Goal: Task Accomplishment & Management: Complete application form

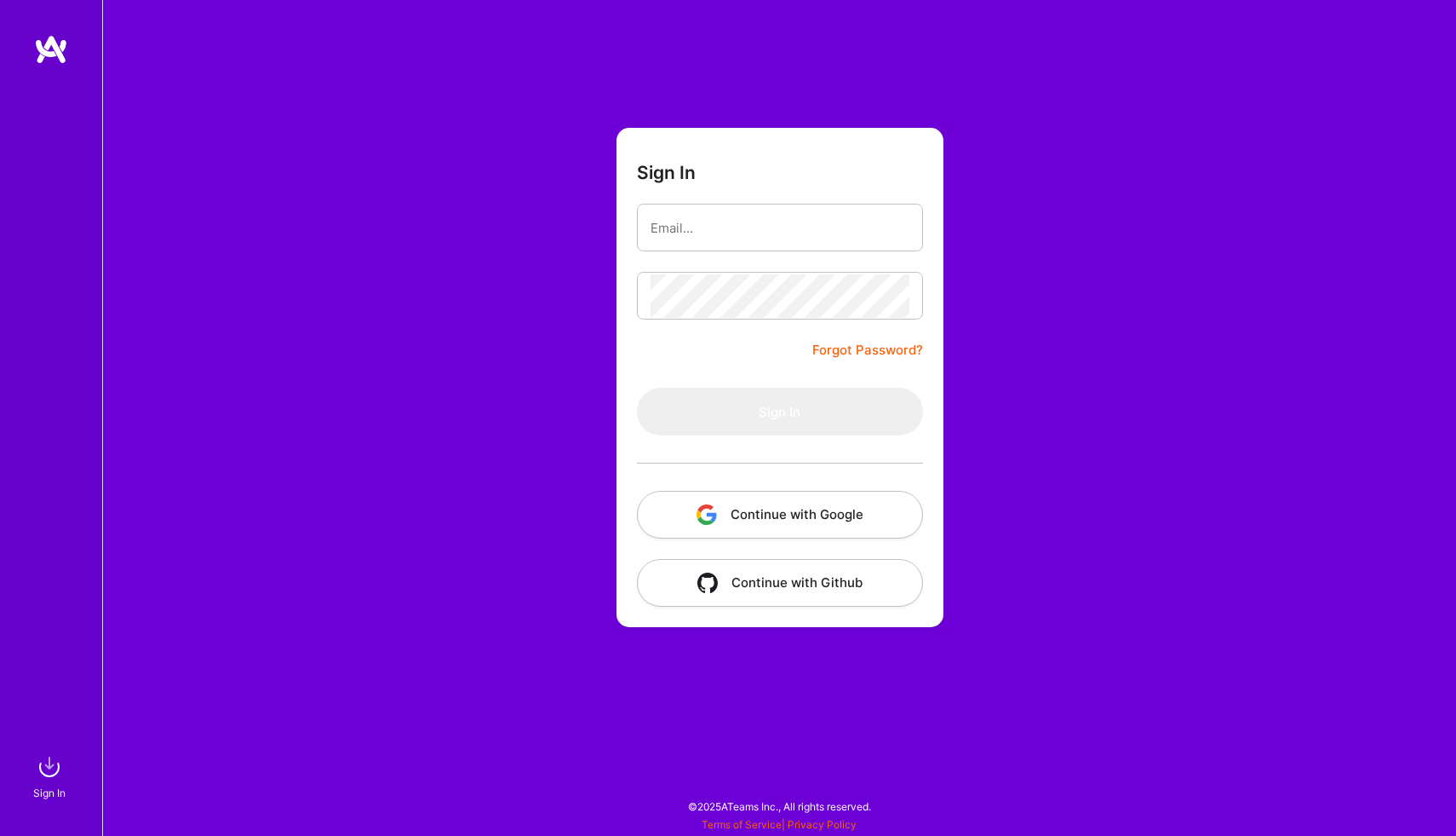
click at [755, 507] on button "Continue with Google" at bounding box center [780, 514] width 286 height 47
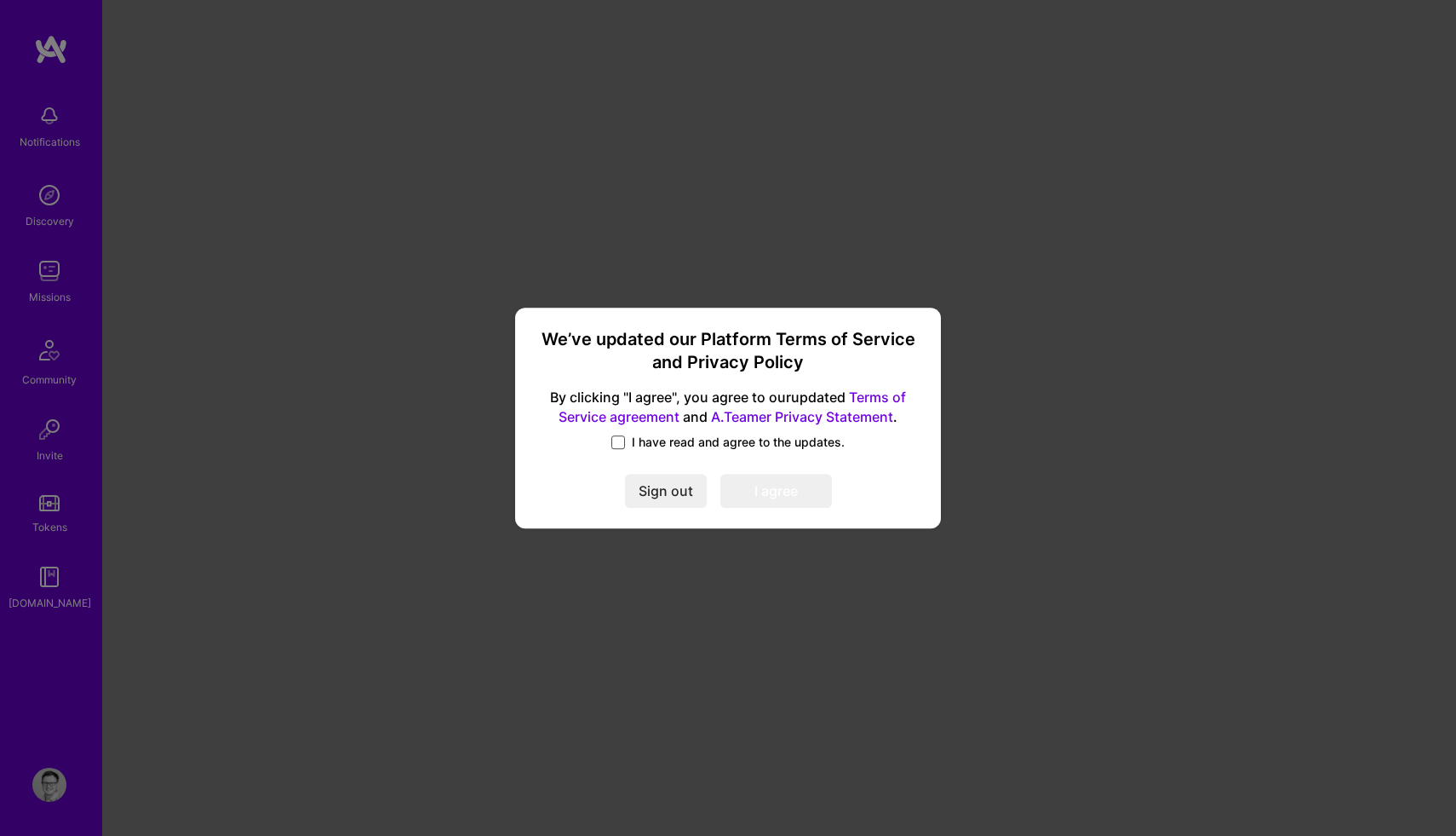
click at [620, 445] on span at bounding box center [618, 442] width 14 height 14
click at [0, 0] on input "I have read and agree to the updates." at bounding box center [0, 0] width 0 height 0
click at [753, 504] on button "I agree" at bounding box center [776, 490] width 112 height 34
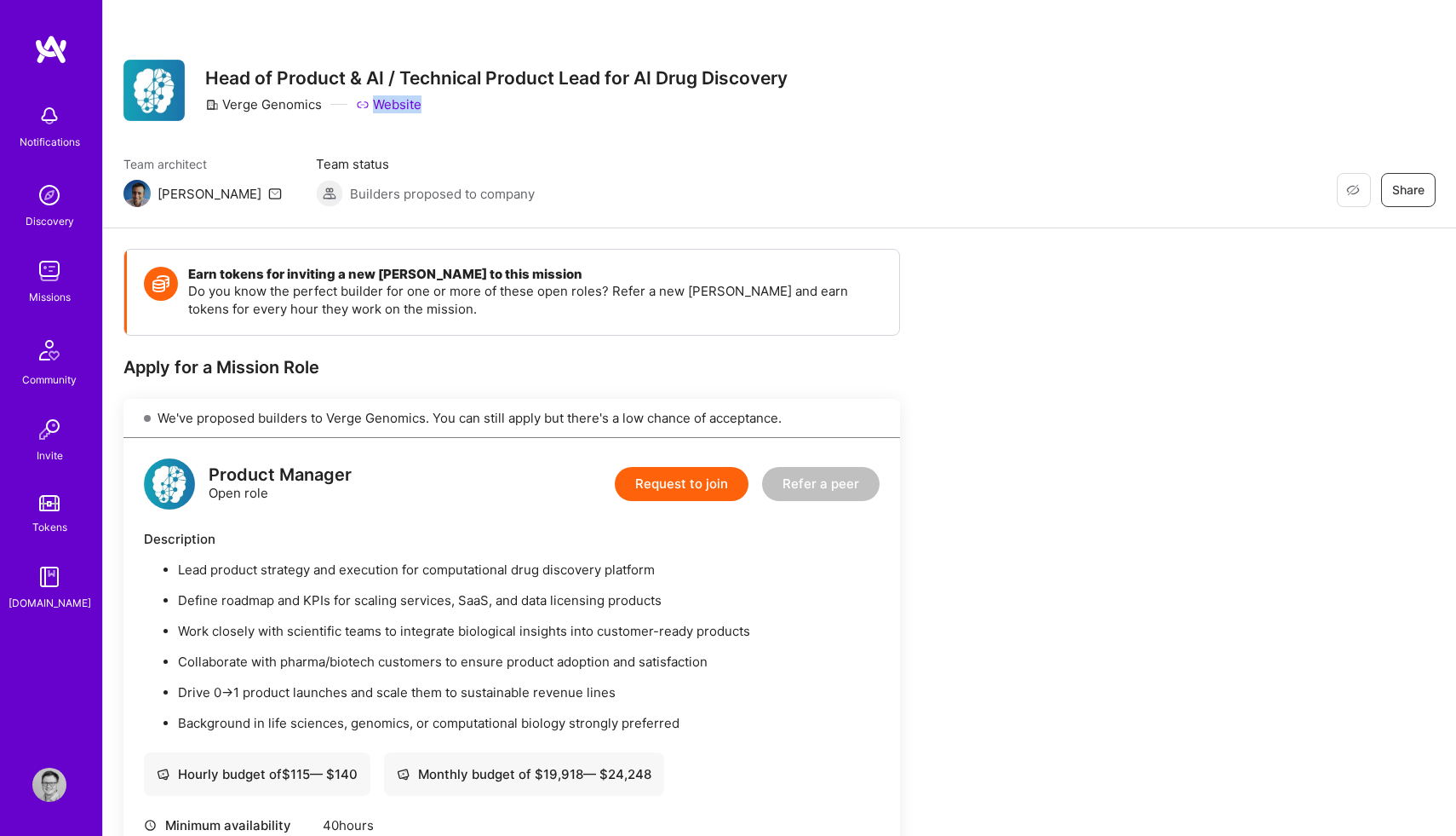
click at [54, 775] on img at bounding box center [49, 784] width 34 height 34
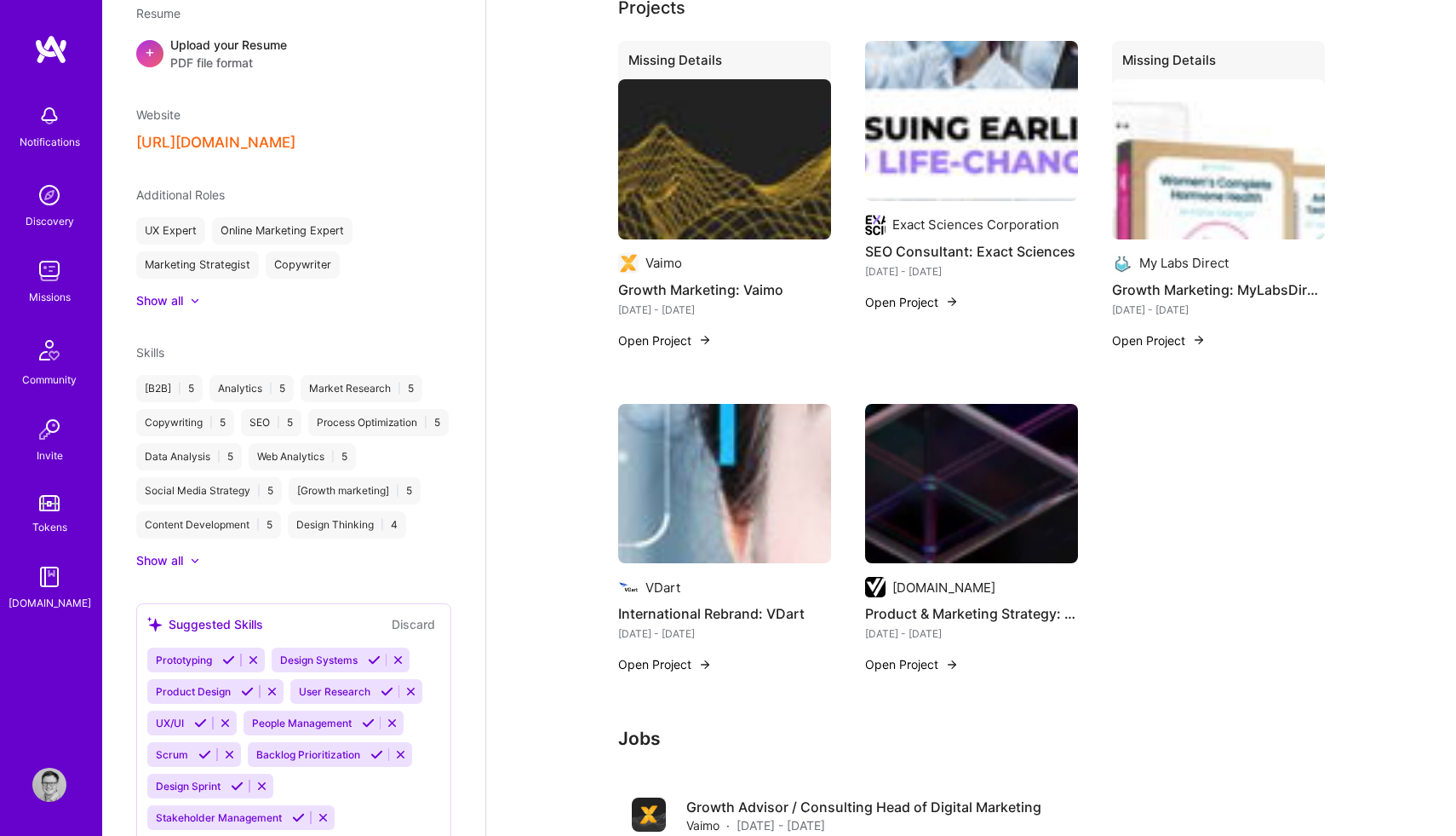
scroll to position [686, 0]
click at [193, 562] on icon at bounding box center [195, 559] width 9 height 5
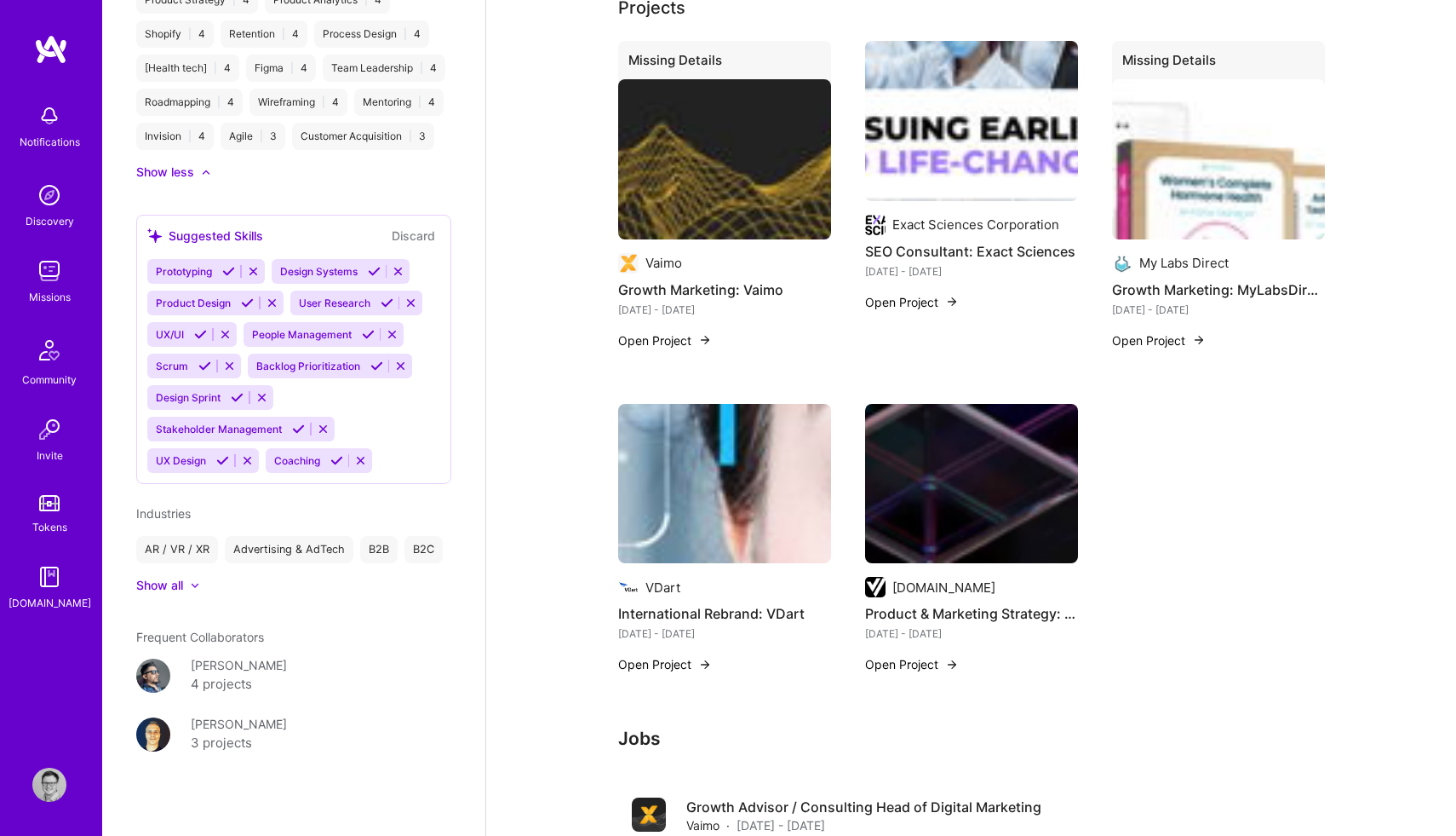
scroll to position [1264, 0]
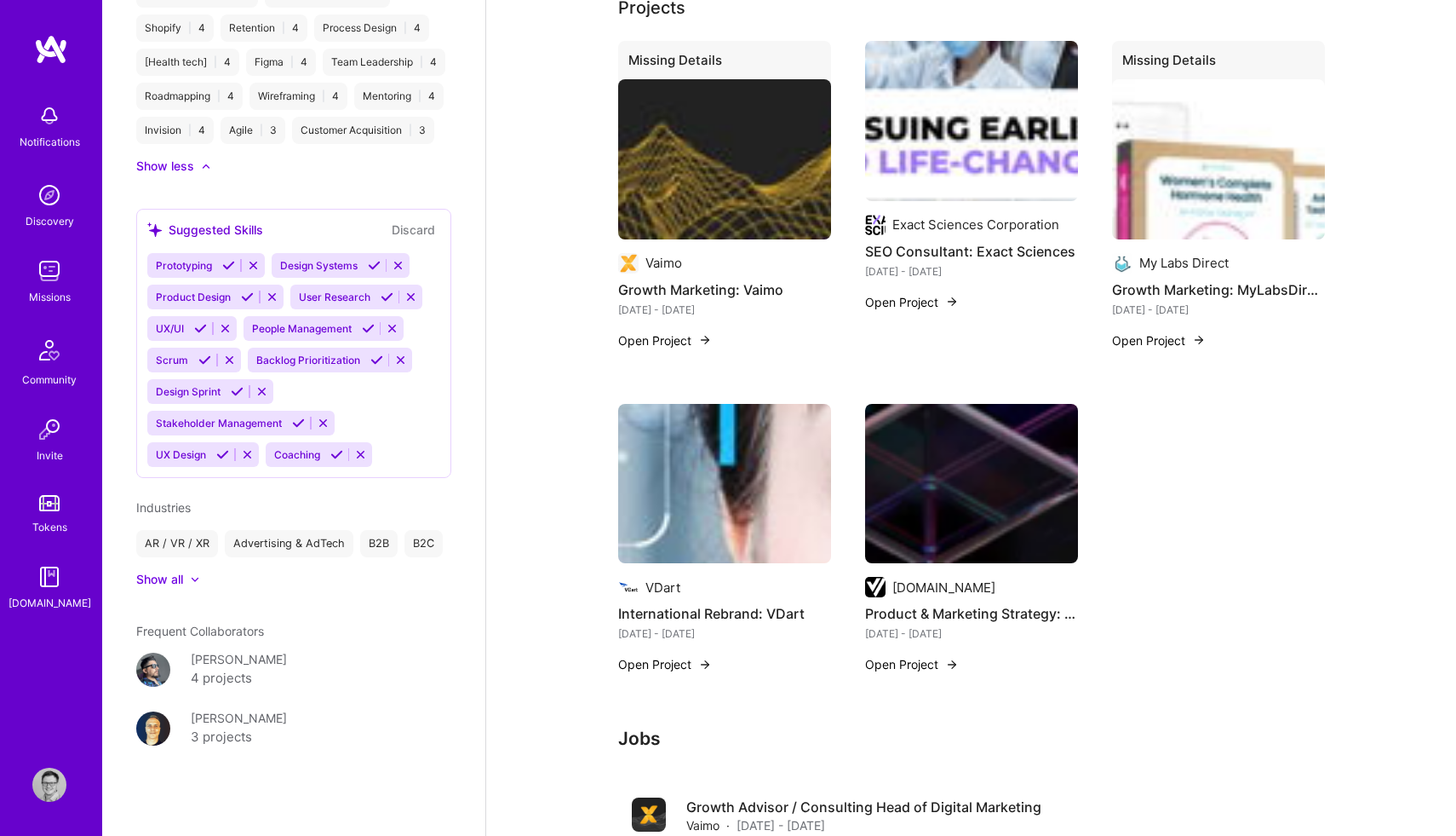
click at [228, 679] on div "4 projects" at bounding box center [222, 678] width 62 height 20
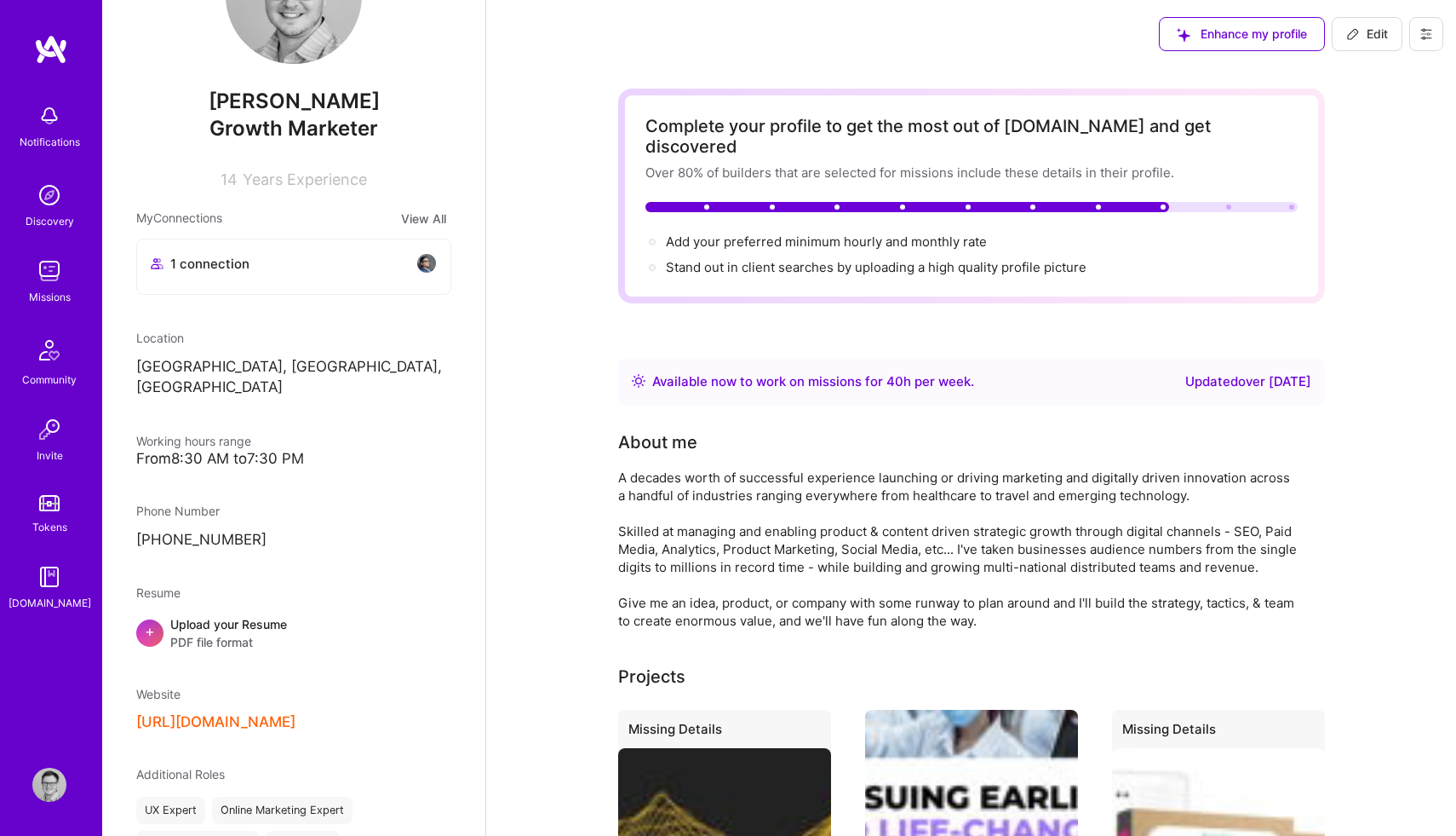
scroll to position [113, 0]
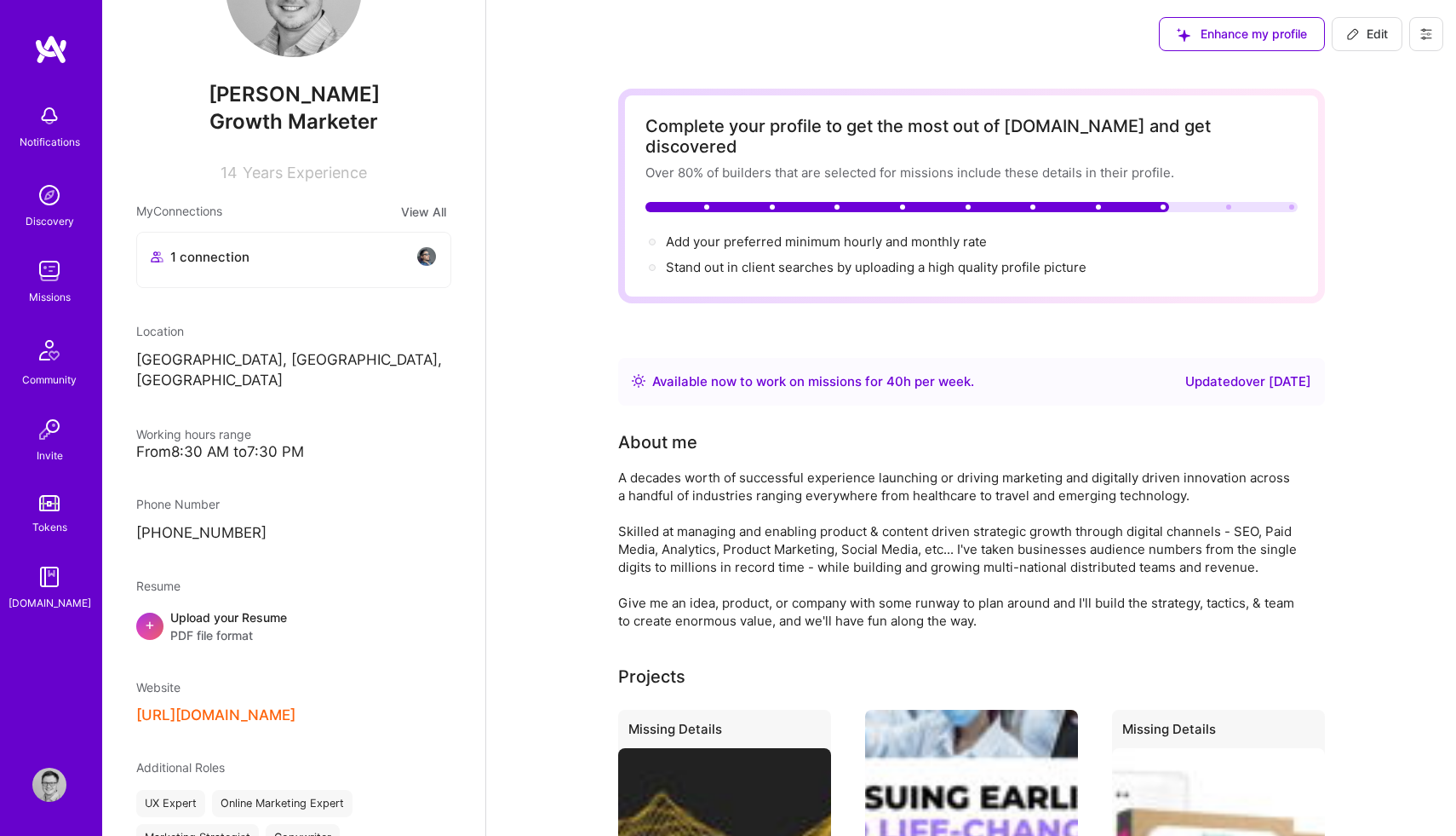
click at [1365, 34] on span "Edit" at bounding box center [1366, 34] width 41 height 17
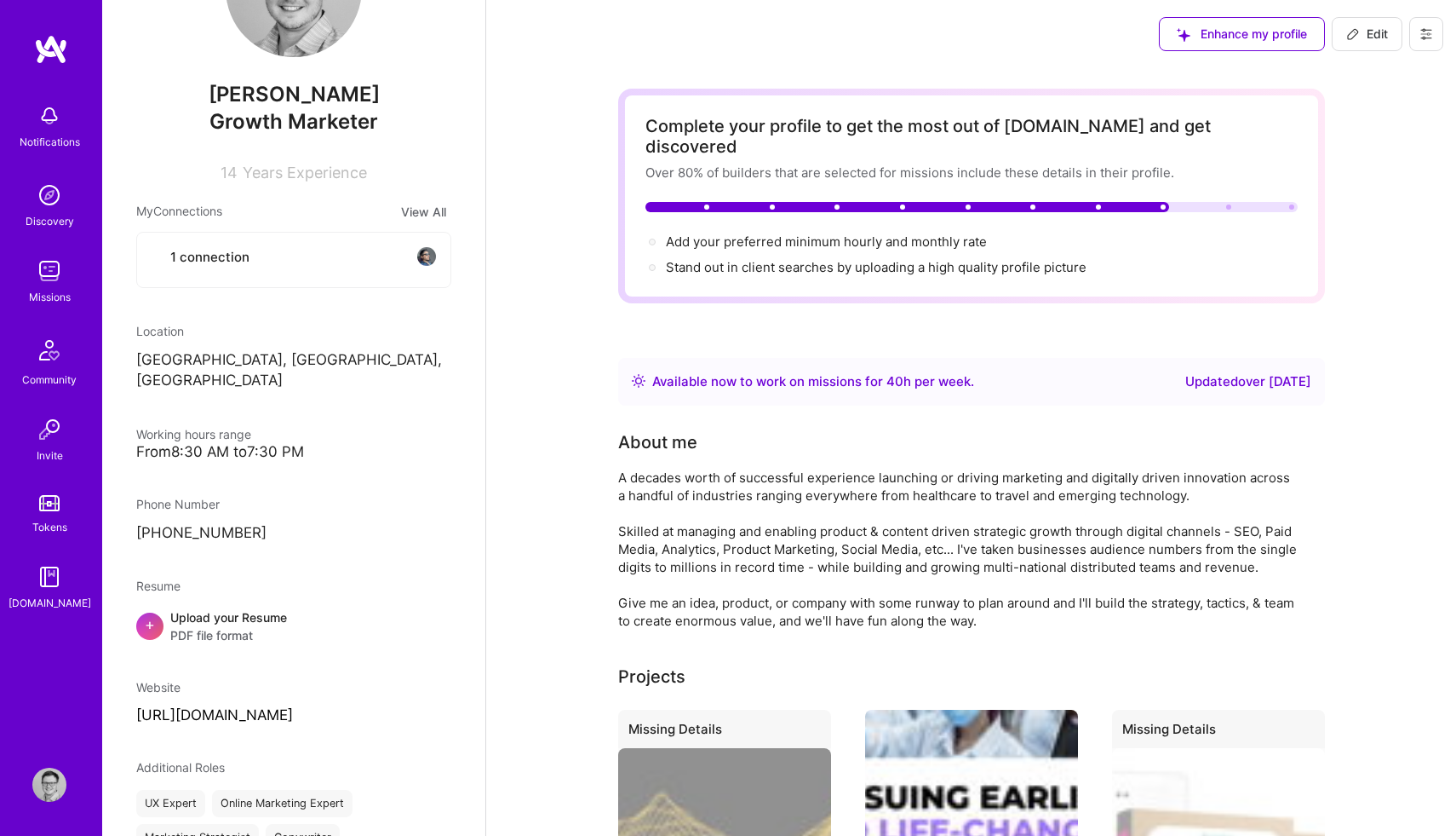
scroll to position [608, 0]
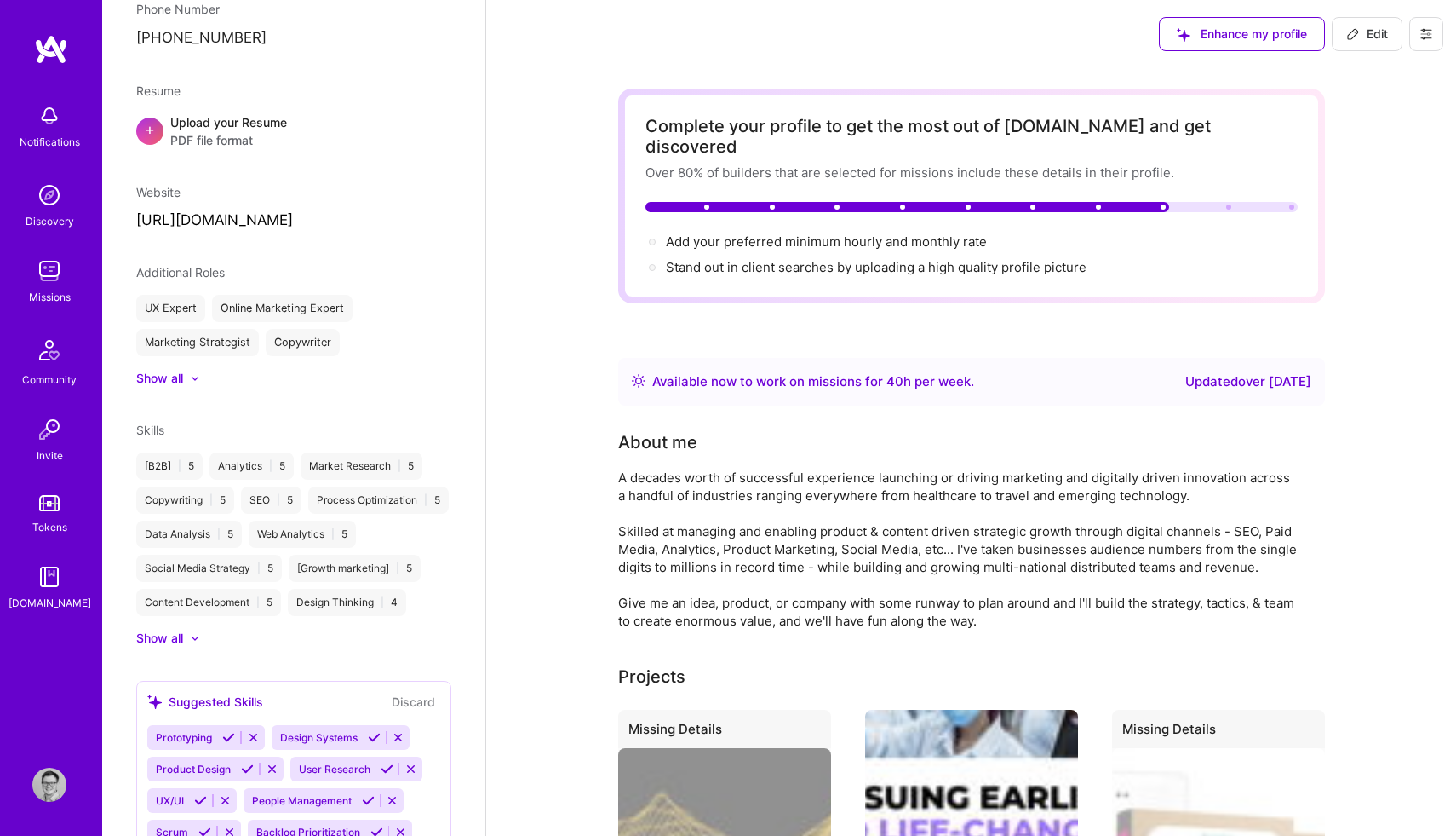
select select "US"
select select "Right Now"
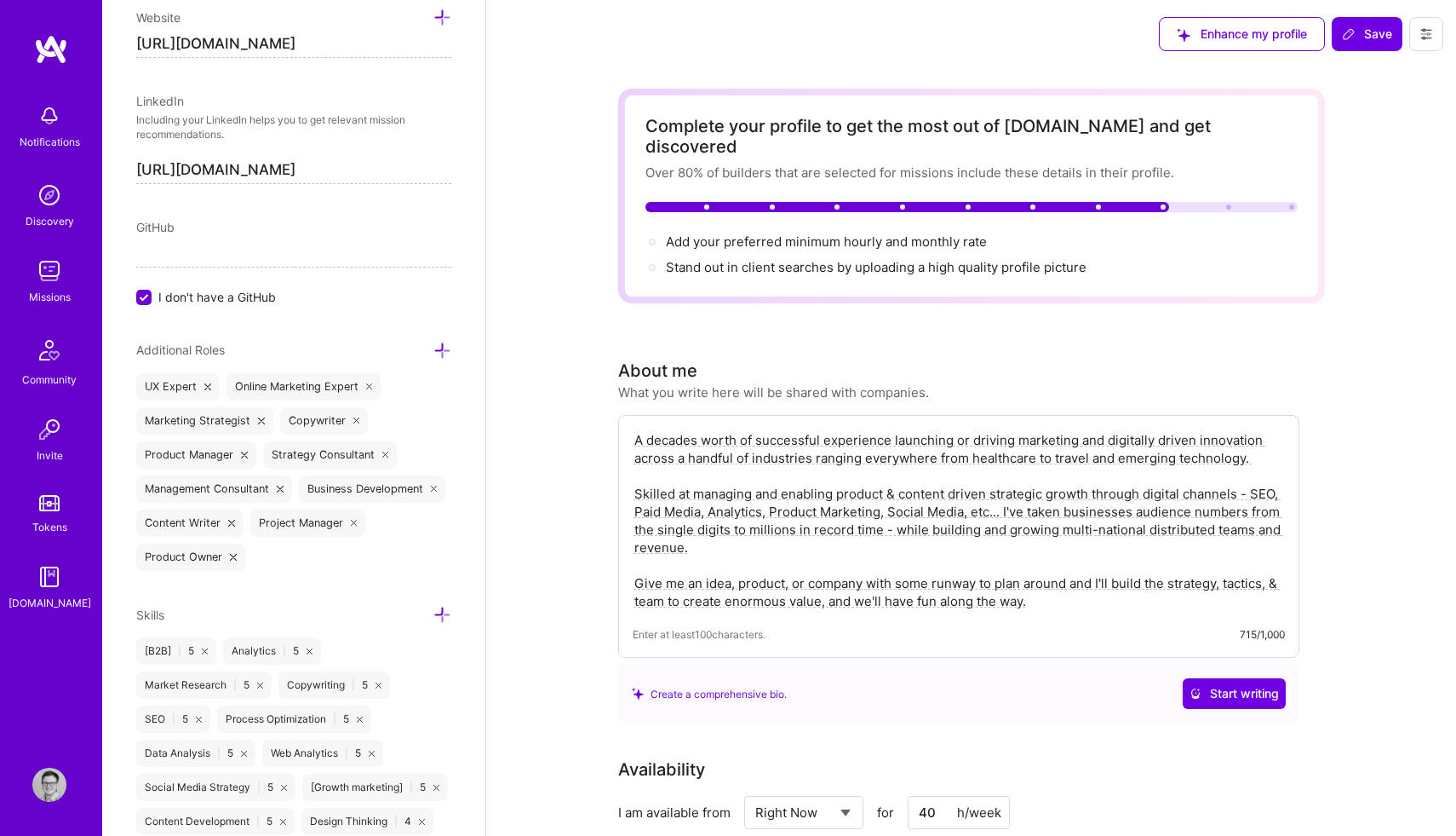
scroll to position [855, 0]
click at [440, 613] on icon at bounding box center [442, 615] width 18 height 18
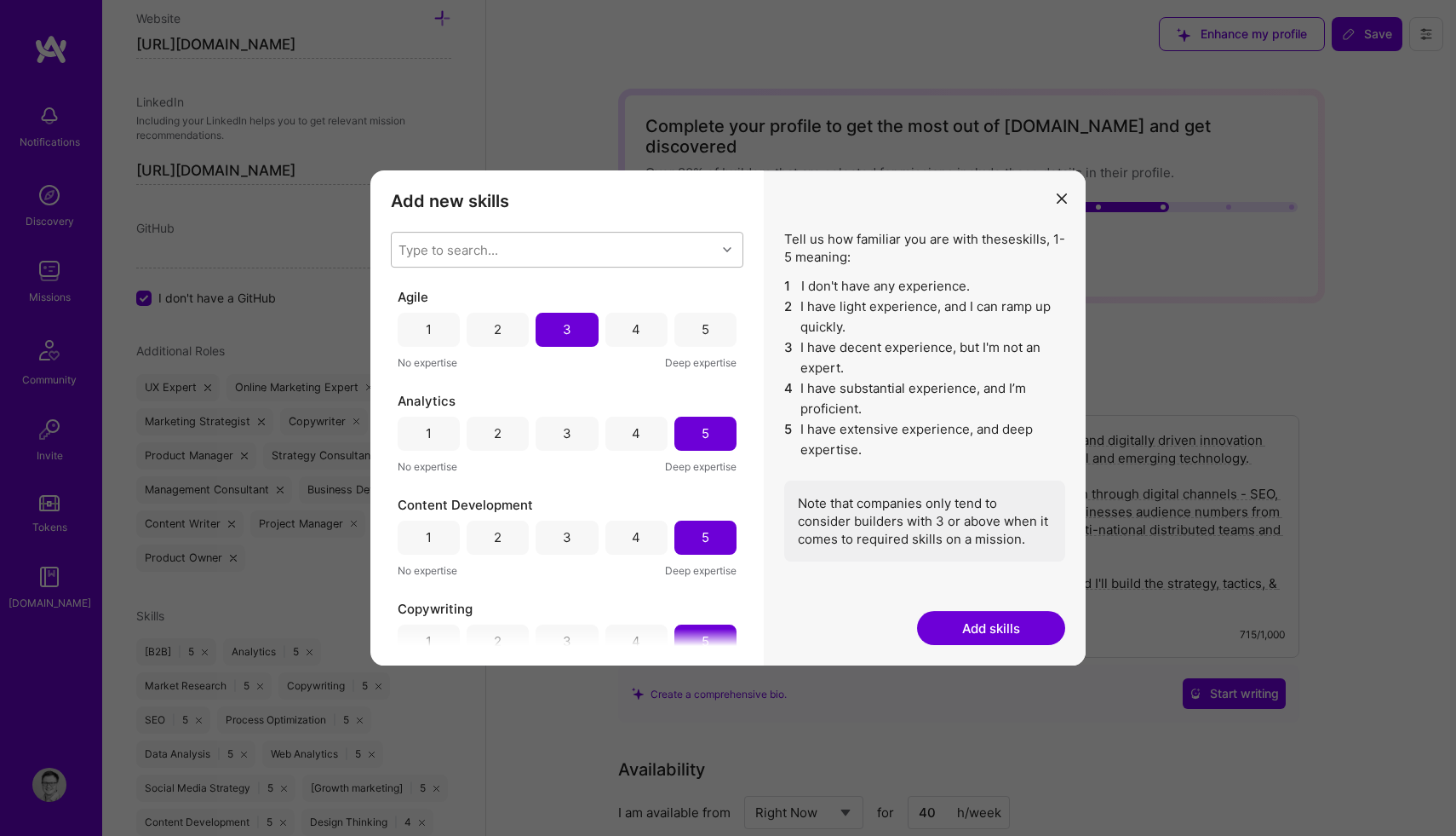
click at [629, 247] on div "Type to search..." at bounding box center [554, 249] width 324 height 34
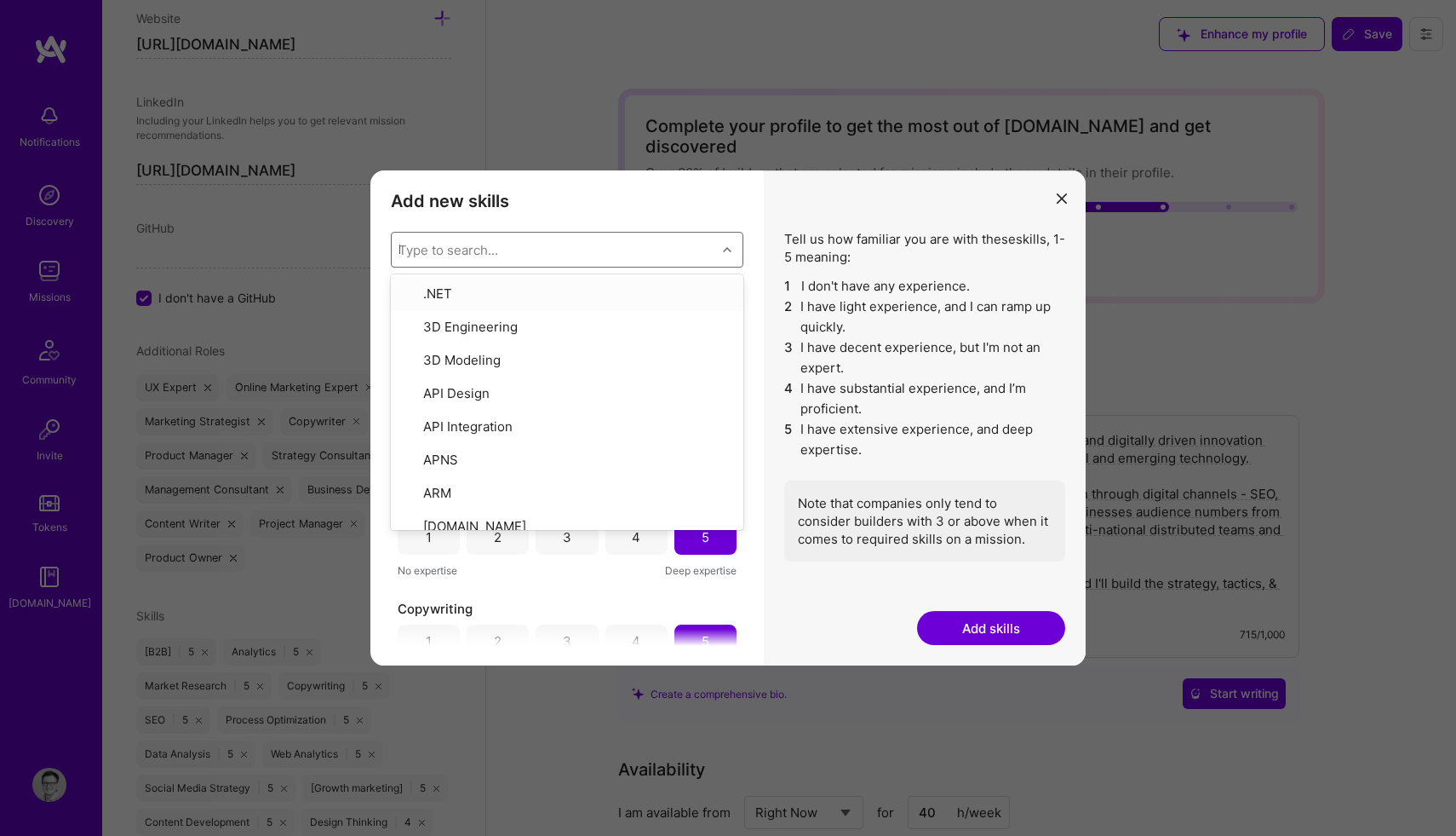
type input "ll"
checkbox input "false"
type input "l"
checkbox input "true"
checkbox input "false"
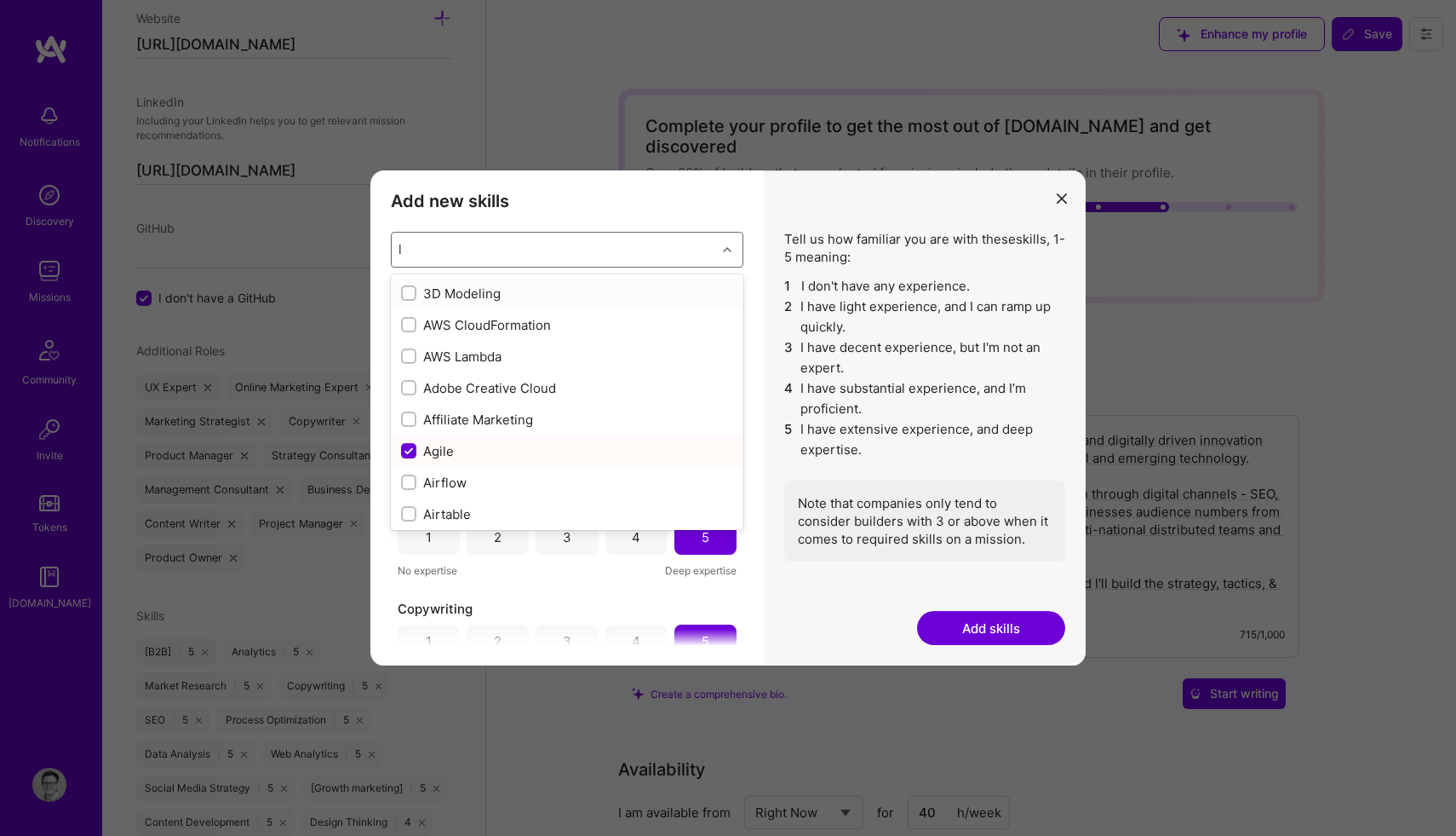
checkbox input "false"
checkbox input "true"
checkbox input "false"
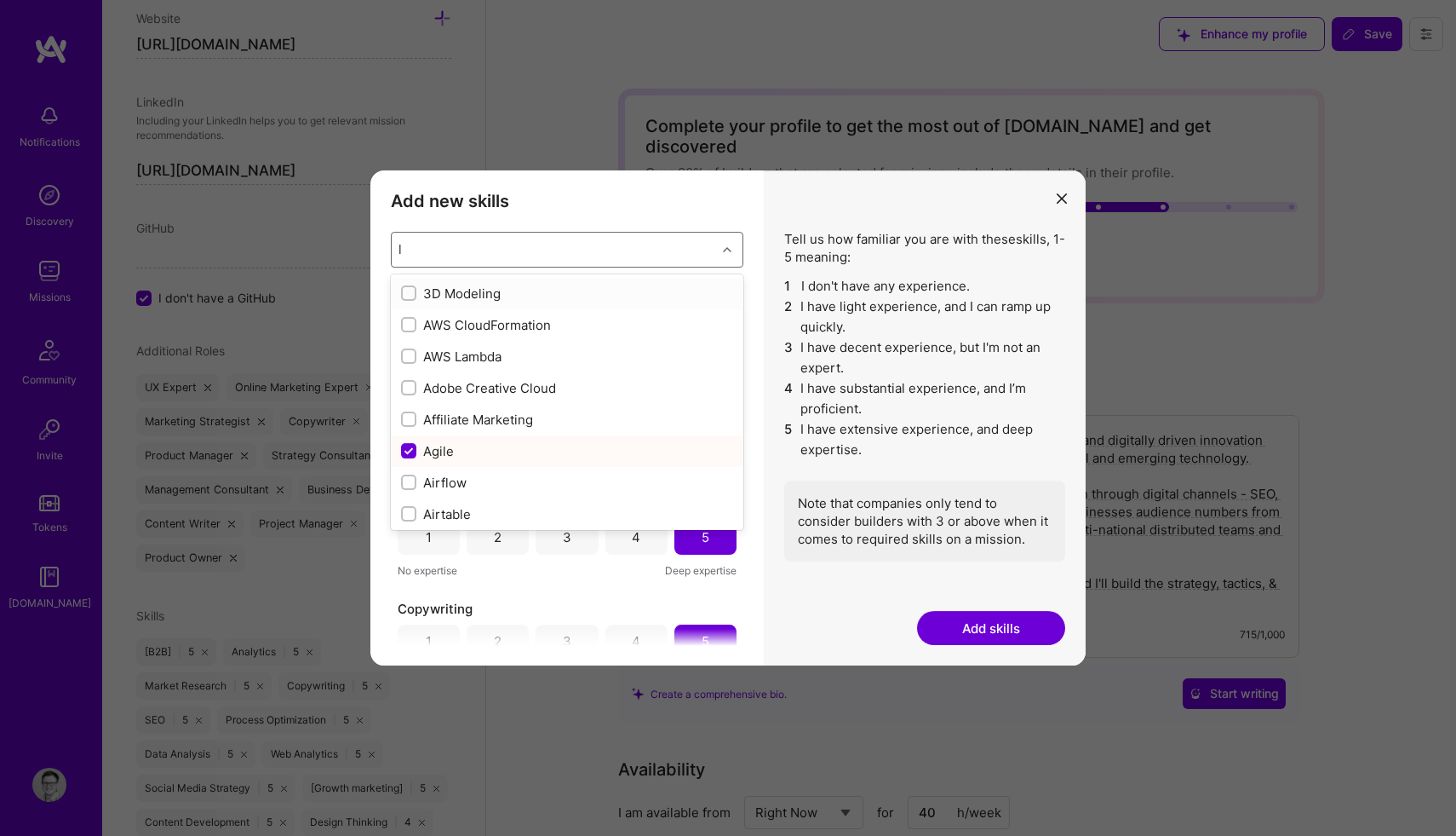
checkbox input "true"
checkbox input "false"
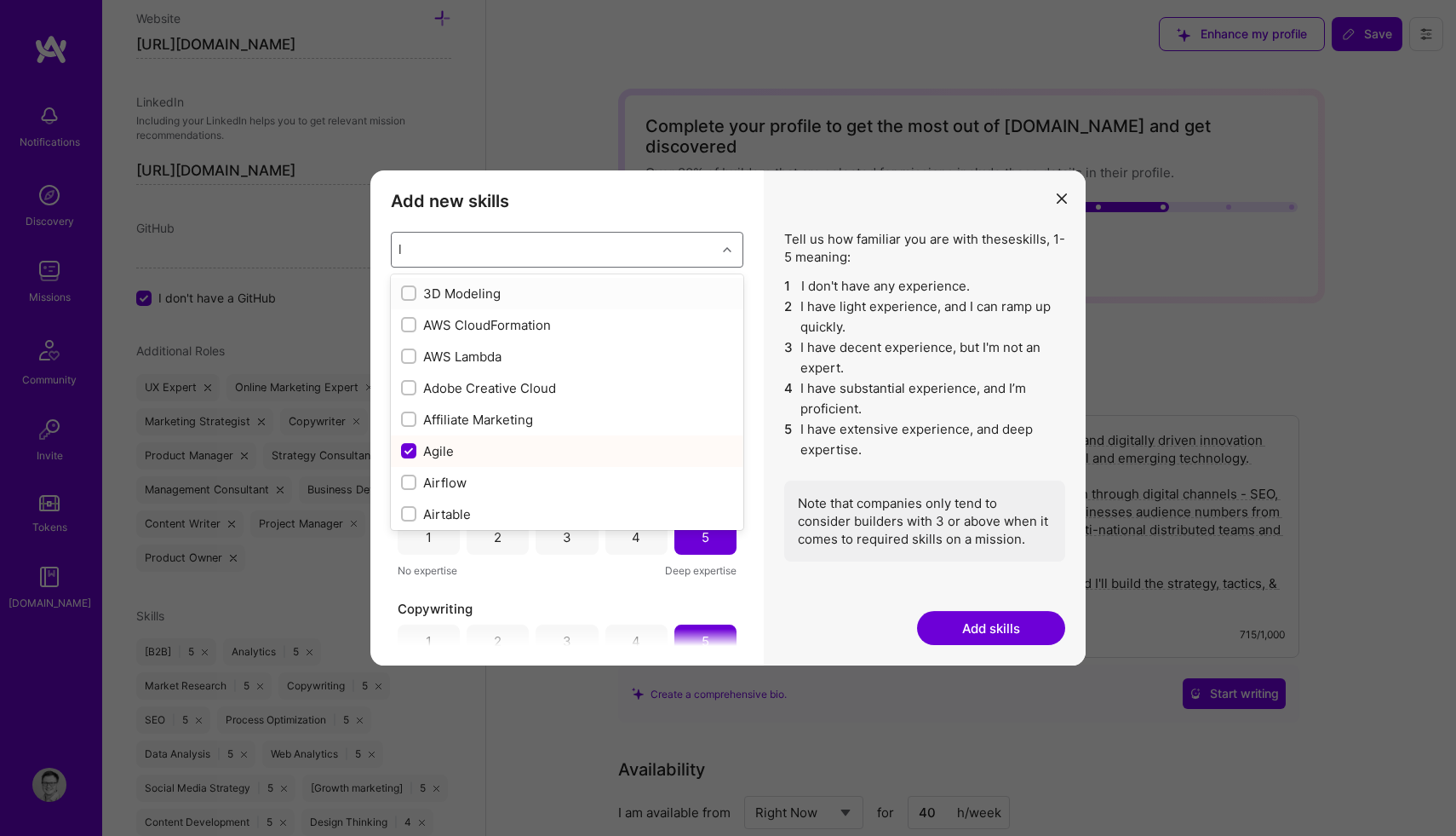
checkbox input "true"
checkbox input "false"
checkbox input "true"
checkbox input "false"
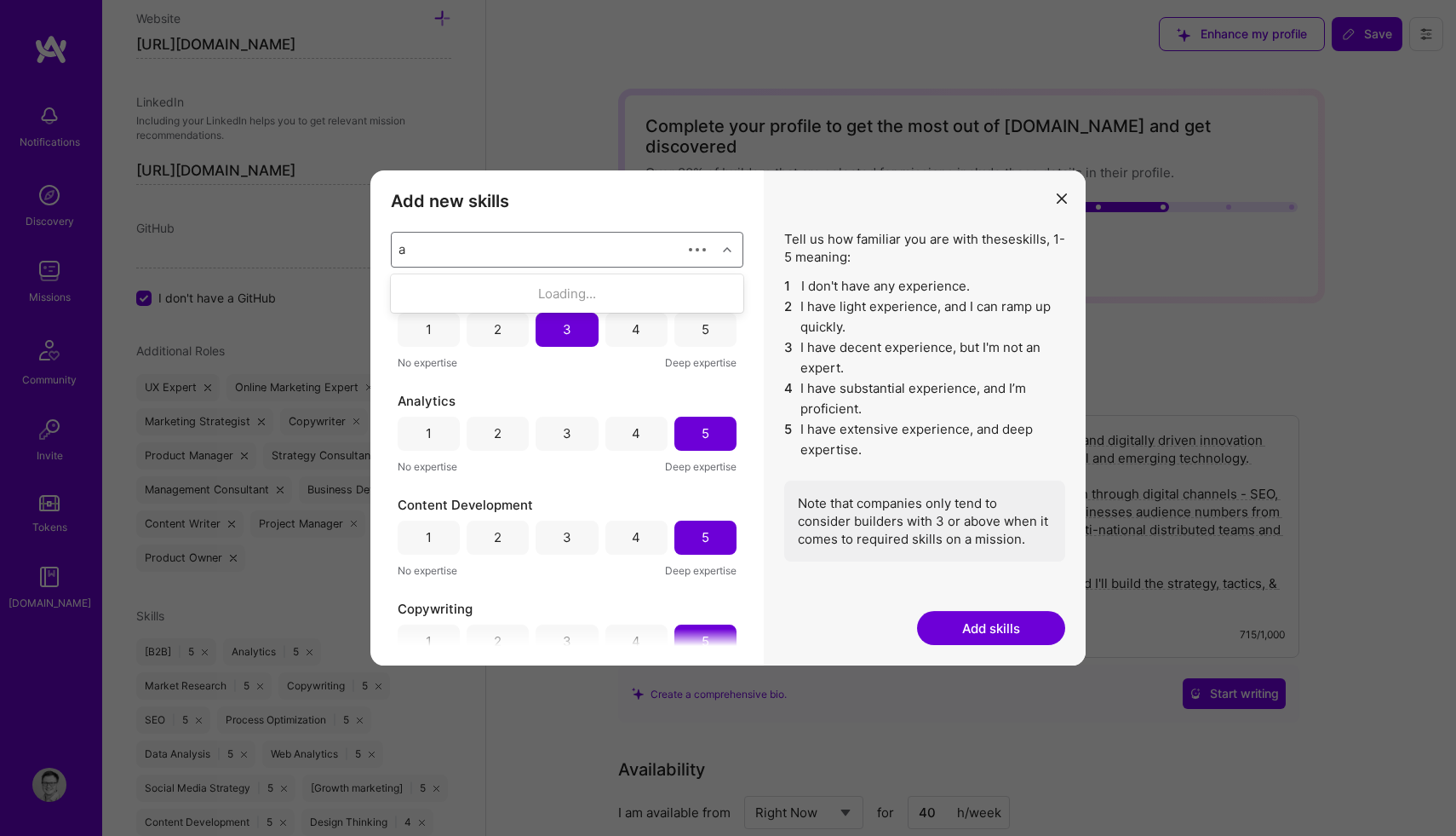
type input "ai"
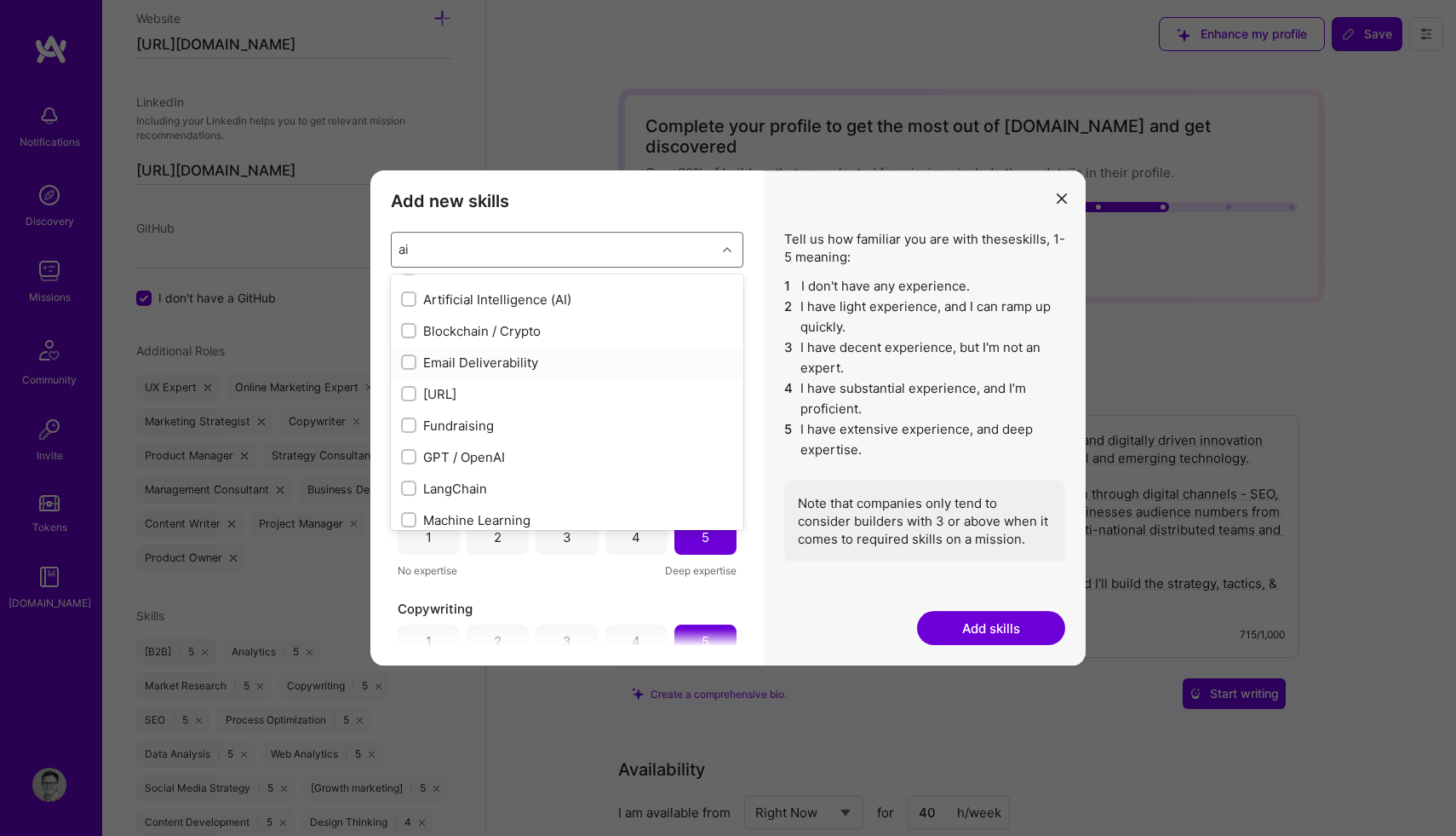
scroll to position [62, 0]
click at [411, 452] on input "modal" at bounding box center [410, 453] width 12 height 12
checkbox input "false"
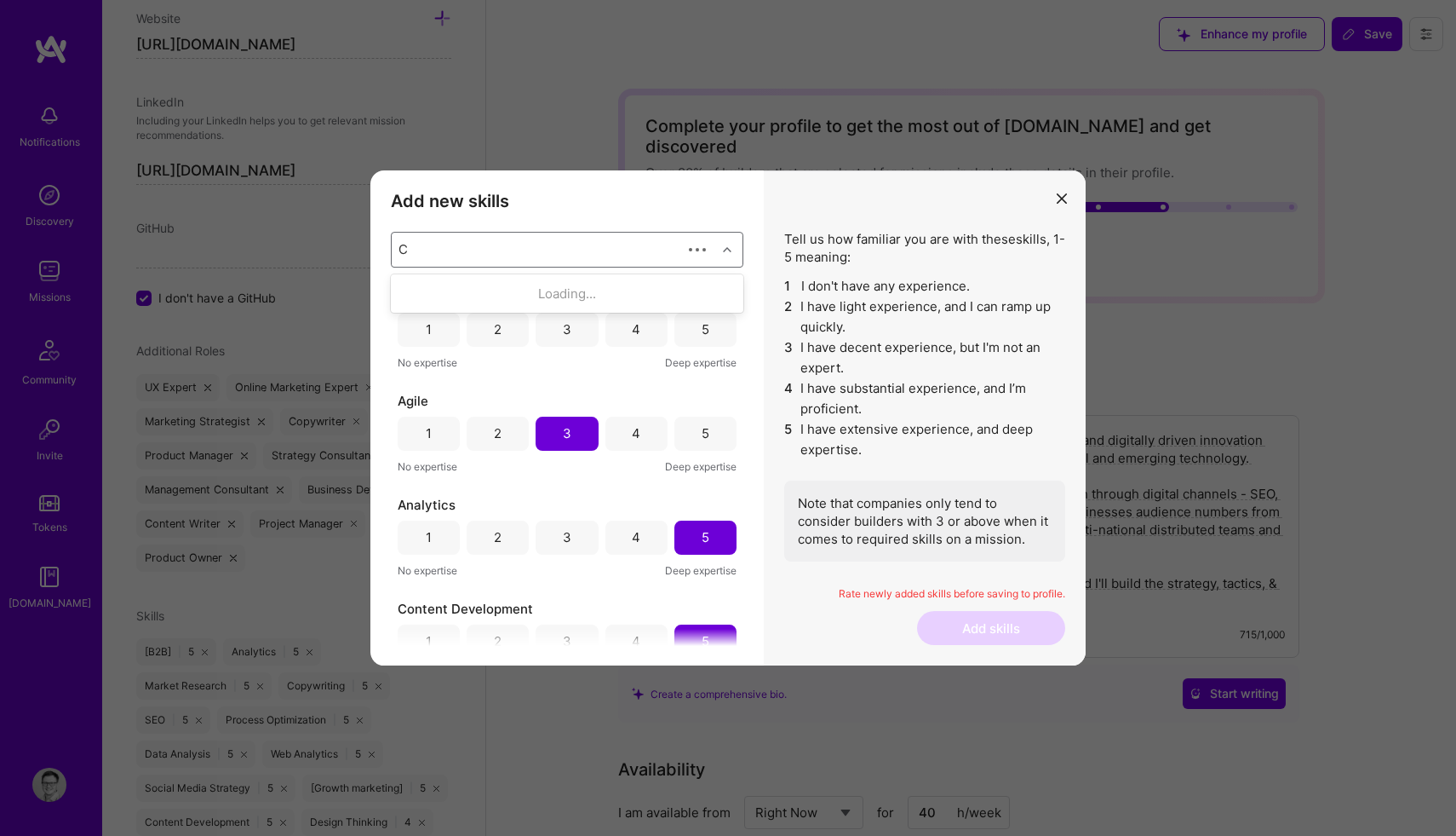
scroll to position [0, 0]
type input "C"
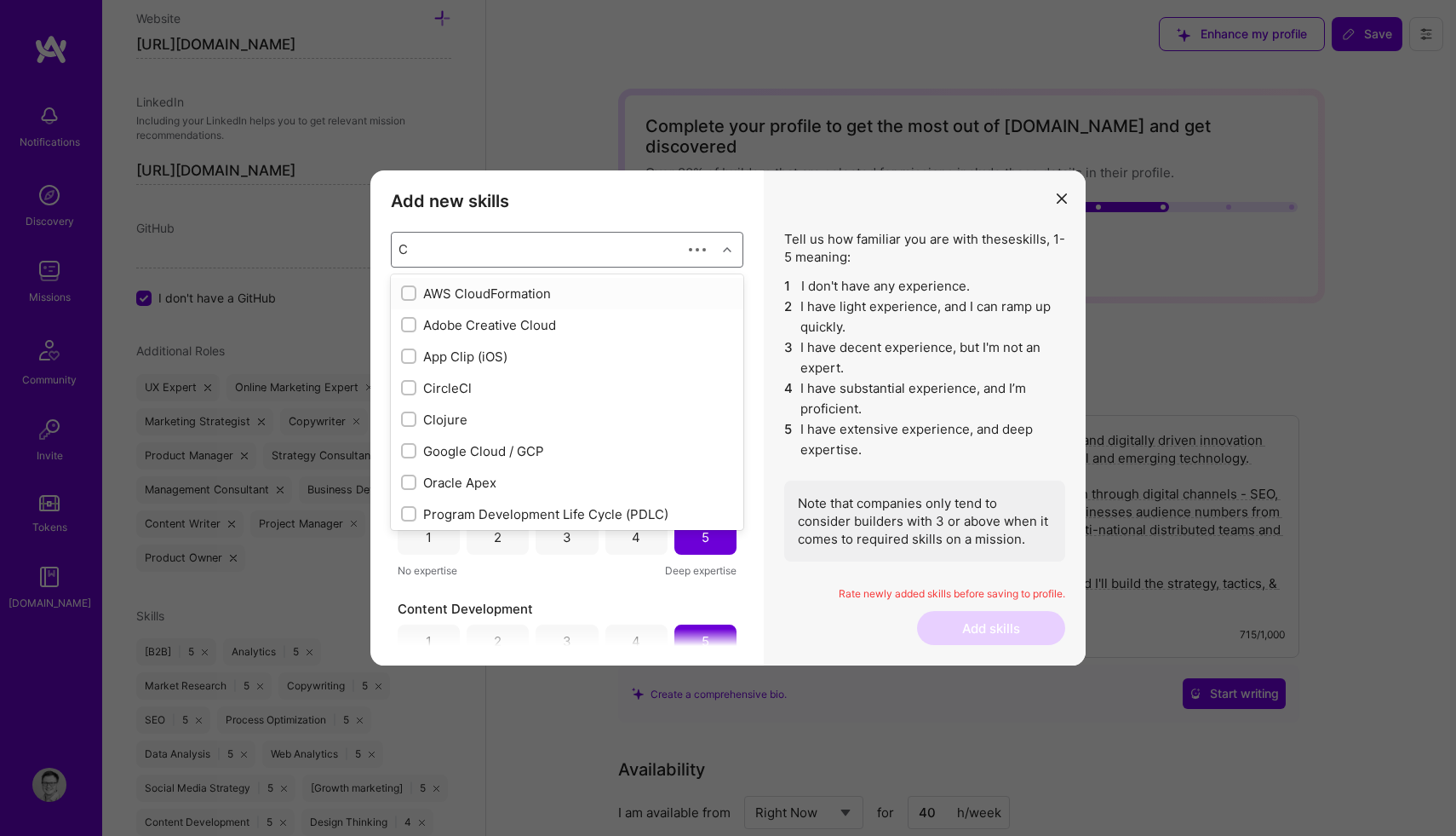
checkbox input "true"
checkbox input "false"
checkbox input "true"
checkbox input "false"
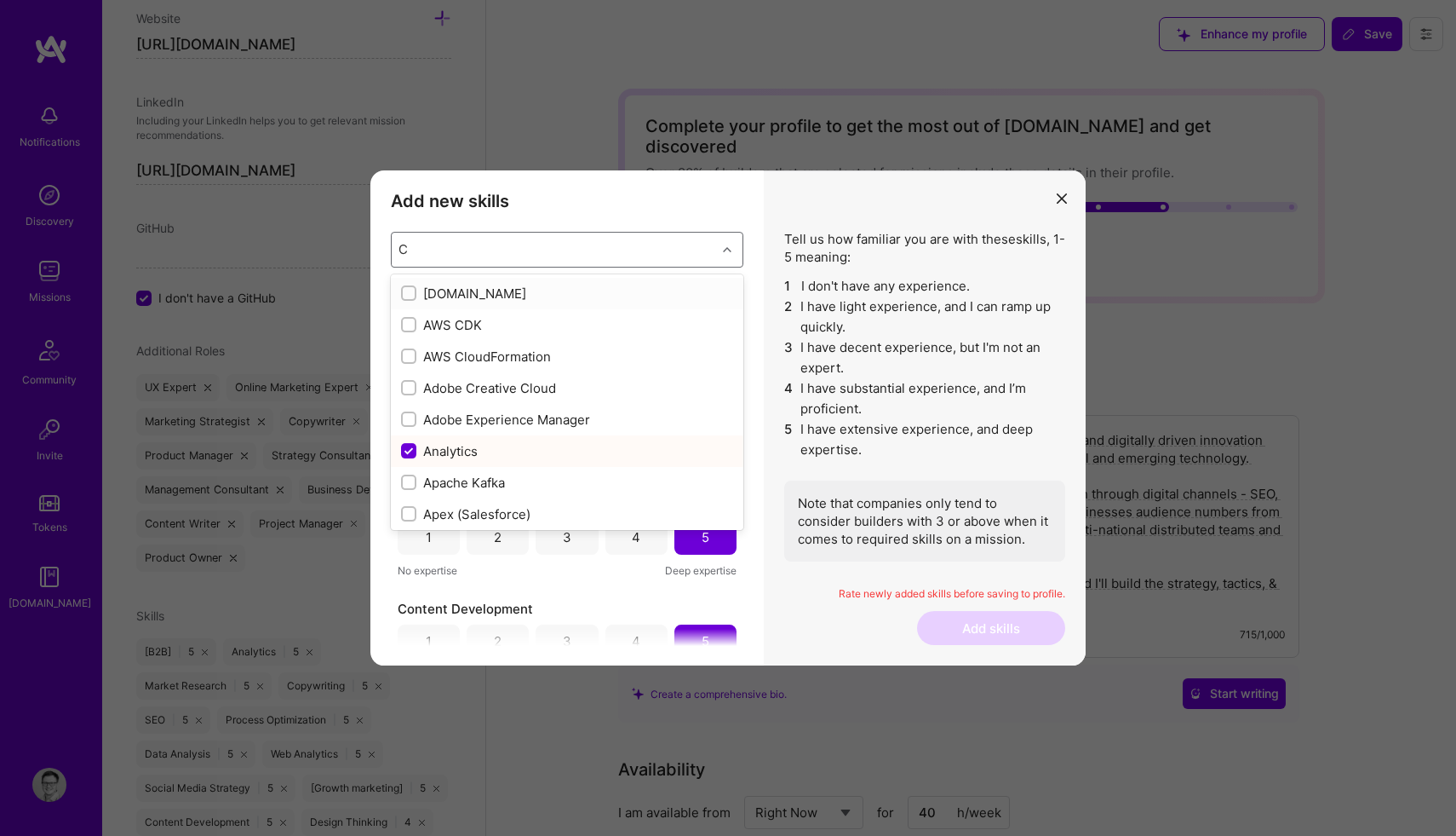
checkbox input "false"
checkbox input "true"
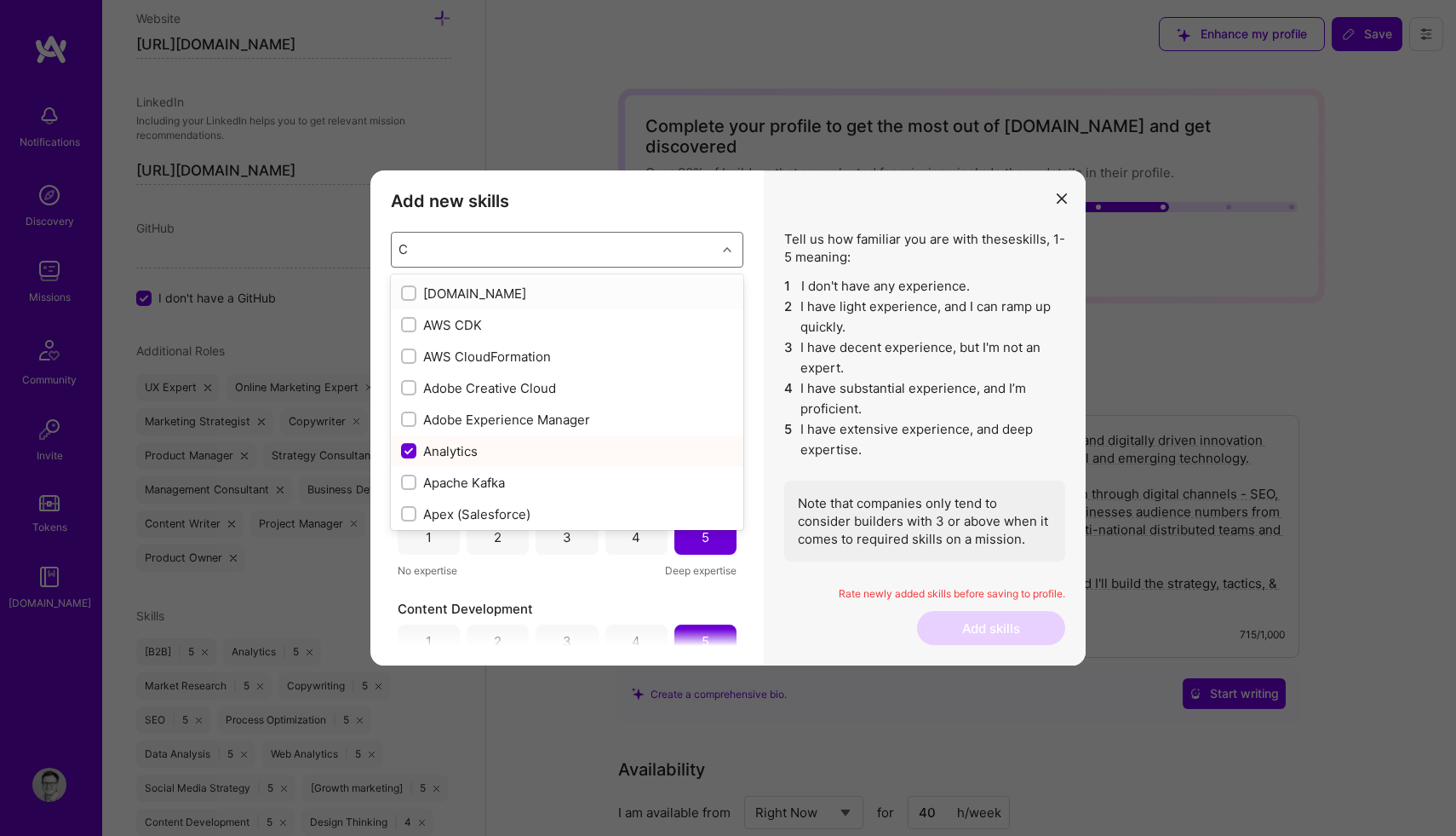
checkbox input "true"
checkbox input "false"
checkbox input "true"
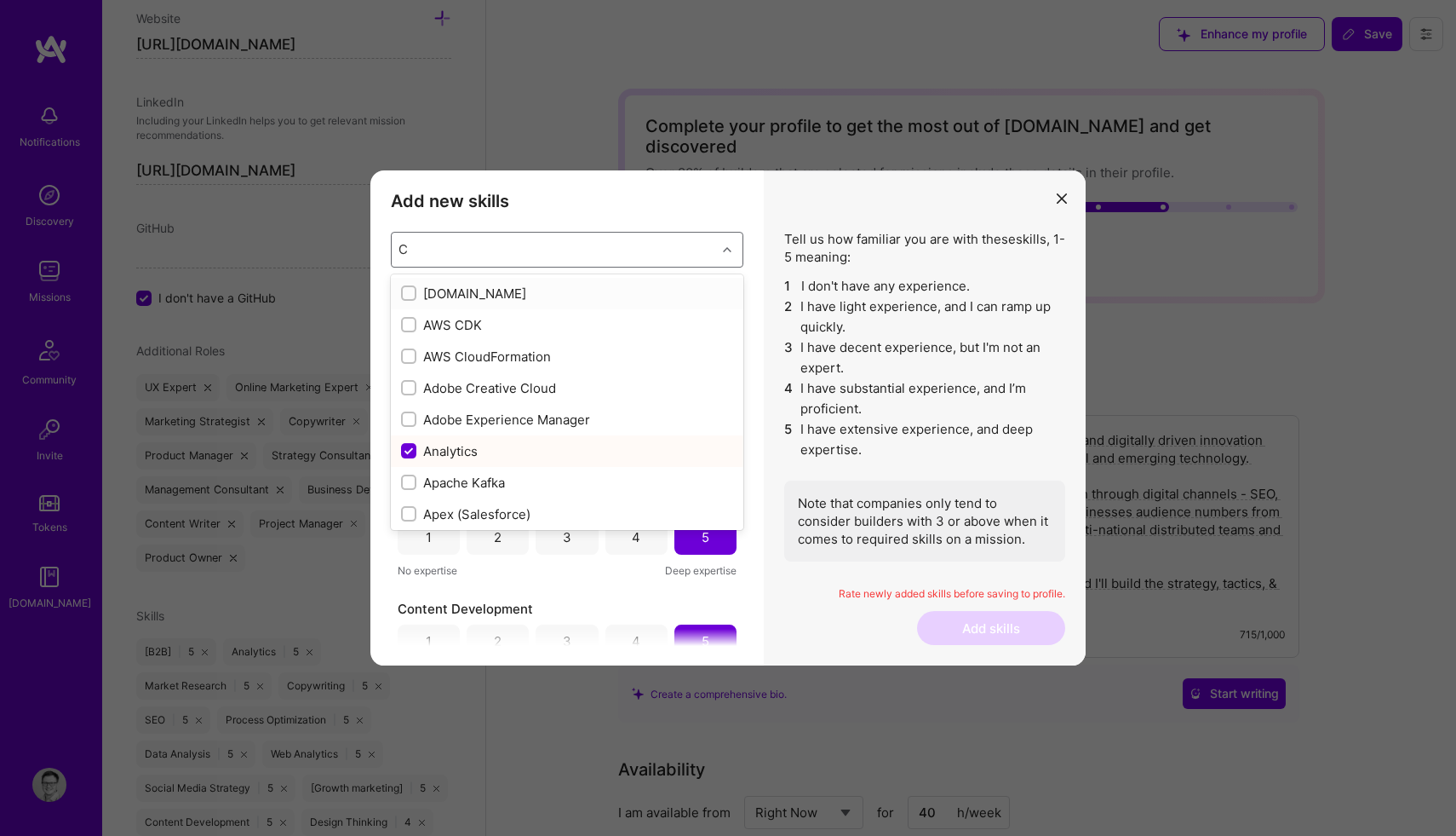
checkbox input "false"
checkbox input "true"
checkbox input "false"
type input "c"
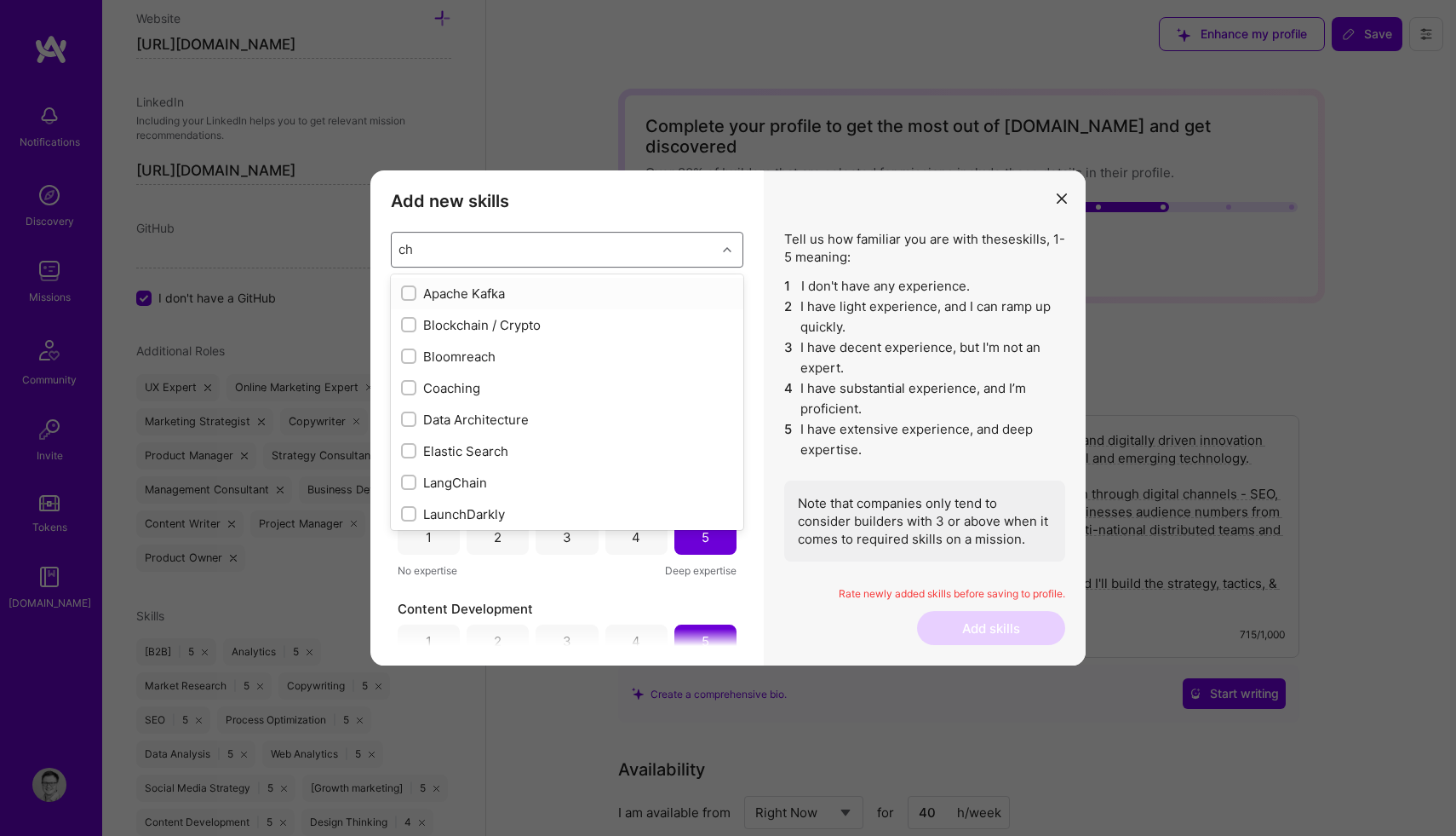
checkbox input "true"
checkbox input "false"
checkbox input "true"
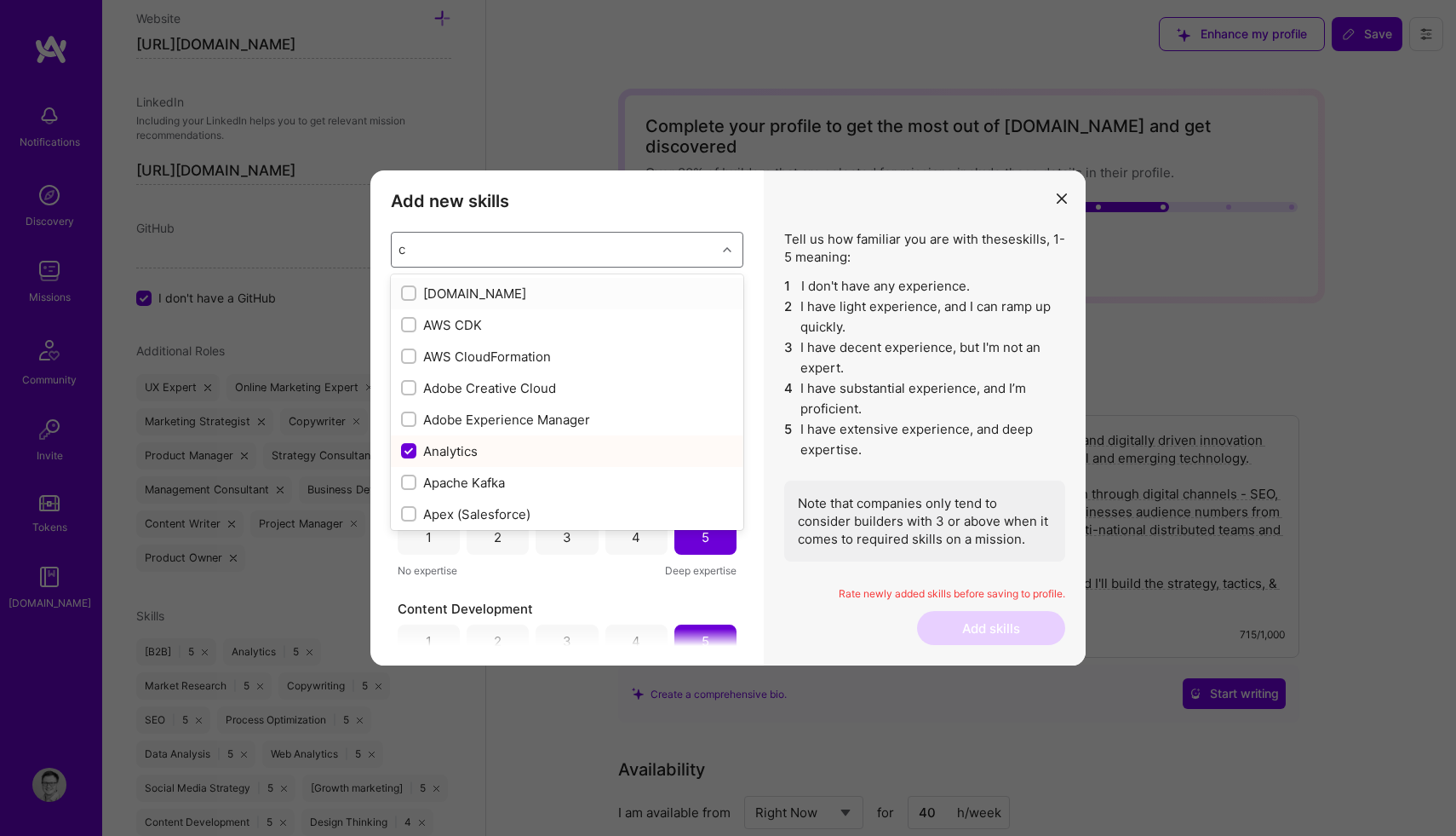
checkbox input "false"
checkbox input "true"
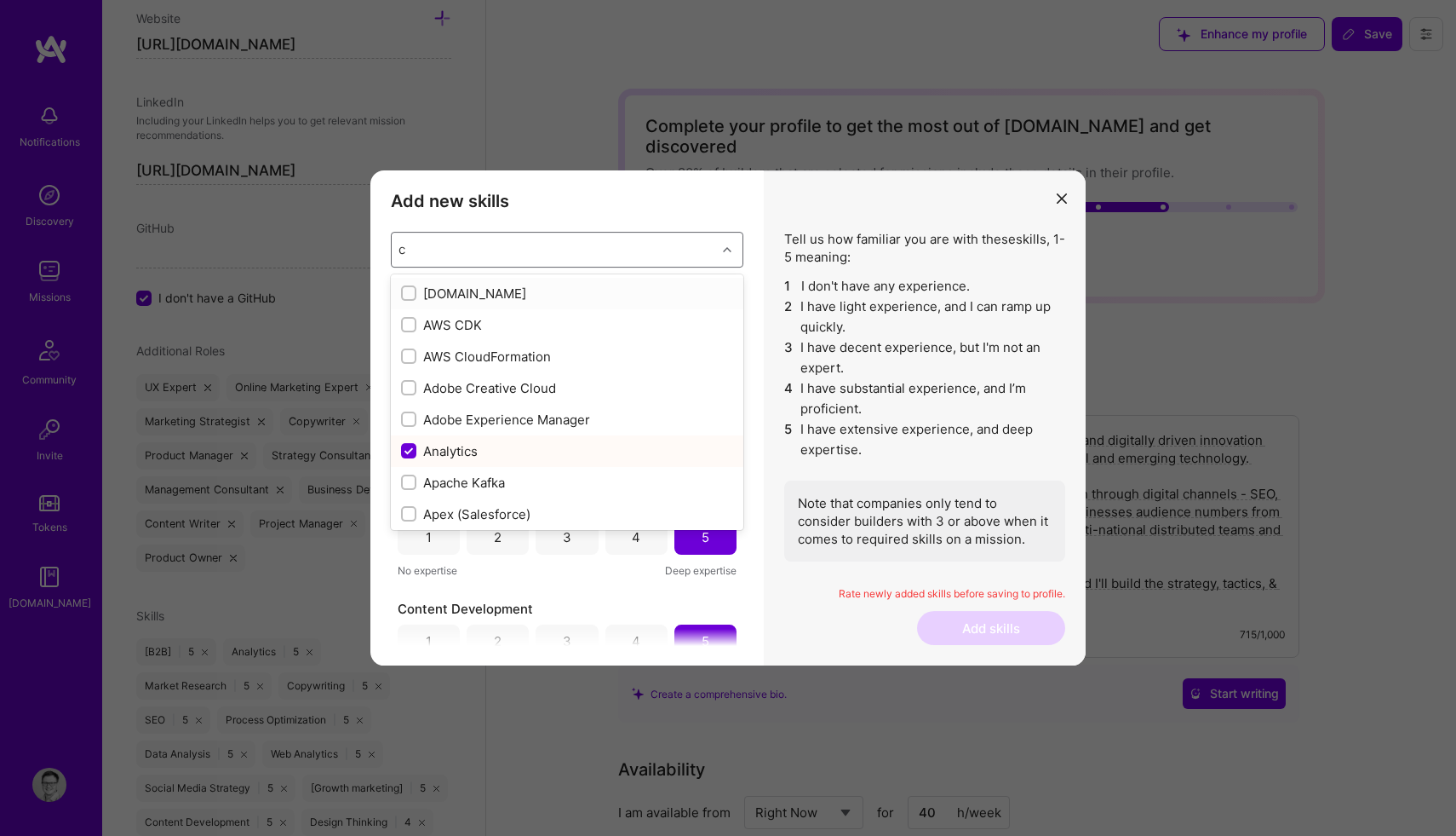
checkbox input "true"
checkbox input "false"
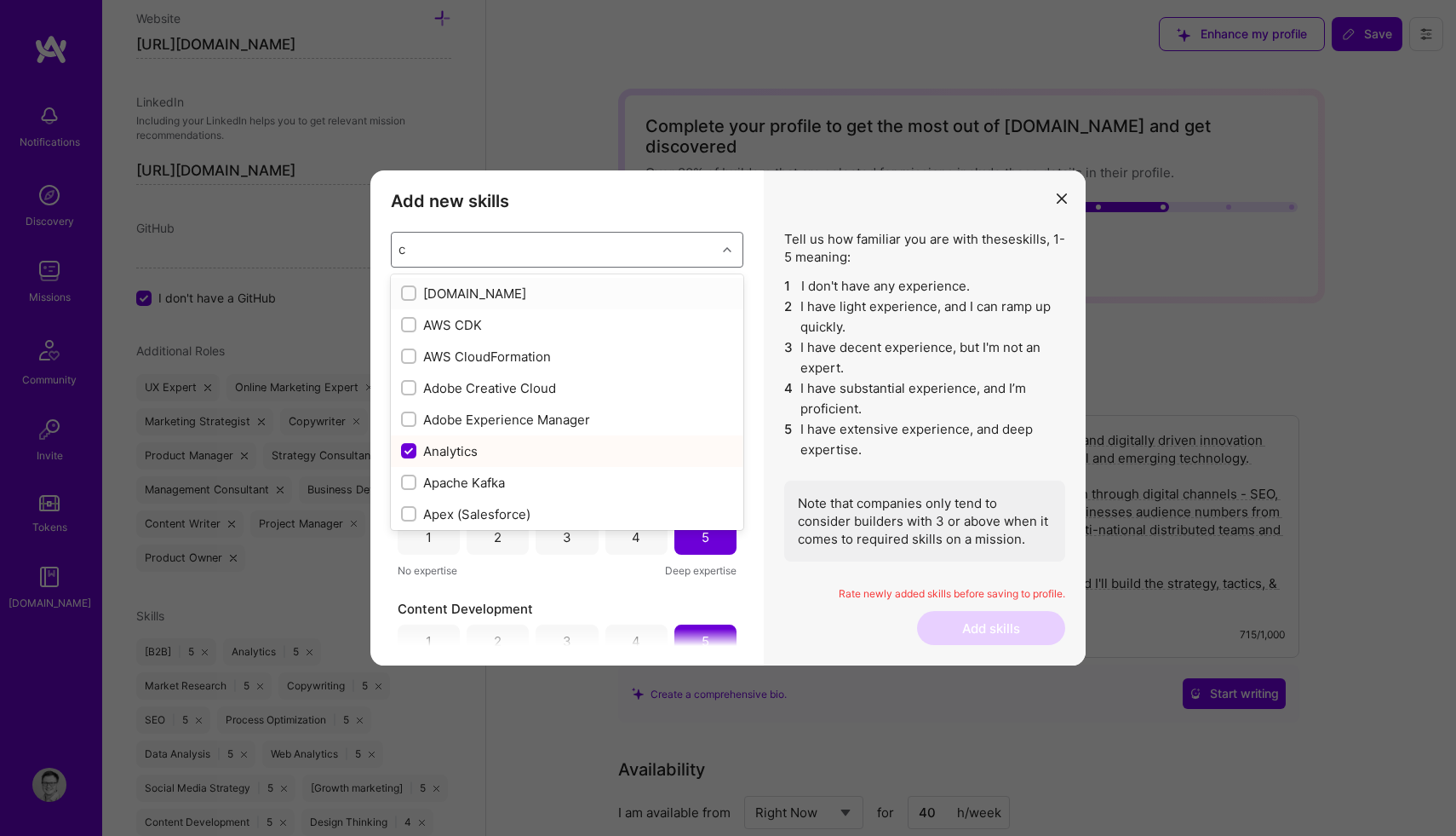
checkbox input "true"
checkbox input "false"
checkbox input "true"
checkbox input "false"
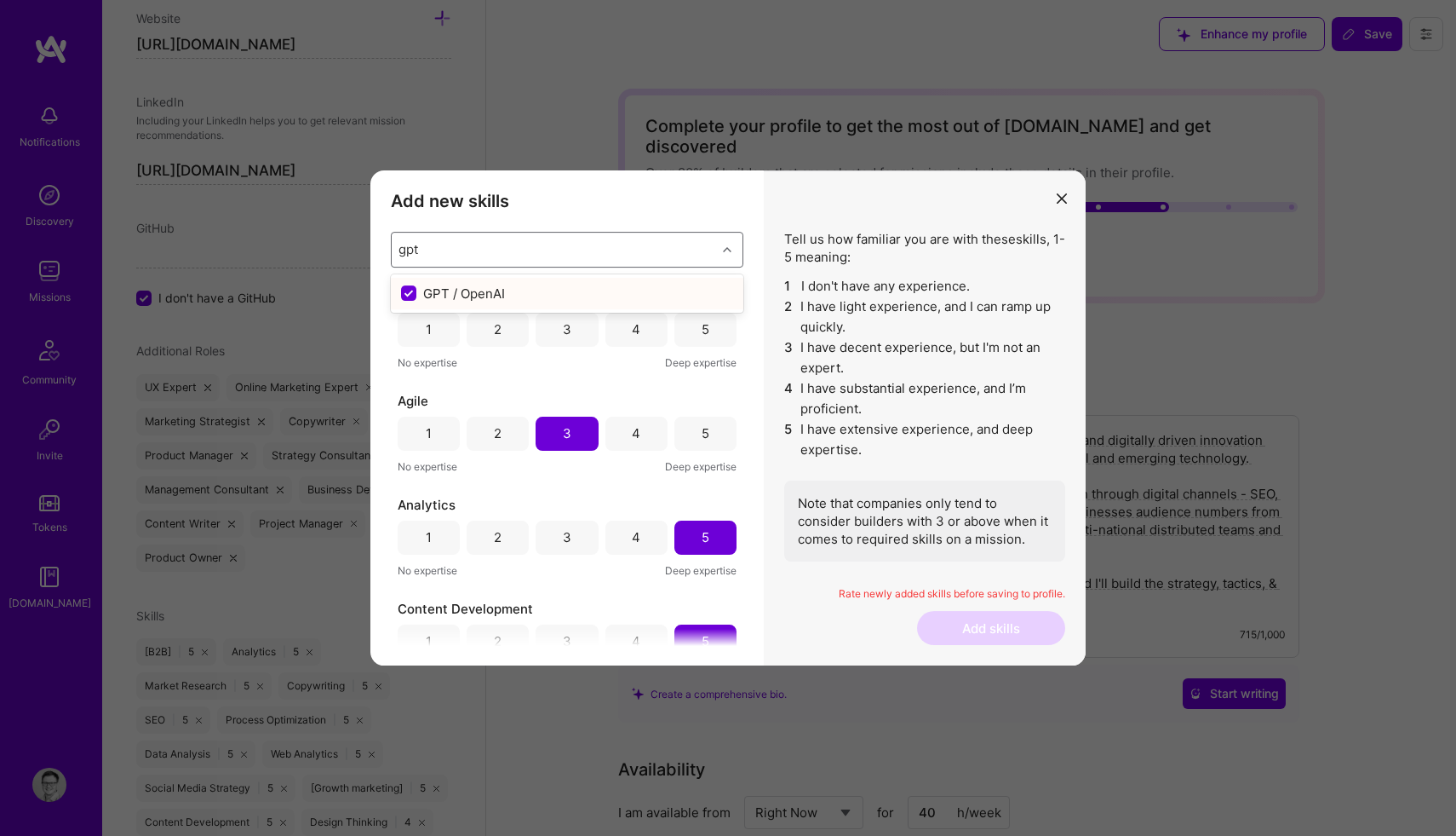
type input "gp"
checkbox input "false"
type input "g"
checkbox input "false"
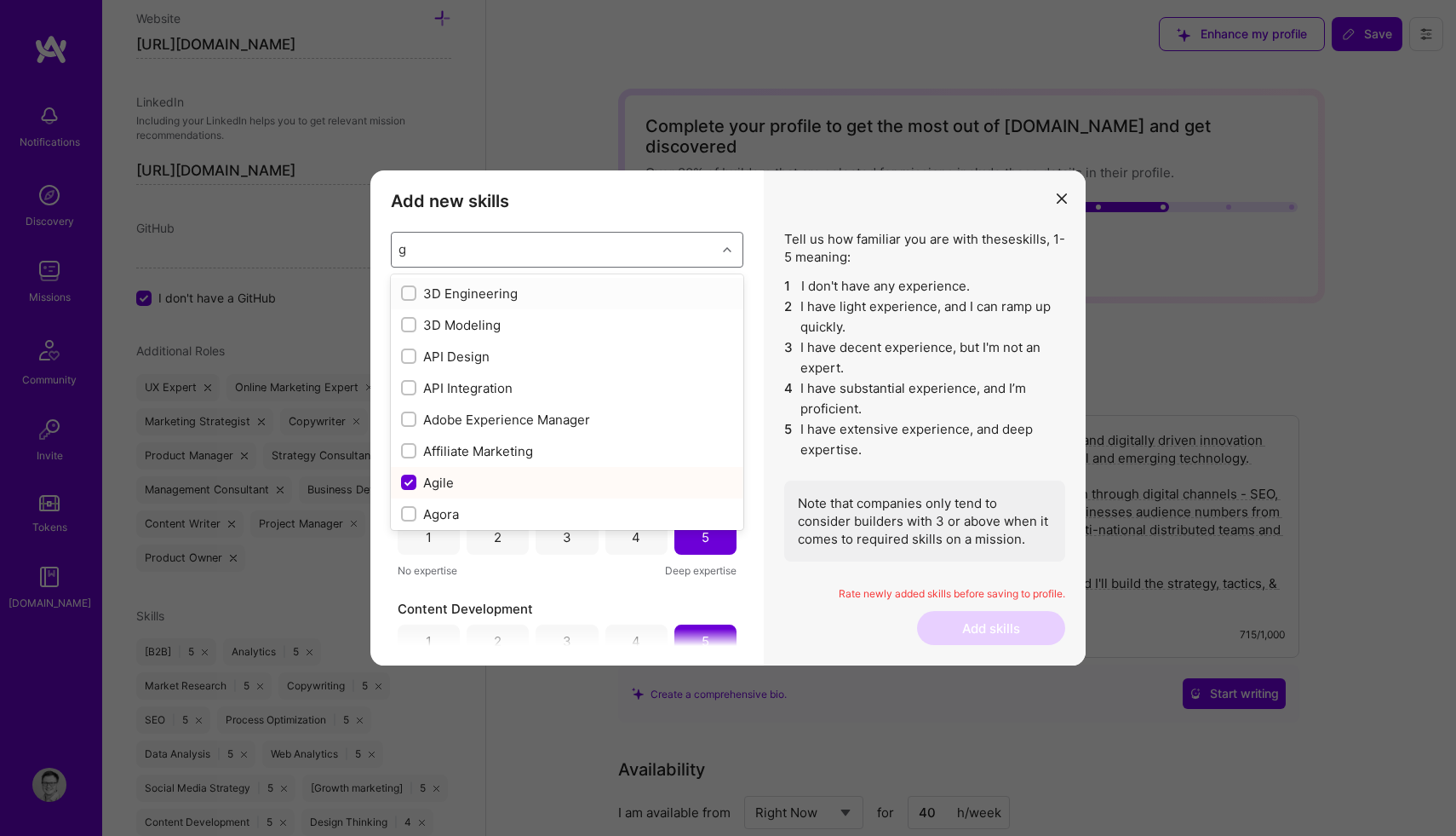
checkbox input "false"
checkbox input "true"
checkbox input "false"
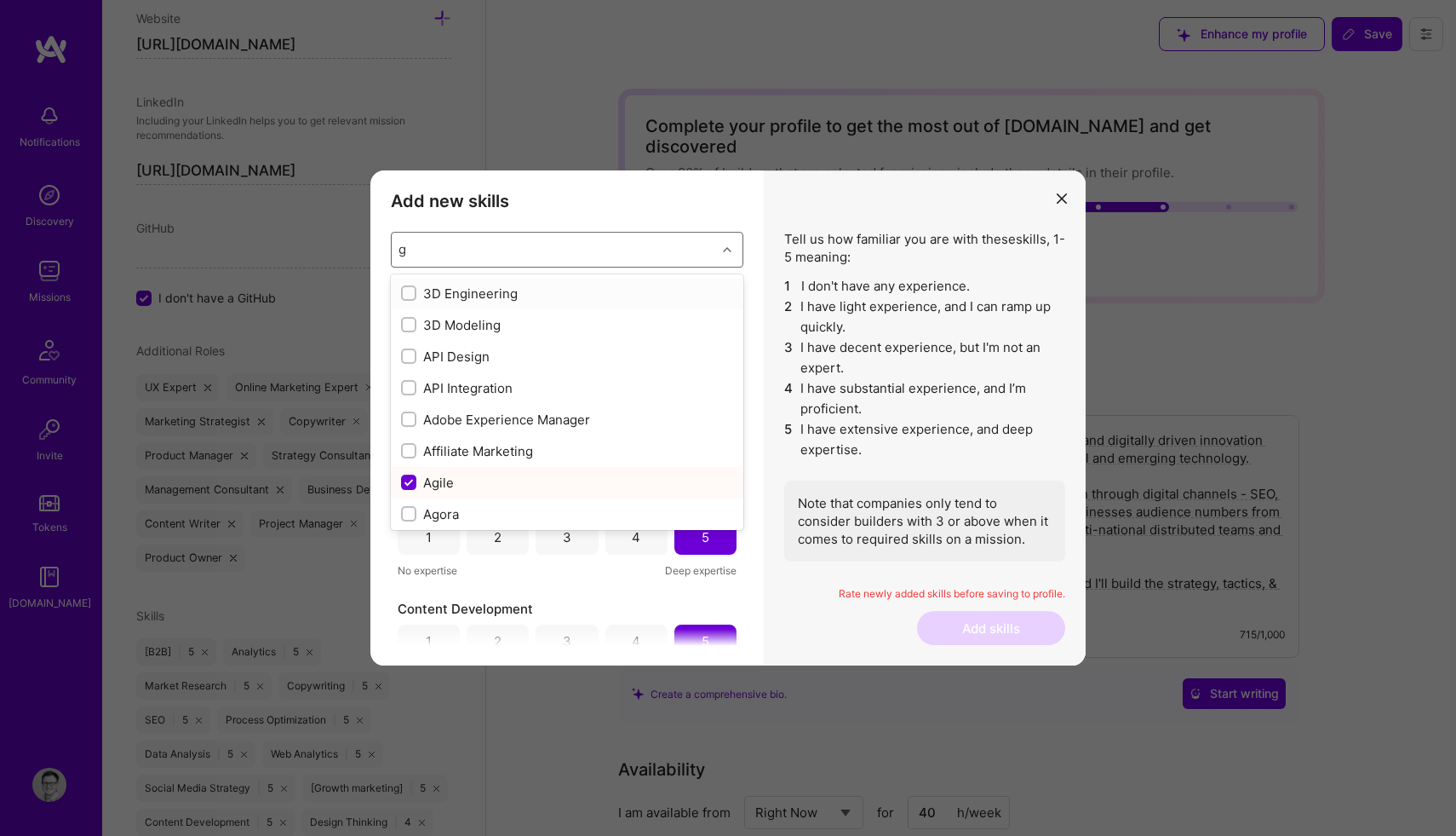
checkbox input "false"
checkbox input "true"
checkbox input "false"
checkbox input "true"
checkbox input "false"
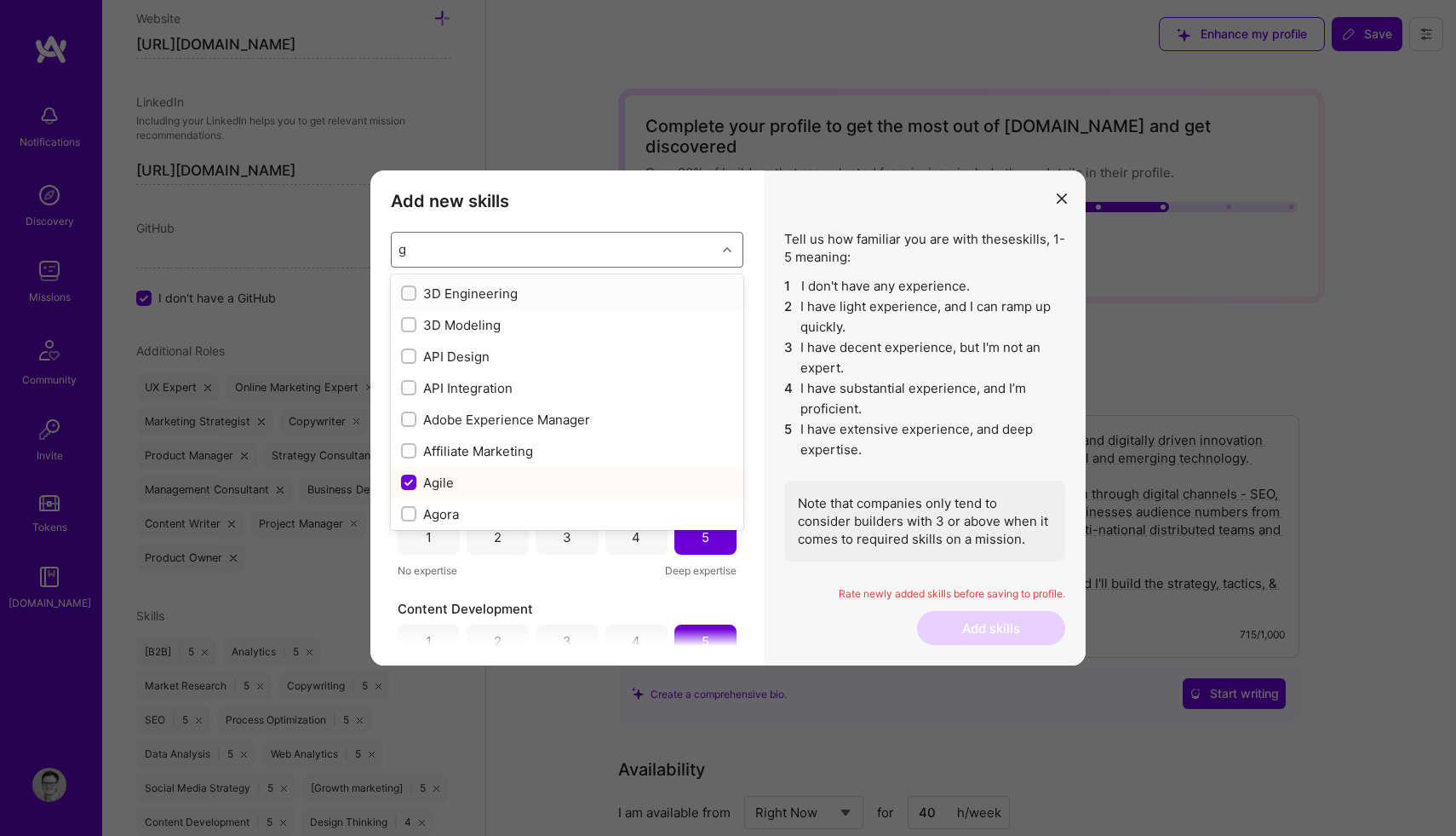
checkbox input "true"
checkbox input "false"
checkbox input "true"
checkbox input "false"
checkbox input "true"
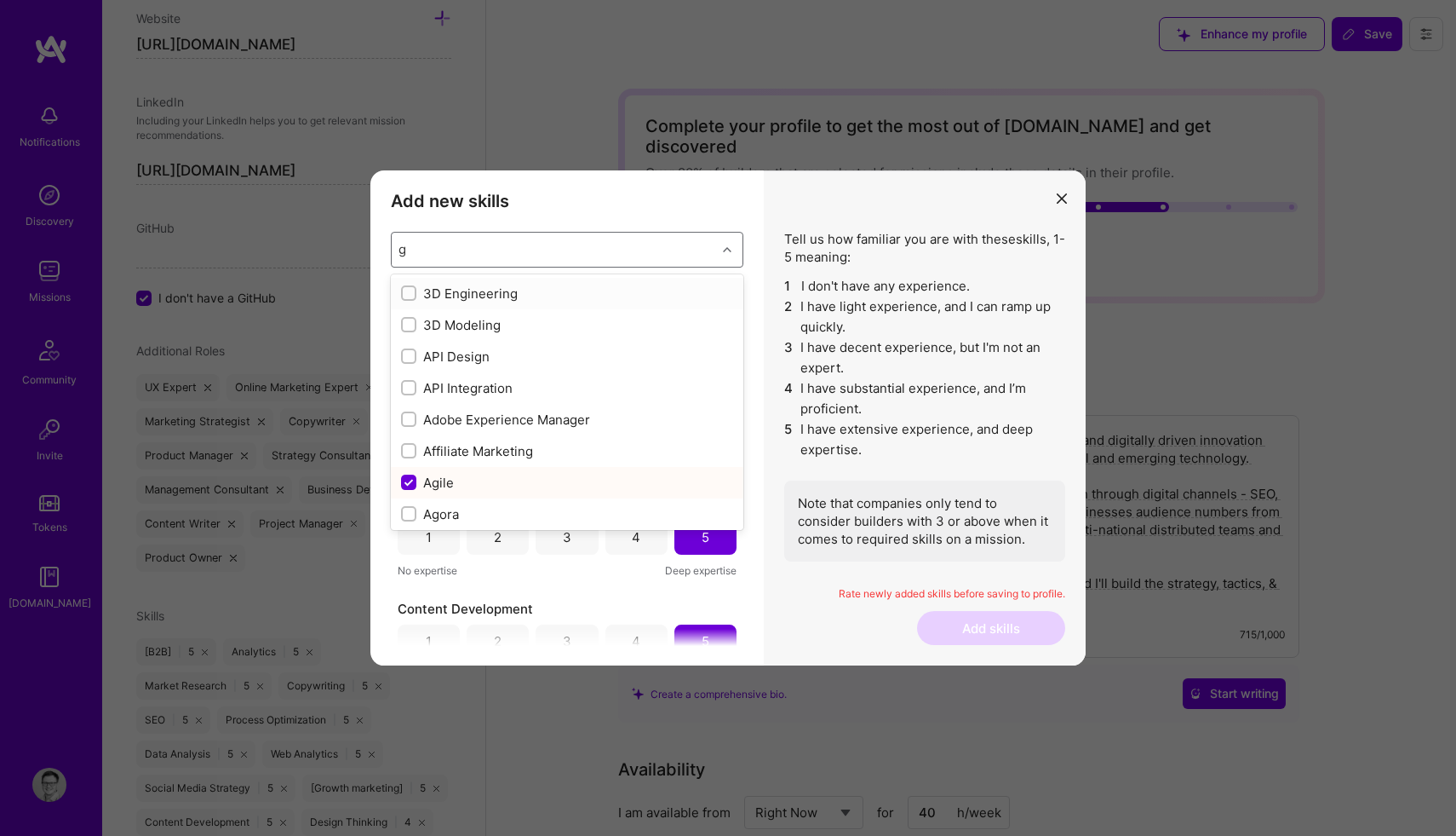
checkbox input "false"
type input "g"
checkbox input "true"
checkbox input "false"
checkbox input "true"
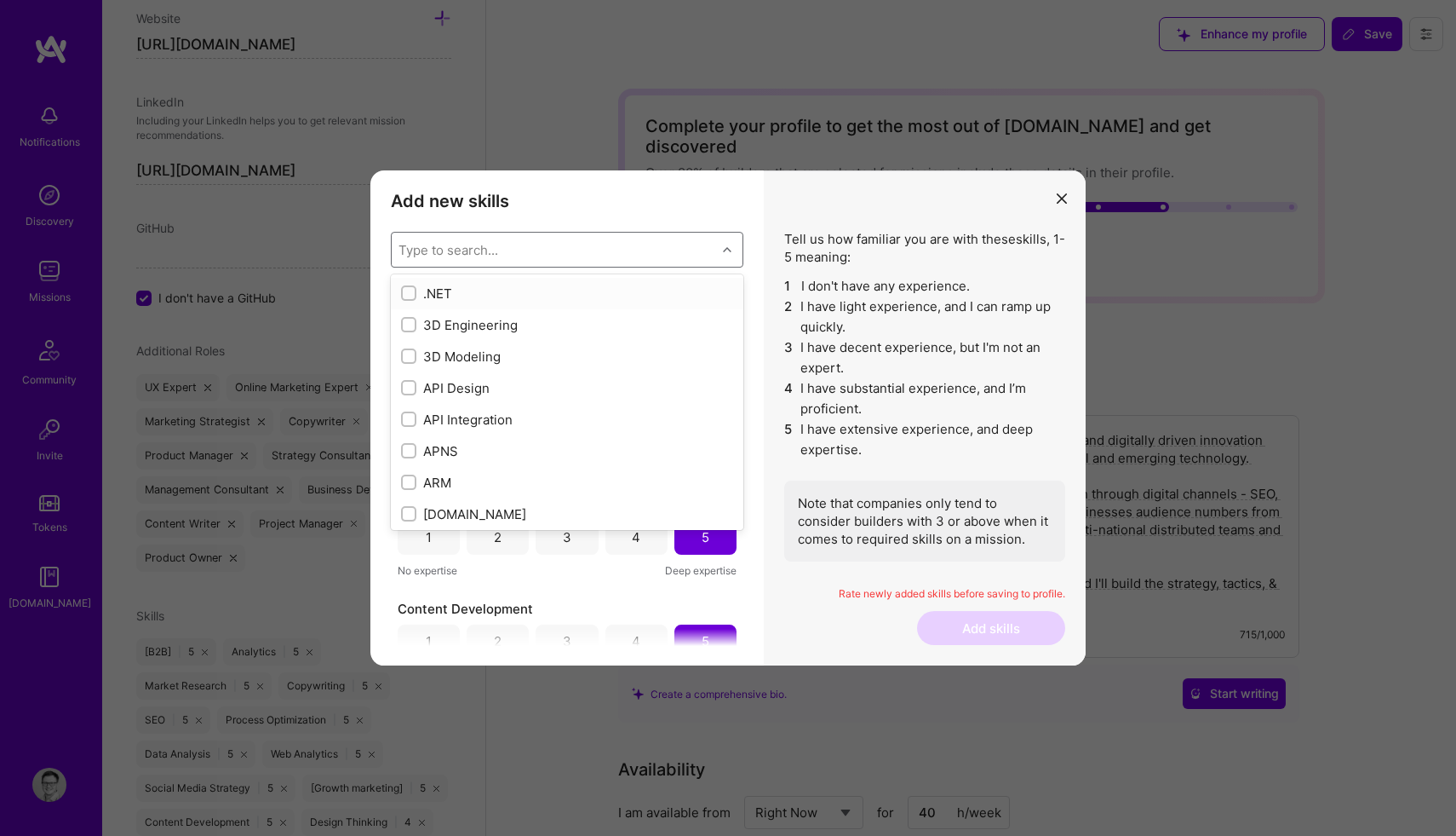
checkbox input "true"
checkbox input "false"
checkbox input "true"
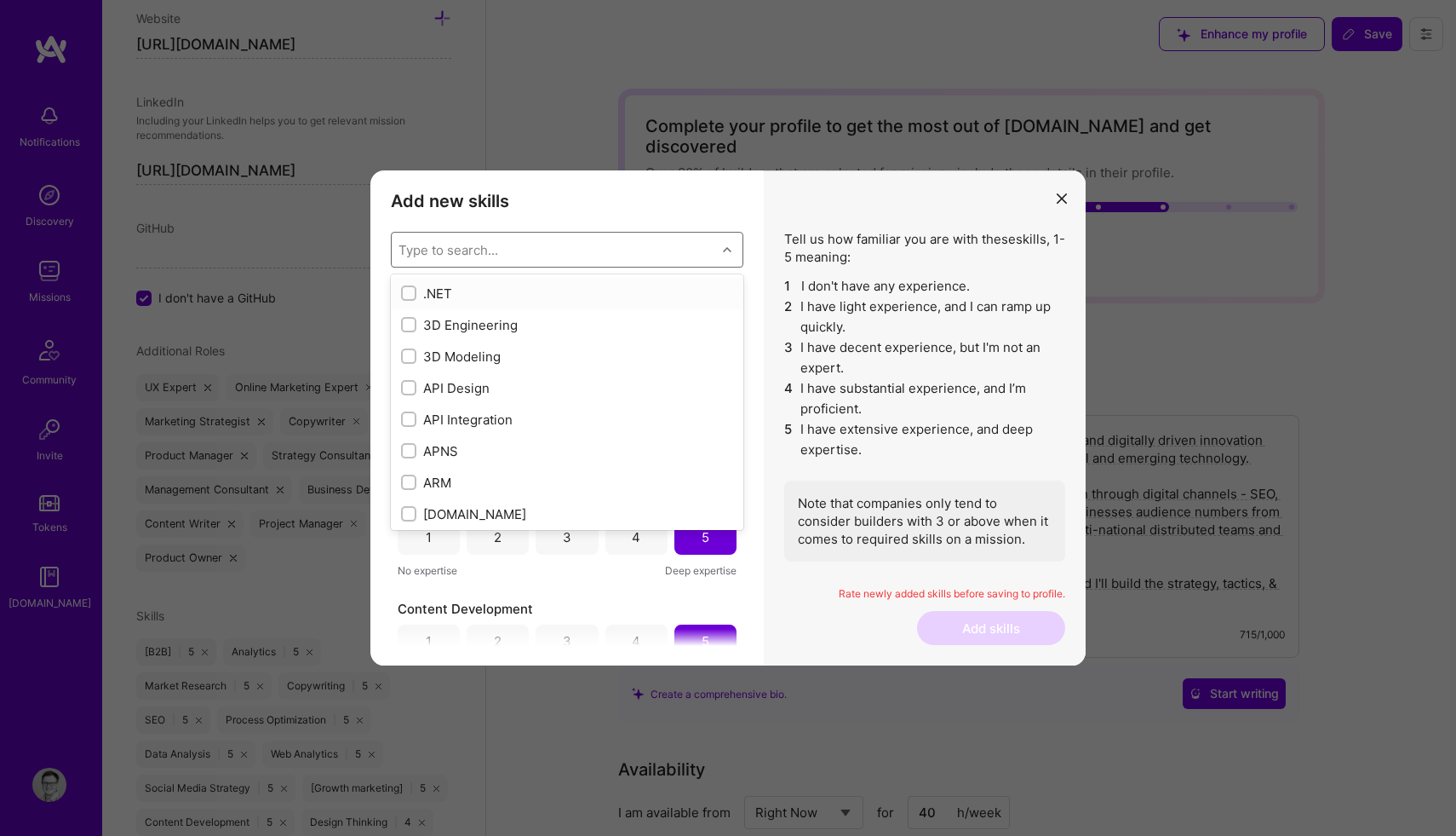
checkbox input "false"
checkbox input "true"
checkbox input "false"
checkbox input "true"
checkbox input "false"
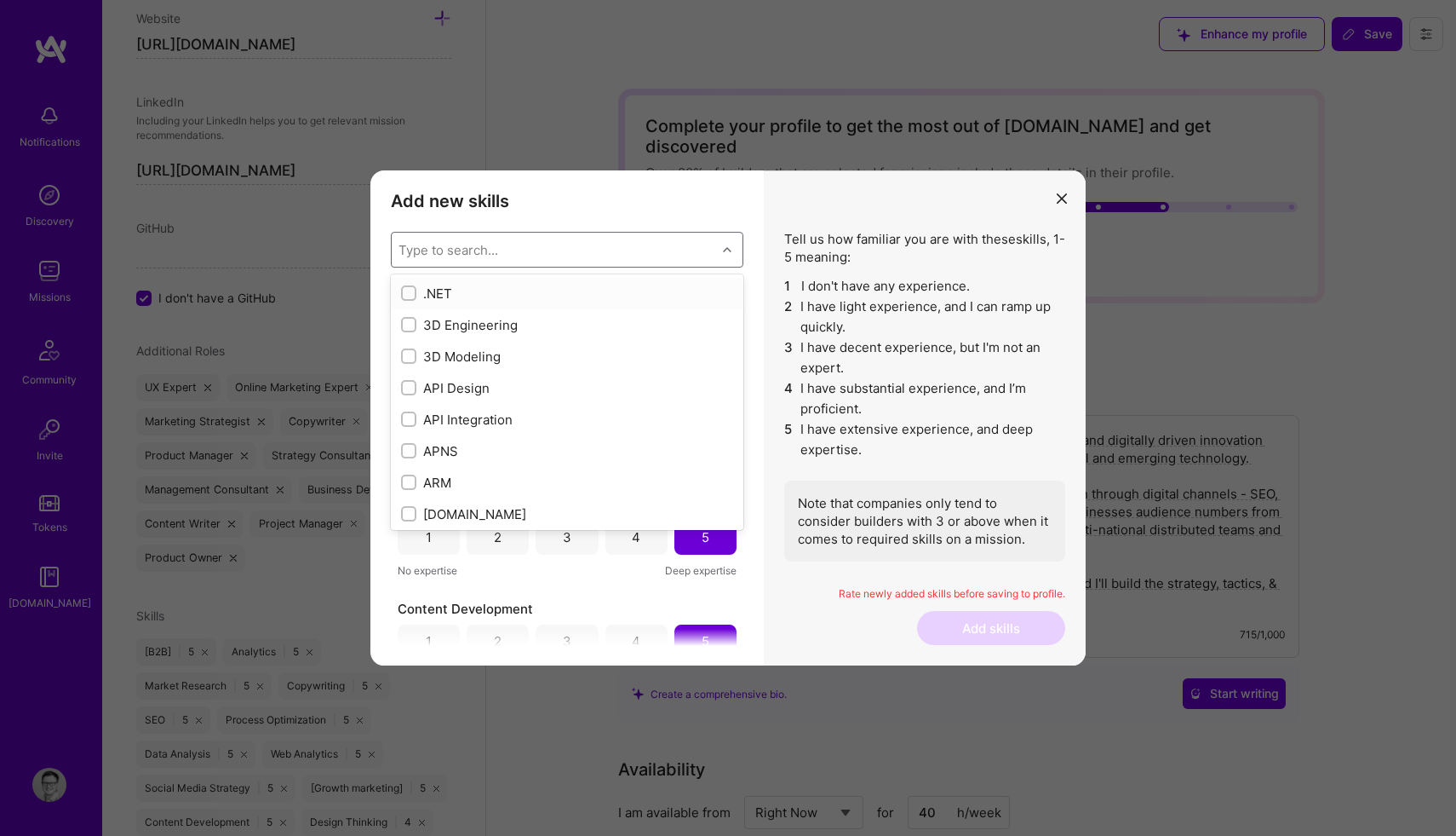
checkbox input "true"
checkbox input "false"
checkbox input "true"
type input "ge"
checkbox input "false"
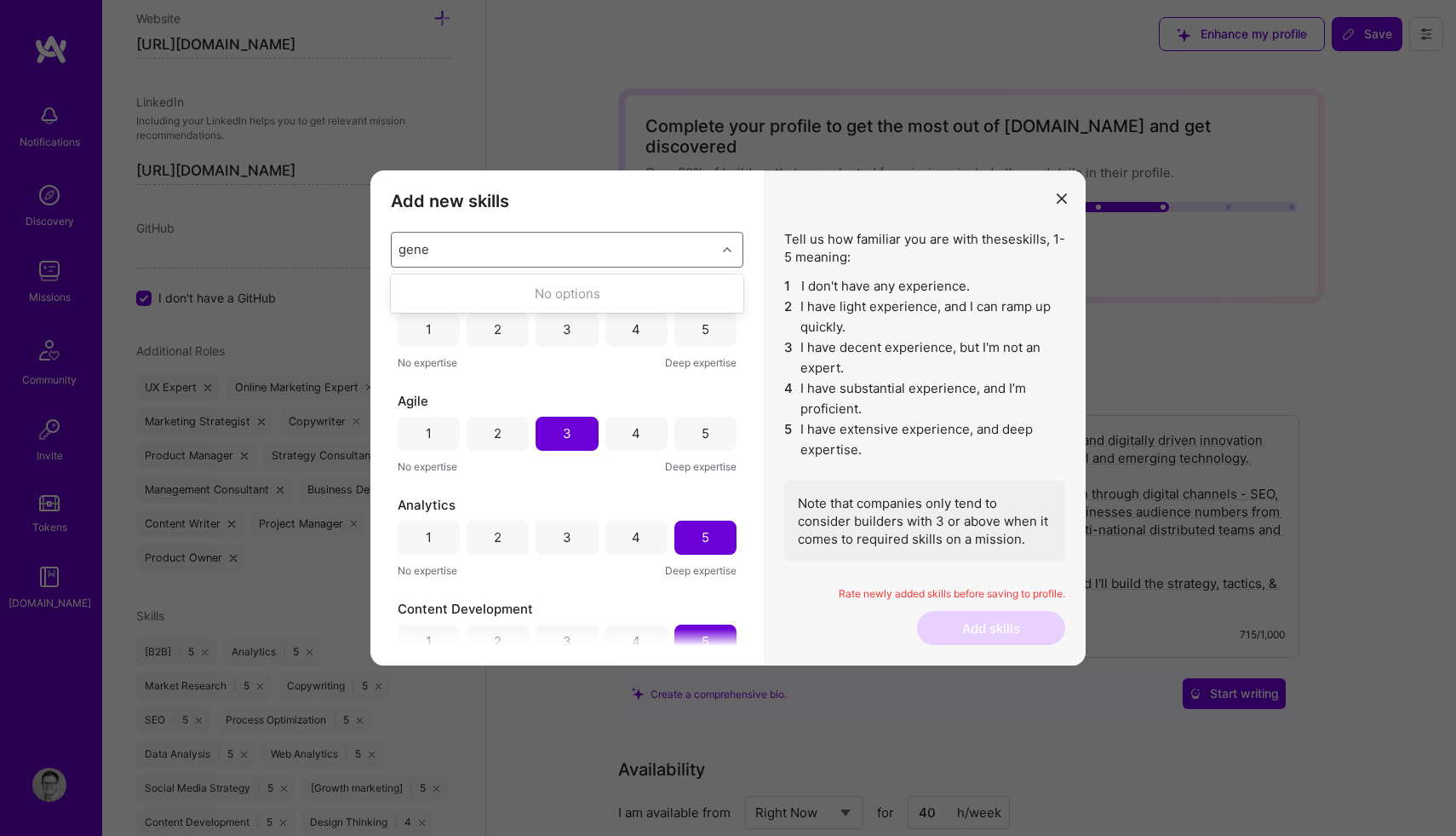
type input "gen"
click at [403, 287] on div "modal" at bounding box center [409, 293] width 15 height 15
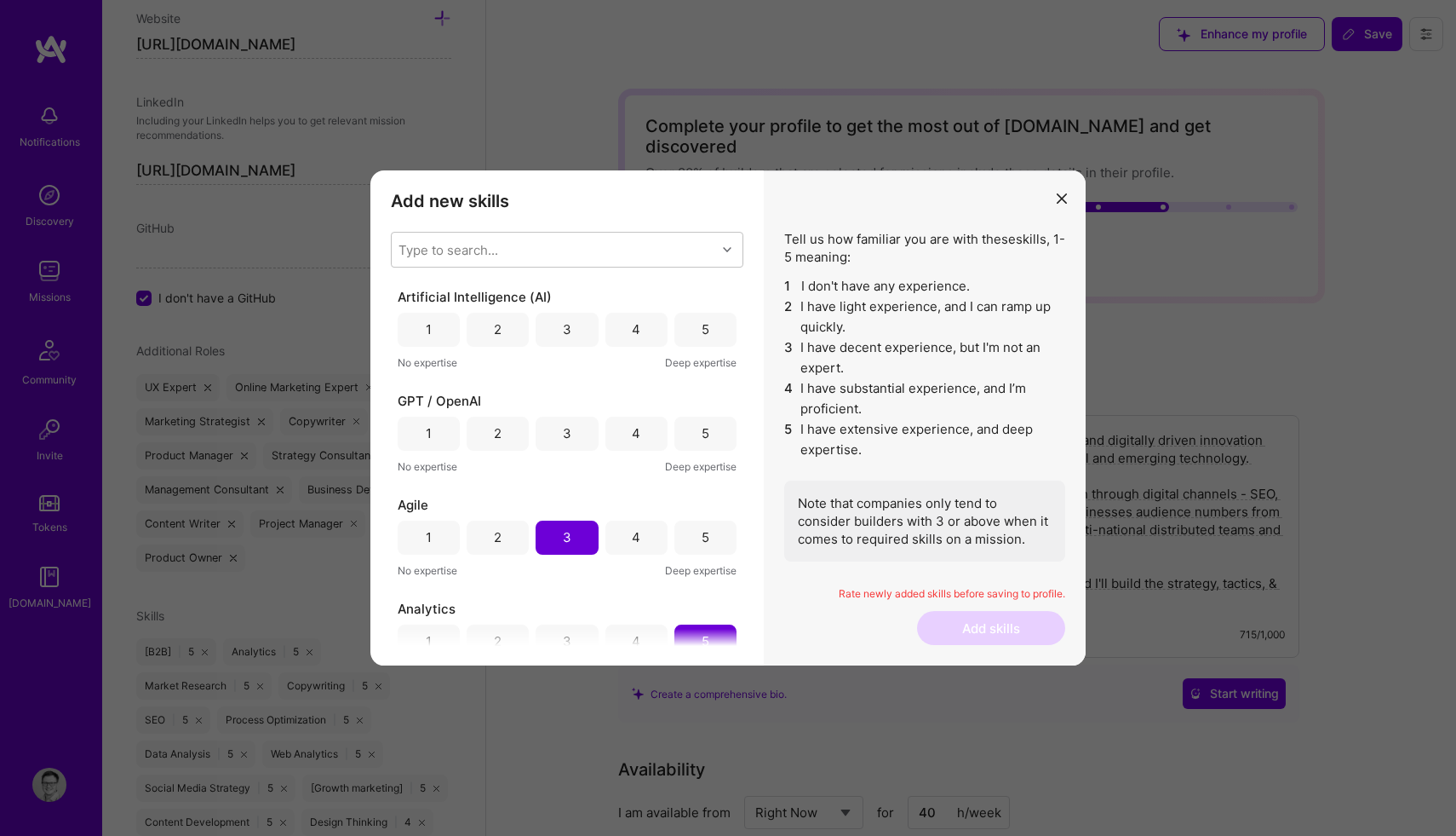
click at [639, 339] on div "4" at bounding box center [636, 329] width 62 height 34
click at [691, 445] on div "5" at bounding box center [705, 432] width 62 height 34
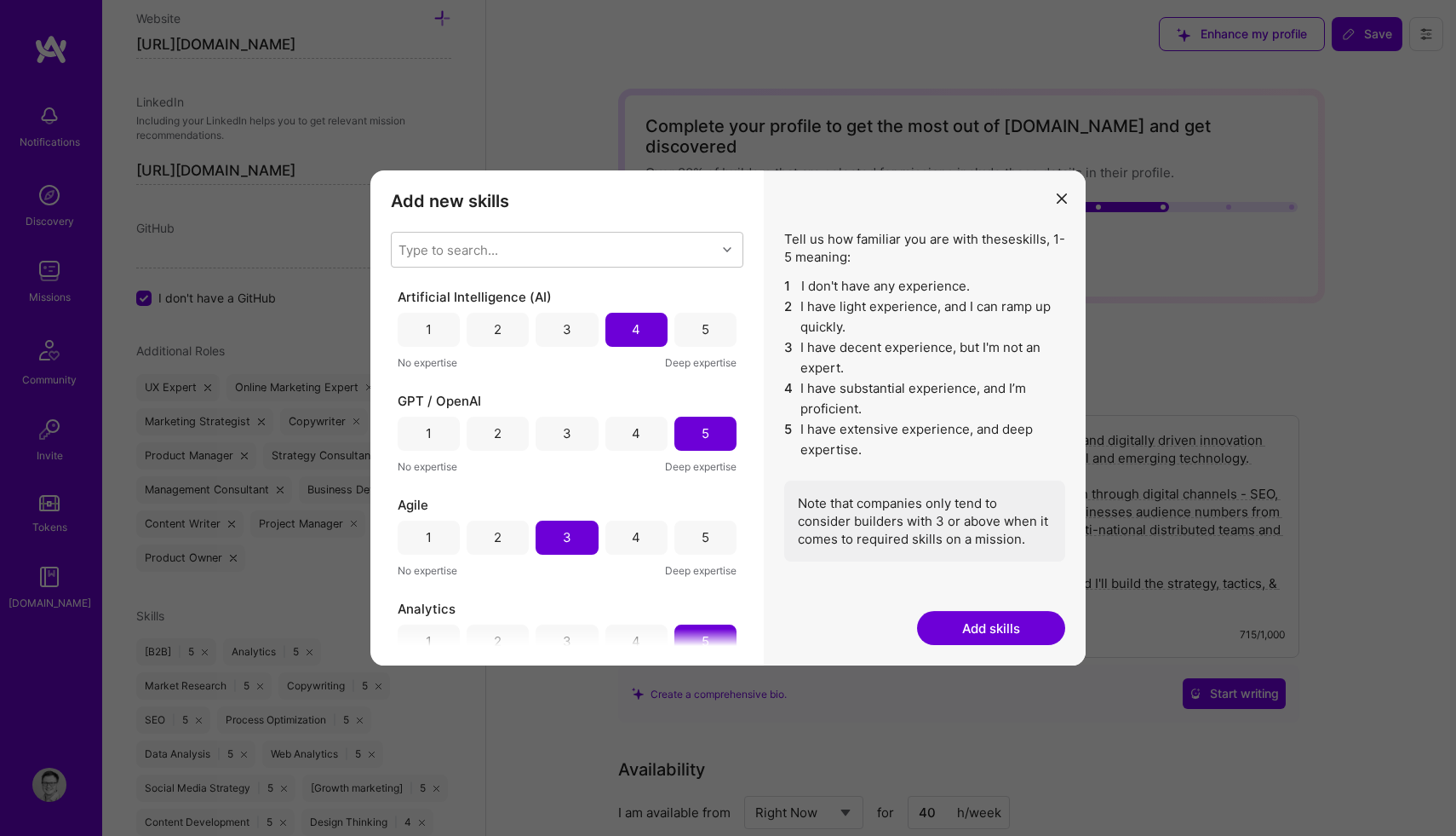
click at [701, 327] on div "5" at bounding box center [705, 329] width 8 height 18
click at [636, 331] on div "4" at bounding box center [636, 329] width 62 height 34
click at [640, 432] on div "4" at bounding box center [636, 432] width 62 height 34
click at [676, 433] on div "5" at bounding box center [705, 432] width 62 height 34
click at [941, 633] on button "Add skills" at bounding box center [991, 627] width 149 height 34
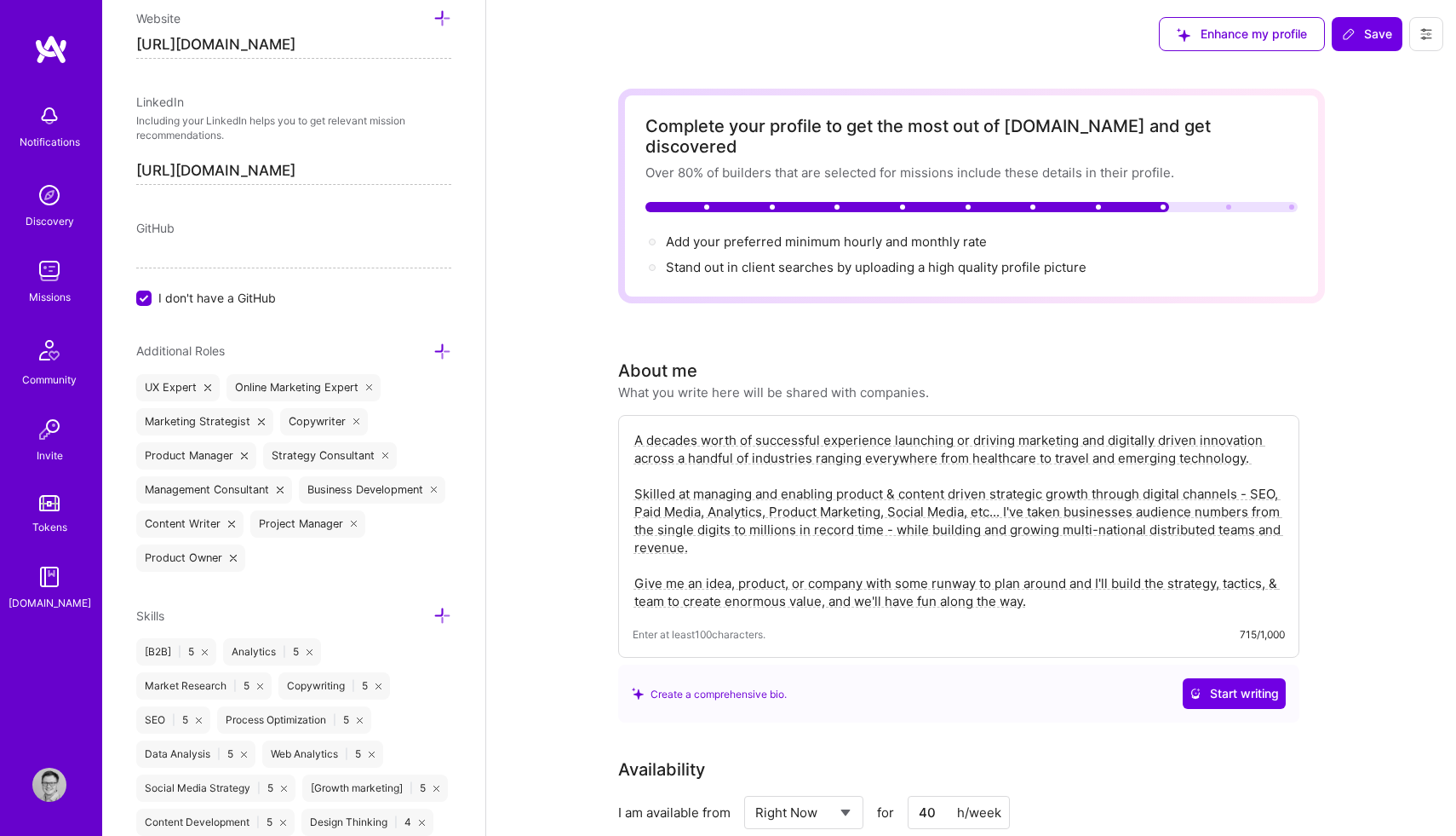
click at [184, 560] on div "Product Owner" at bounding box center [190, 558] width 109 height 27
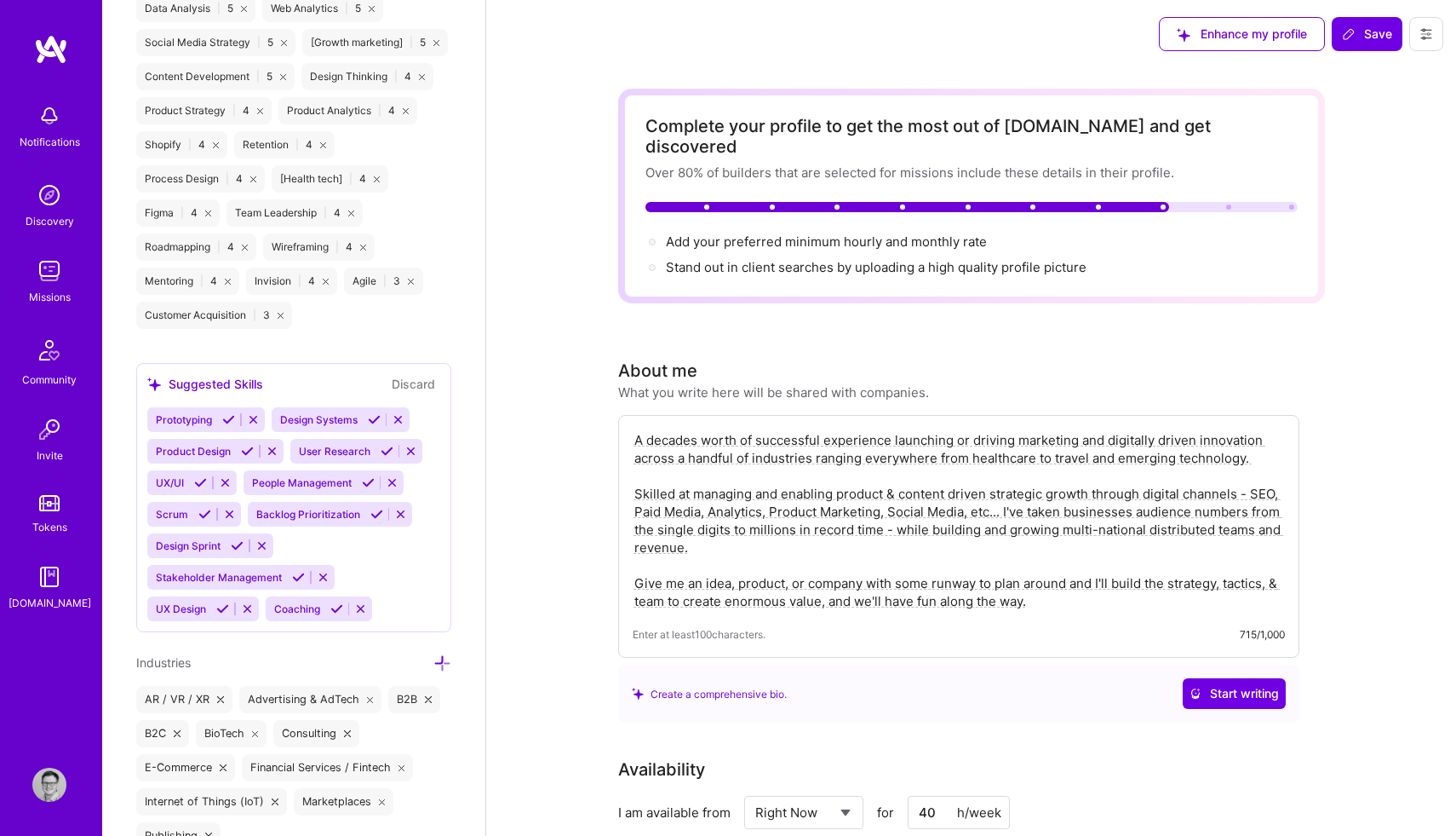
scroll to position [1628, 0]
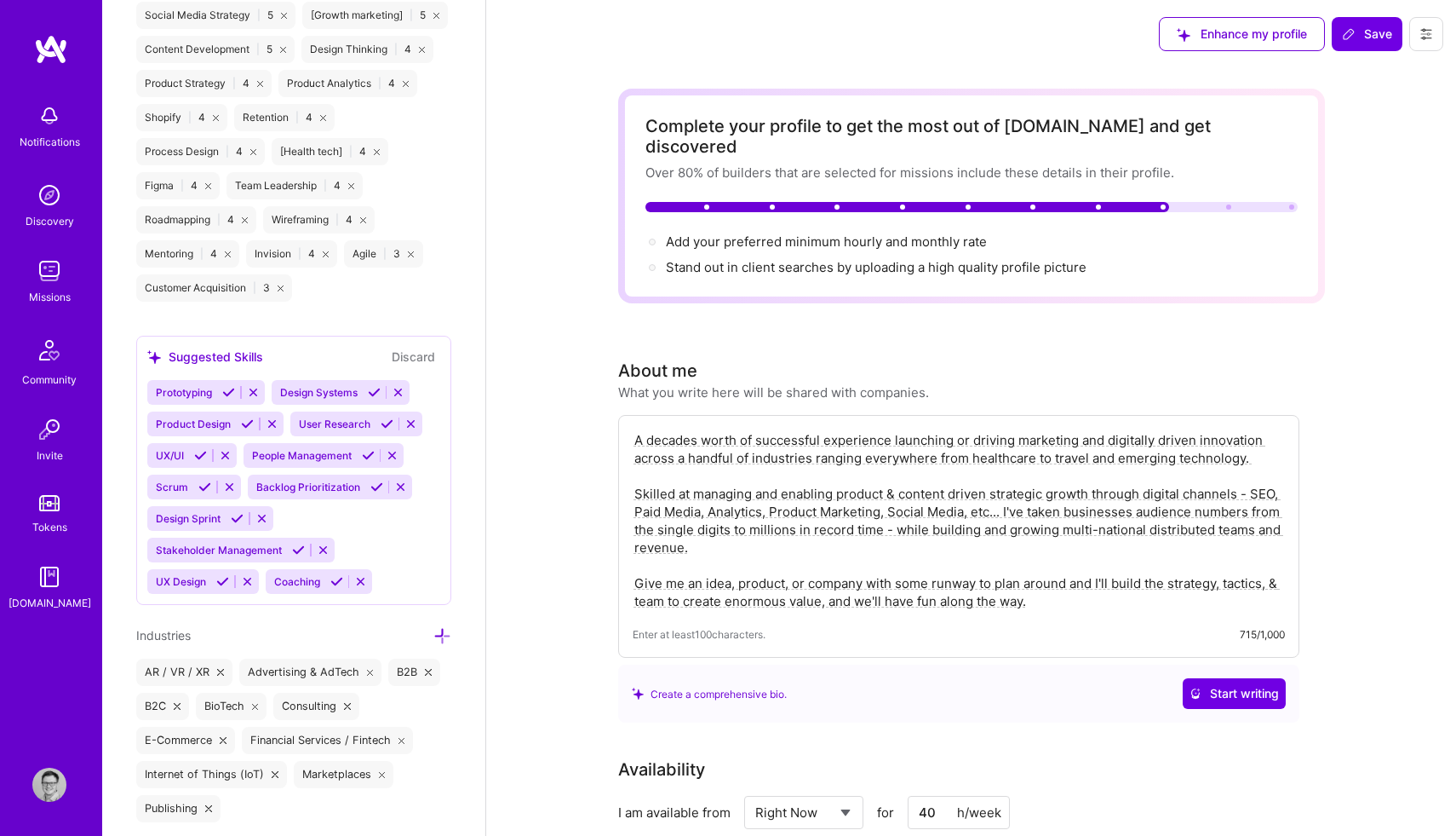
click at [242, 423] on icon at bounding box center [247, 423] width 13 height 13
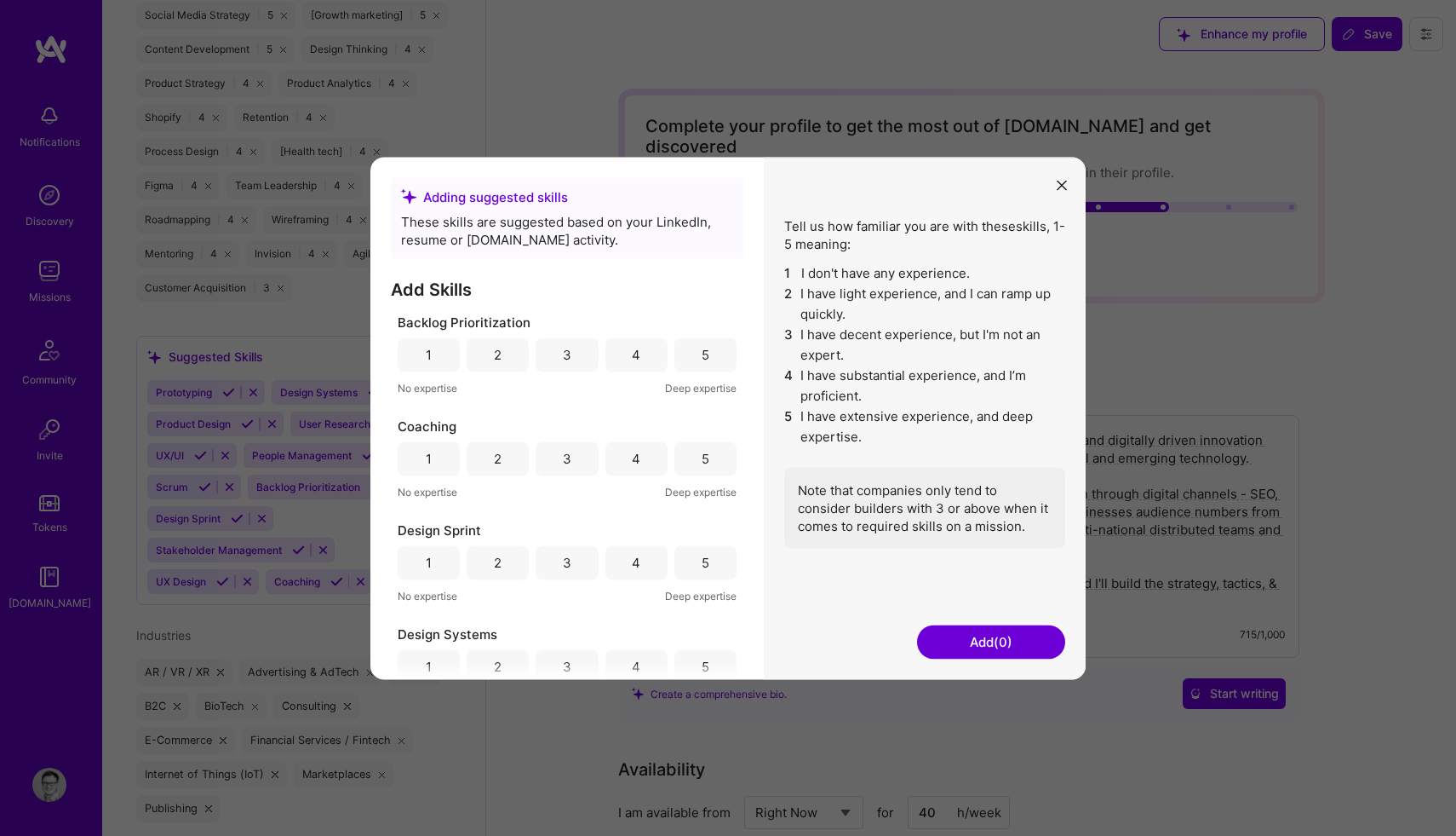
click at [632, 348] on div "4" at bounding box center [636, 354] width 9 height 18
click at [701, 460] on div "5" at bounding box center [705, 459] width 8 height 18
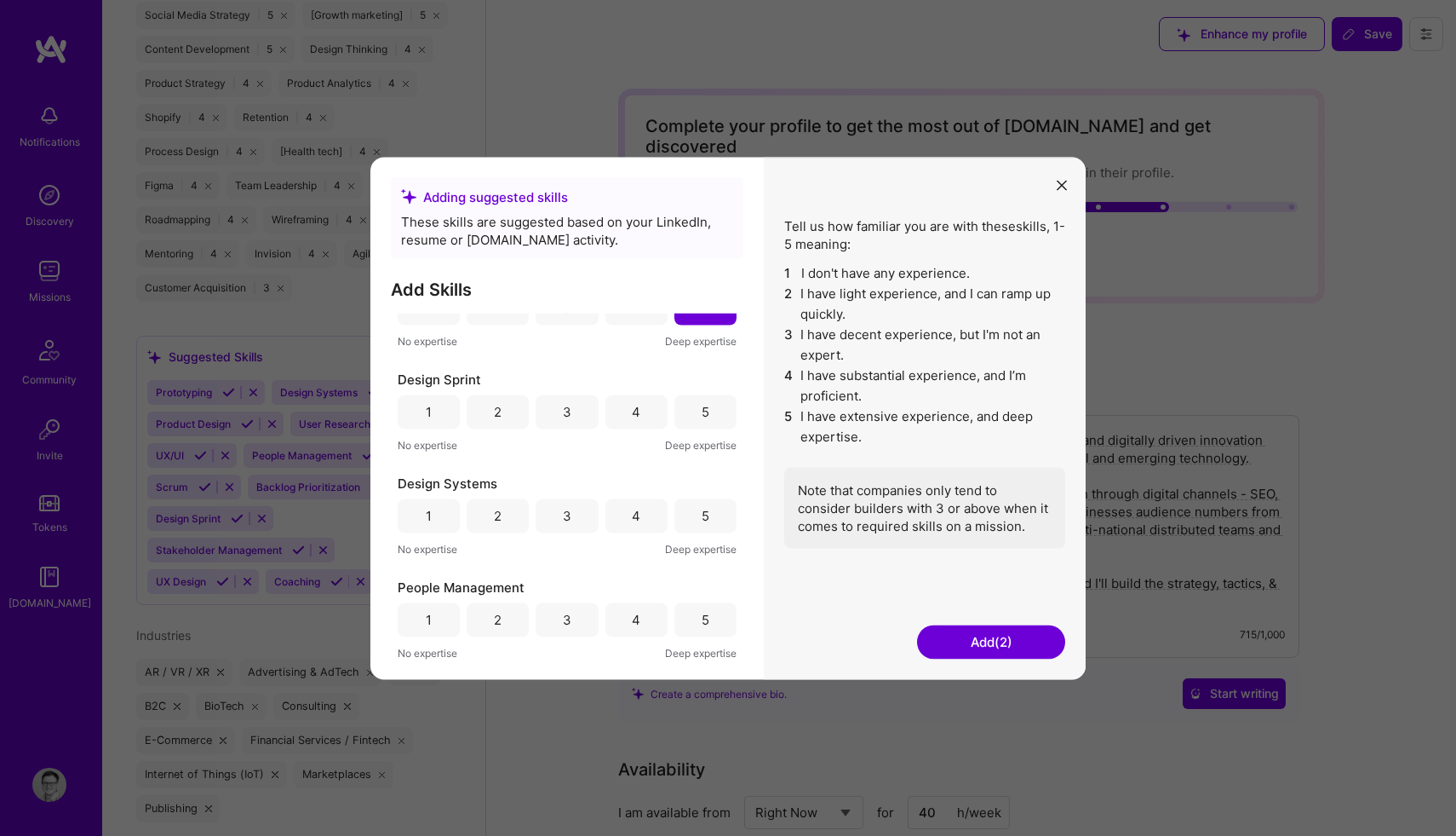
scroll to position [154, 0]
click at [618, 509] on div "4" at bounding box center [636, 512] width 62 height 34
click at [633, 412] on div "4" at bounding box center [636, 408] width 9 height 18
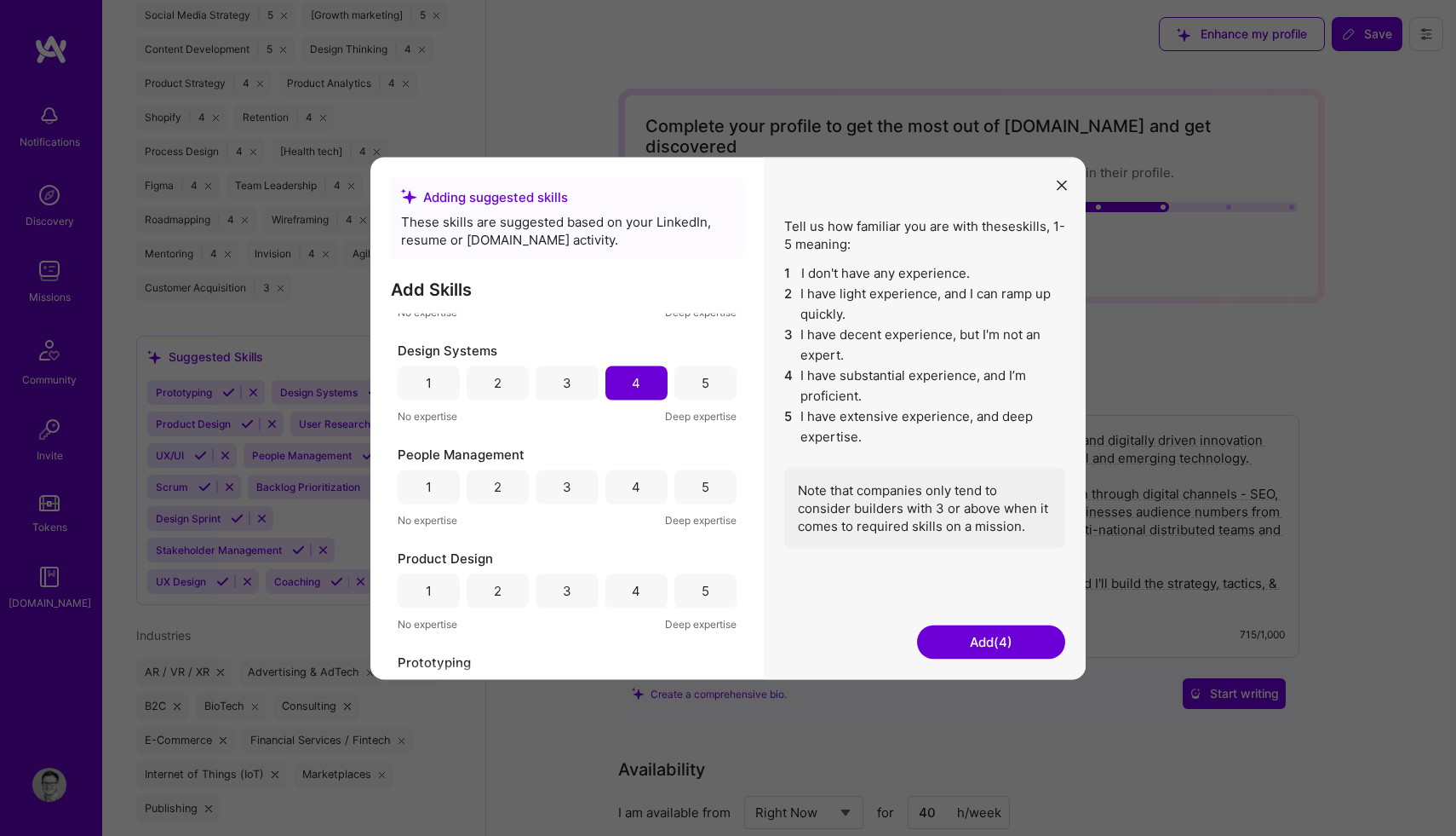
scroll to position [293, 0]
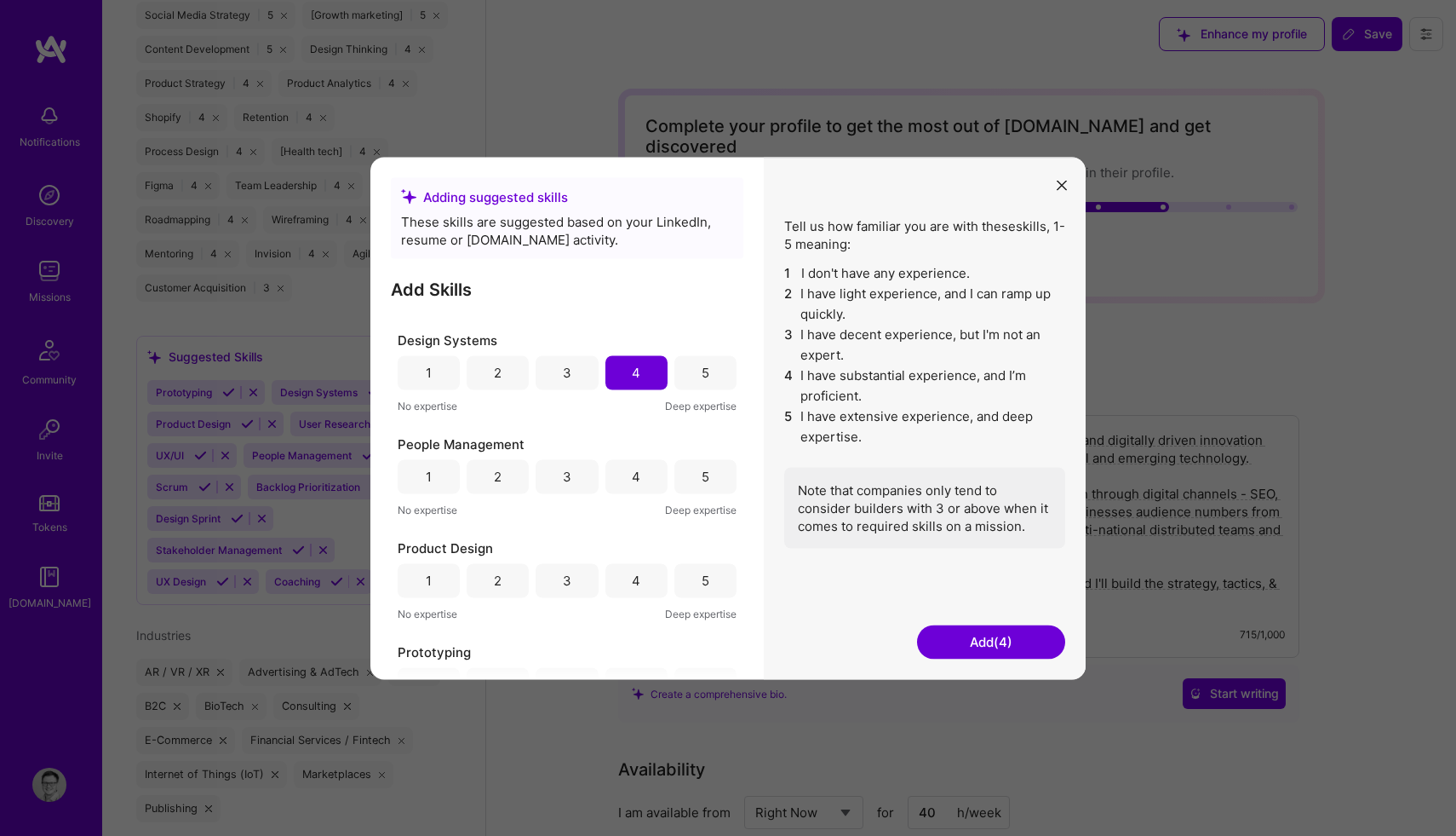
click at [701, 474] on div "5" at bounding box center [705, 476] width 8 height 18
click at [632, 580] on div "4" at bounding box center [636, 580] width 9 height 18
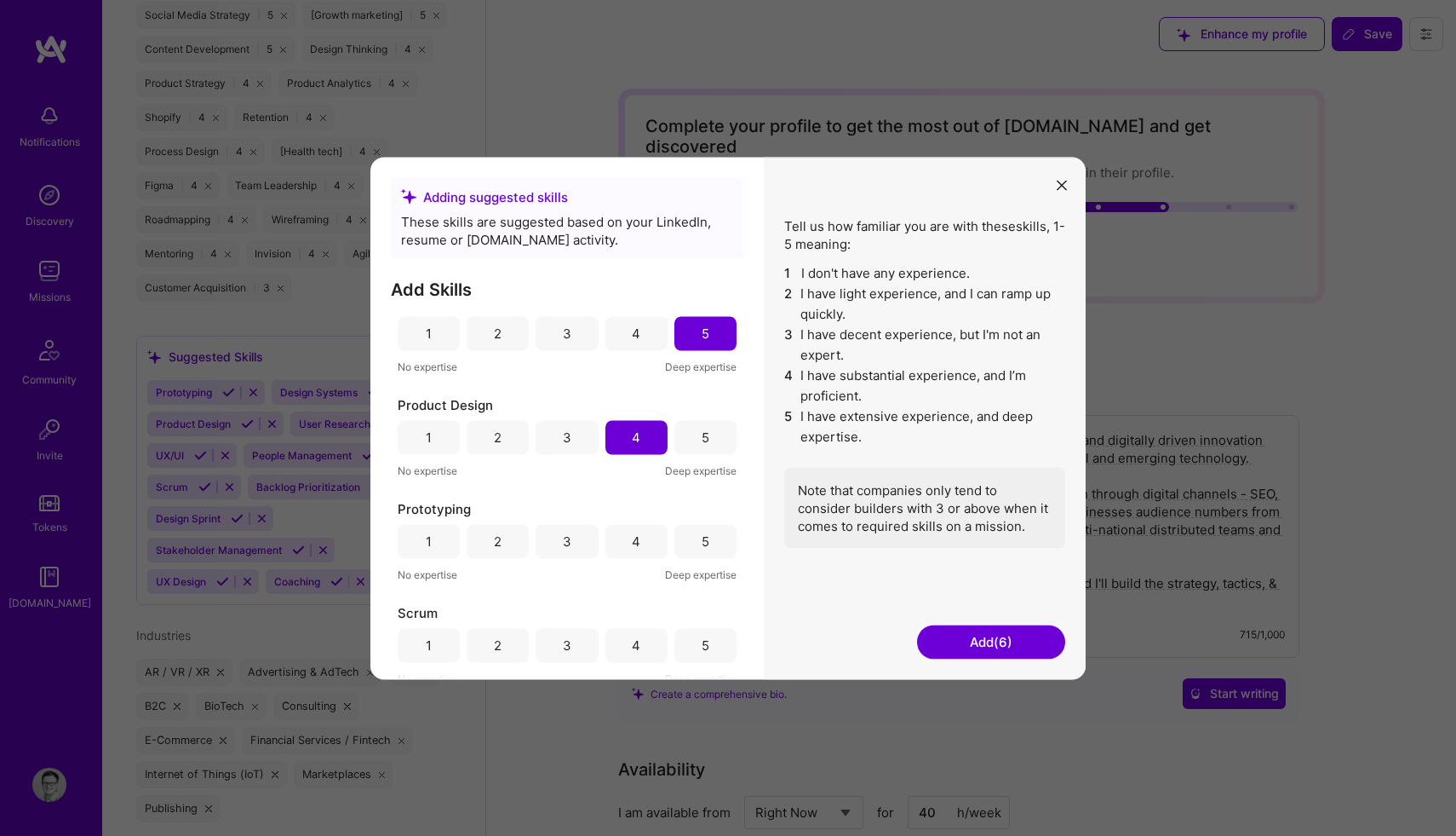
scroll to position [538, 0]
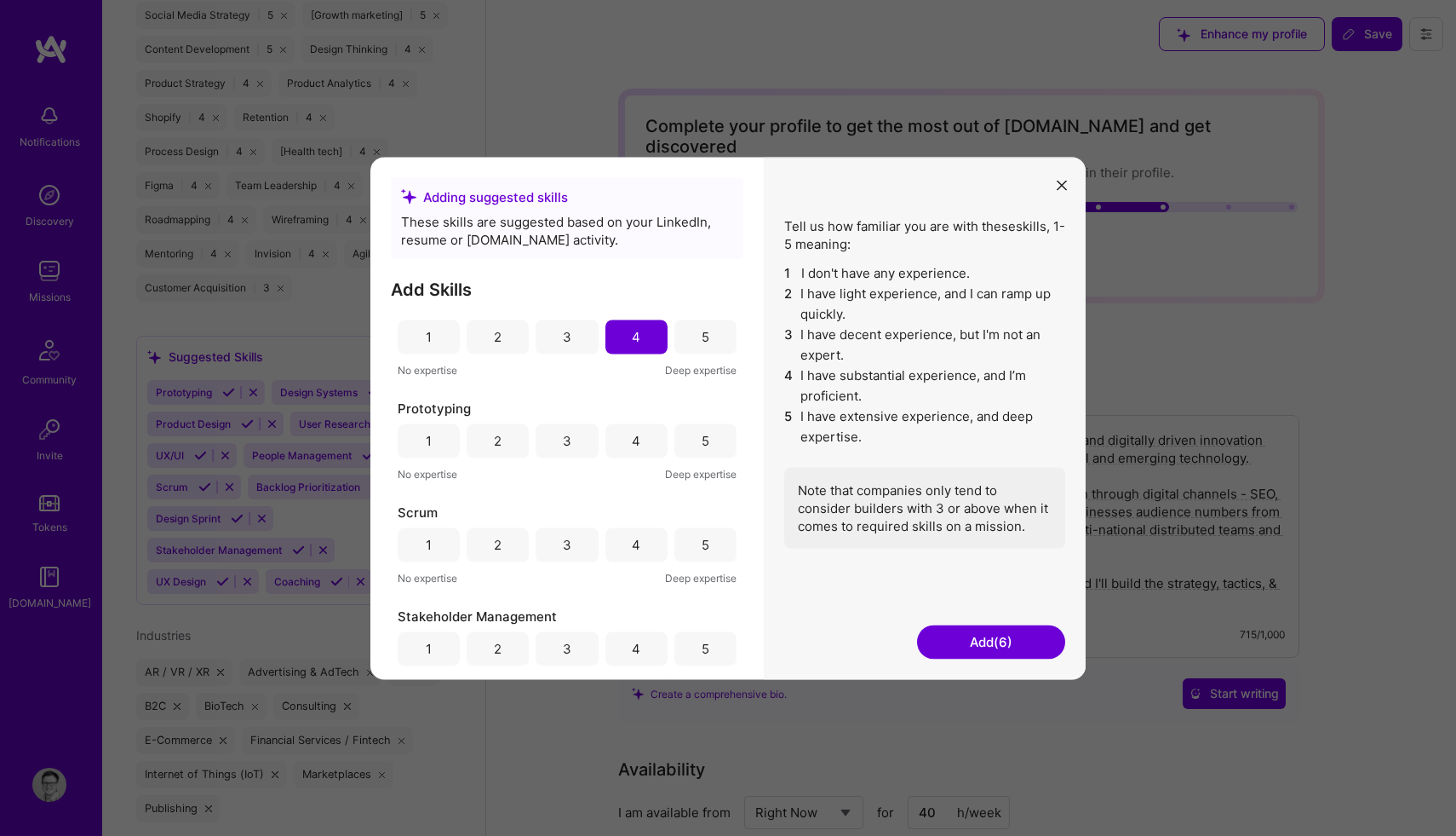
click at [634, 430] on div "4" at bounding box center [636, 439] width 62 height 34
click at [566, 543] on div "3" at bounding box center [566, 544] width 9 height 18
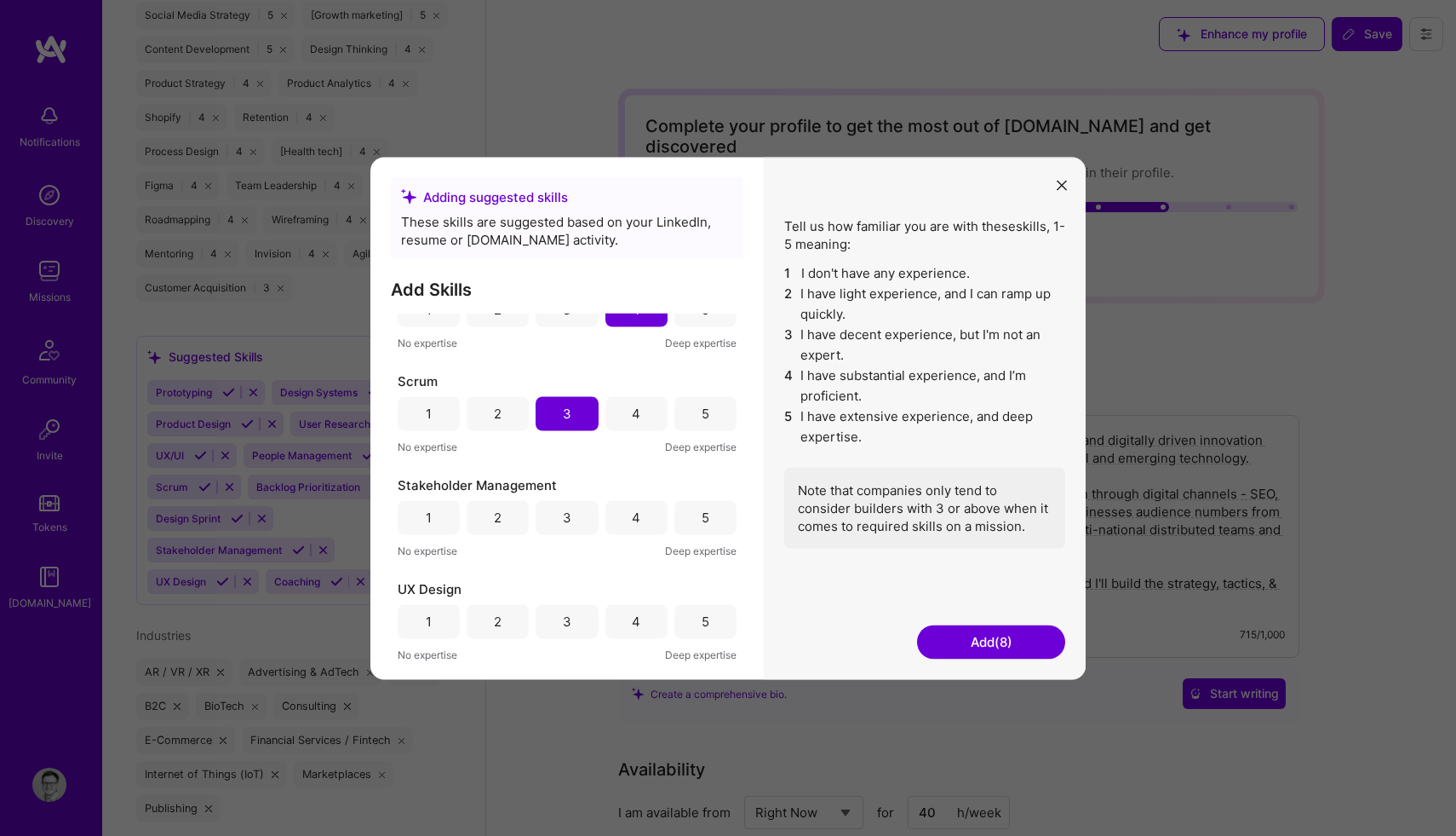
scroll to position [680, 0]
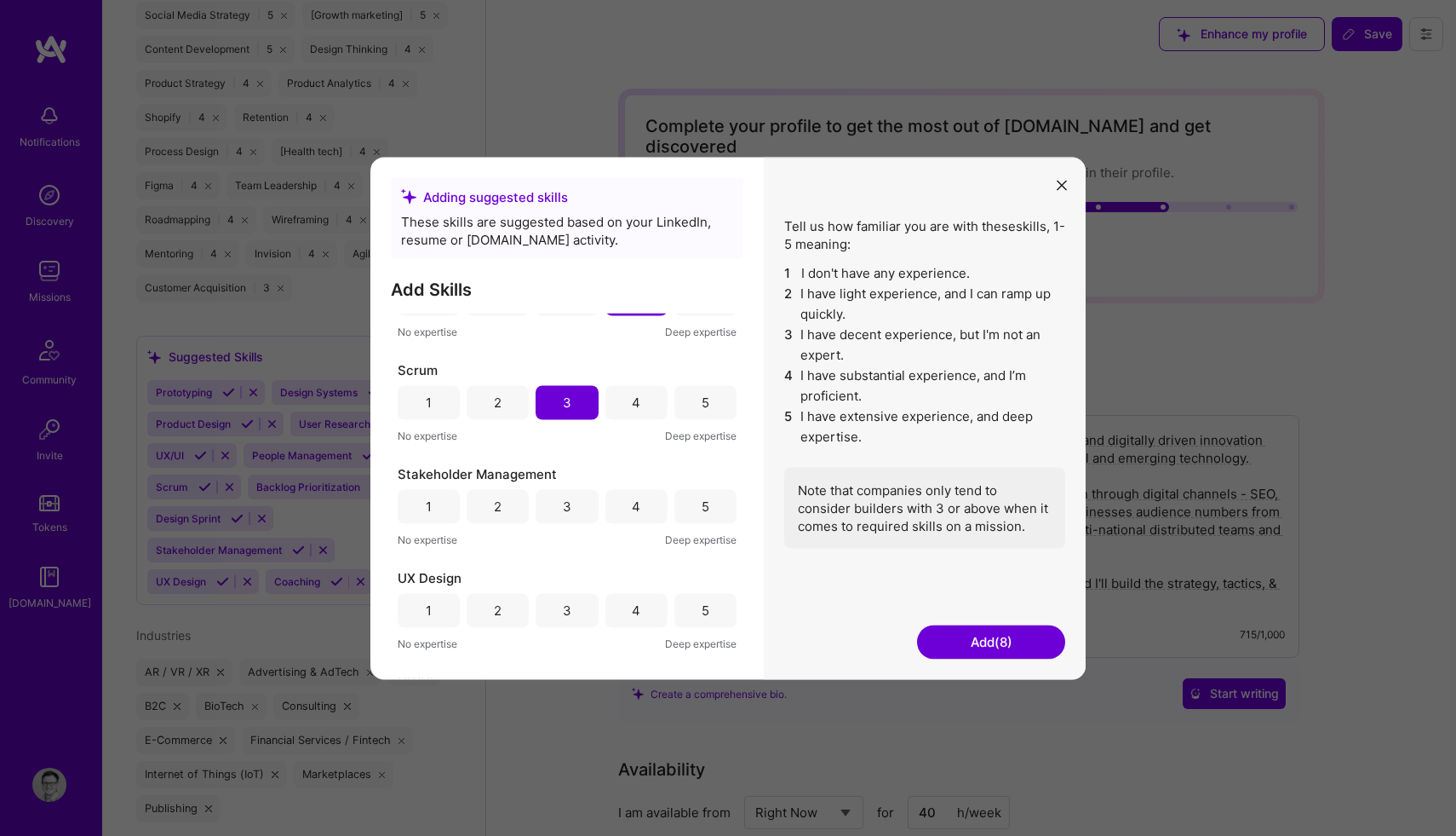
click at [633, 517] on div "4" at bounding box center [636, 505] width 62 height 34
click at [632, 611] on div "4" at bounding box center [636, 610] width 9 height 18
click at [694, 609] on div "5" at bounding box center [705, 609] width 62 height 34
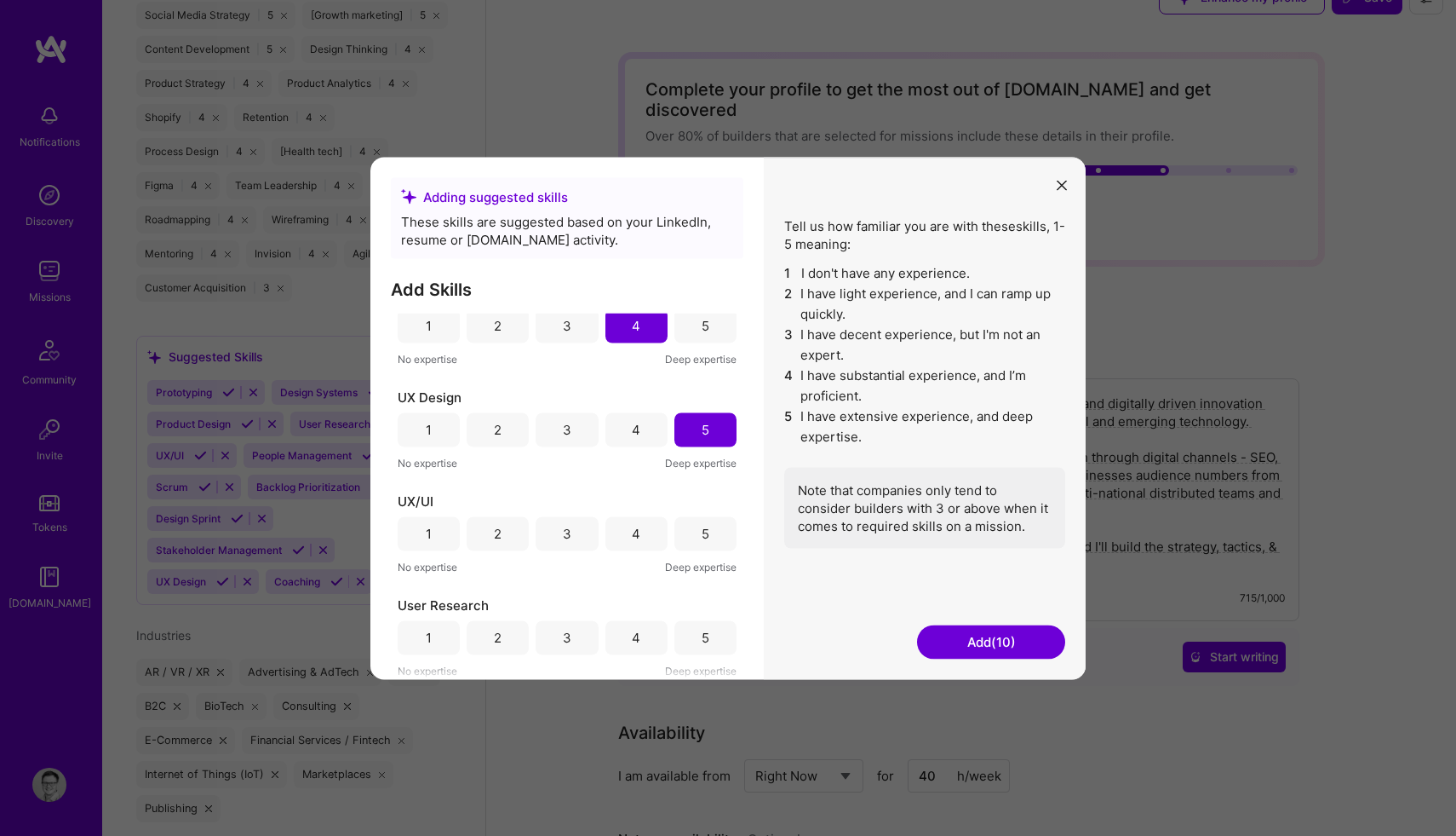
scroll to position [49, 0]
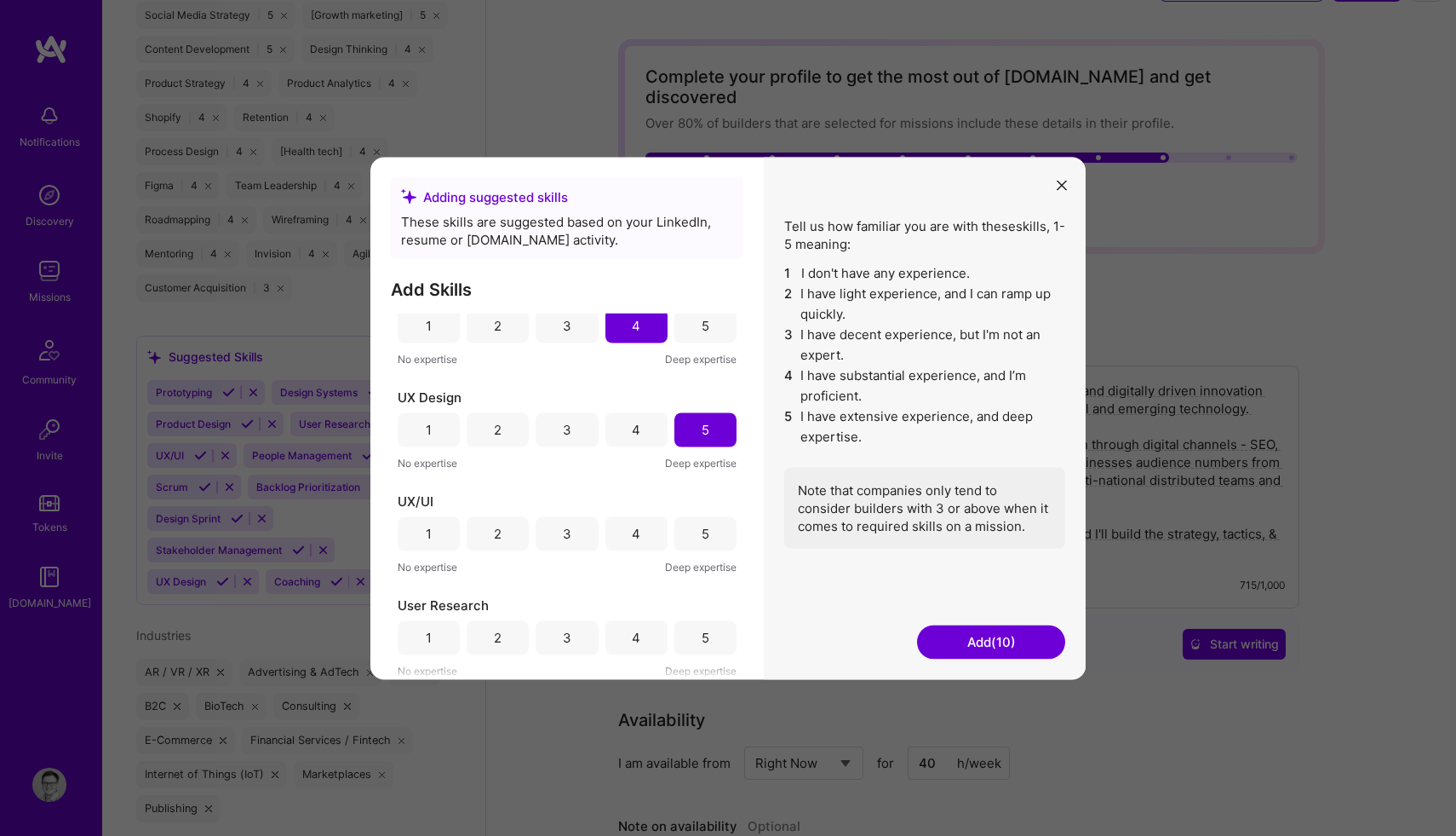
click at [645, 539] on div "4" at bounding box center [636, 533] width 62 height 34
click at [688, 636] on div "5" at bounding box center [705, 636] width 62 height 34
click at [966, 642] on button "Add (12)" at bounding box center [991, 641] width 149 height 34
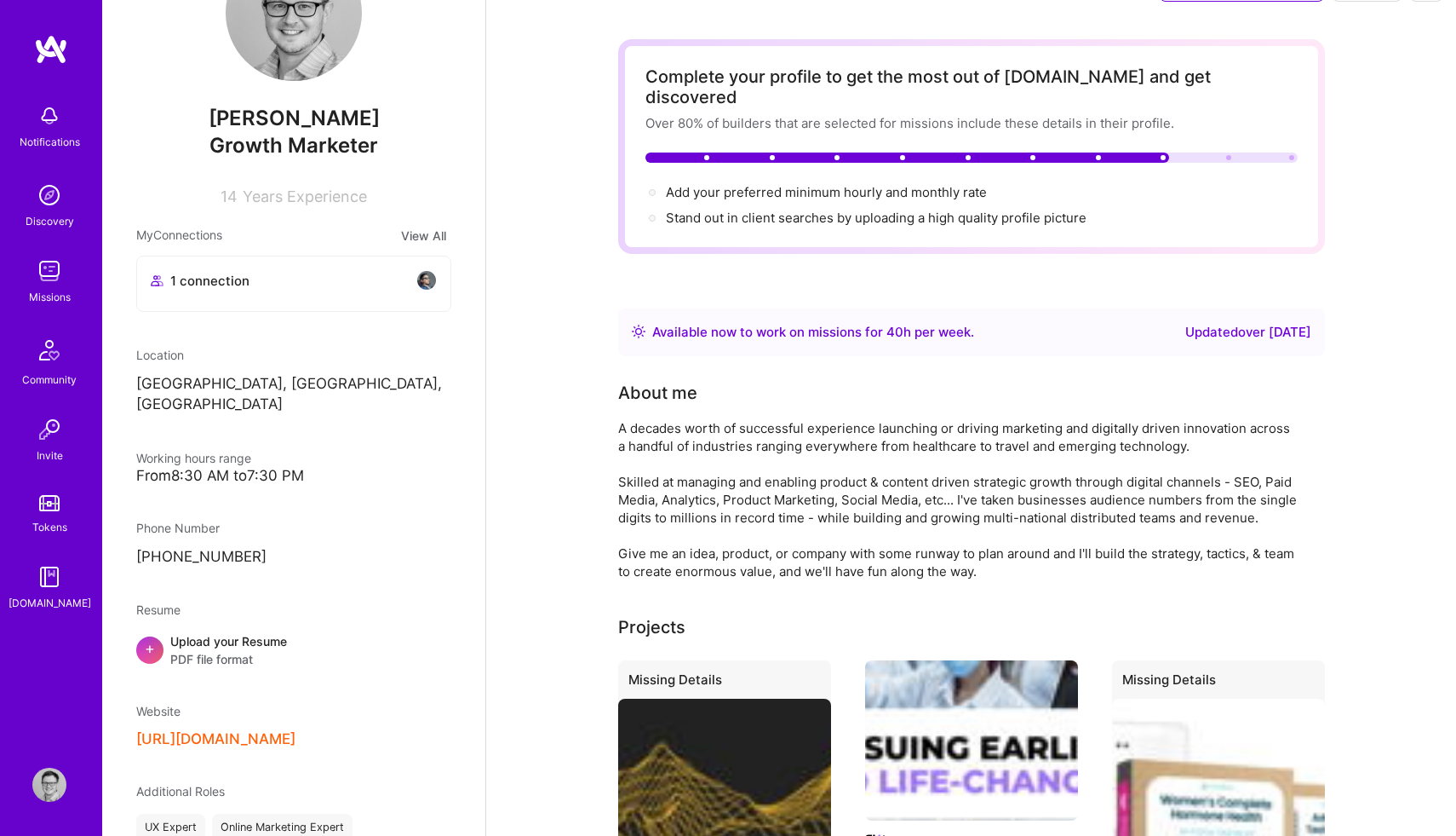
scroll to position [0, 0]
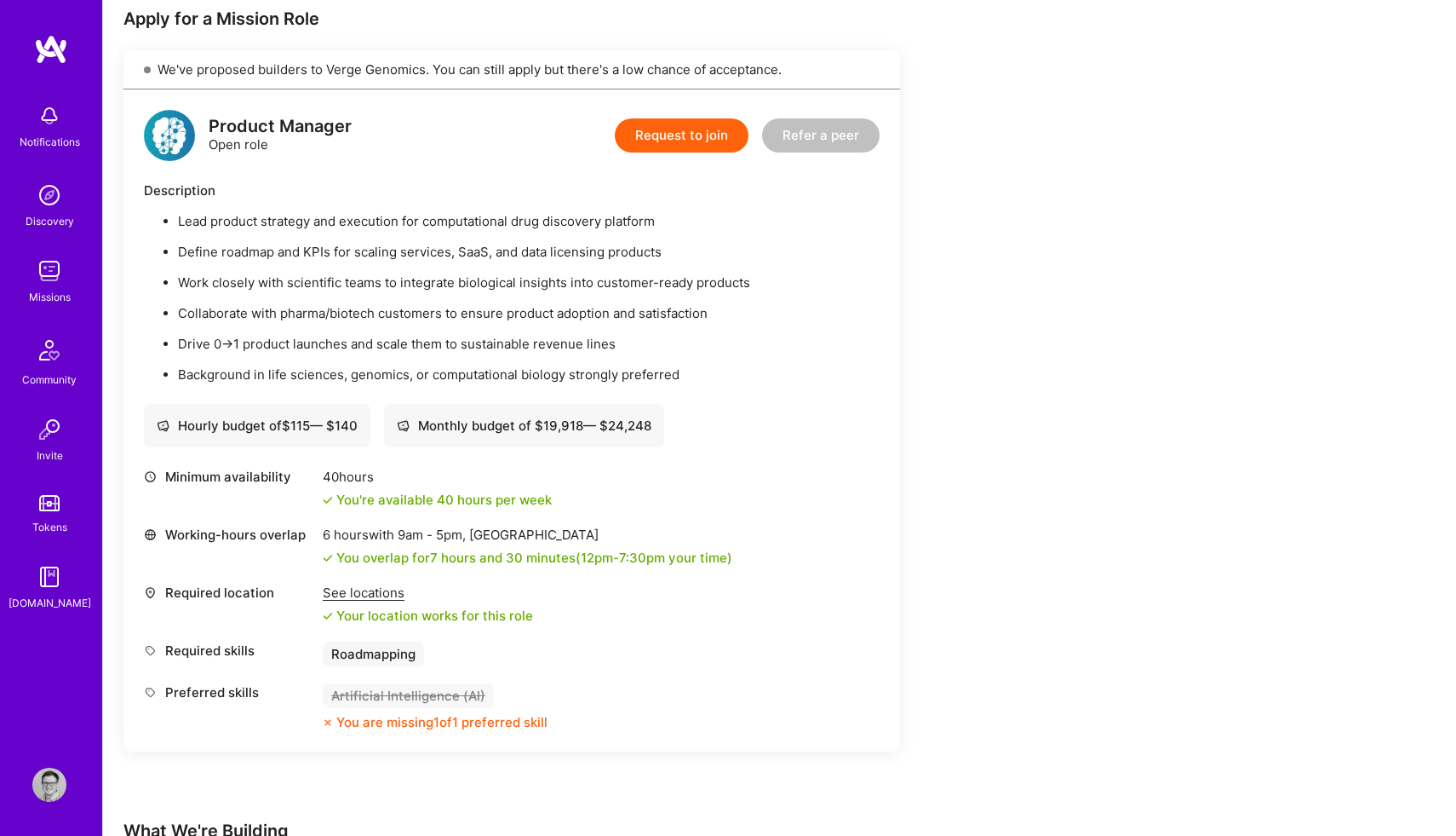
scroll to position [350, 0]
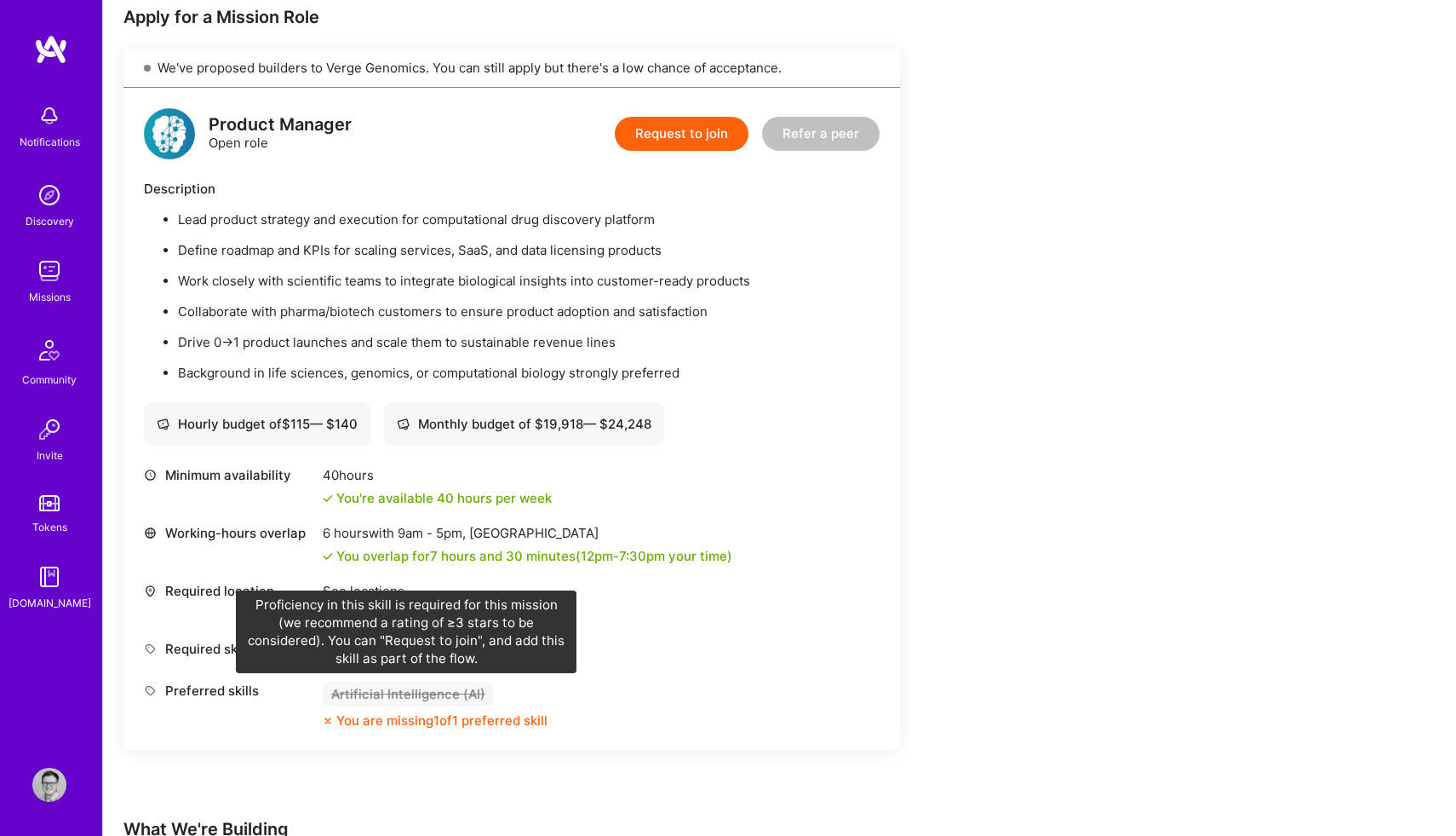
click at [382, 691] on div "Artificial Intelligence (AI)" at bounding box center [407, 694] width 171 height 25
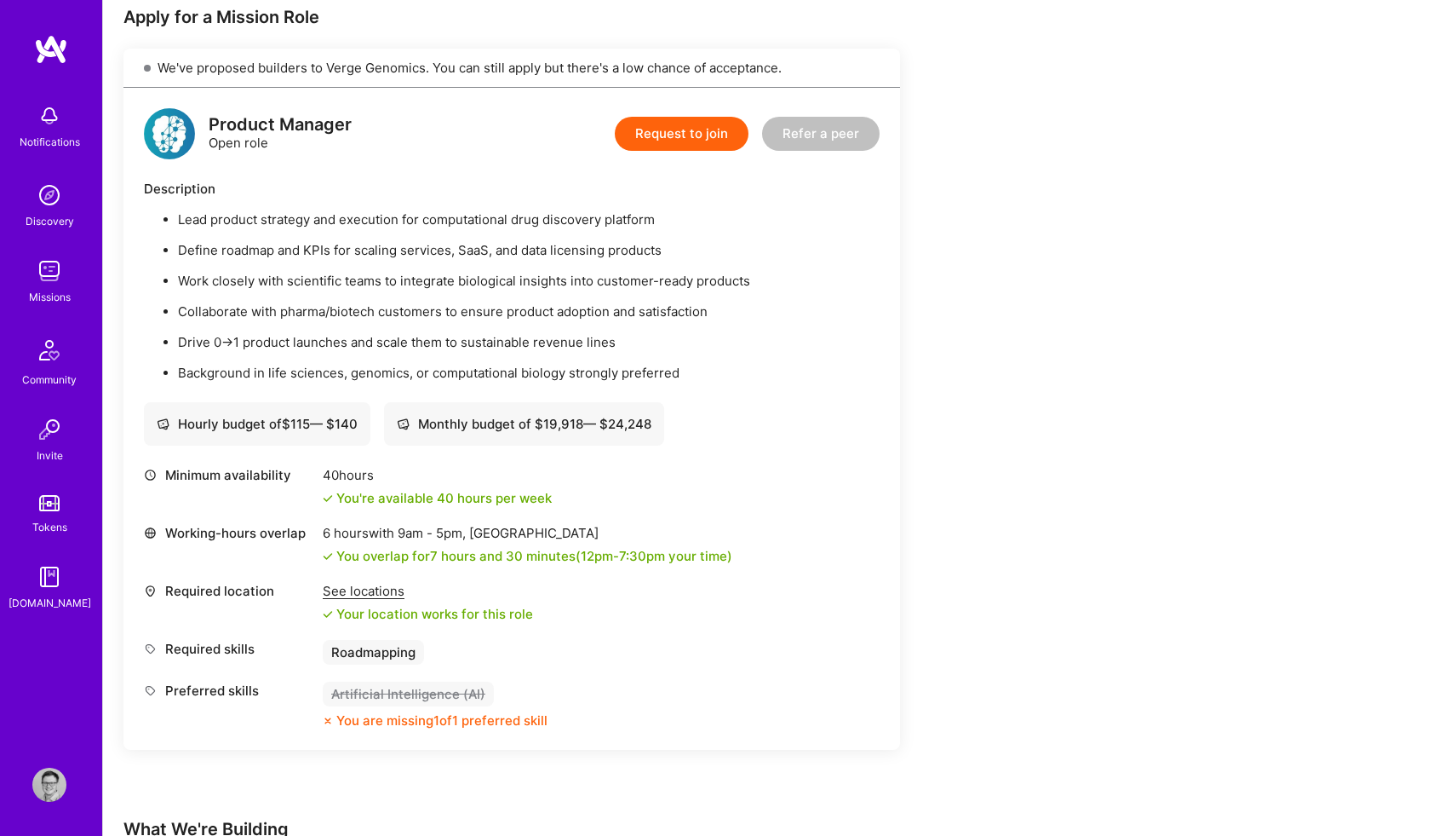
click at [382, 691] on div "Artificial Intelligence (AI)" at bounding box center [407, 694] width 171 height 25
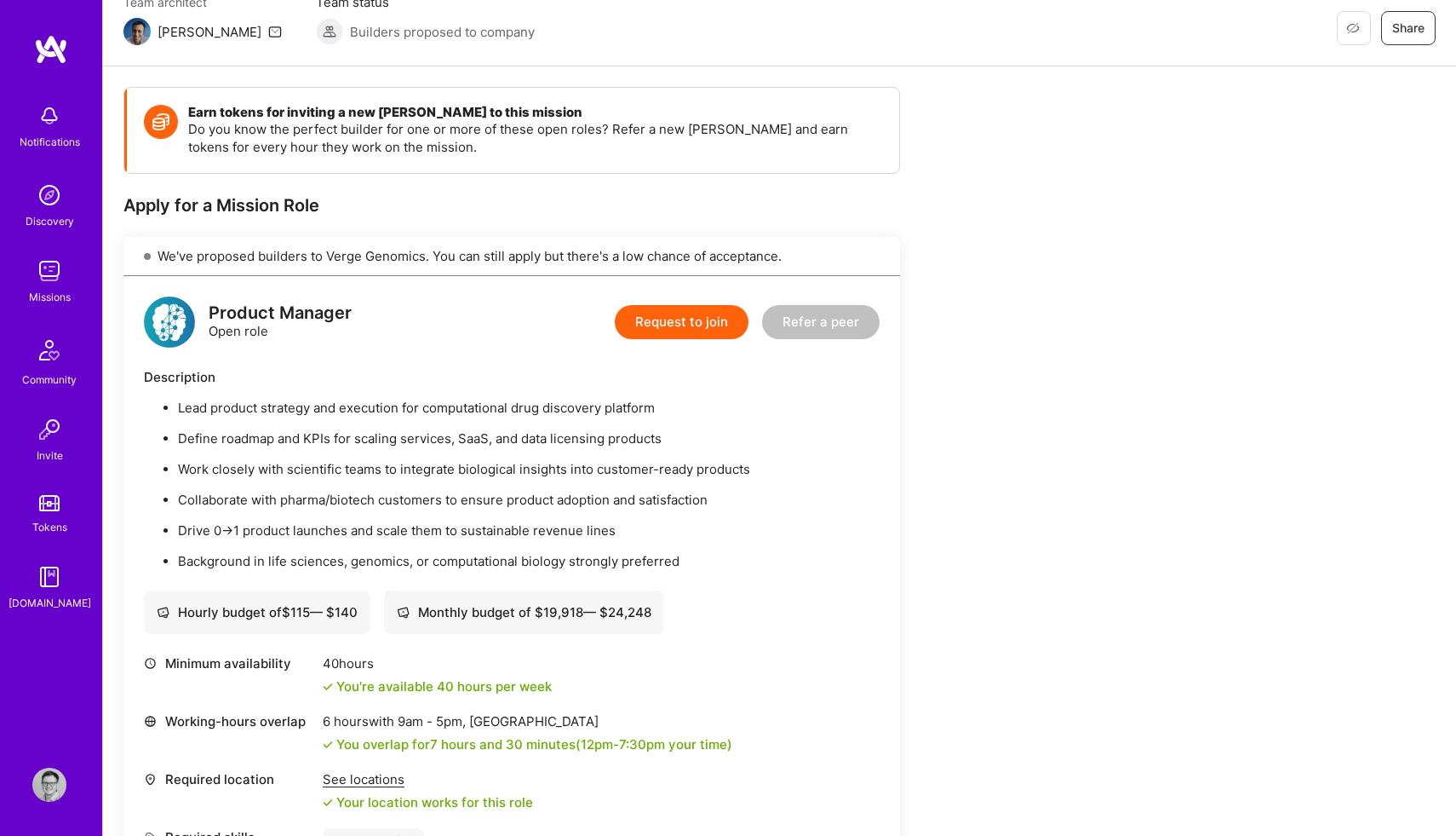
scroll to position [0, 0]
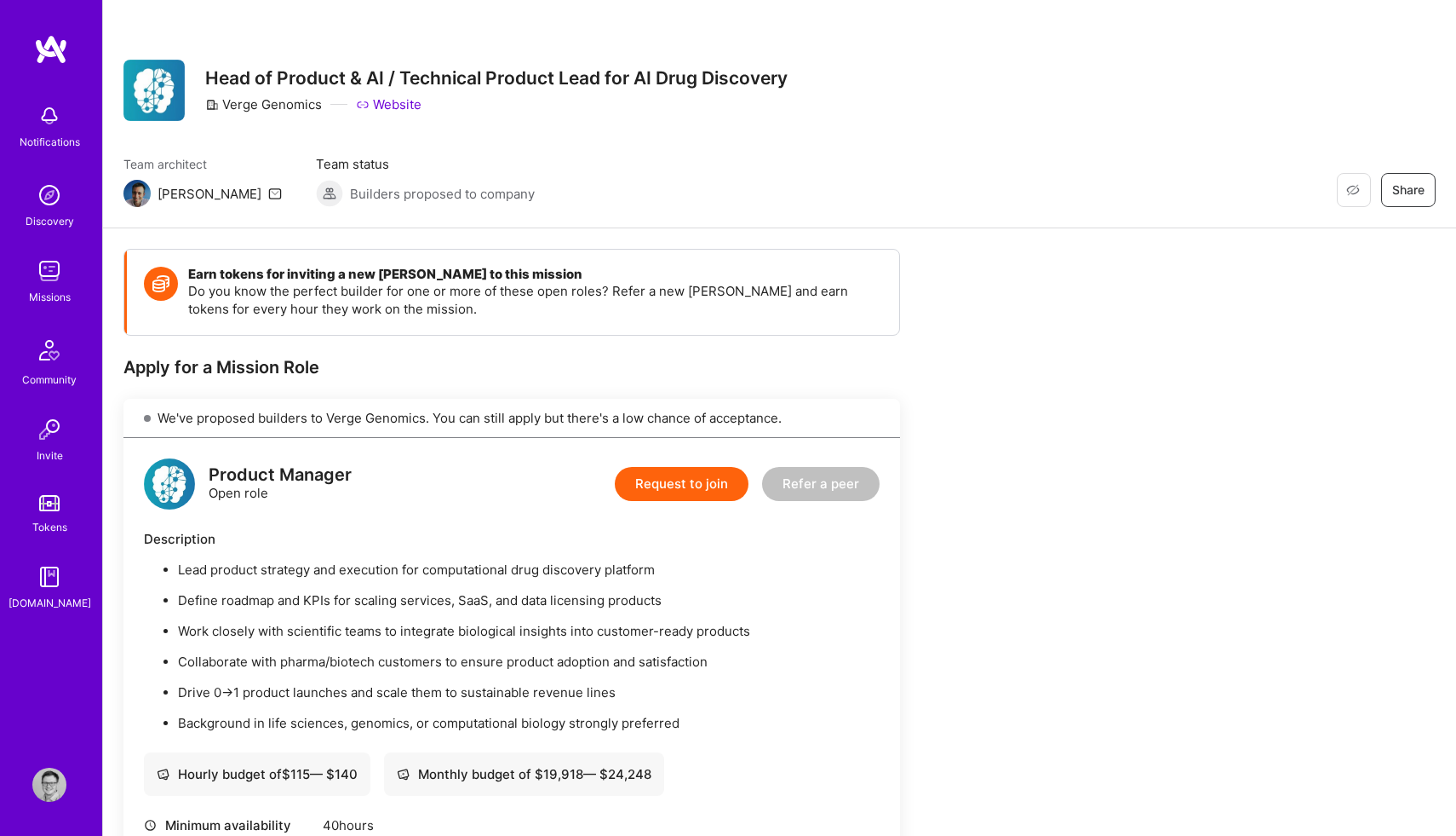
click at [51, 792] on img at bounding box center [49, 784] width 34 height 34
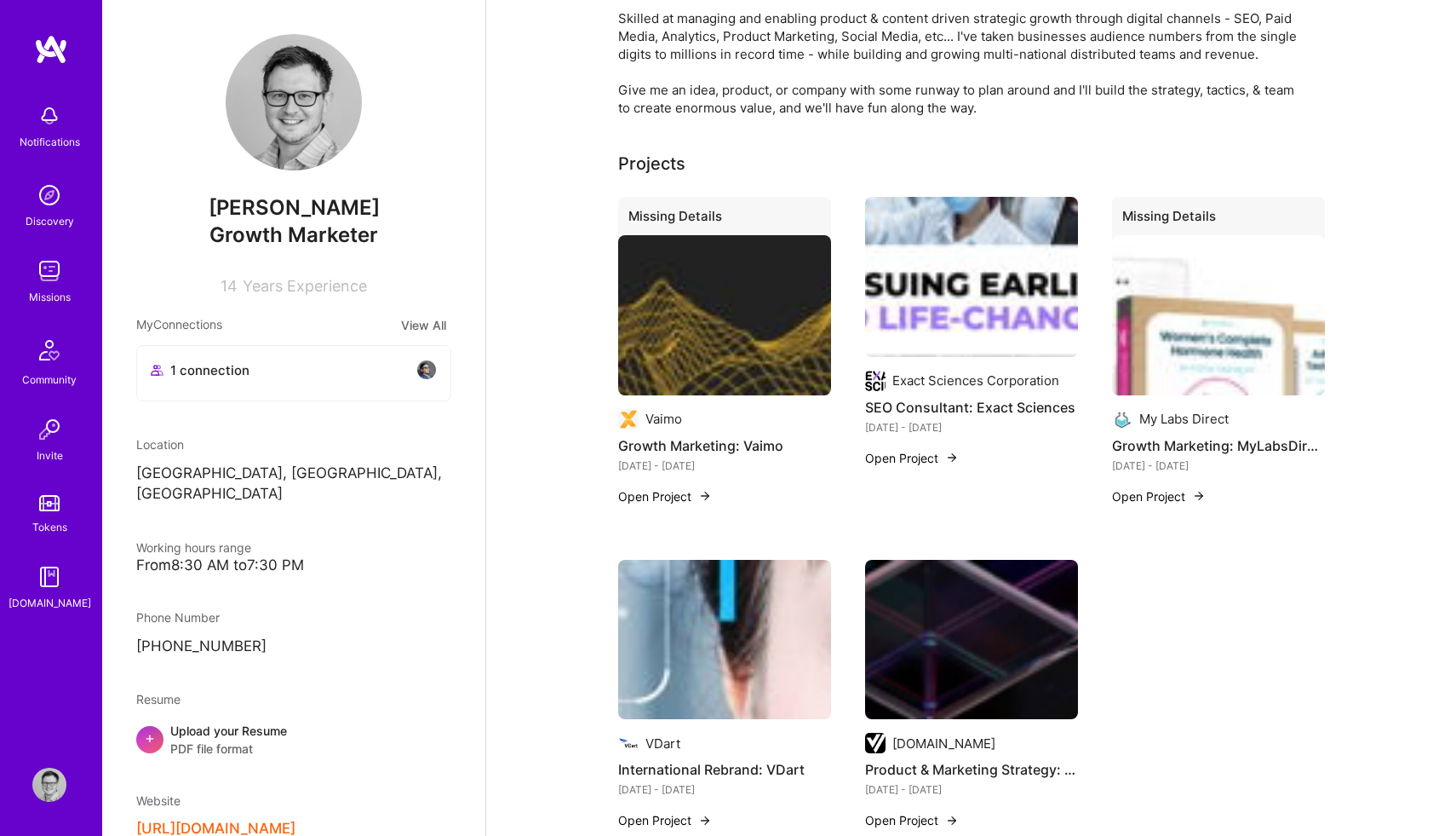
scroll to position [488, 0]
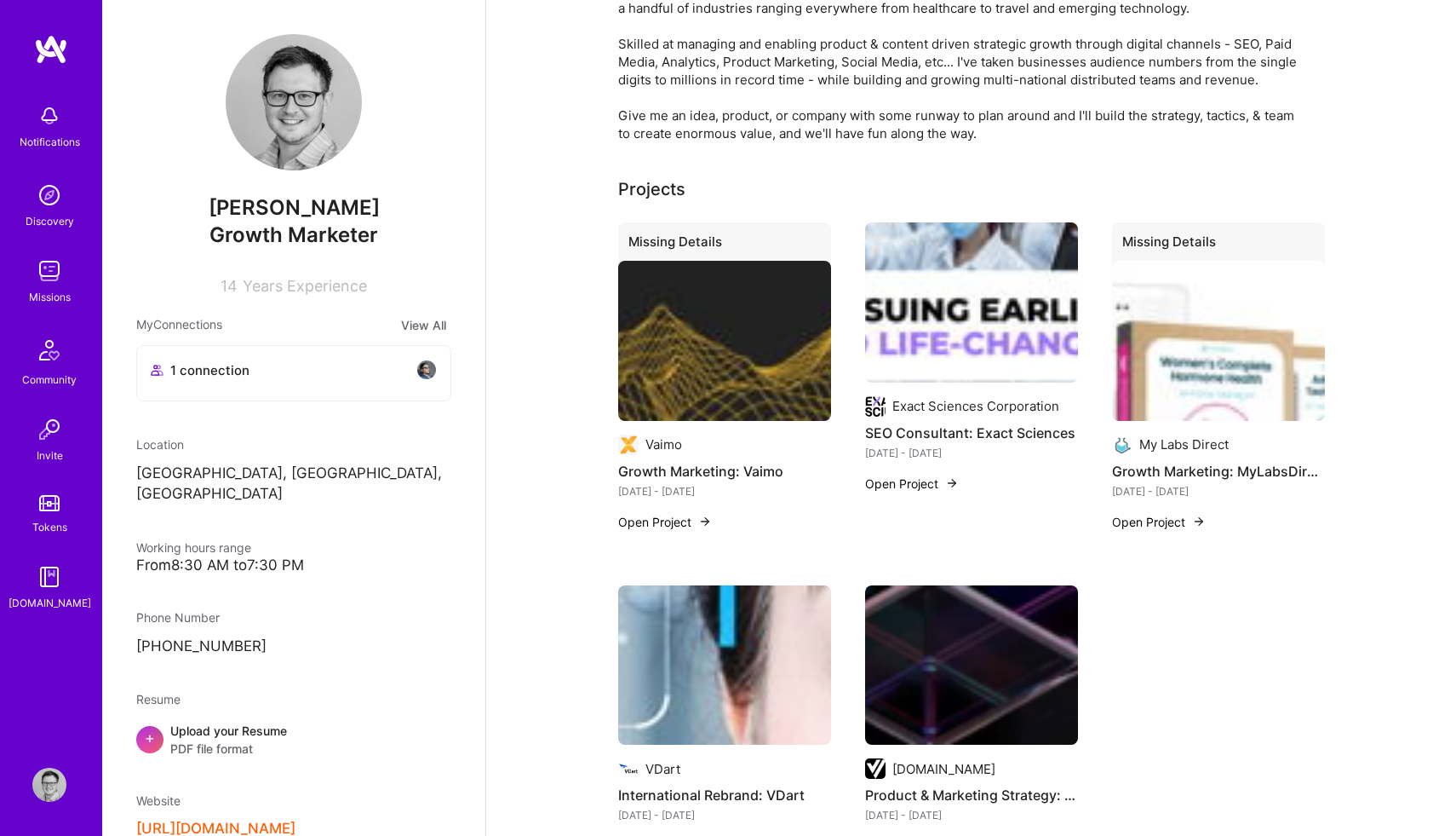
click at [701, 338] on img at bounding box center [725, 341] width 213 height 160
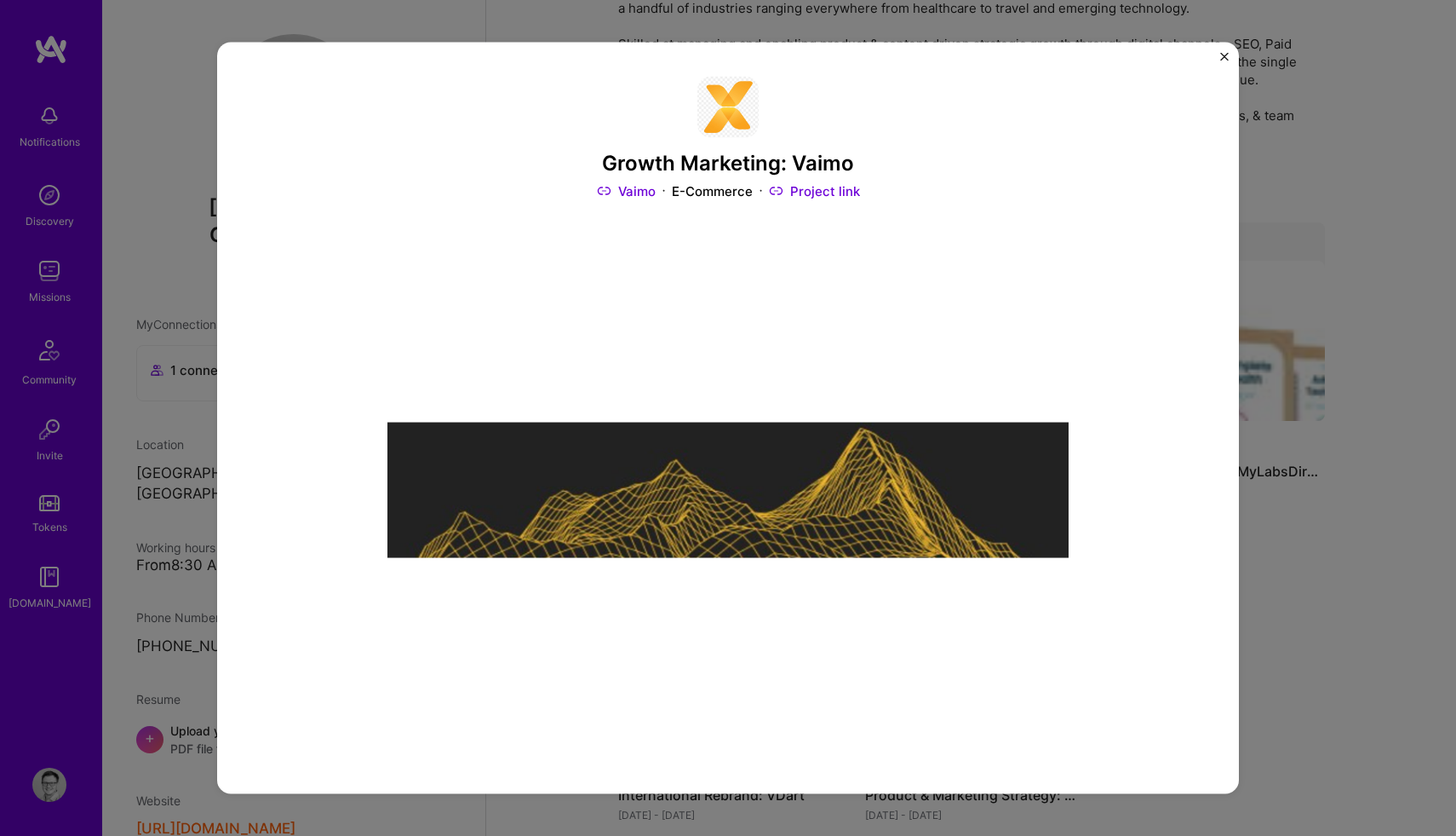
click at [1220, 57] on img "Close" at bounding box center [1223, 56] width 9 height 9
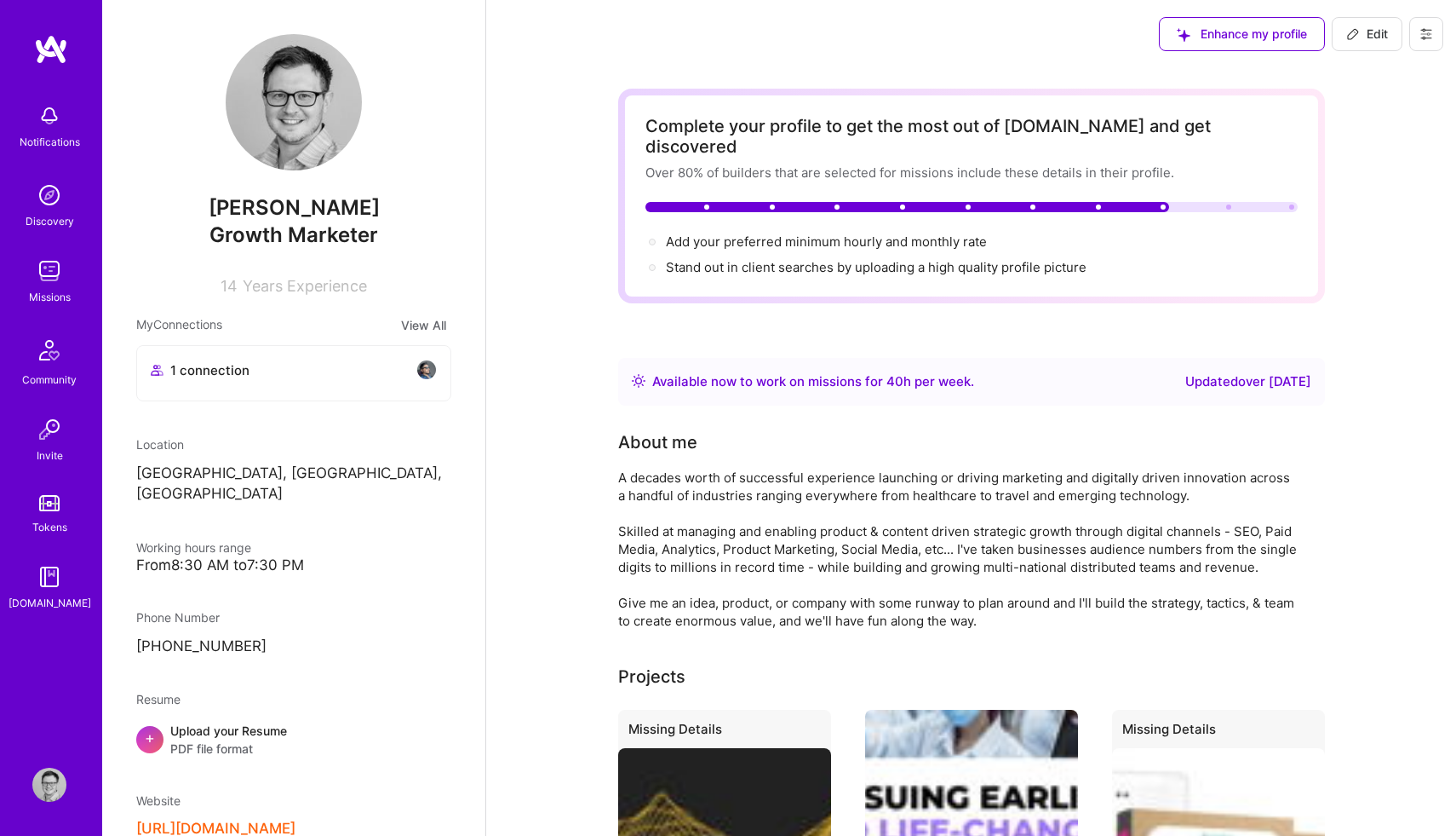
click at [1358, 34] on icon at bounding box center [1353, 34] width 14 height 14
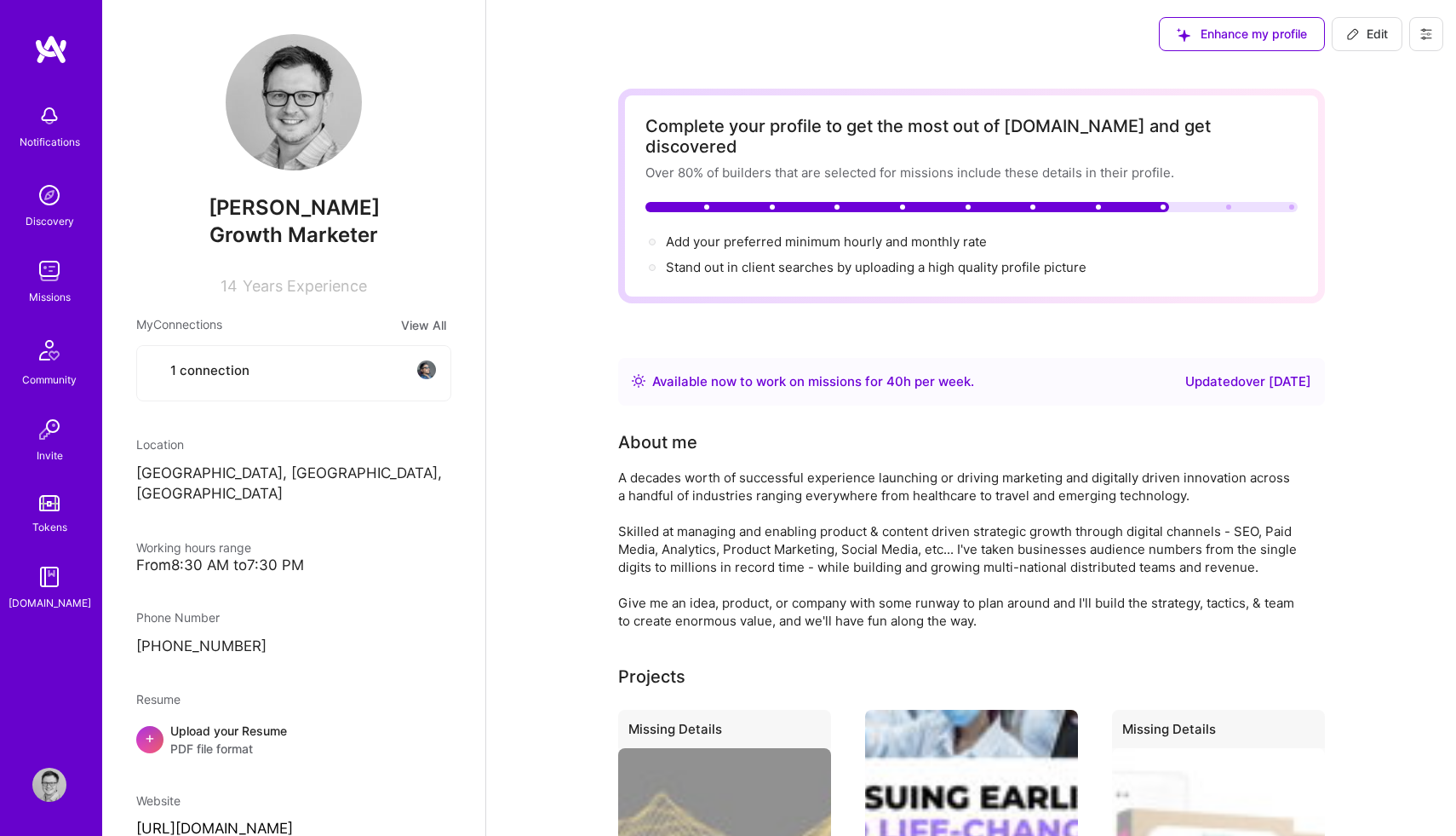
select select "US"
select select "Right Now"
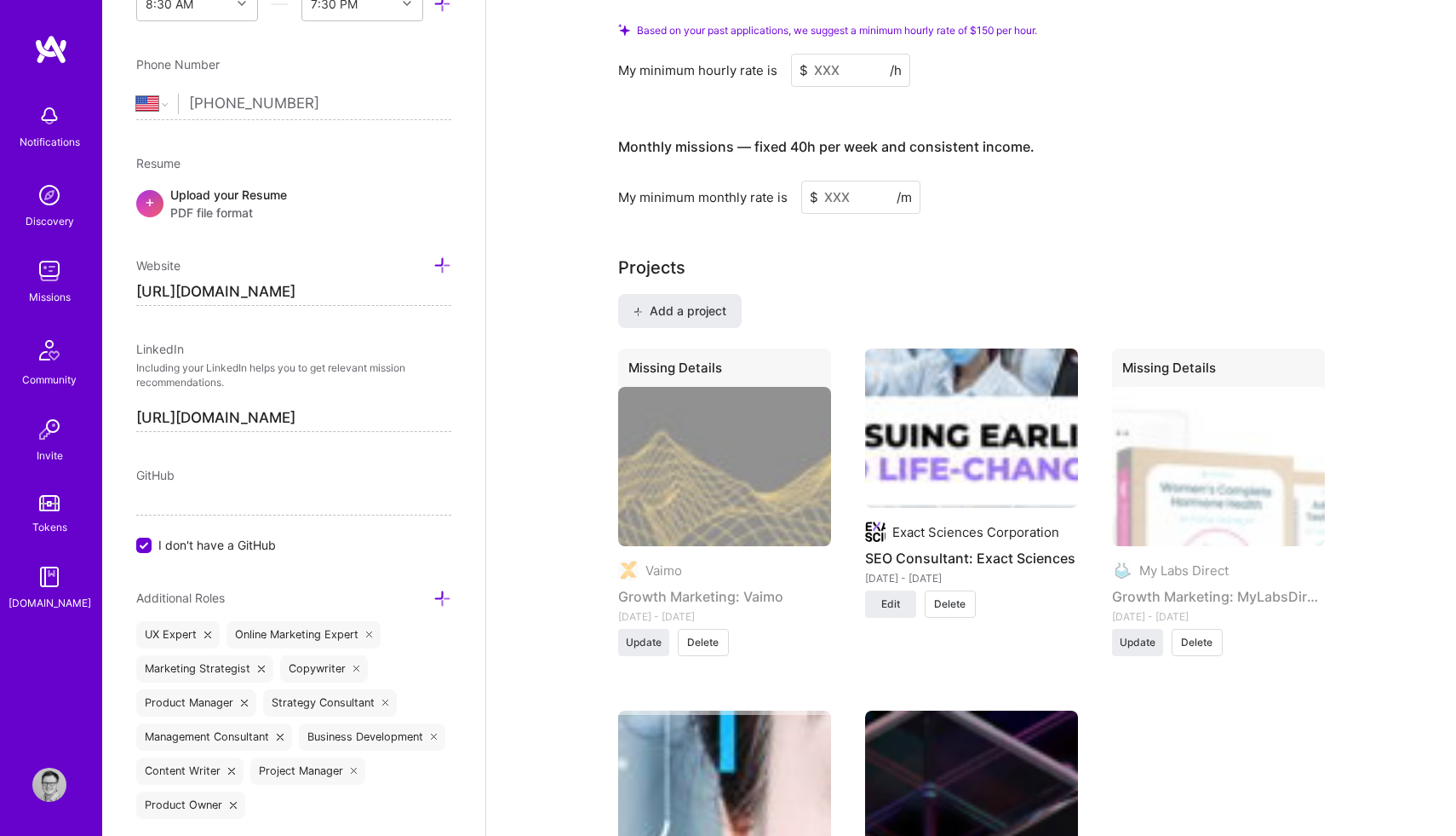
scroll to position [1292, 0]
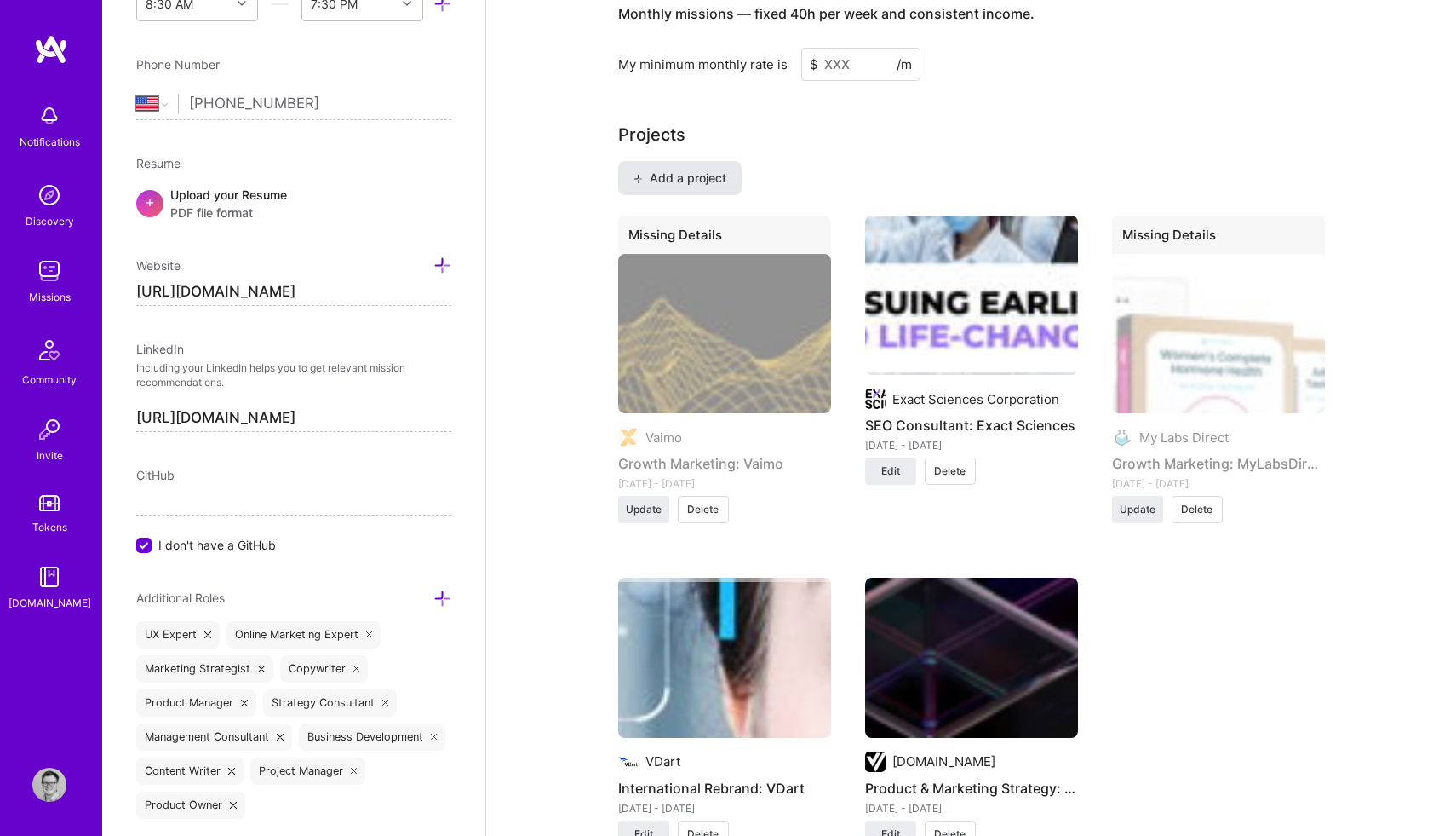
click at [680, 170] on span "Add a project" at bounding box center [679, 179] width 93 height 17
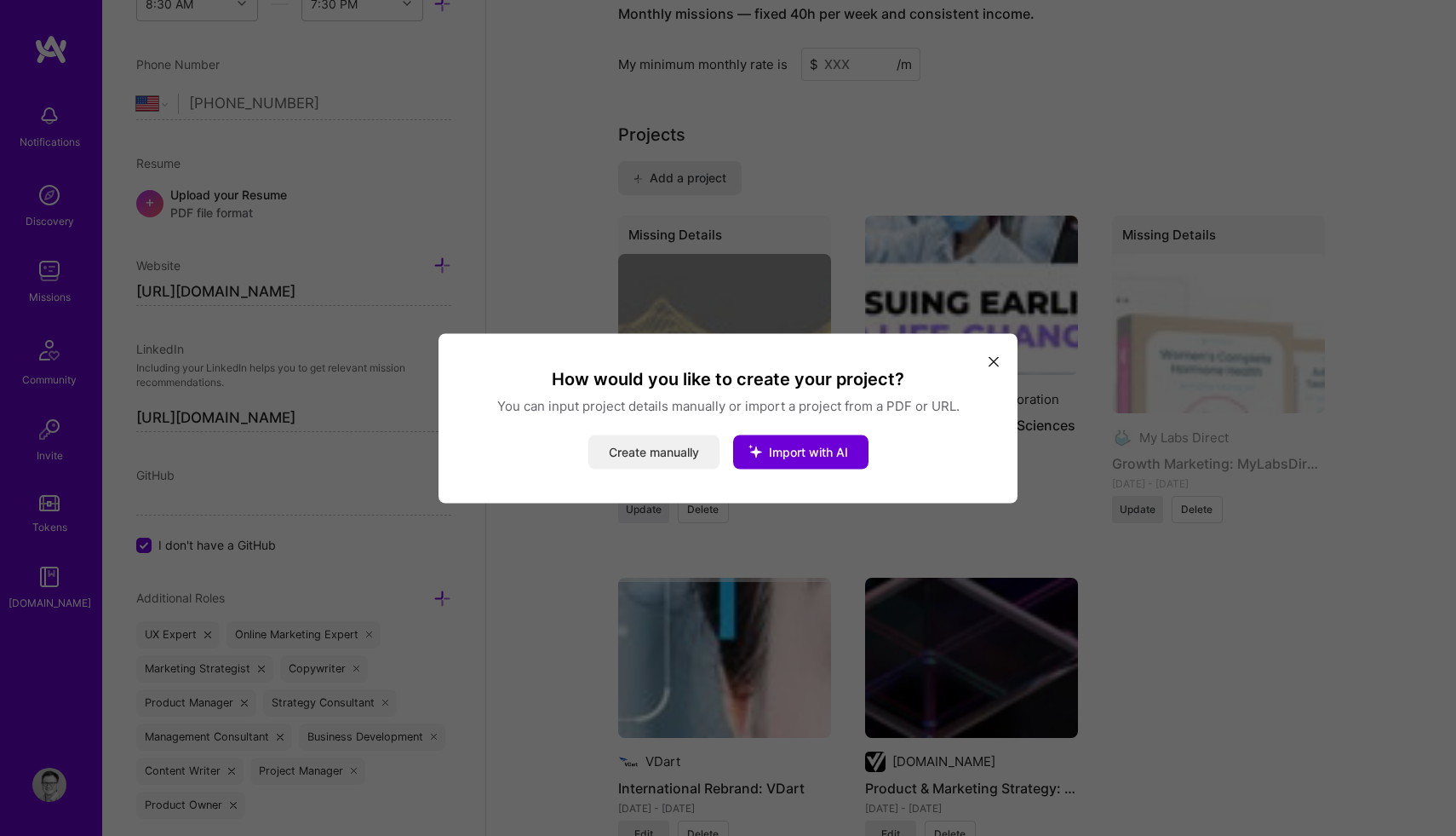
click at [654, 451] on button "Create manually" at bounding box center [654, 451] width 131 height 34
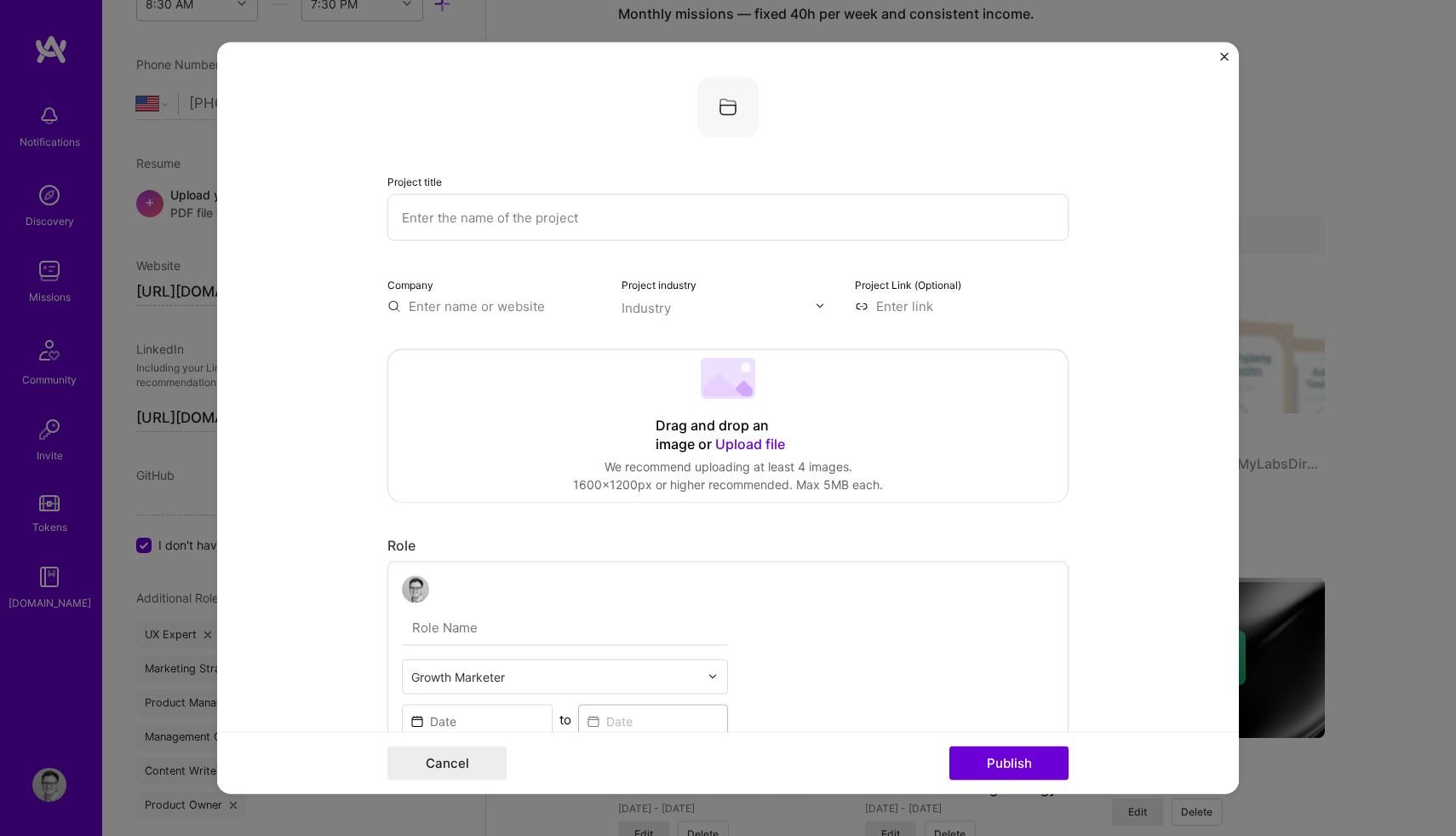
click at [504, 221] on input "text" at bounding box center [728, 216] width 681 height 47
type input "Citizen Health Product Strategy"
click at [326, 299] on form "Project title Citizen Health Product Strategy Company Project industry Industry…" at bounding box center [728, 417] width 1022 height 752
click at [463, 310] on input "text" at bounding box center [493, 305] width 213 height 18
click at [538, 213] on input "Citizen Health Product Strategy" at bounding box center [728, 216] width 681 height 47
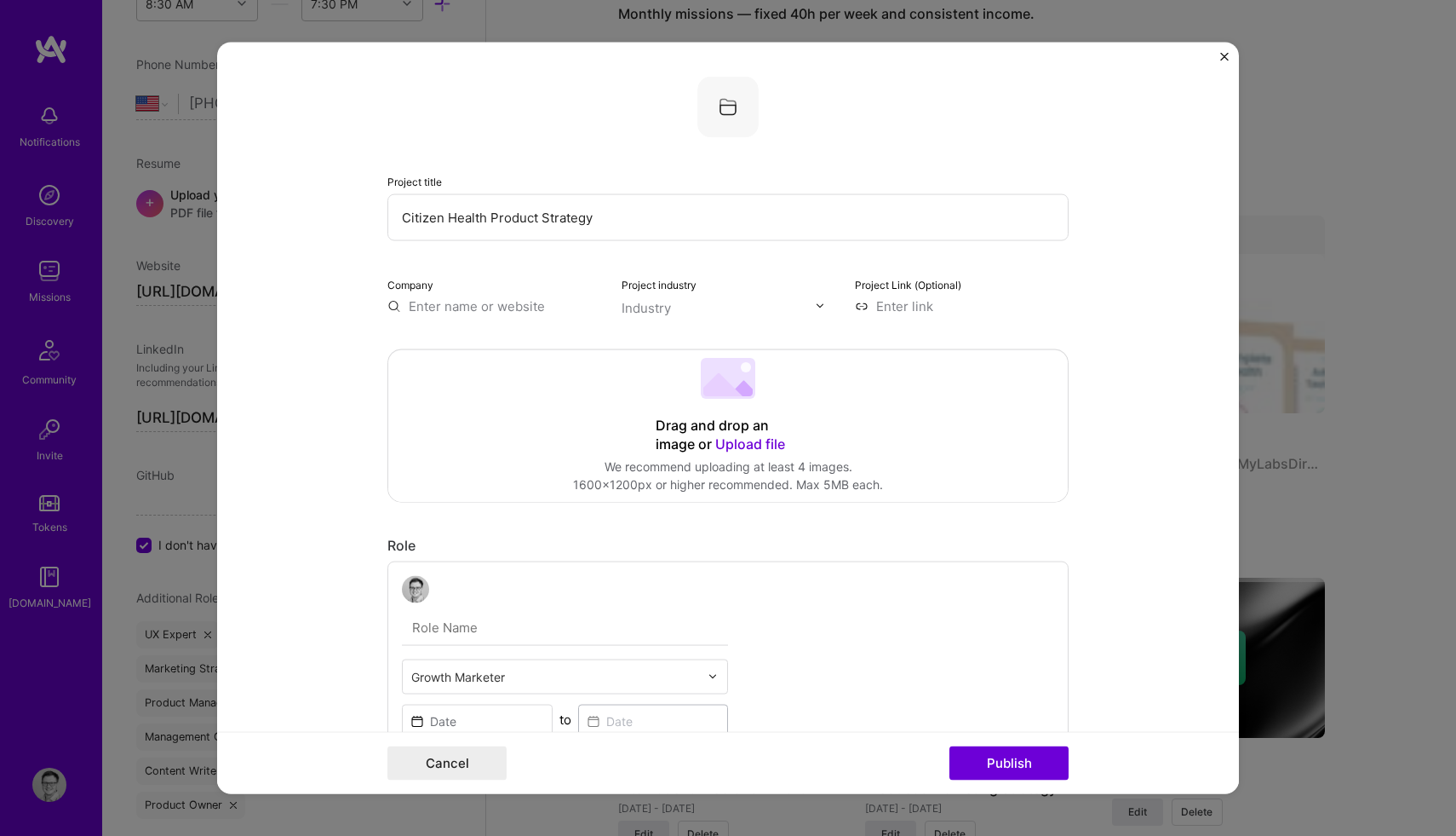
click at [362, 283] on form "Project title Citizen Health Product Strategy Company Project industry Industry…" at bounding box center [728, 417] width 1022 height 752
click at [473, 305] on input "text" at bounding box center [493, 305] width 213 height 18
paste input "[URL][DOMAIN_NAME]"
click at [669, 308] on div "Industry" at bounding box center [646, 307] width 49 height 18
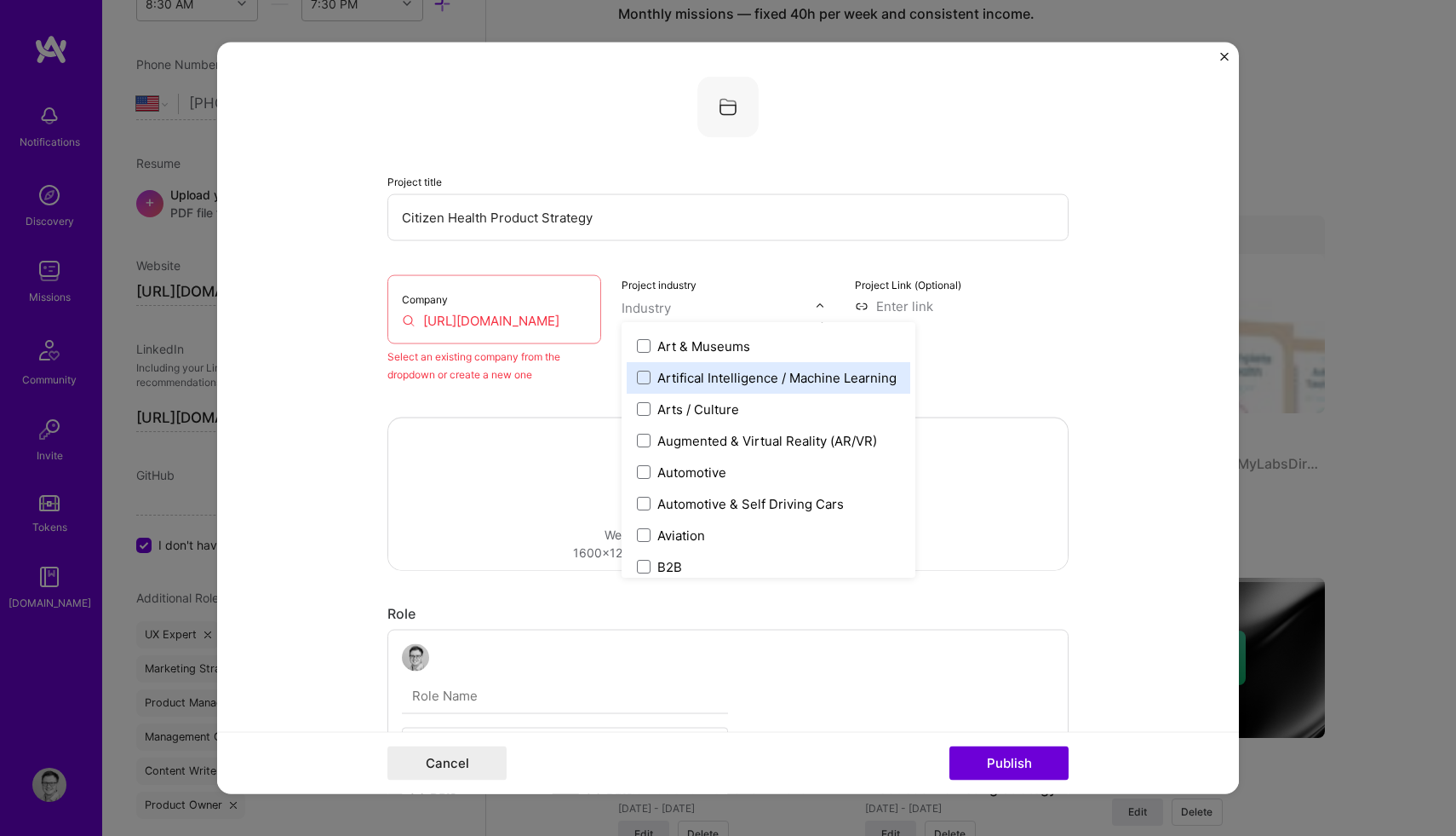
scroll to position [255, 0]
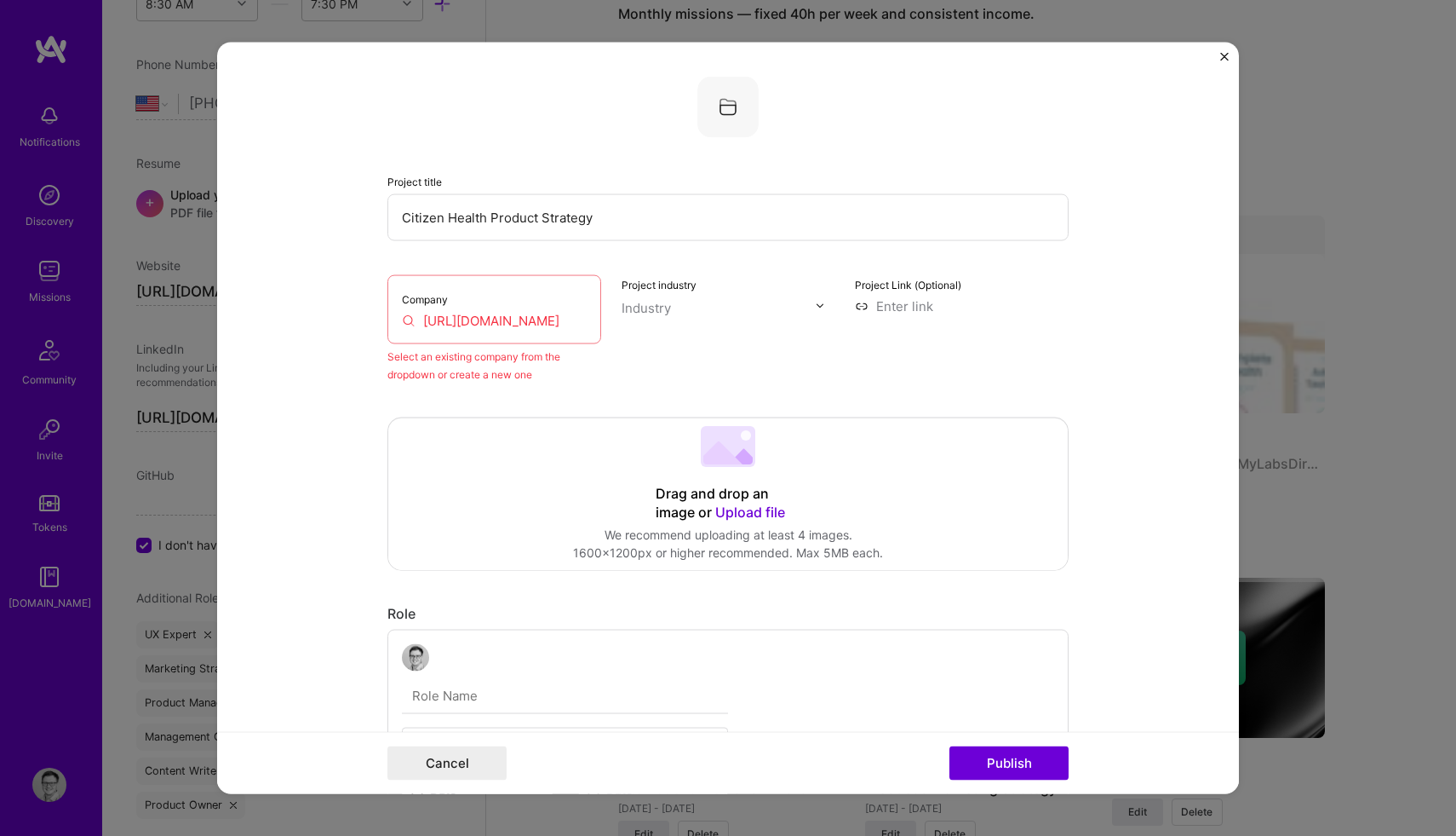
click at [387, 368] on div "Select an existing company from the dropdown or create a new one" at bounding box center [493, 364] width 213 height 36
click at [491, 318] on input "[URL][DOMAIN_NAME]" at bounding box center [493, 320] width 184 height 18
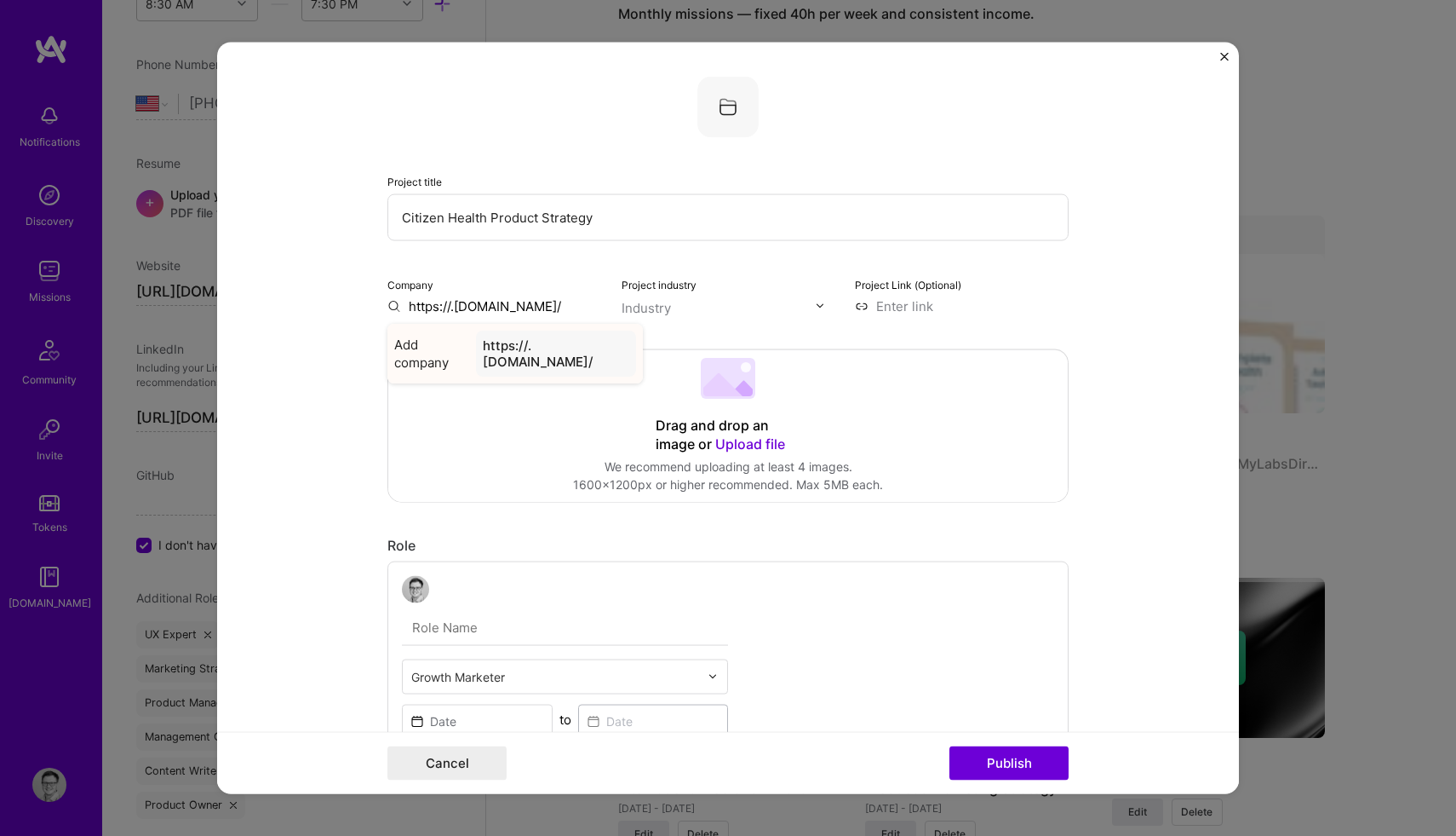
type input "https://.[DOMAIN_NAME]/"
click at [532, 344] on div "https://.[DOMAIN_NAME]/" at bounding box center [556, 352] width 160 height 46
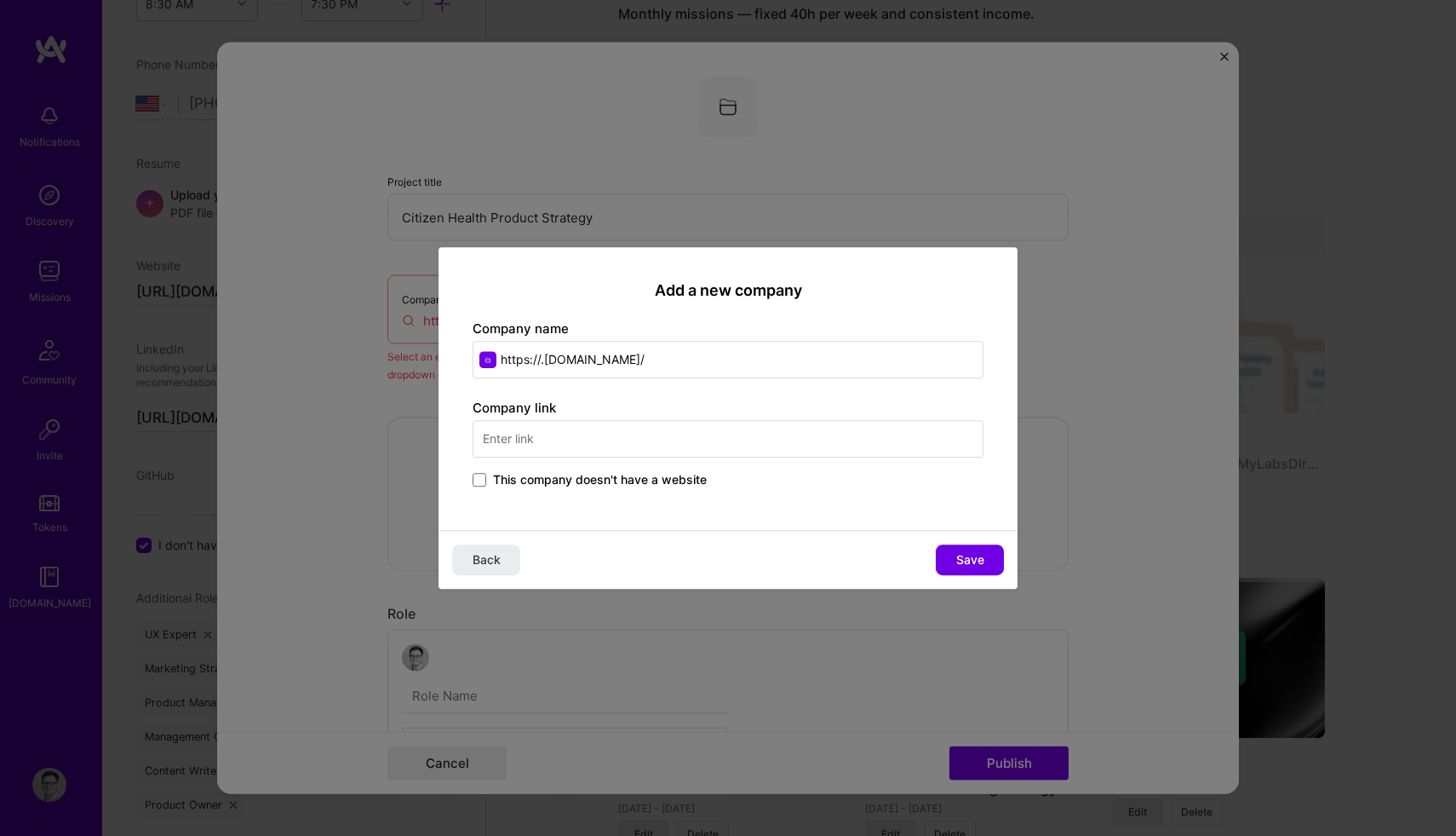
click at [641, 360] on input "https://.[DOMAIN_NAME]/" at bounding box center [728, 359] width 510 height 38
type input "Citizen Health"
click at [576, 438] on input "text" at bounding box center [728, 438] width 510 height 38
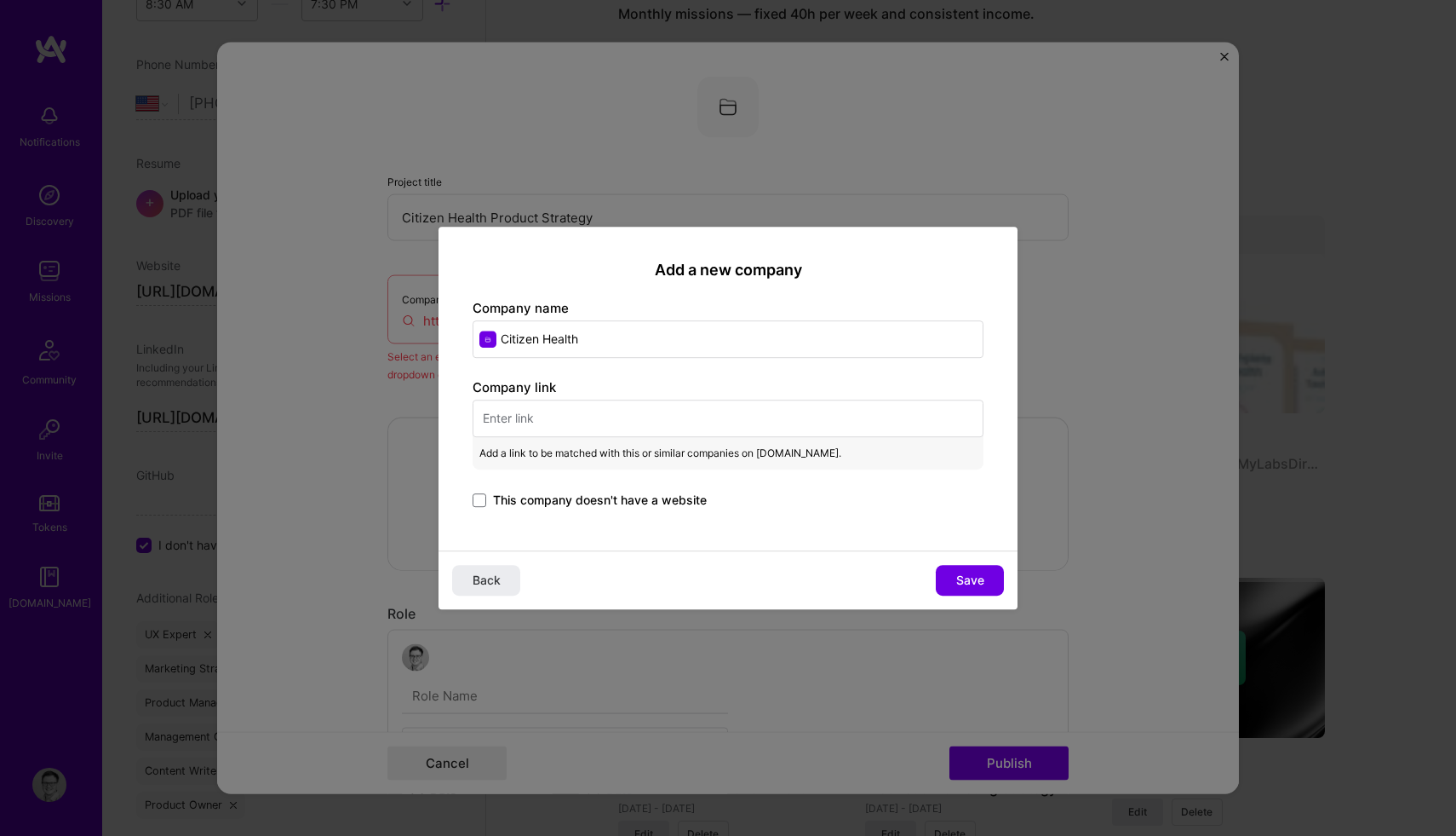
paste input "[URL][DOMAIN_NAME]"
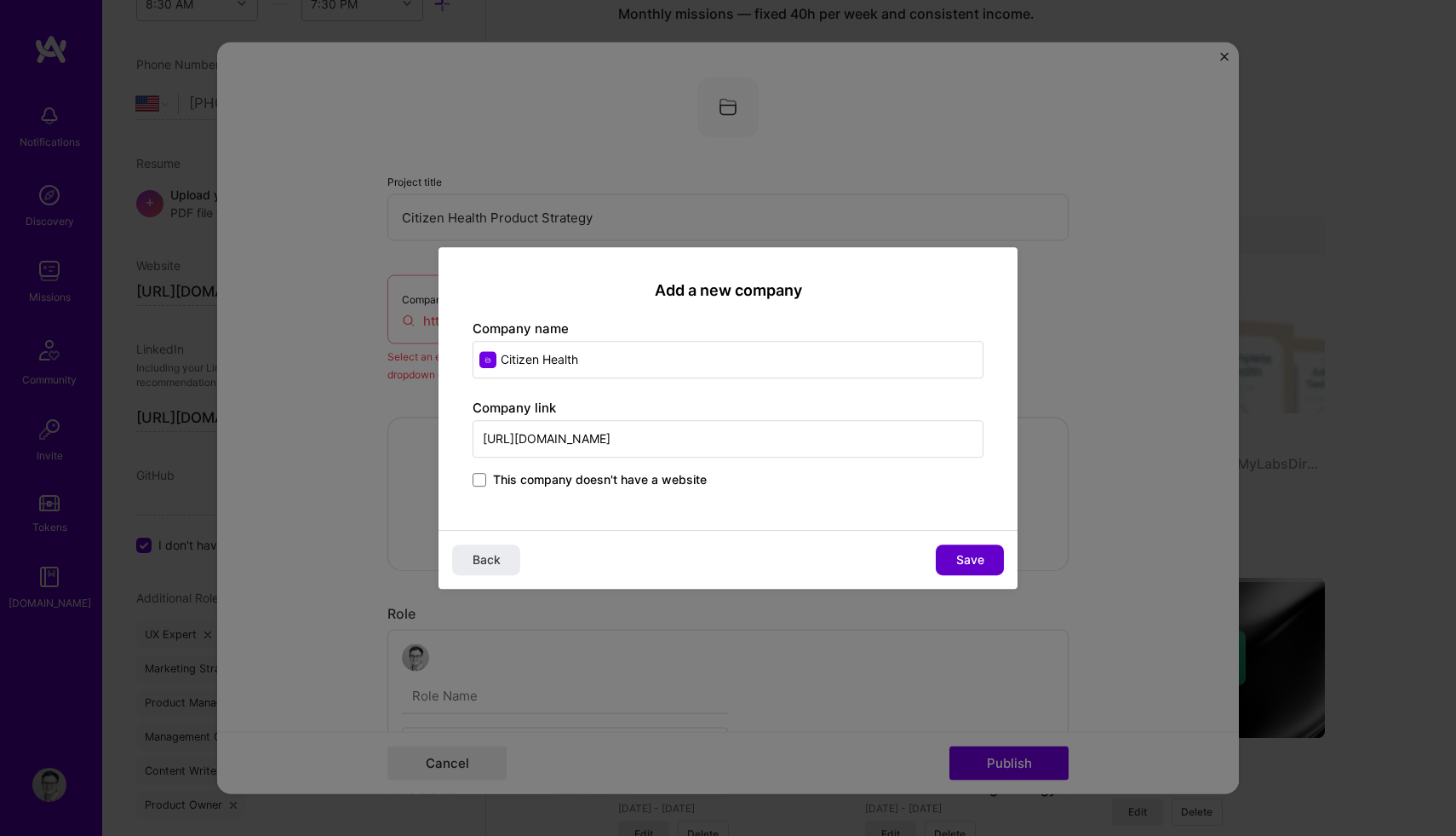
type input "[URL][DOMAIN_NAME]"
click at [959, 563] on span "Save" at bounding box center [970, 560] width 28 height 17
type input "Citizen Health"
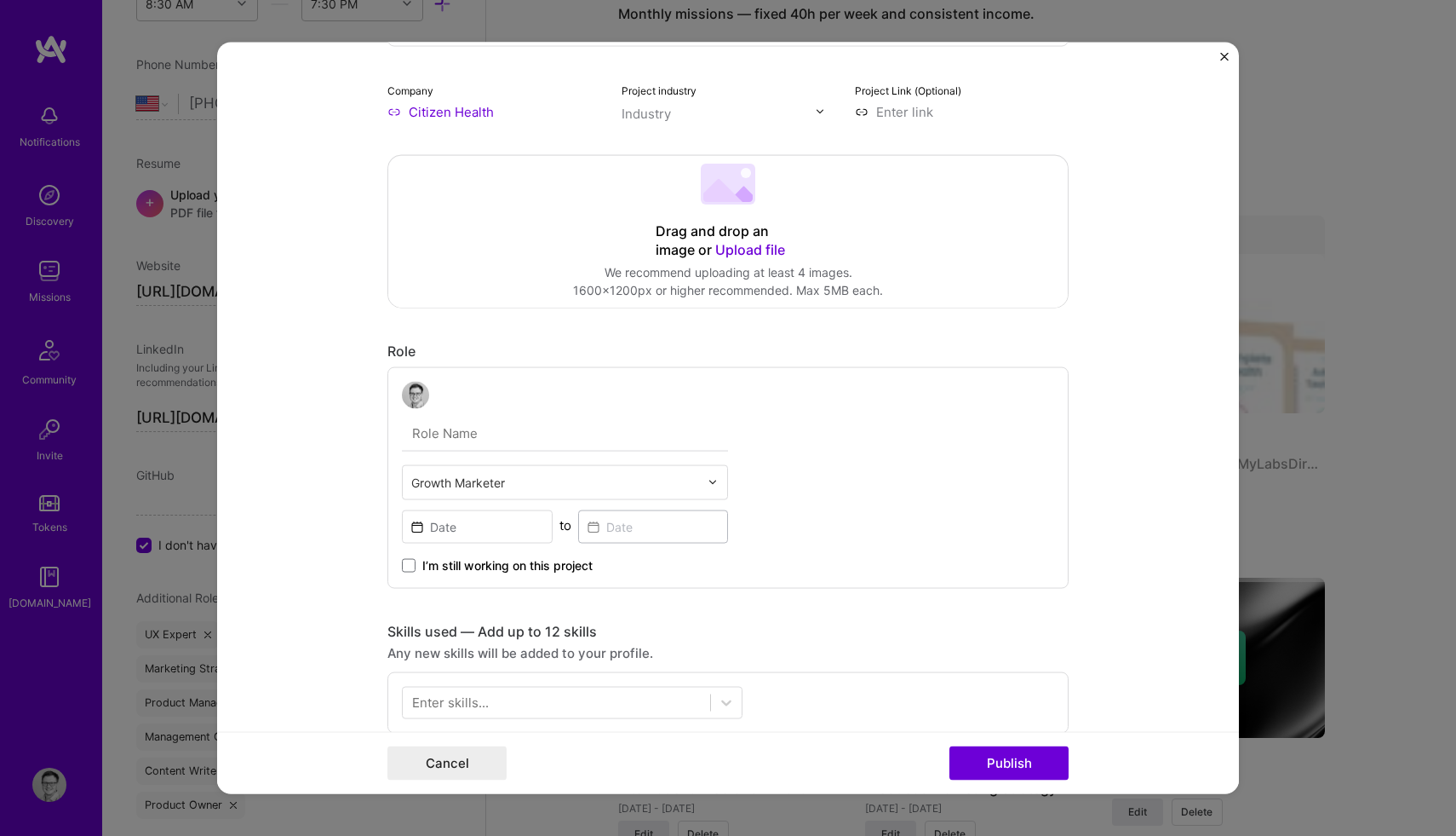
scroll to position [193, 0]
click at [569, 489] on input "text" at bounding box center [555, 483] width 288 height 18
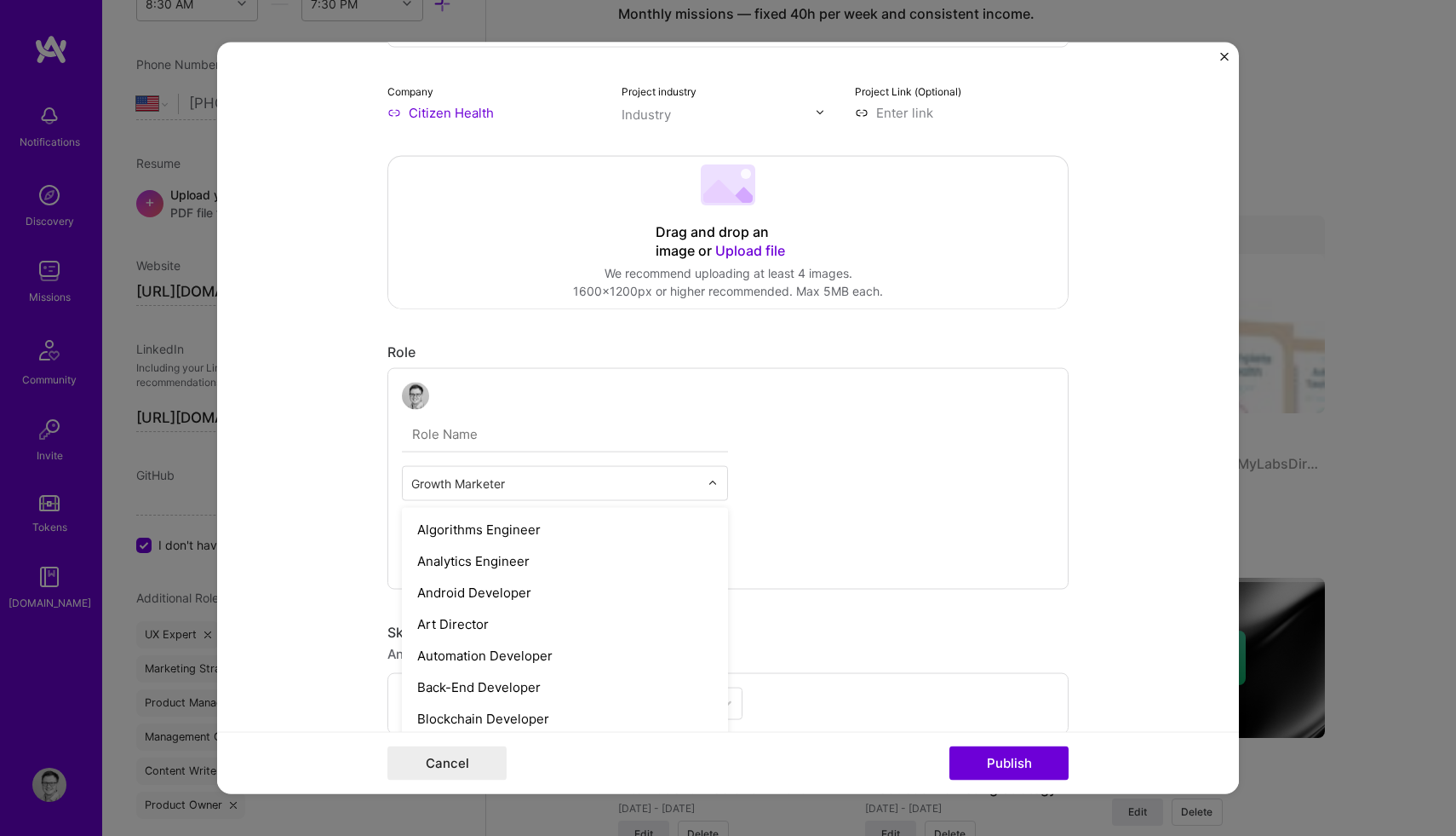
scroll to position [0, 0]
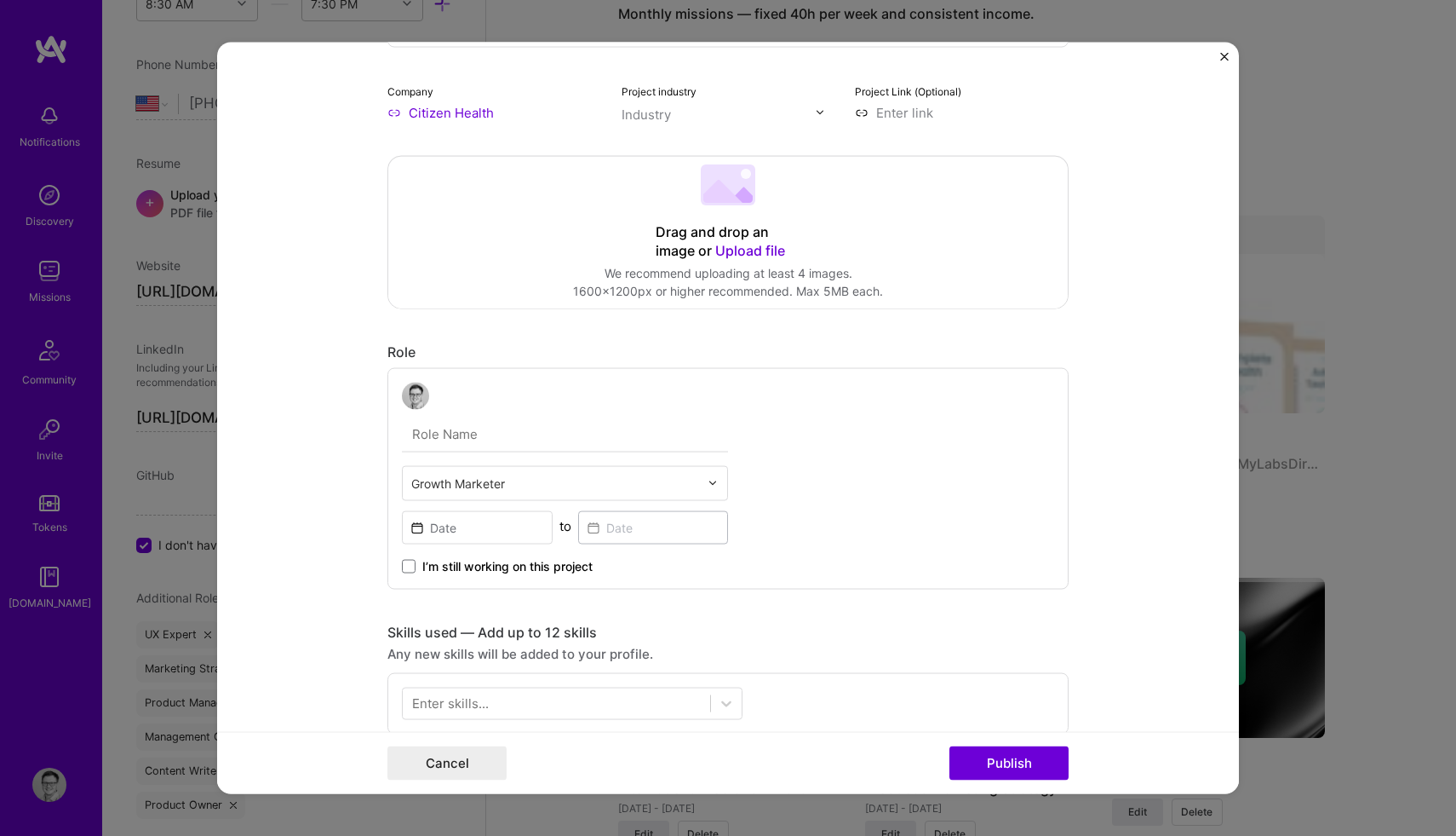
click at [842, 451] on div "Growth Marketer to I’m still working on this project" at bounding box center [728, 477] width 681 height 221
click at [462, 439] on input "text" at bounding box center [564, 433] width 326 height 36
type input "M"
type input "Head of Marketing"
click at [465, 539] on input at bounding box center [477, 526] width 151 height 33
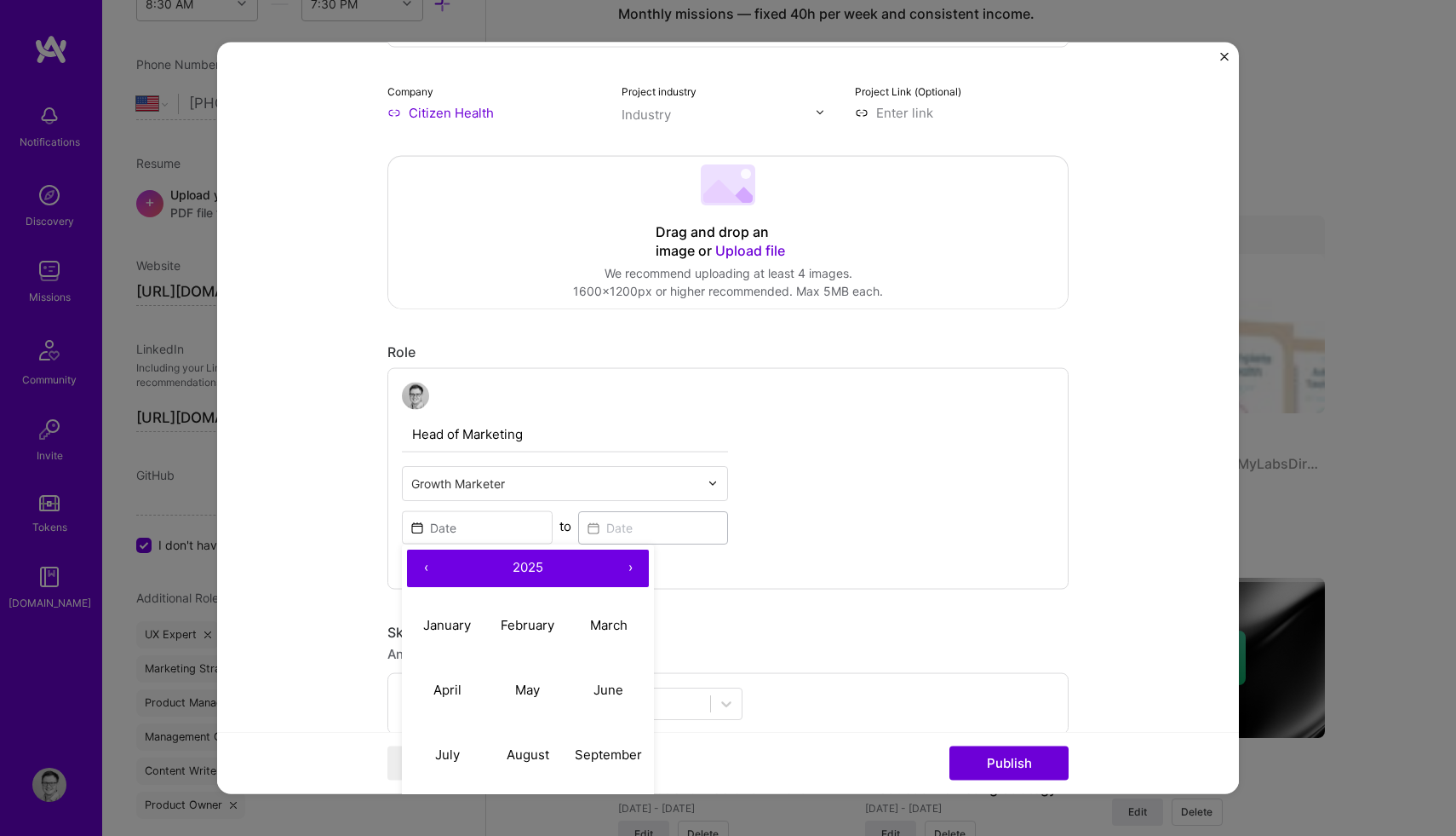
click at [425, 571] on button "‹" at bounding box center [426, 567] width 38 height 38
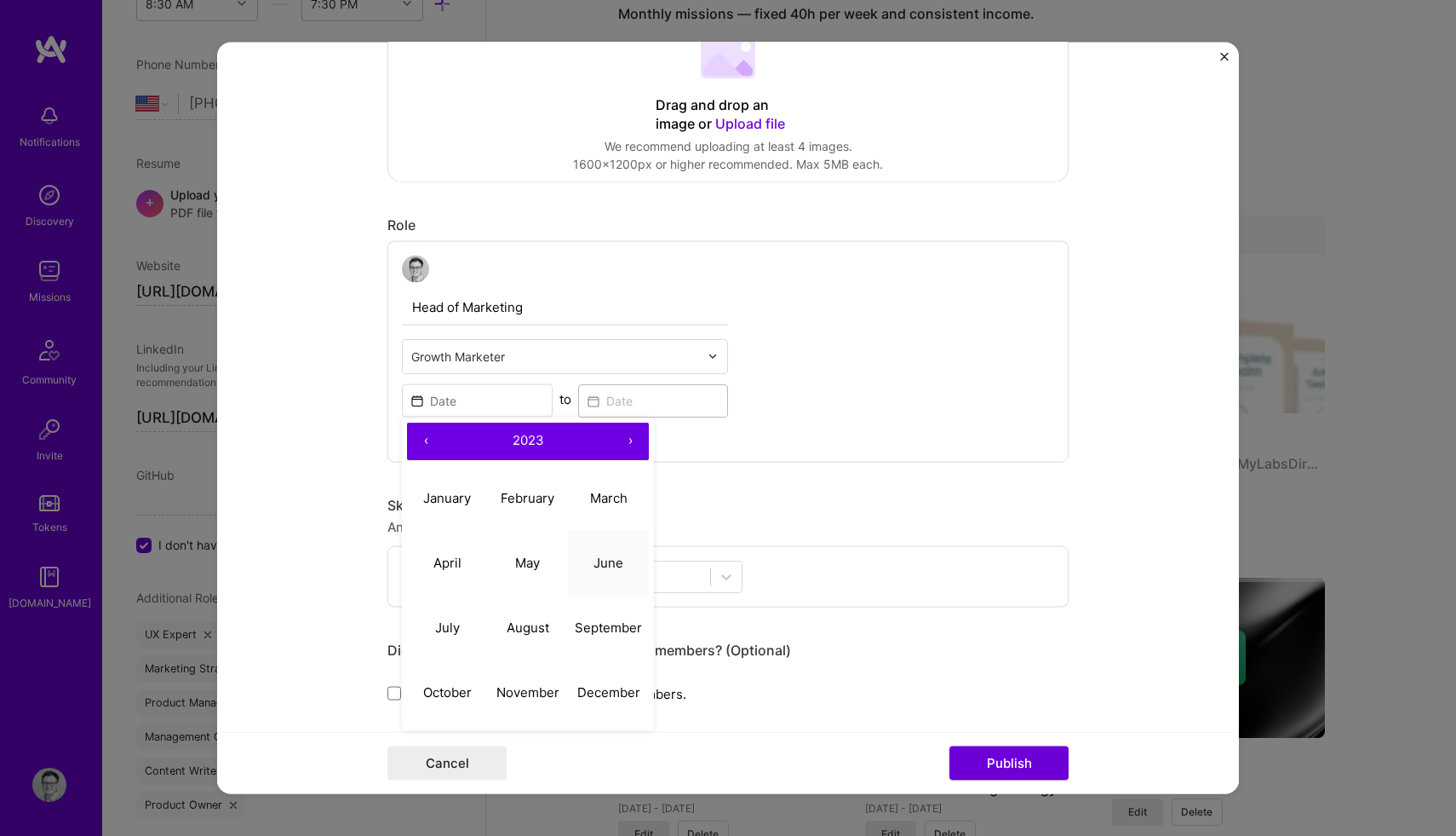
scroll to position [321, 0]
click at [596, 562] on abbr "June" at bounding box center [608, 561] width 30 height 16
type input "[DATE]"
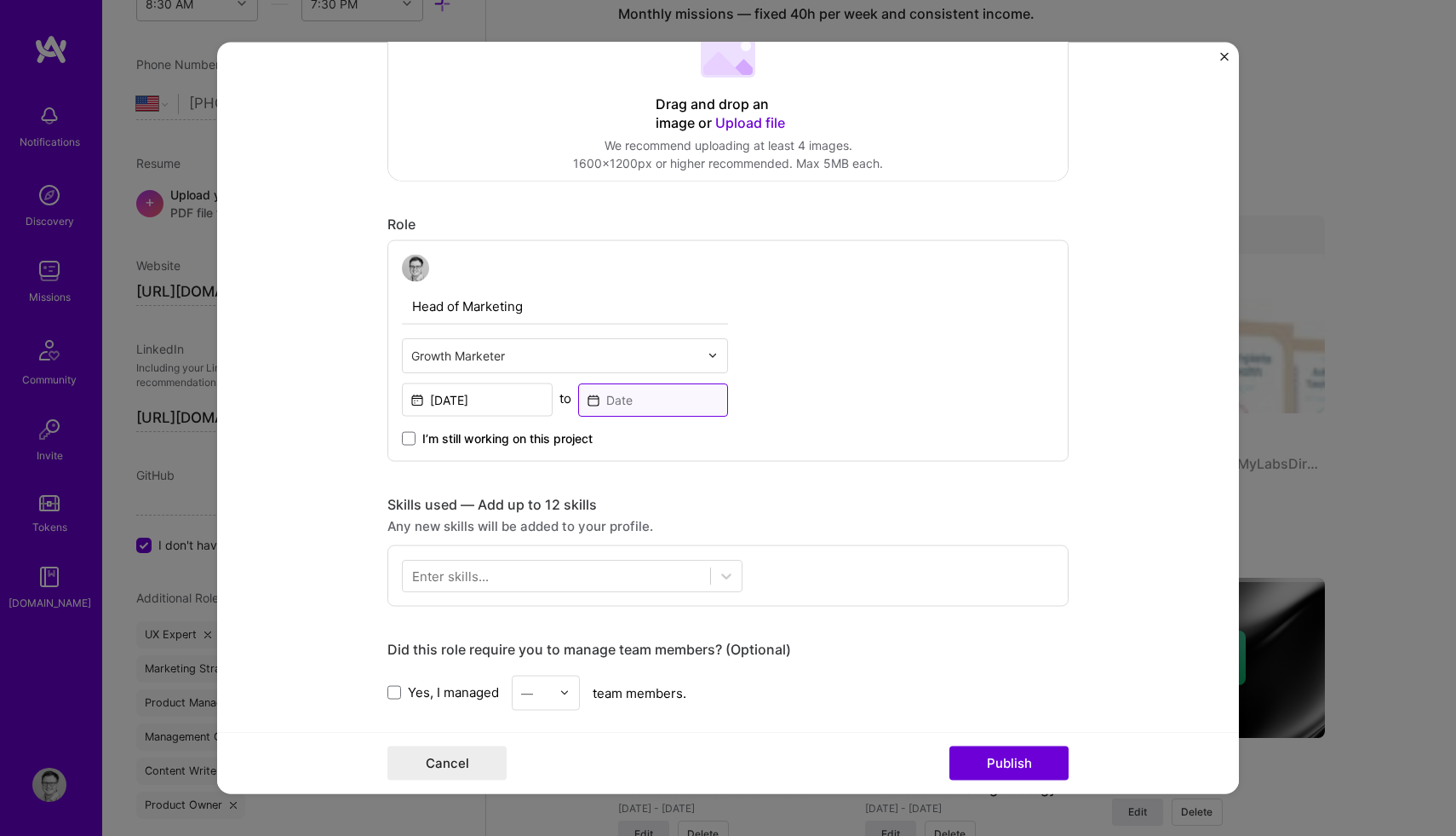
click at [637, 405] on input at bounding box center [653, 399] width 151 height 33
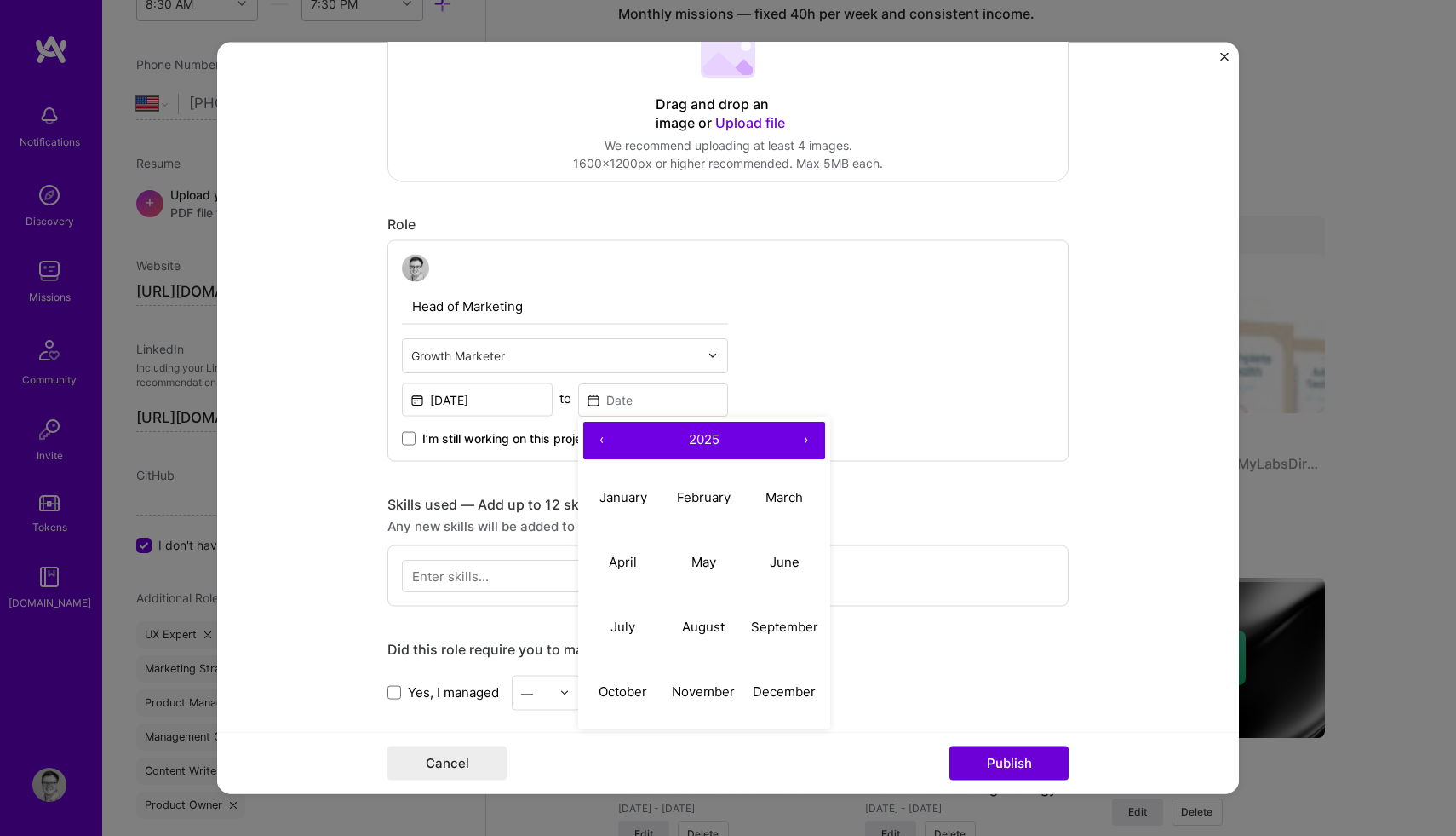
click at [604, 438] on button "‹" at bounding box center [601, 439] width 38 height 38
click at [779, 693] on abbr "December" at bounding box center [783, 691] width 63 height 16
type input "[DATE]"
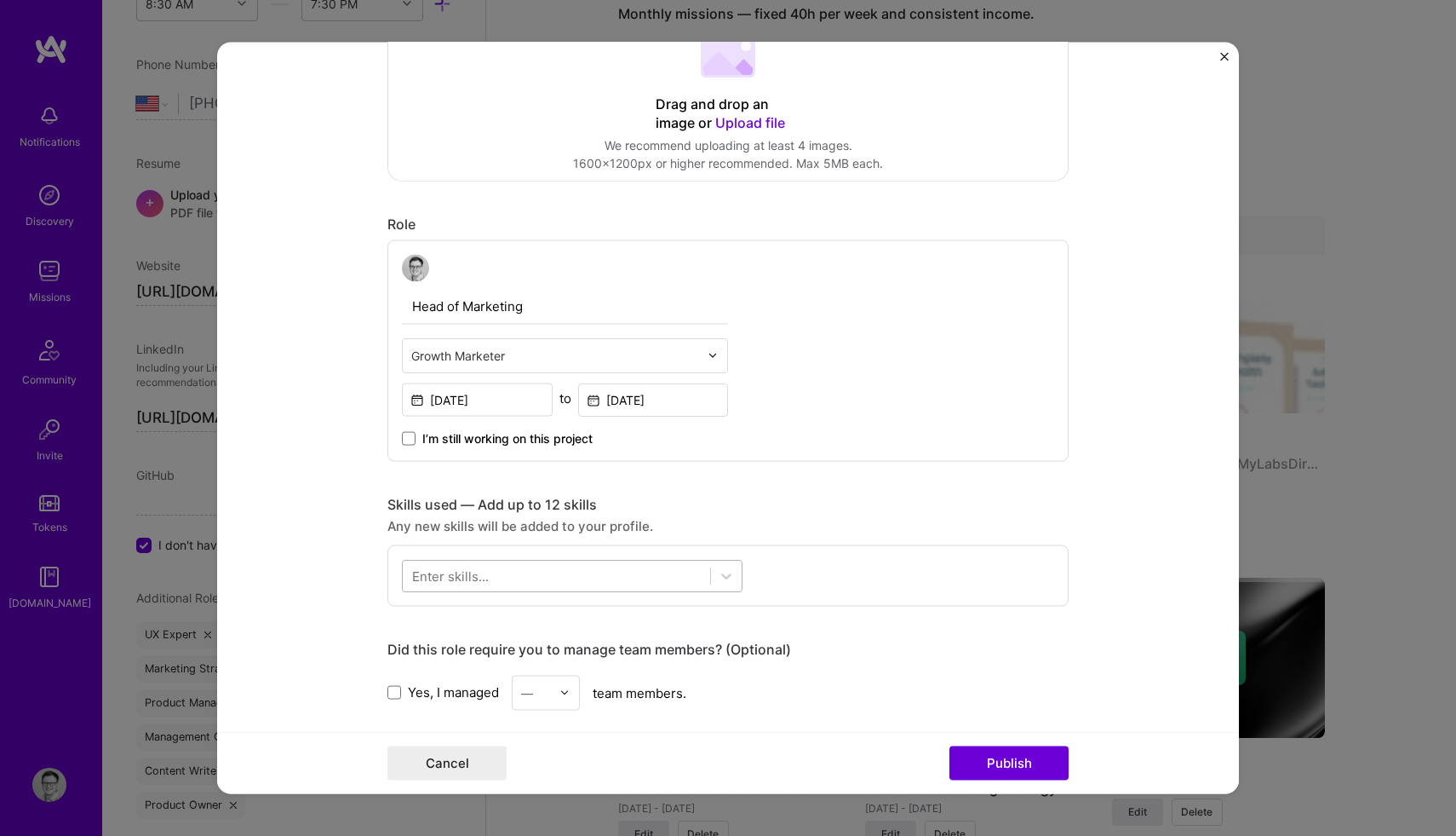
click at [674, 586] on div at bounding box center [556, 574] width 308 height 28
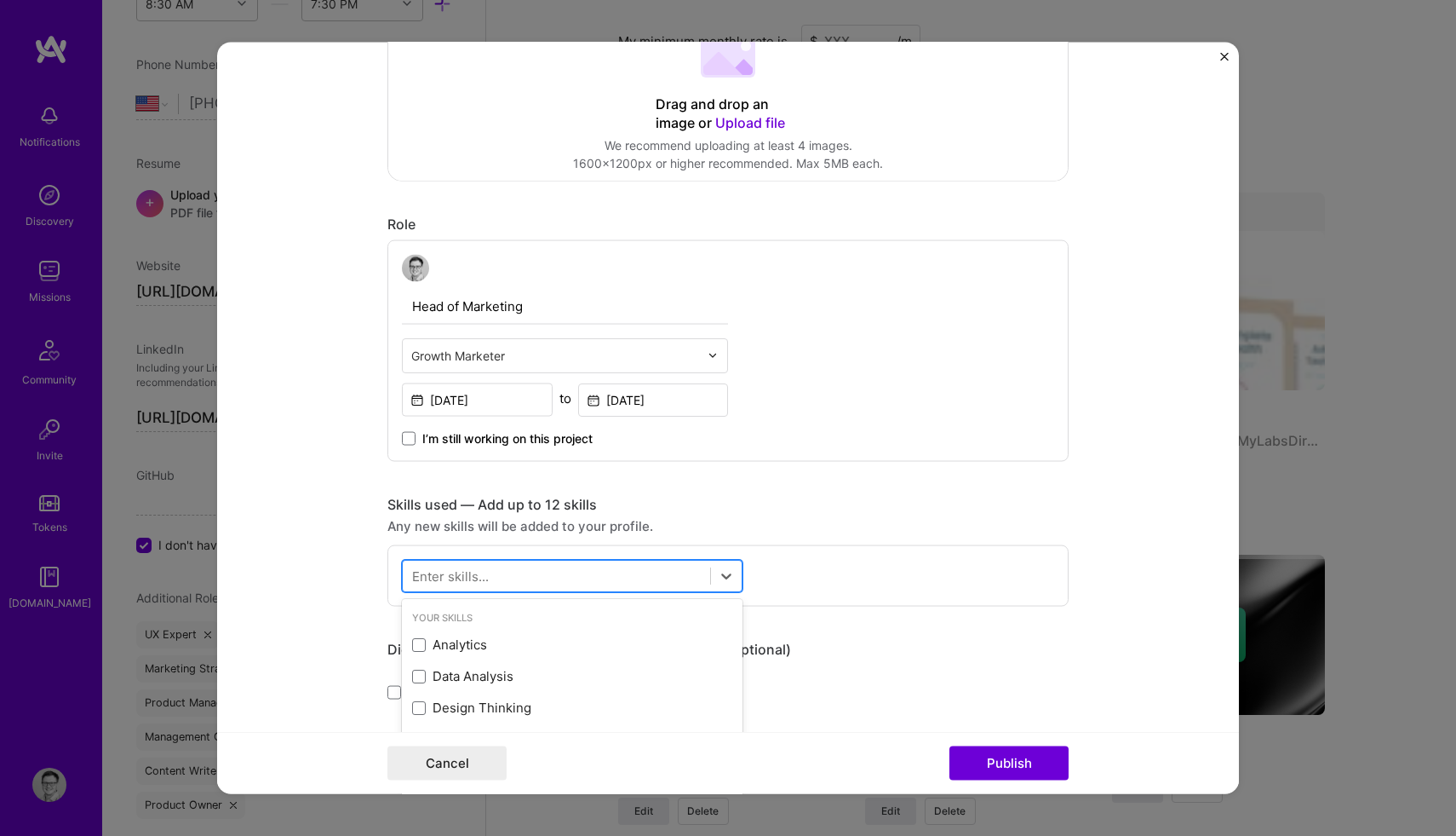
scroll to position [1318, 0]
click at [423, 648] on span at bounding box center [419, 644] width 14 height 14
click at [0, 0] on input "checkbox" at bounding box center [0, 0] width 0 height 0
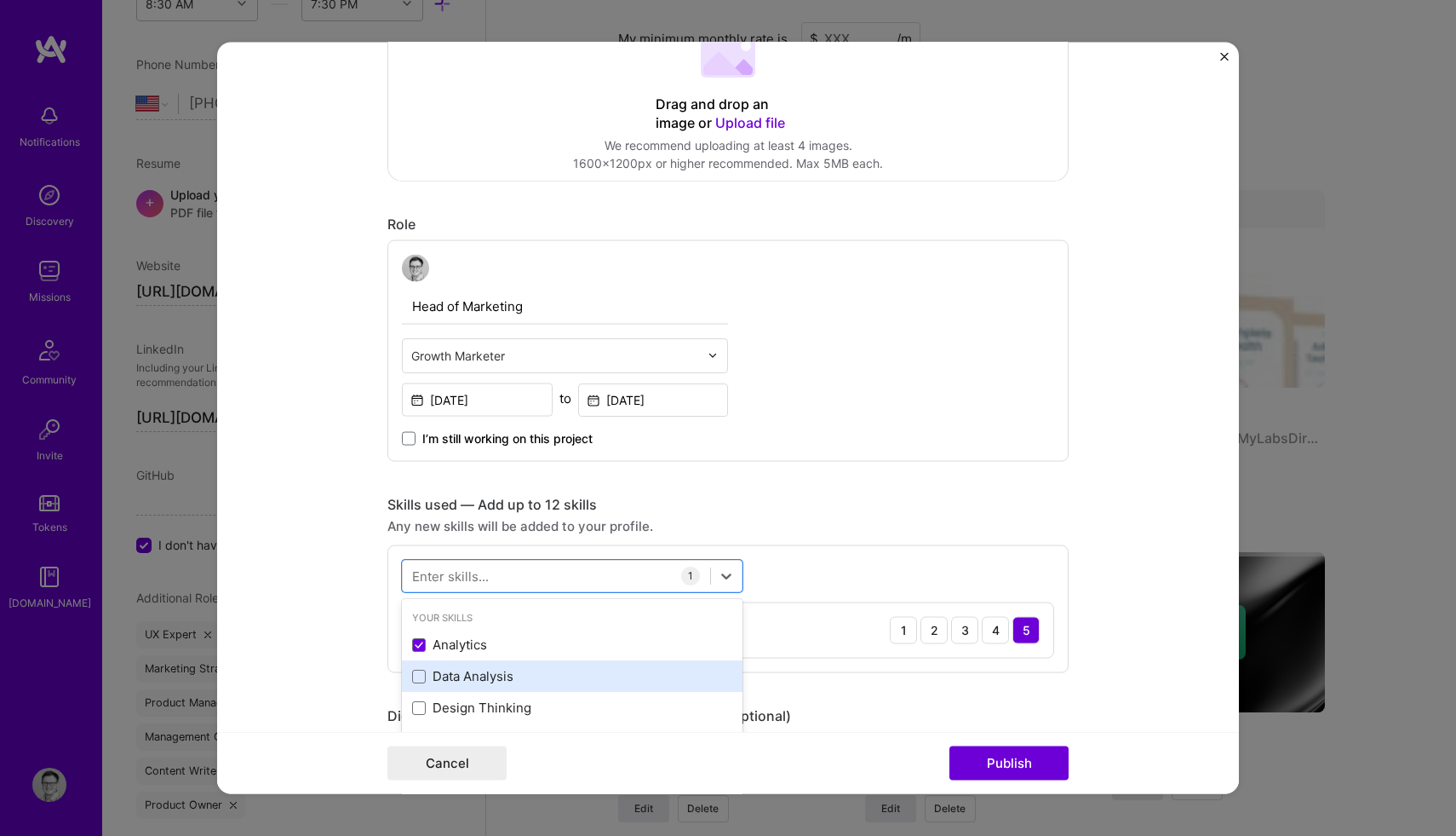
click at [420, 683] on div "Data Analysis" at bounding box center [572, 676] width 320 height 18
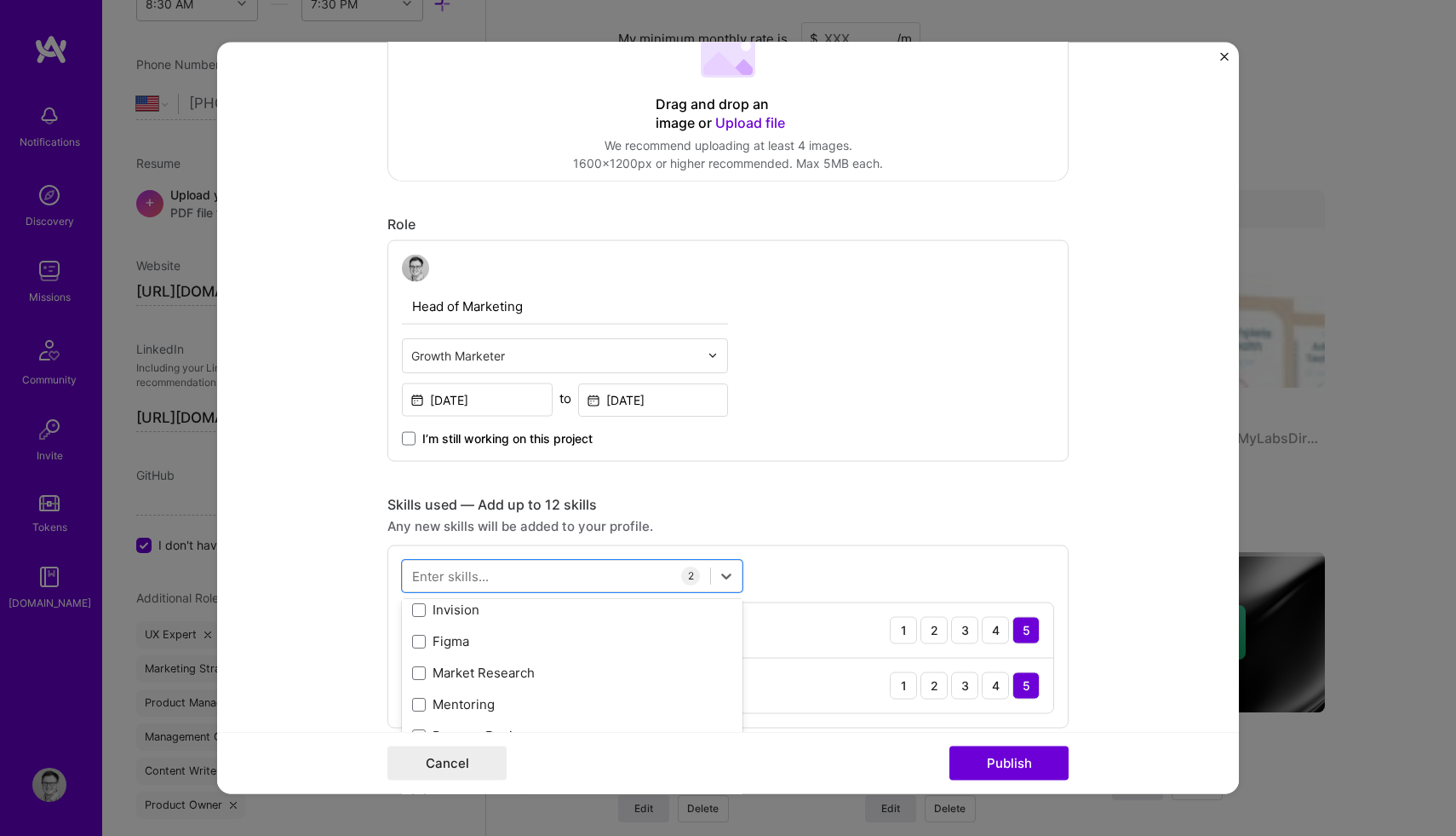
scroll to position [111, 0]
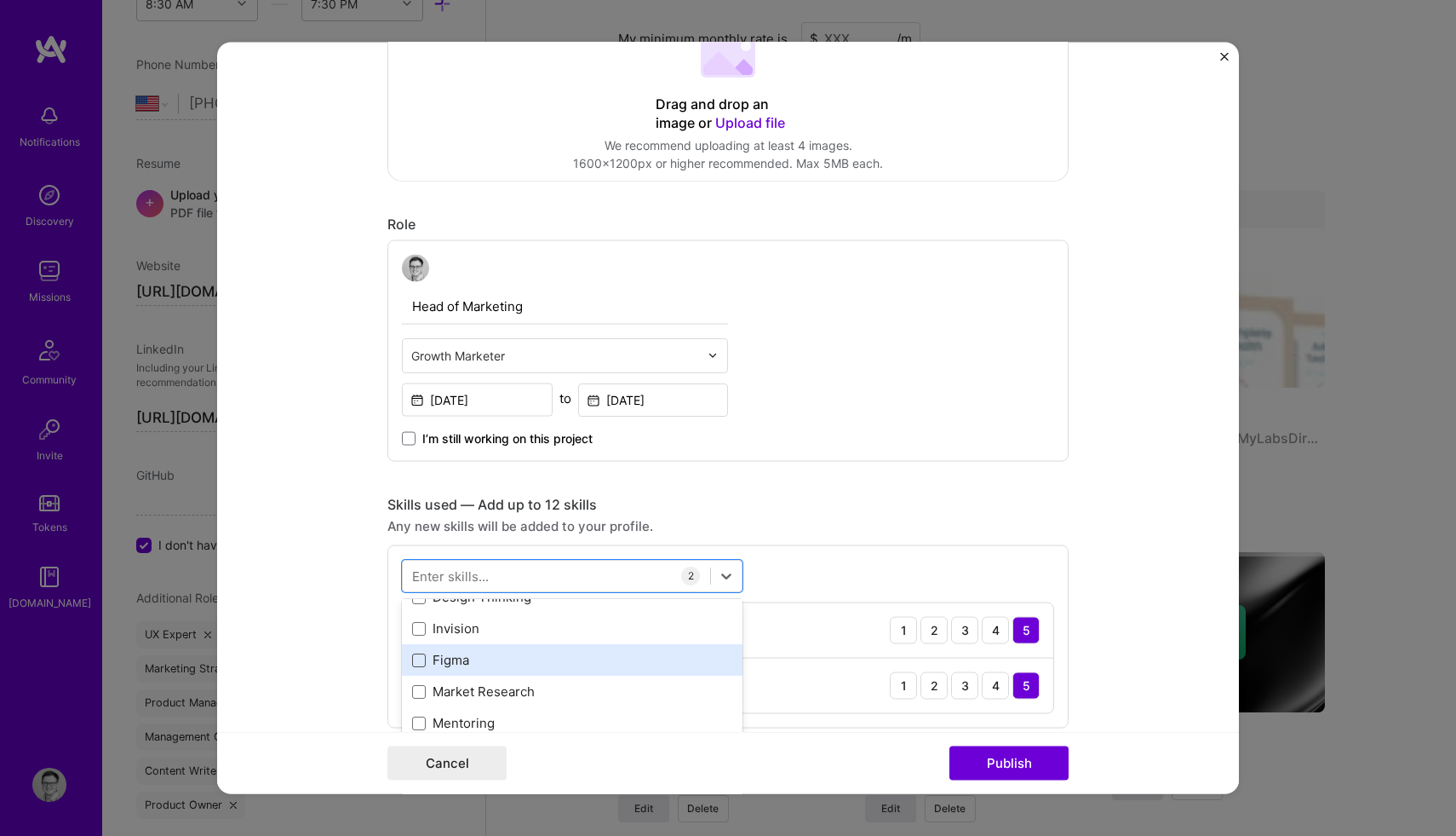
click at [413, 660] on span at bounding box center [419, 659] width 14 height 14
click at [0, 0] on input "checkbox" at bounding box center [0, 0] width 0 height 0
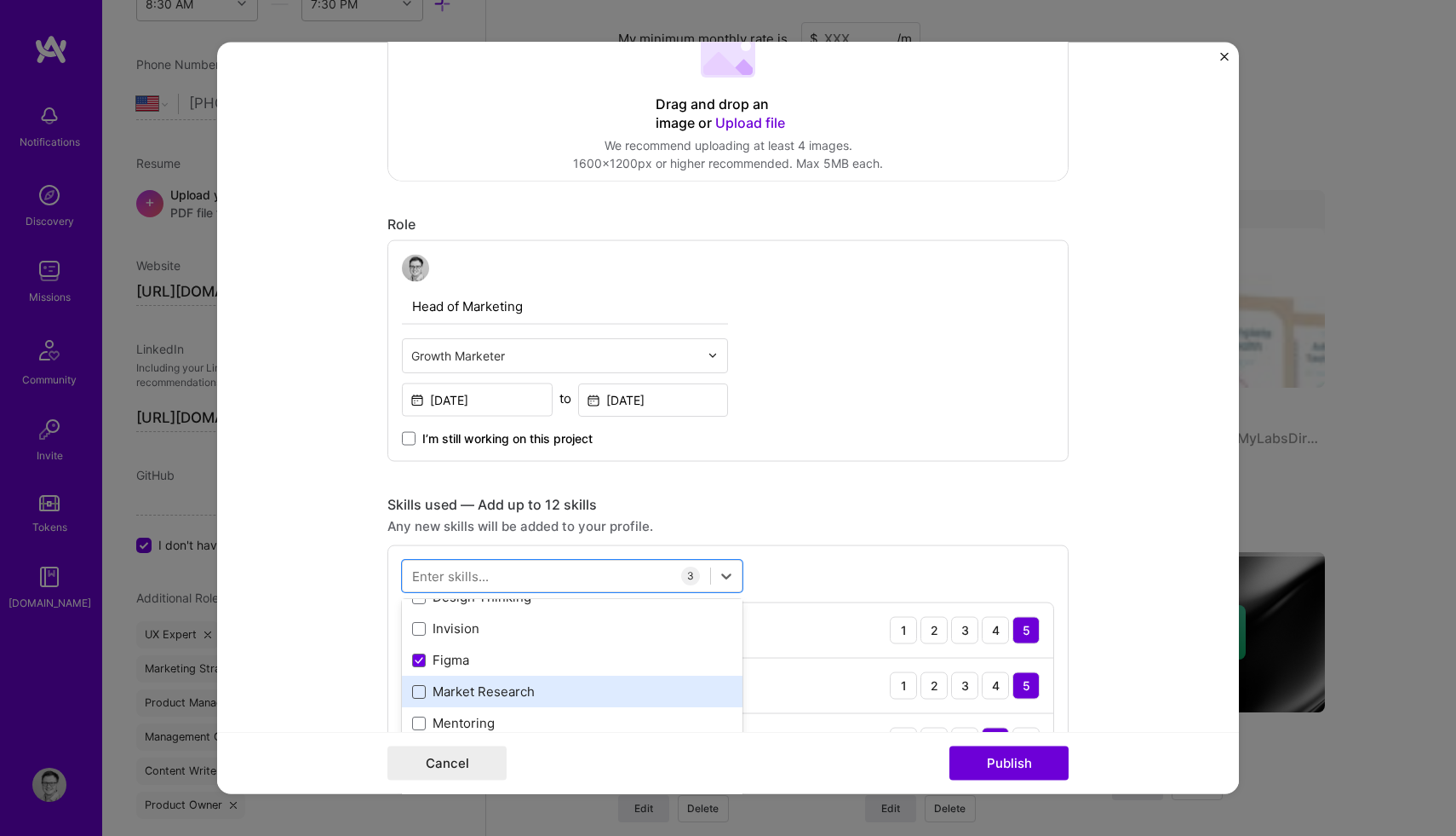
click at [414, 693] on span at bounding box center [419, 690] width 14 height 14
click at [0, 0] on input "checkbox" at bounding box center [0, 0] width 0 height 0
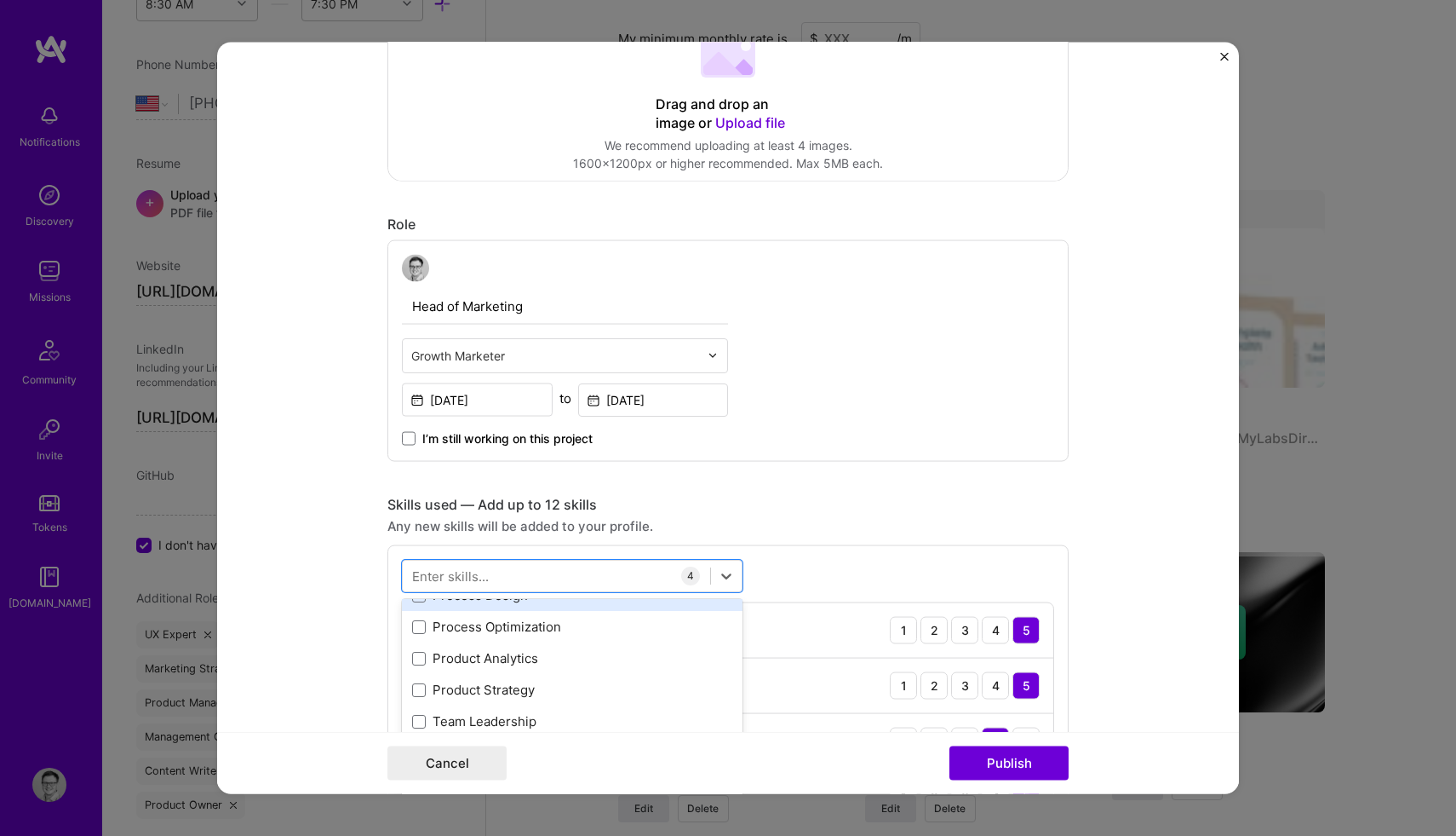
scroll to position [274, 0]
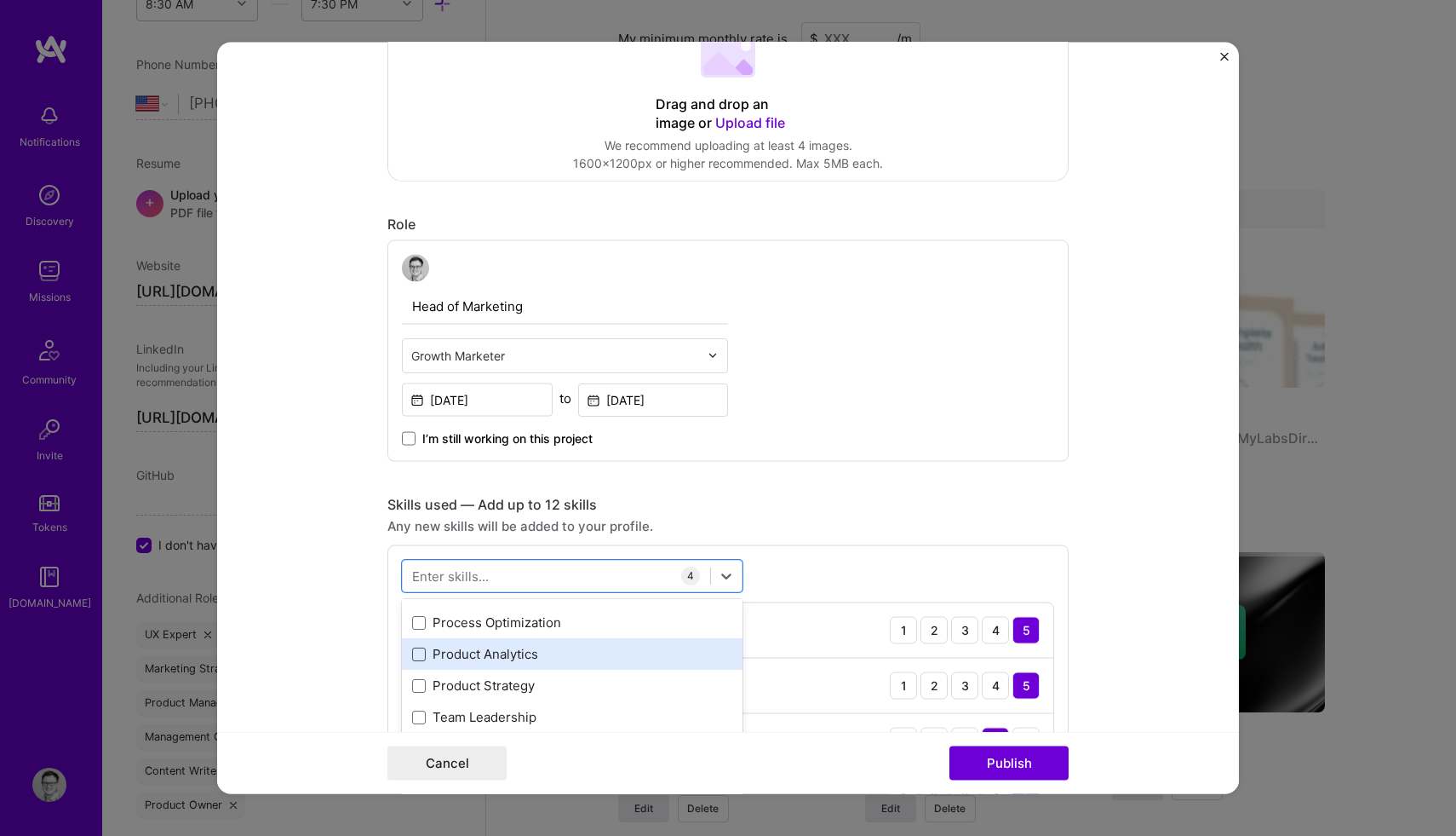
click at [423, 655] on span at bounding box center [419, 654] width 14 height 14
click at [0, 0] on input "checkbox" at bounding box center [0, 0] width 0 height 0
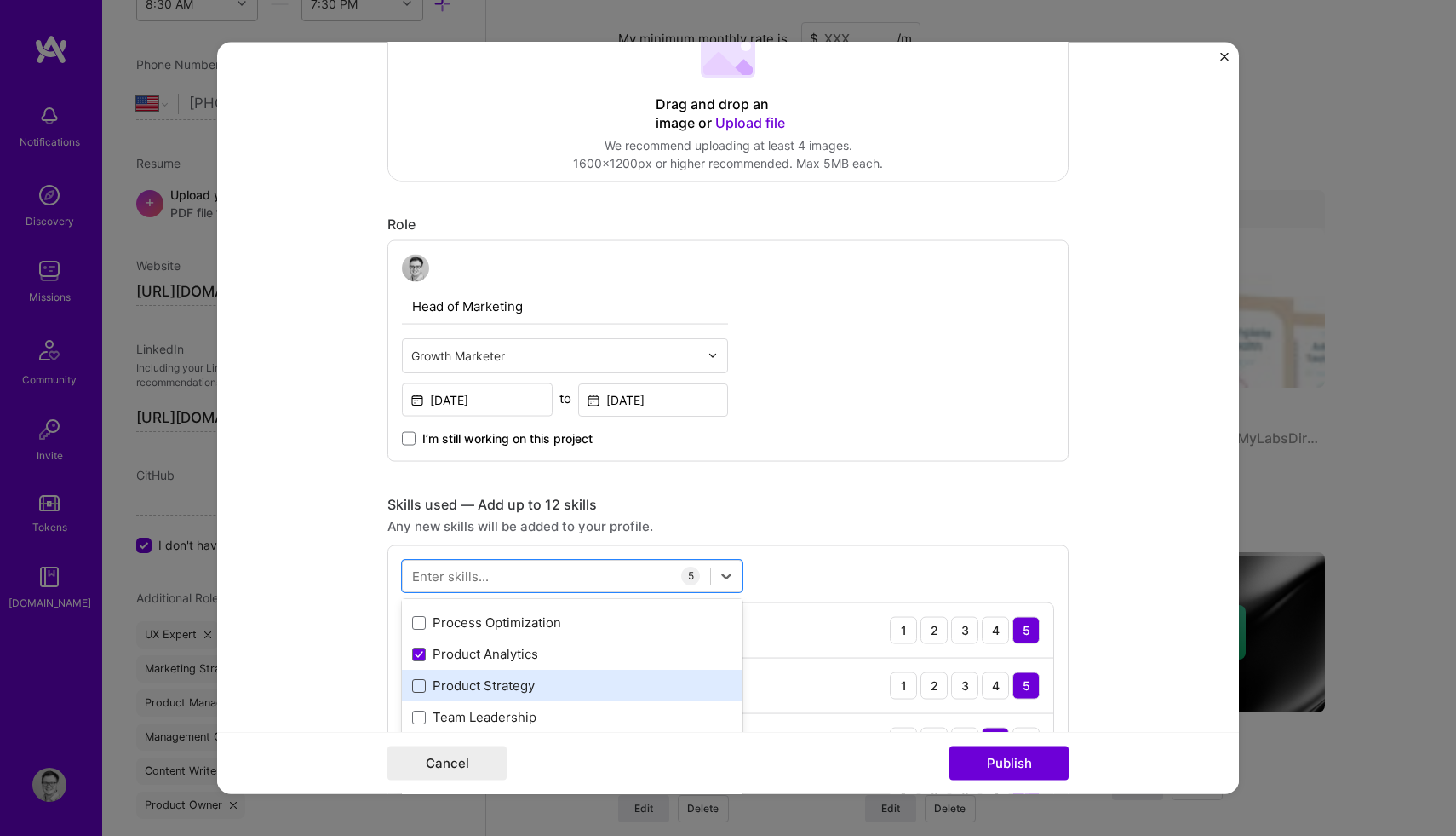
click at [425, 683] on span at bounding box center [419, 684] width 14 height 14
click at [0, 0] on input "checkbox" at bounding box center [0, 0] width 0 height 0
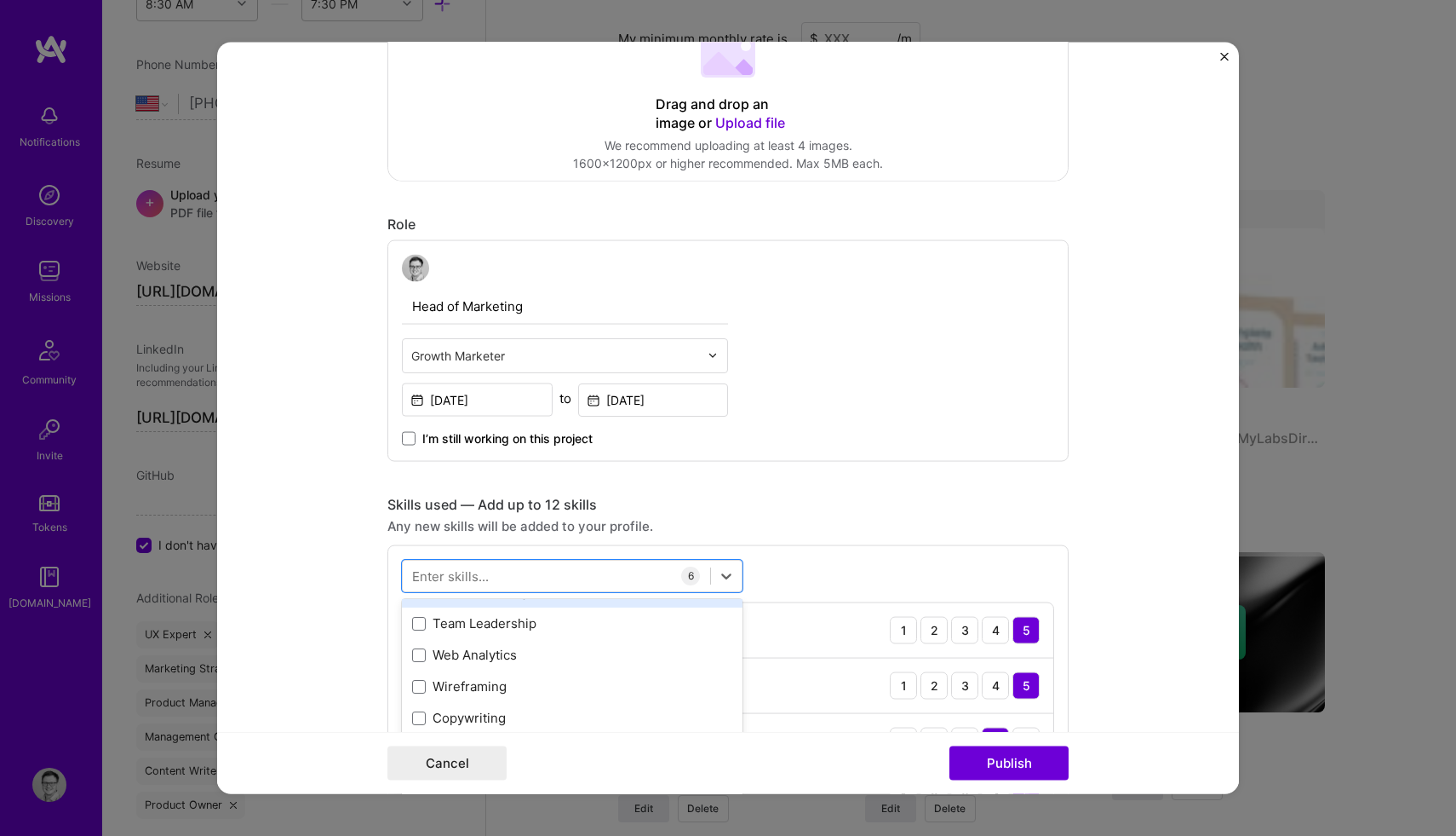
scroll to position [373, 0]
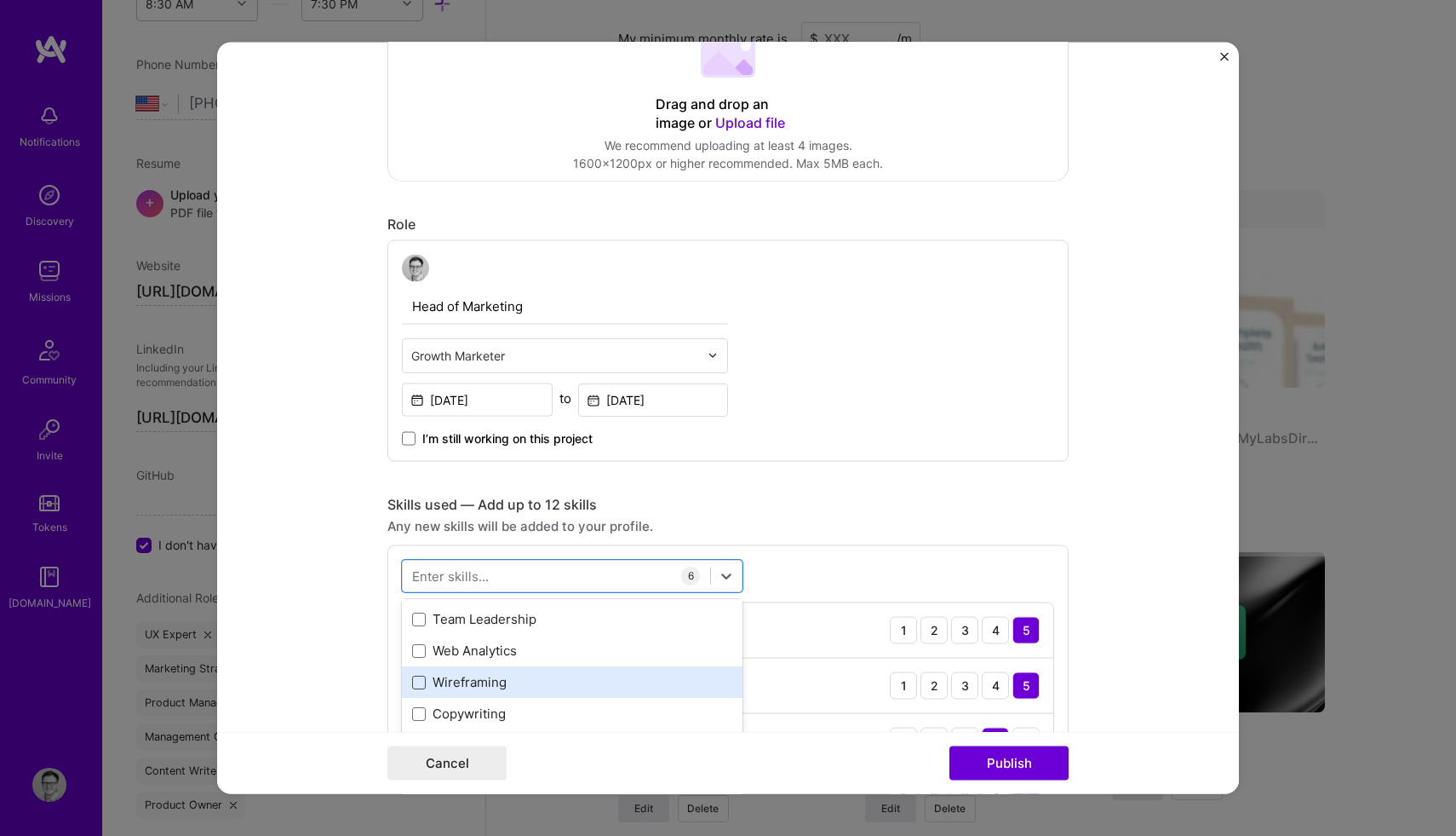
click at [420, 683] on span at bounding box center [419, 682] width 14 height 14
click at [0, 0] on input "checkbox" at bounding box center [0, 0] width 0 height 0
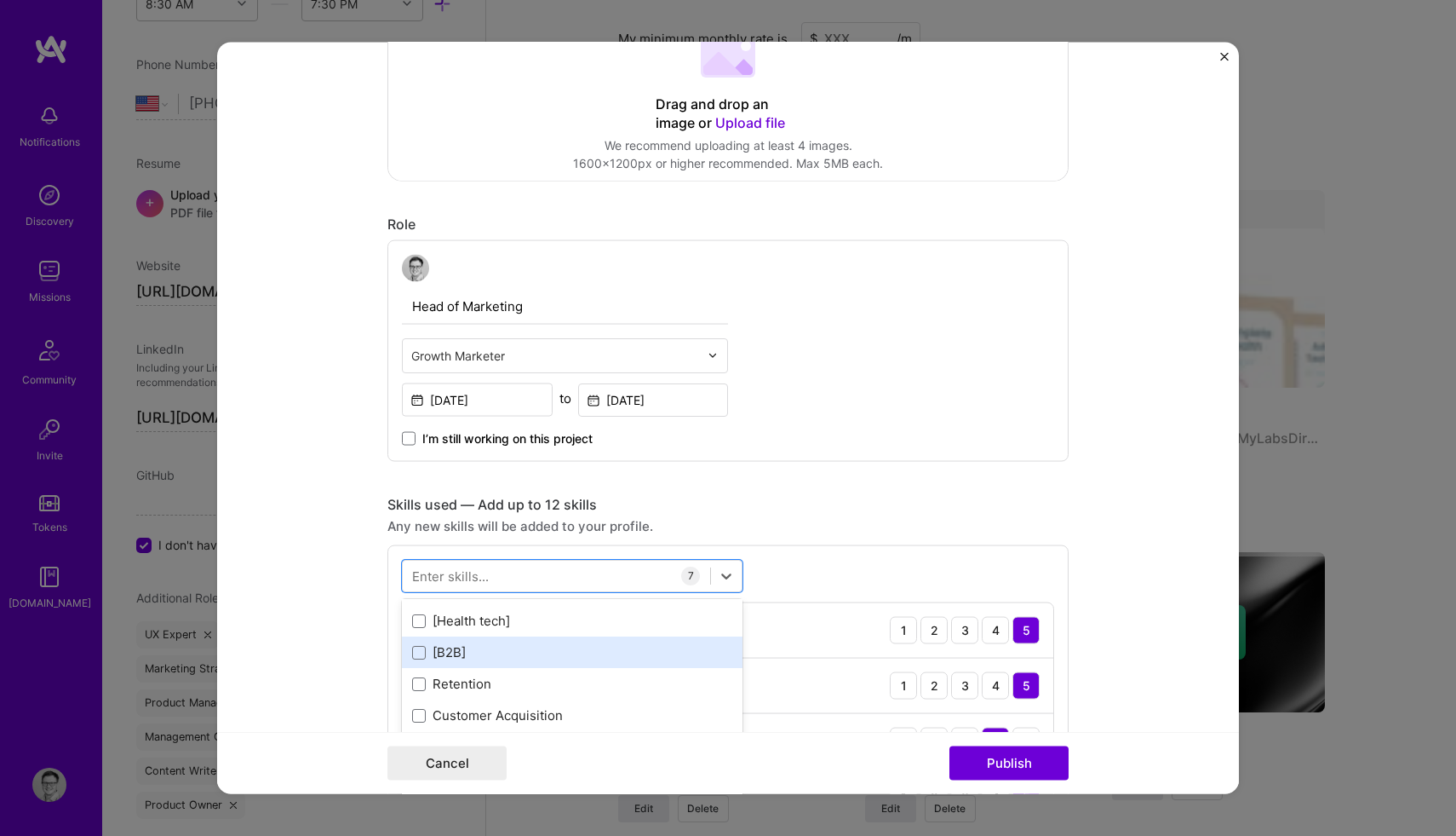
scroll to position [497, 0]
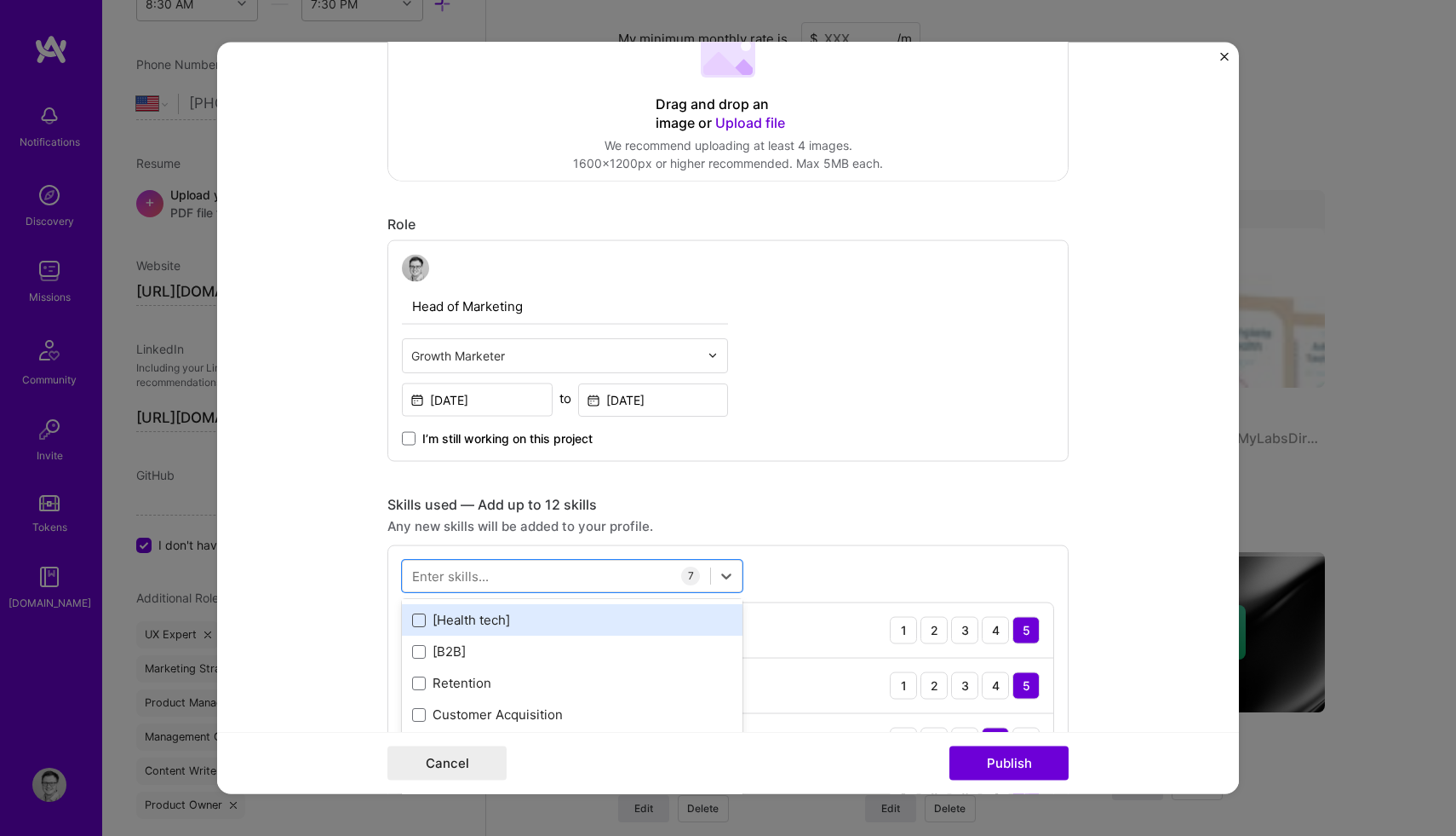
click at [416, 623] on span at bounding box center [419, 619] width 14 height 14
click at [0, 0] on input "checkbox" at bounding box center [0, 0] width 0 height 0
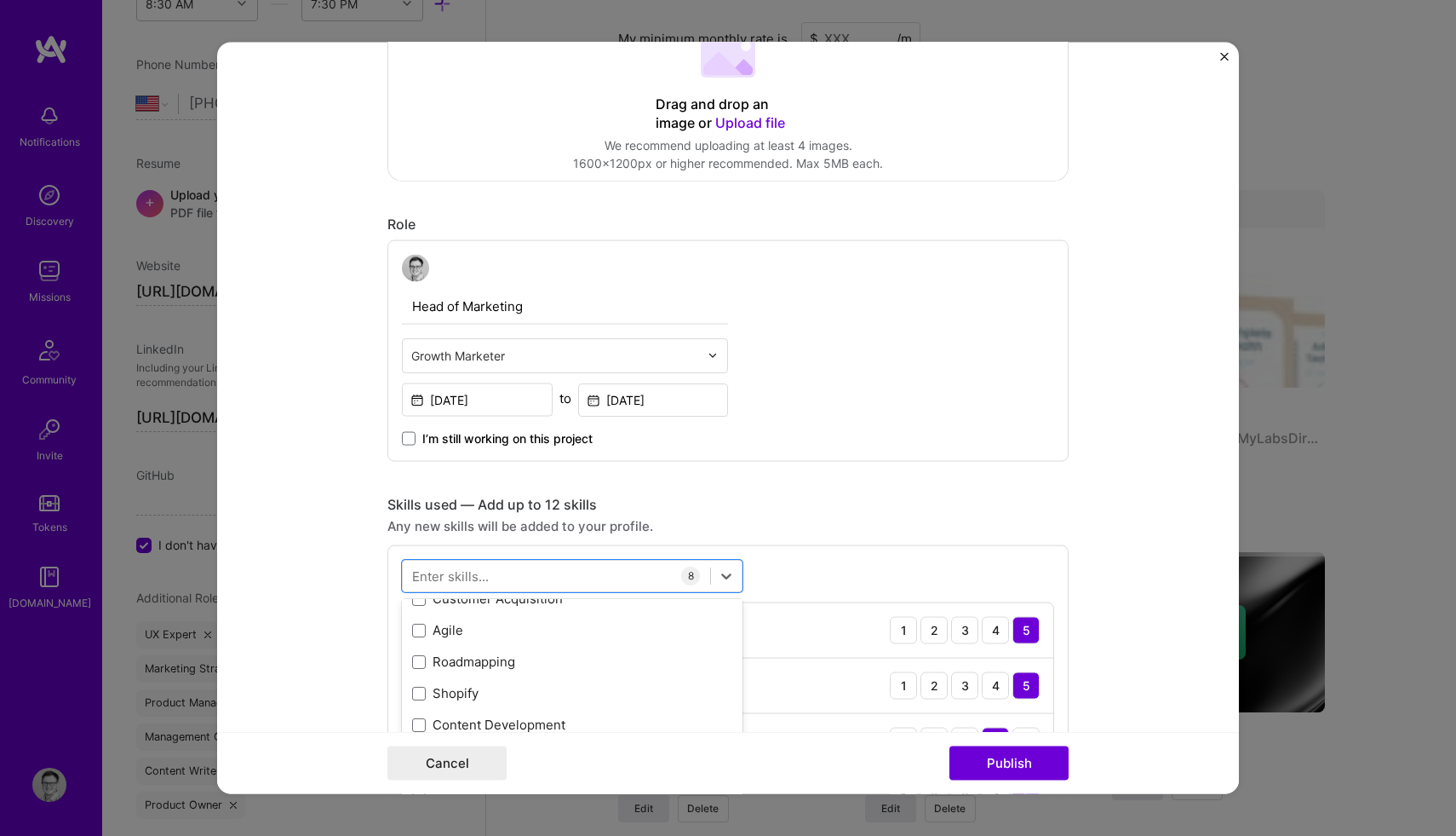
scroll to position [620, 0]
click at [418, 660] on span at bounding box center [419, 655] width 14 height 14
click at [0, 0] on input "checkbox" at bounding box center [0, 0] width 0 height 0
click at [418, 659] on span at bounding box center [419, 655] width 14 height 14
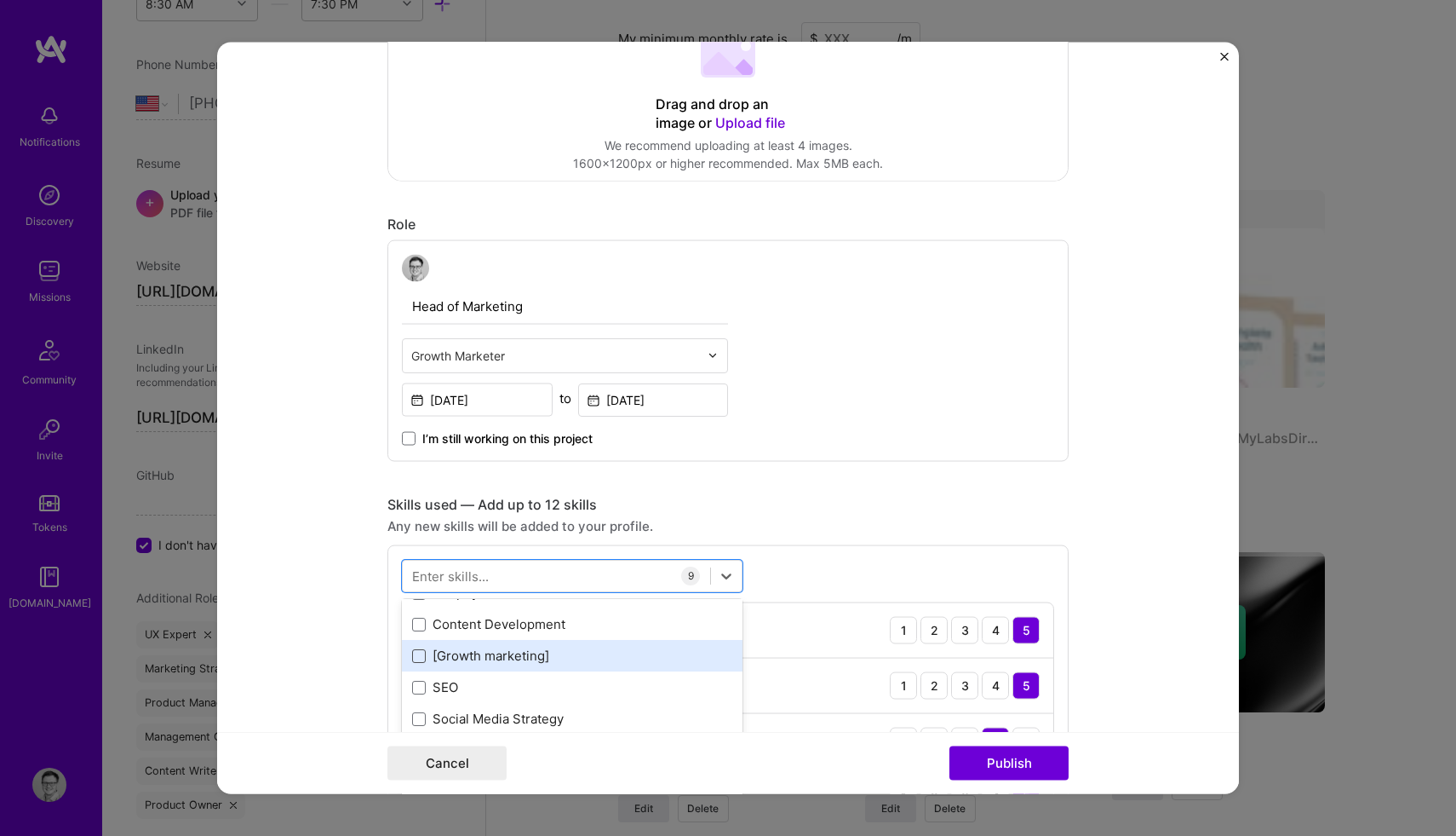
click at [0, 0] on input "checkbox" at bounding box center [0, 0] width 0 height 0
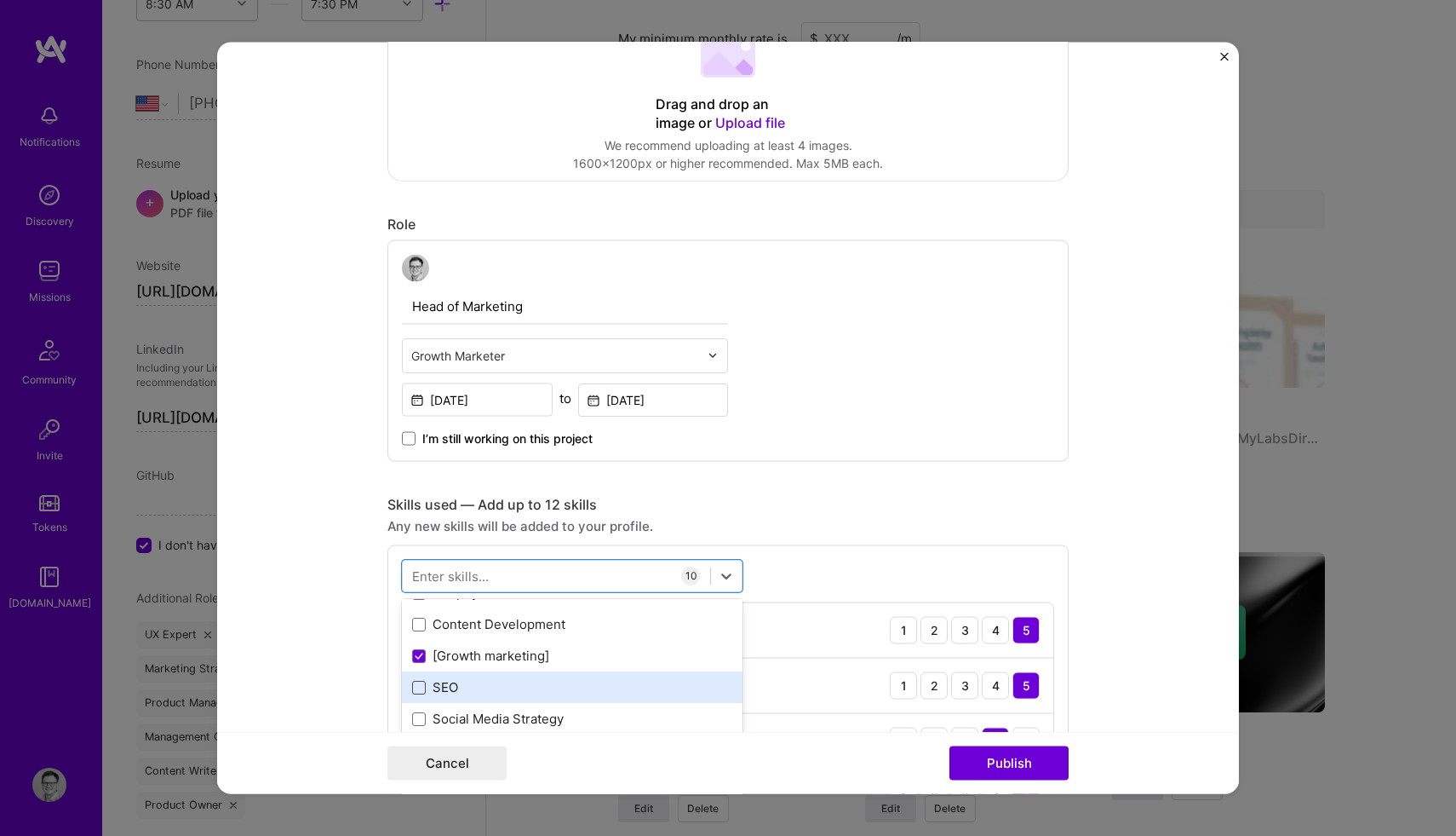
click at [419, 684] on span at bounding box center [419, 686] width 14 height 14
click at [0, 0] on input "checkbox" at bounding box center [0, 0] width 0 height 0
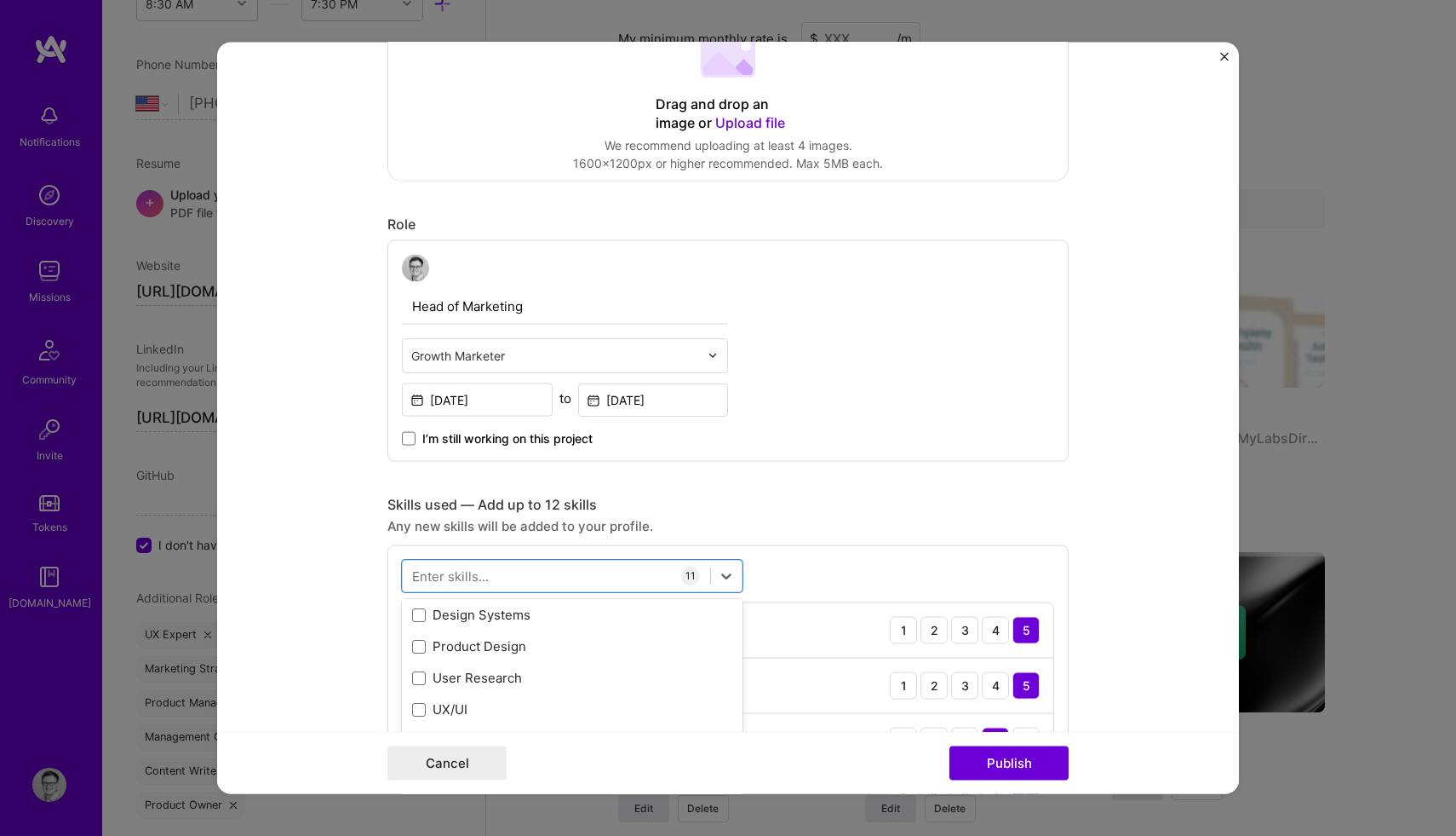
scroll to position [894, 0]
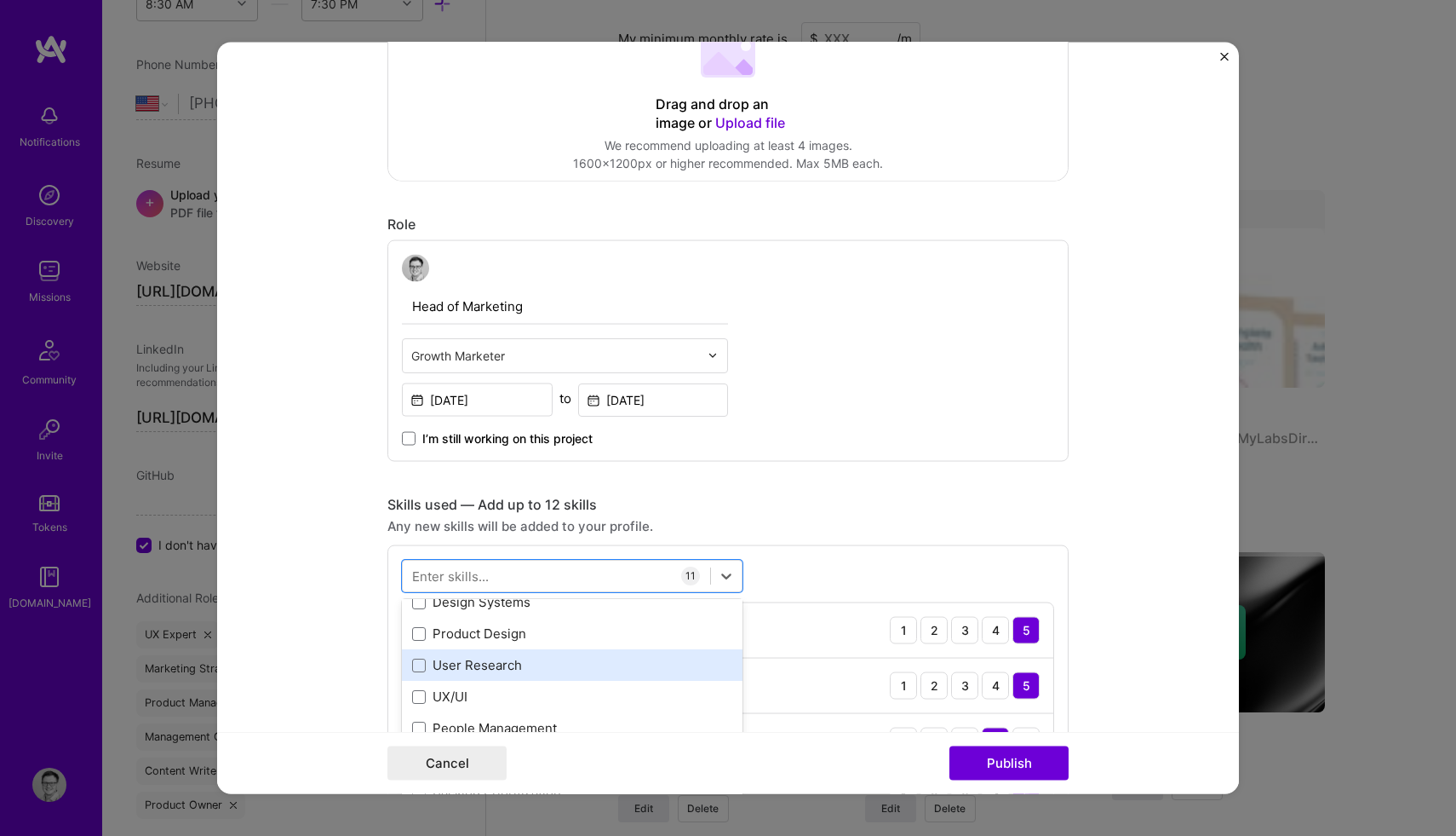
click at [448, 665] on div "User Research" at bounding box center [572, 664] width 320 height 18
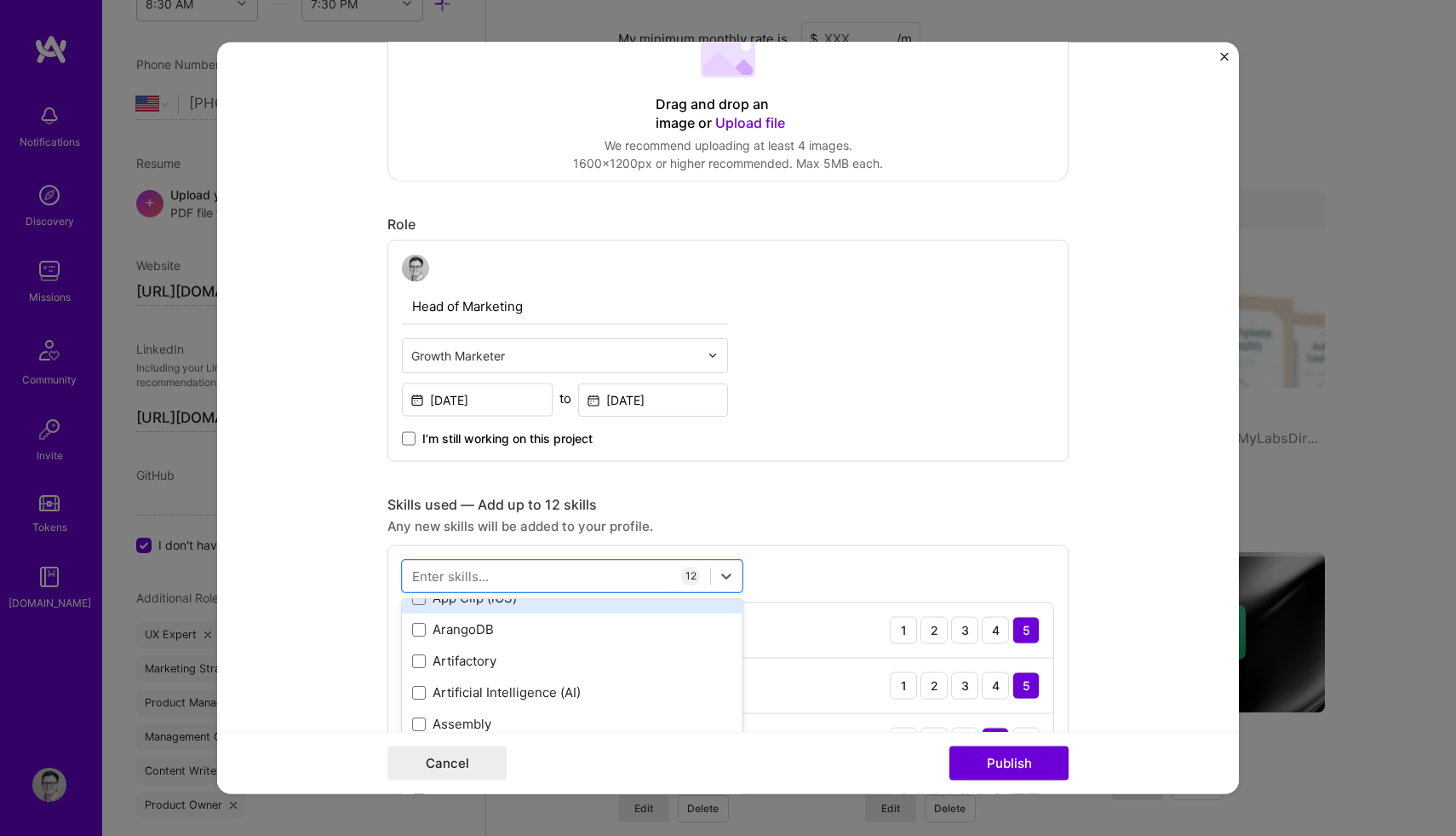
scroll to position [2316, 0]
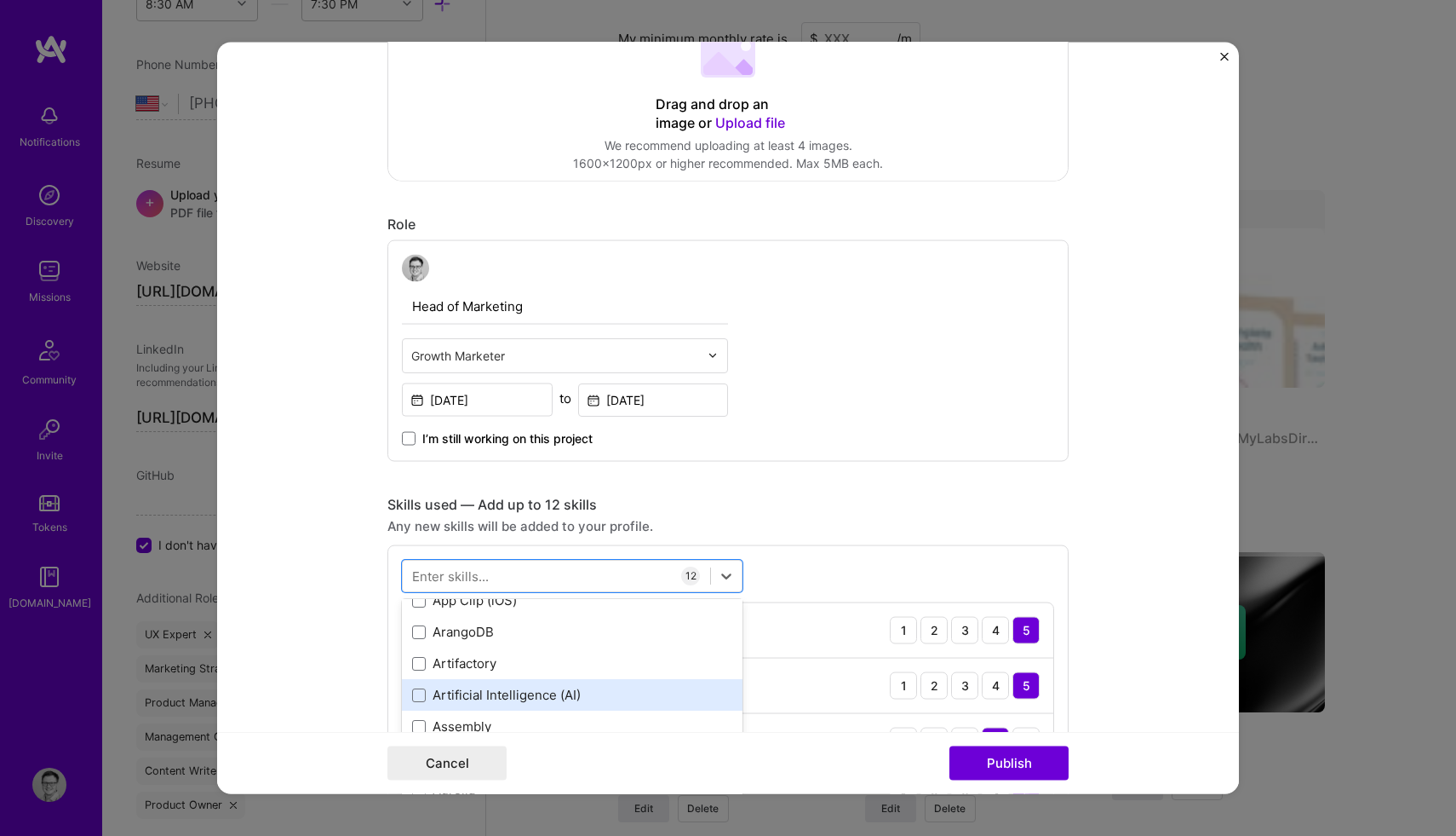
click at [430, 696] on div "Artificial Intelligence (AI)" at bounding box center [572, 694] width 320 height 18
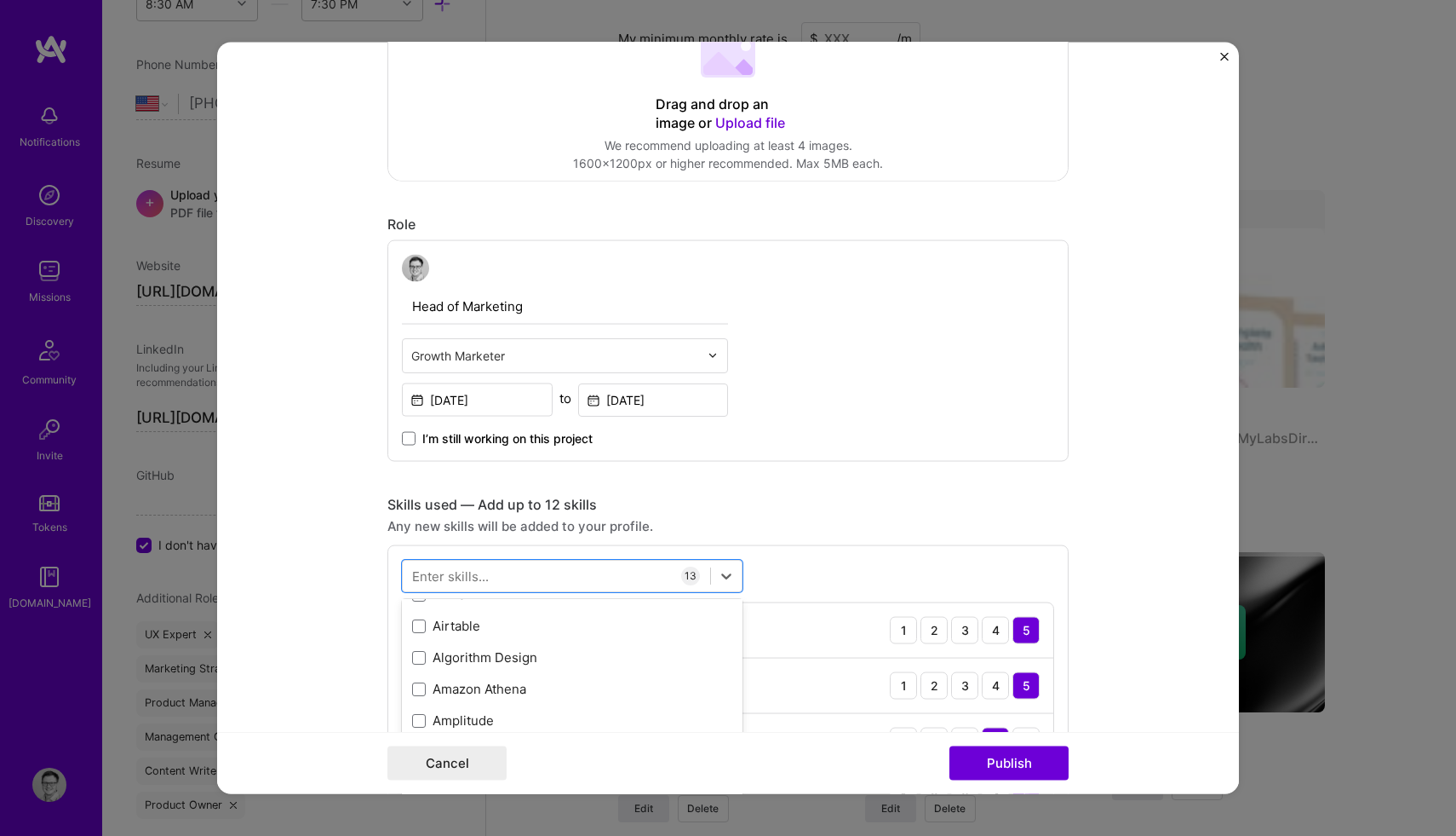
scroll to position [1942, 0]
click at [436, 655] on div "Algorithm Design" at bounding box center [572, 657] width 320 height 18
click at [437, 622] on div "GPT / OpenAI" at bounding box center [572, 622] width 320 height 18
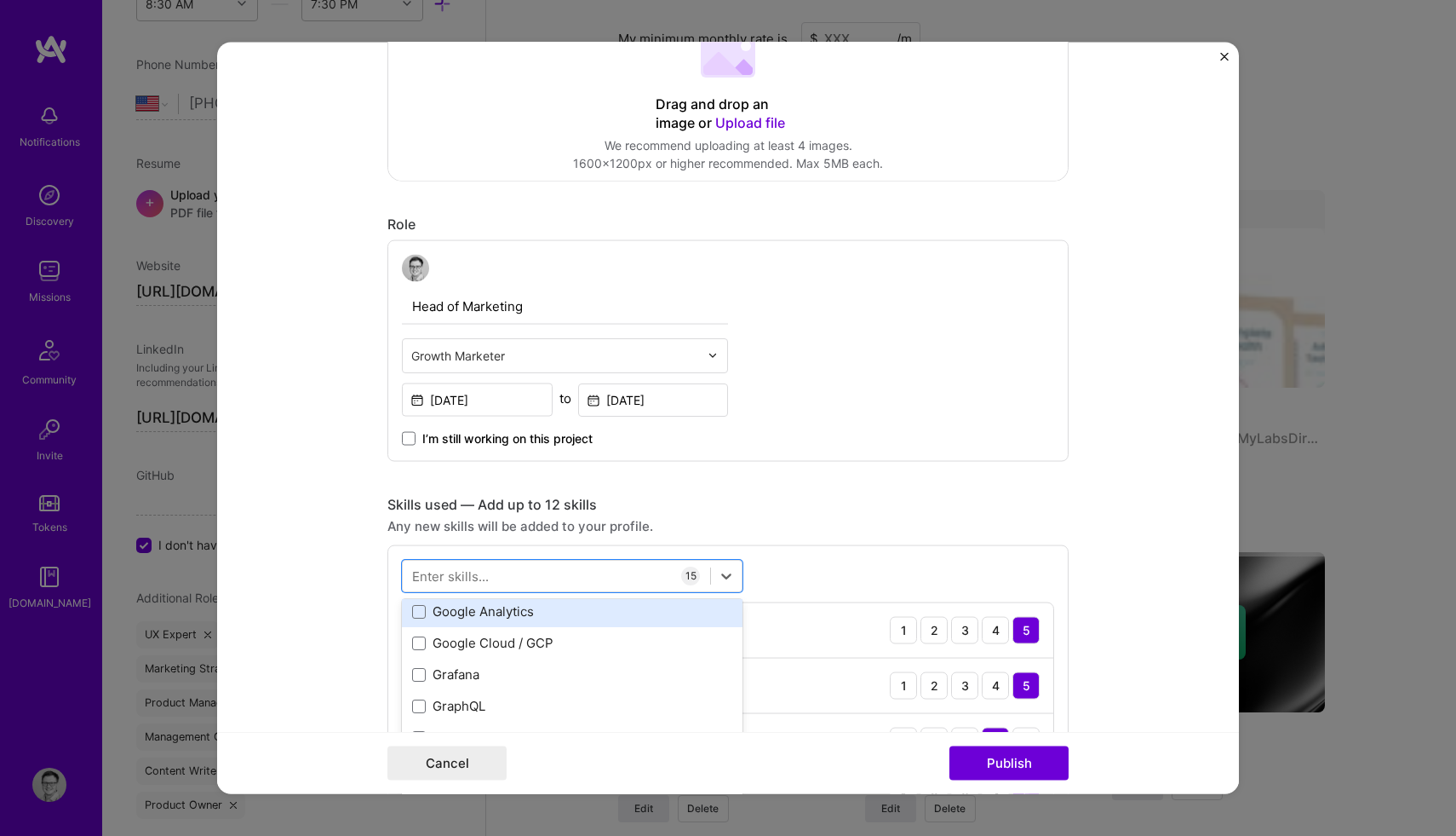
click at [437, 607] on div "Google Analytics" at bounding box center [572, 611] width 320 height 18
click at [543, 616] on div "Product Marketing" at bounding box center [572, 614] width 320 height 18
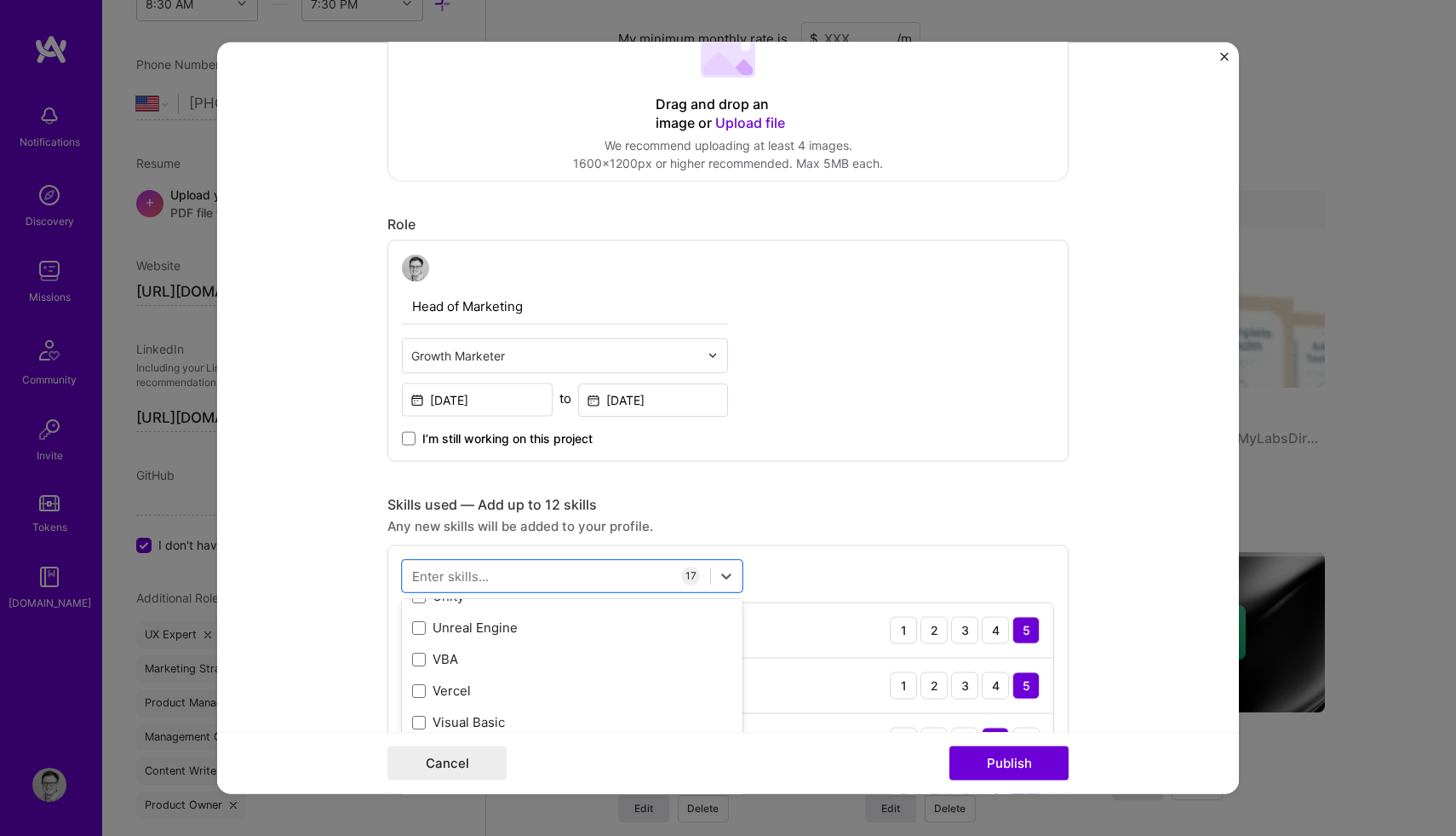
scroll to position [11143, 0]
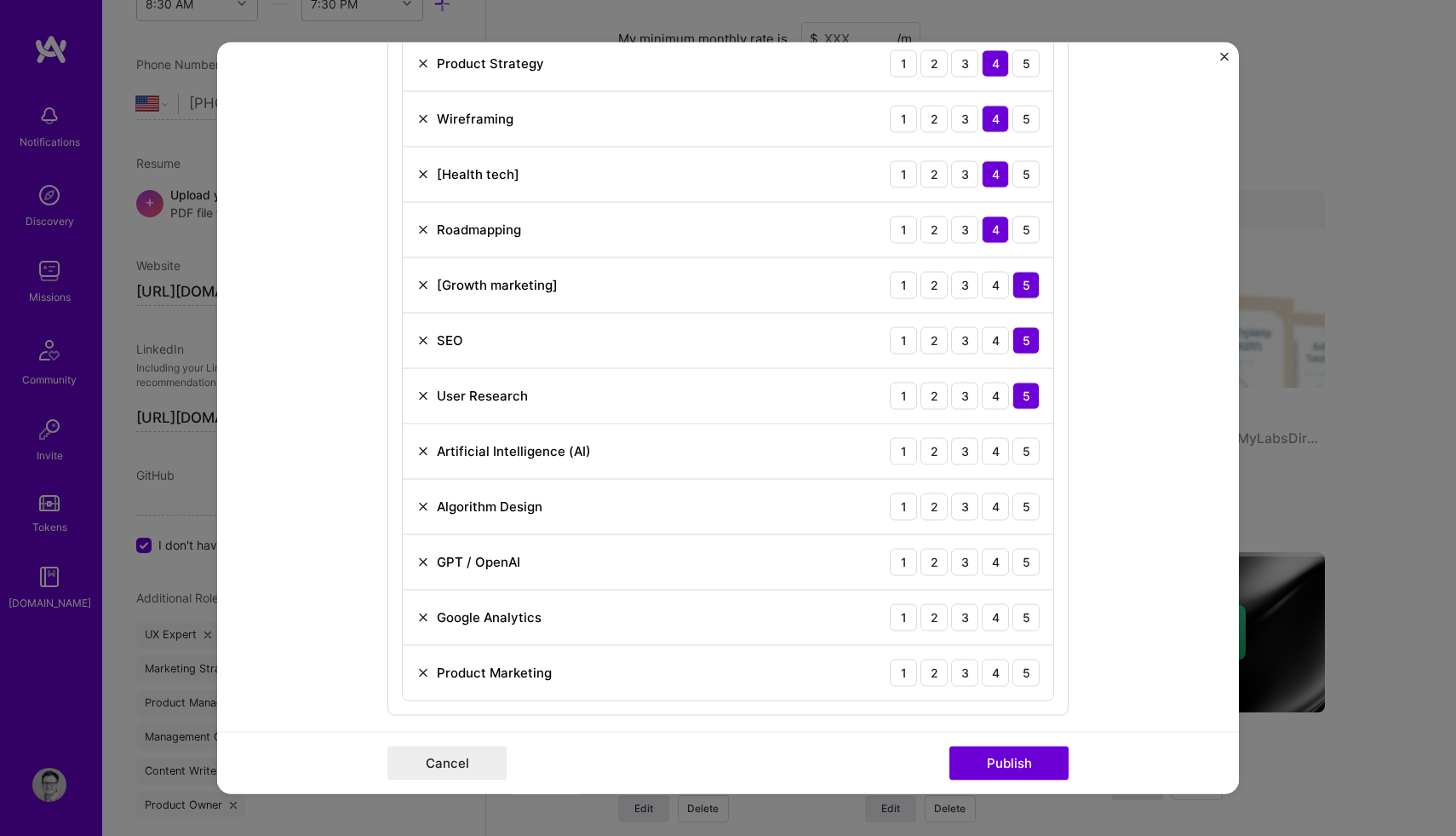
scroll to position [1325, 0]
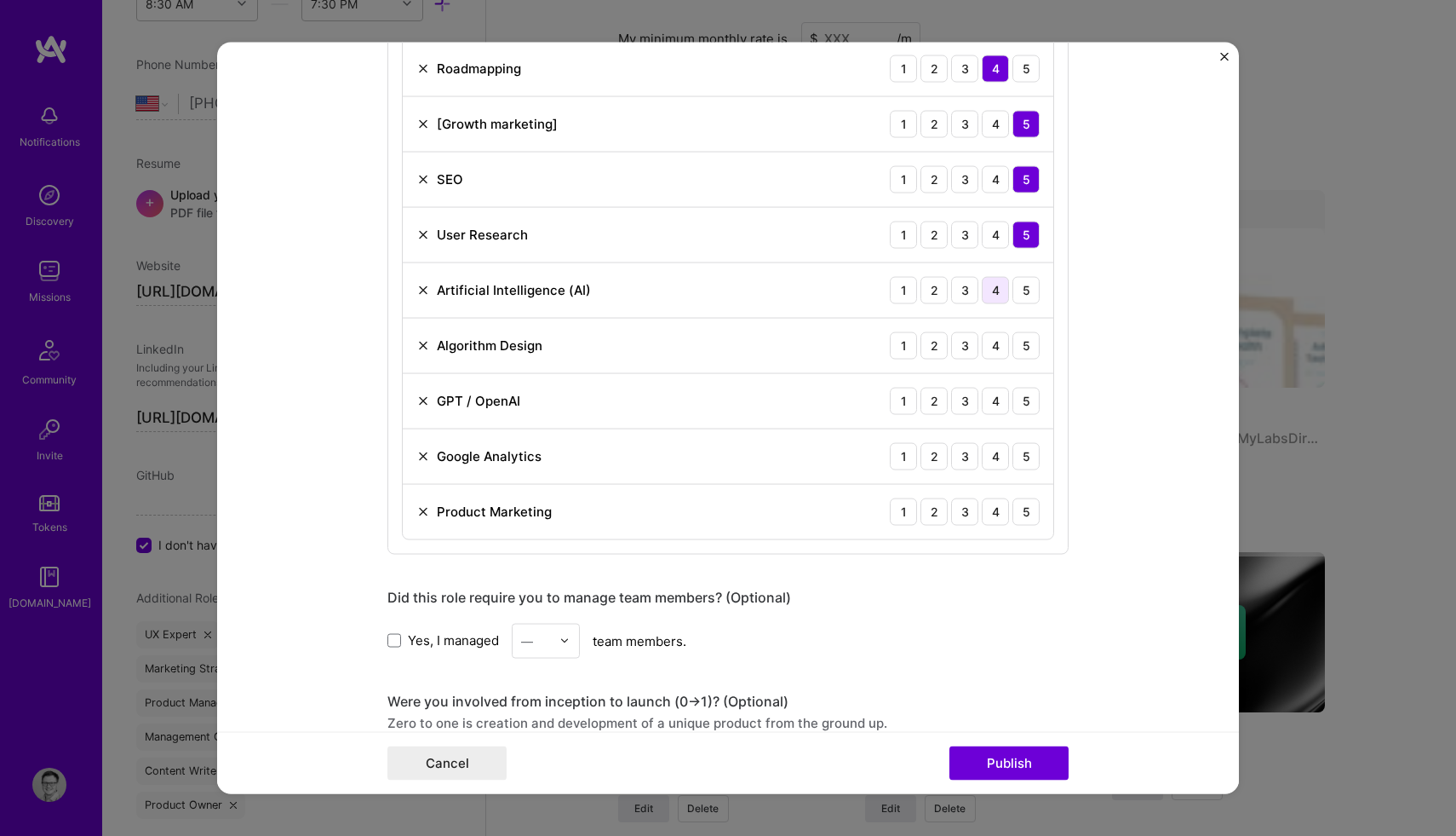
click at [999, 292] on div "4" at bounding box center [995, 290] width 27 height 27
click at [966, 348] on div "3" at bounding box center [965, 345] width 27 height 27
click at [1024, 404] on div "5" at bounding box center [1026, 401] width 27 height 27
click at [1026, 458] on div "5" at bounding box center [1026, 456] width 27 height 27
click at [1022, 517] on div "5" at bounding box center [1026, 511] width 27 height 27
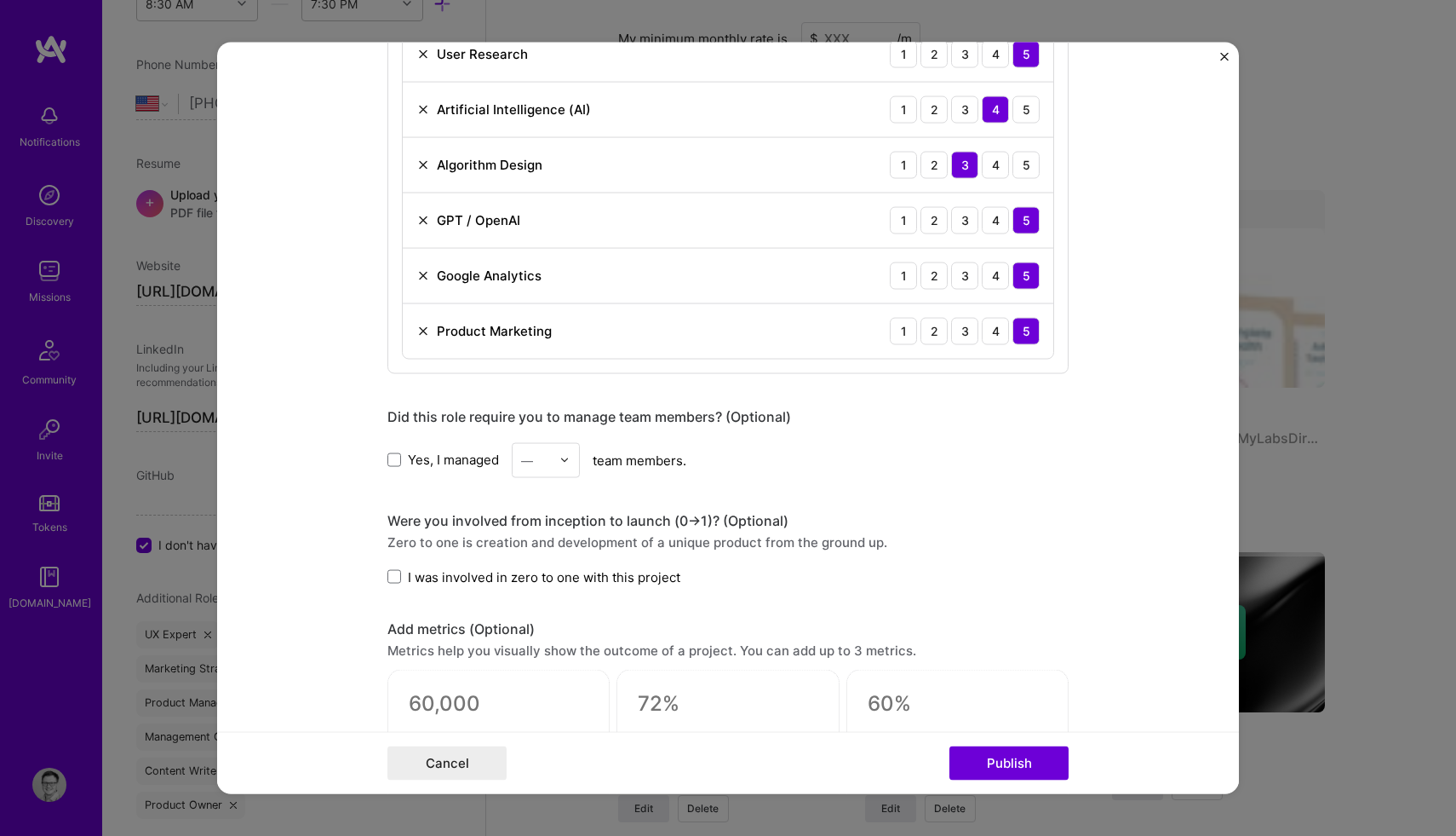
scroll to position [1508, 0]
click at [394, 466] on label "Yes, I managed" at bounding box center [443, 458] width 112 height 18
click at [0, 0] on input "Yes, I managed" at bounding box center [0, 0] width 0 height 0
click at [572, 462] on div at bounding box center [569, 458] width 19 height 33
click at [564, 607] on div "4" at bounding box center [546, 598] width 58 height 32
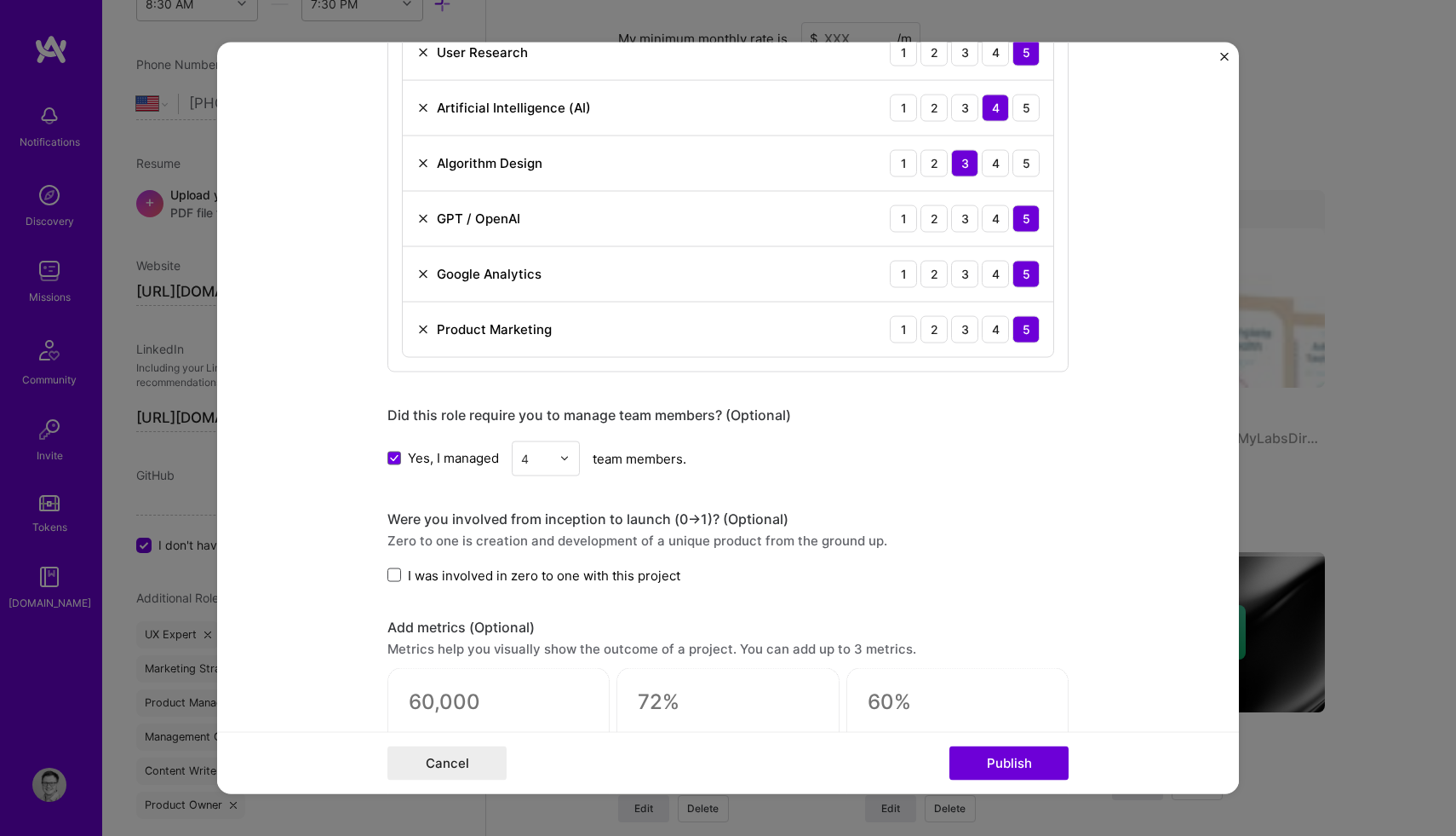
click at [390, 575] on span at bounding box center [394, 574] width 14 height 14
click at [0, 0] on input "I was involved in zero to one with this project" at bounding box center [0, 0] width 0 height 0
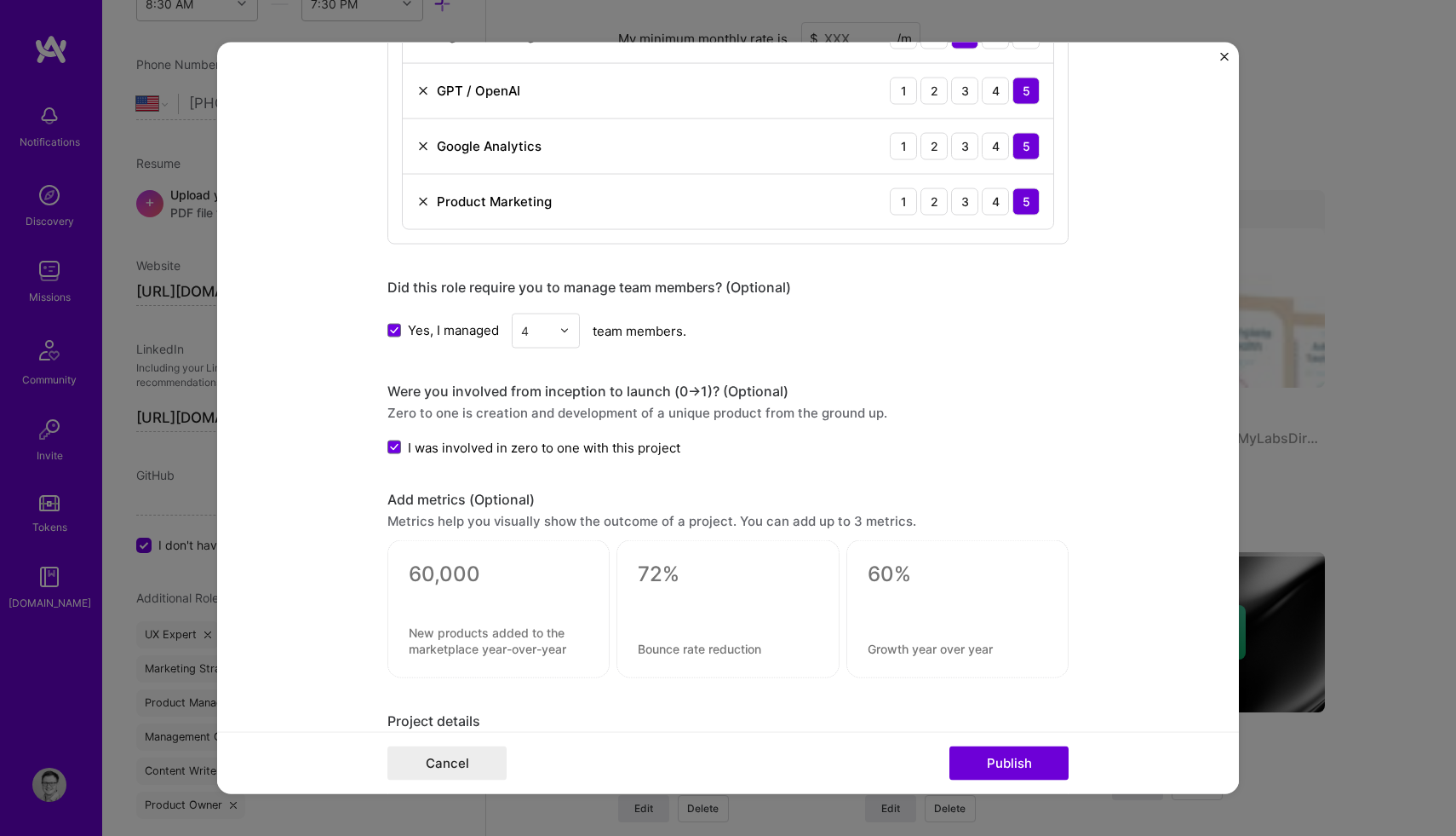
scroll to position [1658, 0]
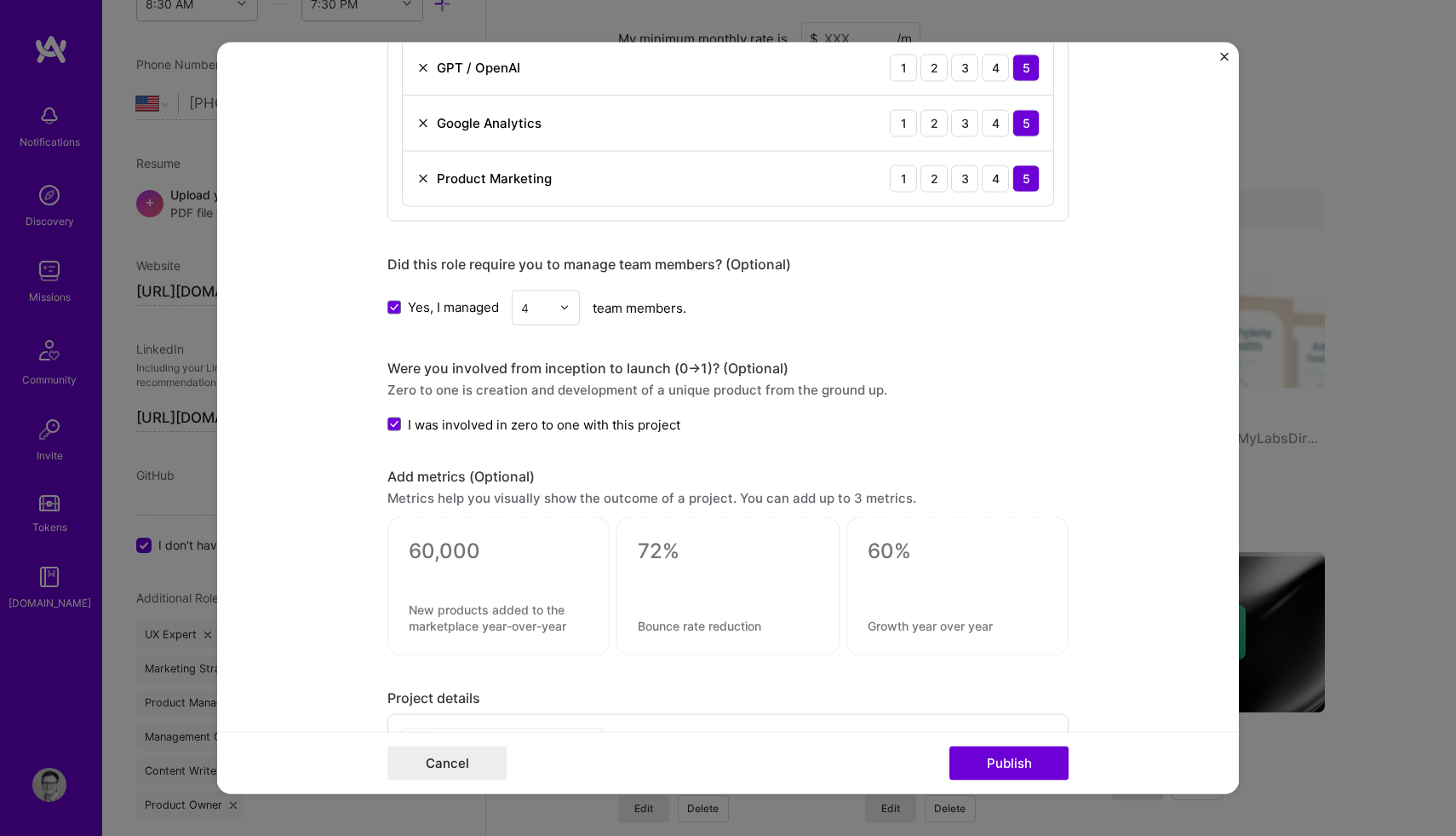
click at [458, 480] on div "Add metrics (Optional)" at bounding box center [728, 476] width 681 height 18
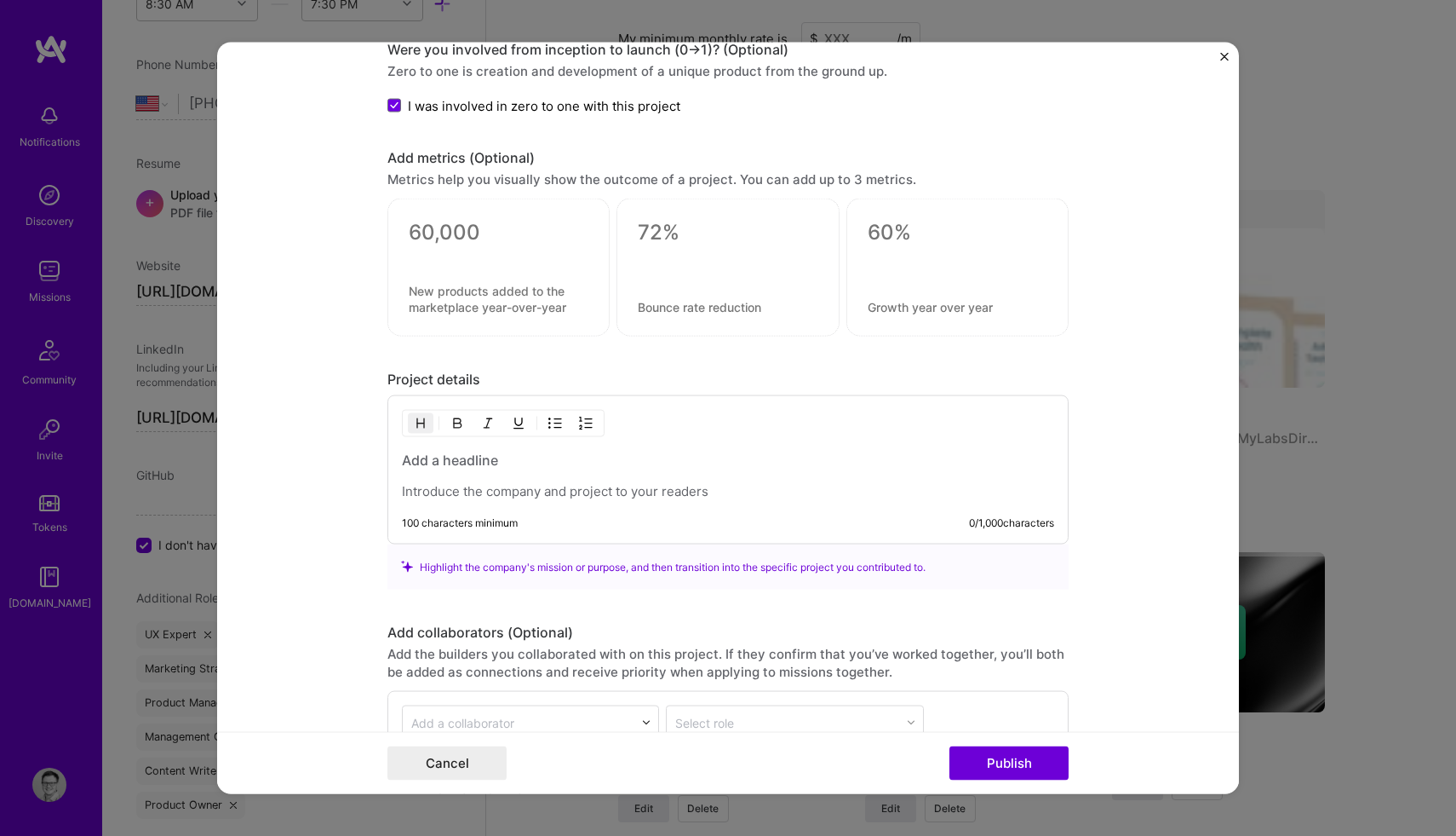
scroll to position [1990, 0]
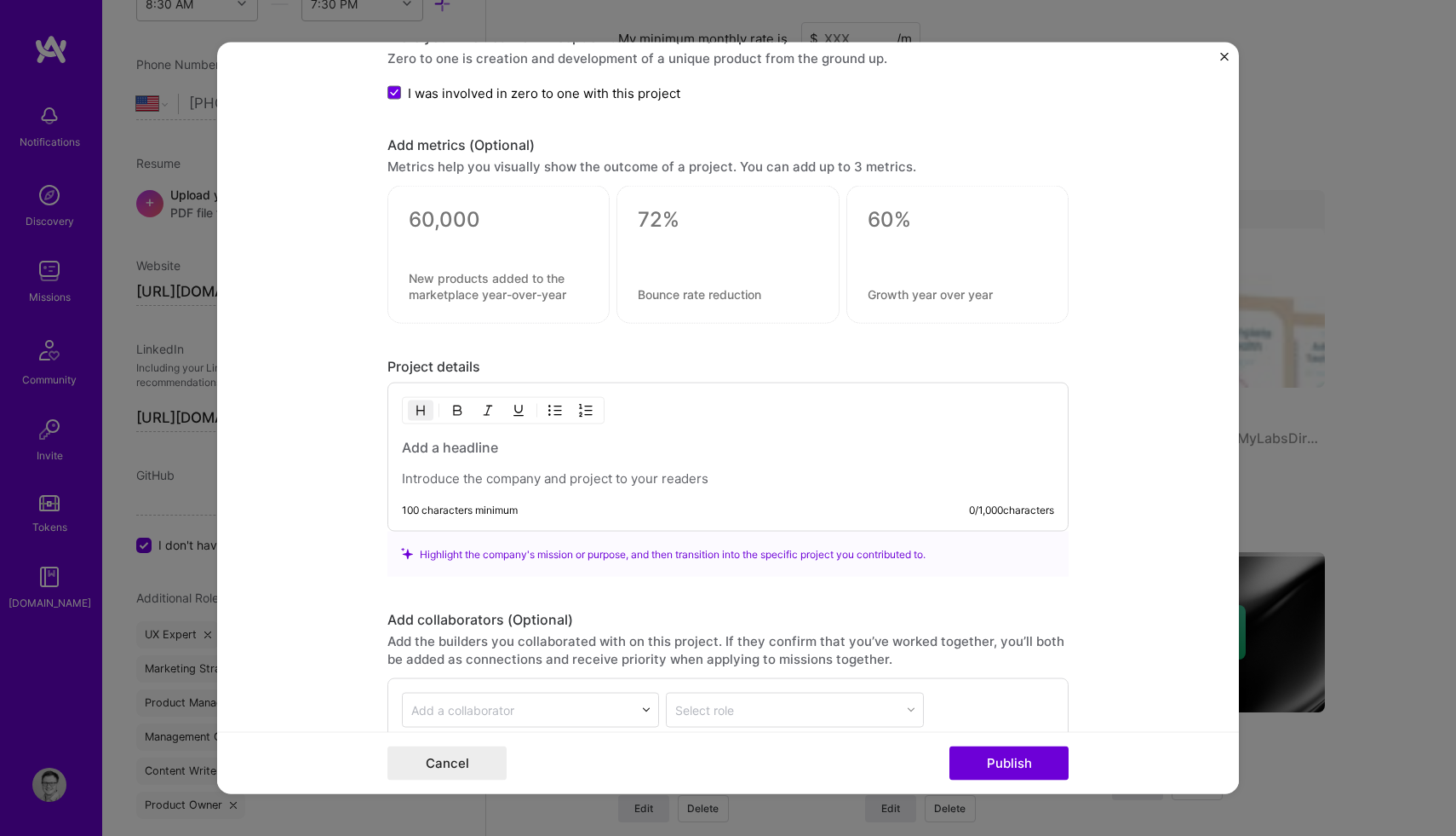
click at [434, 452] on h3 at bounding box center [728, 446] width 652 height 18
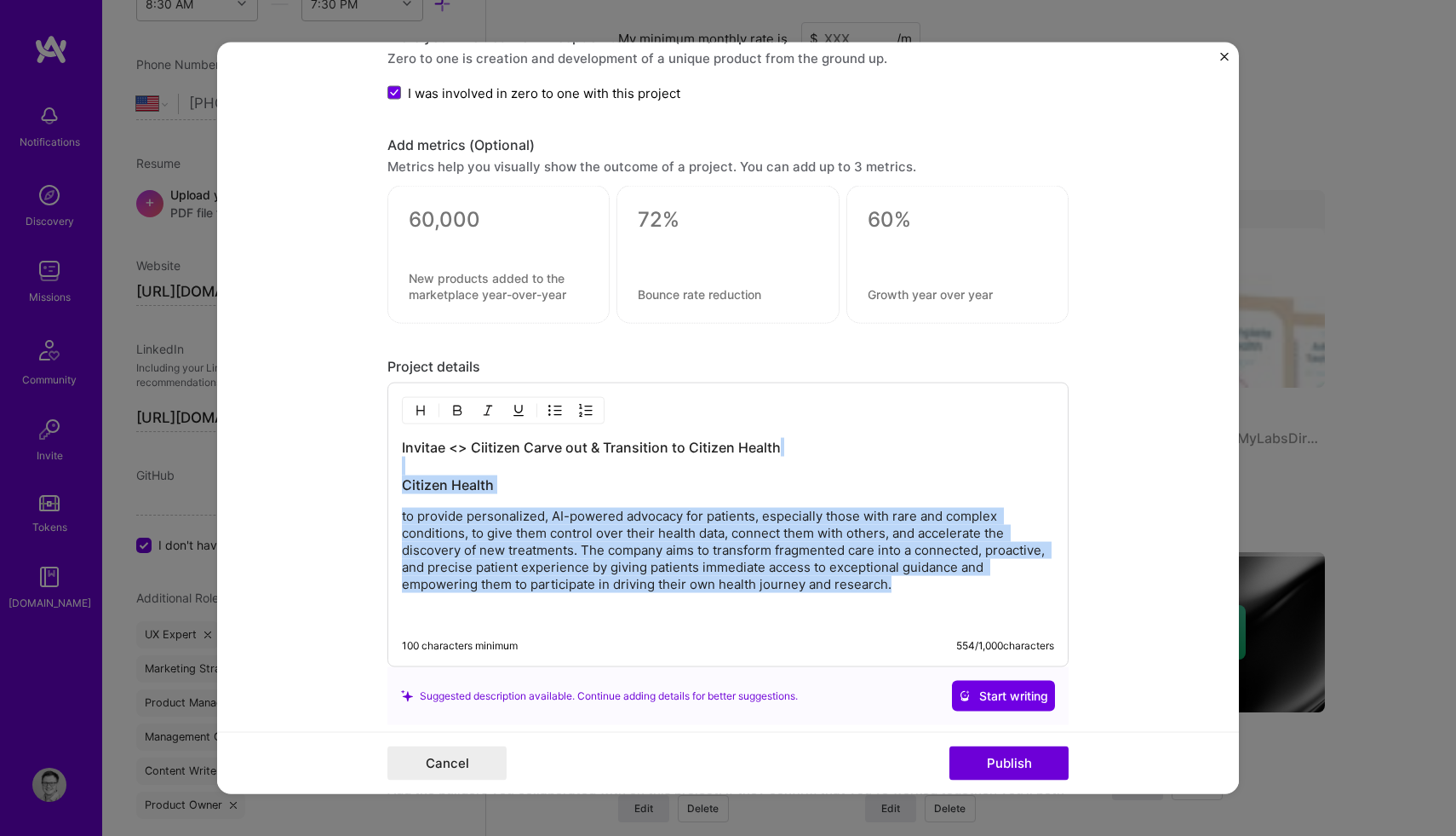
drag, startPoint x: 909, startPoint y: 585, endPoint x: 393, endPoint y: 476, distance: 527.4
click at [393, 475] on div "Invitae <> Ciitizen Carve out & Transition to Citizen Health Citizen Health to …" at bounding box center [728, 524] width 681 height 285
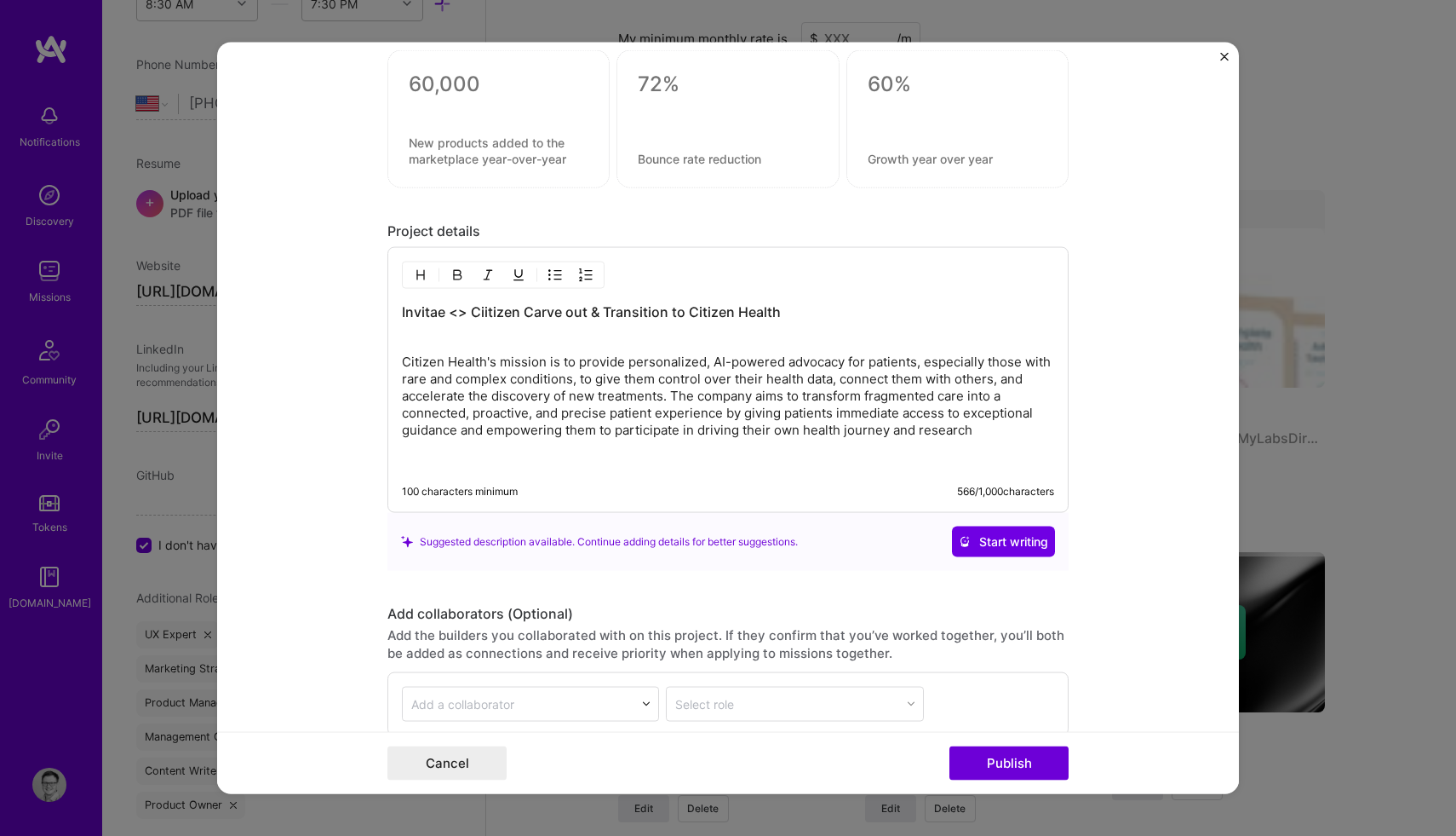
scroll to position [2127, 0]
click at [662, 544] on div "Suggested description available. Continue adding details for better suggestions." at bounding box center [599, 540] width 397 height 18
click at [1013, 541] on span "Start writing" at bounding box center [1003, 541] width 90 height 17
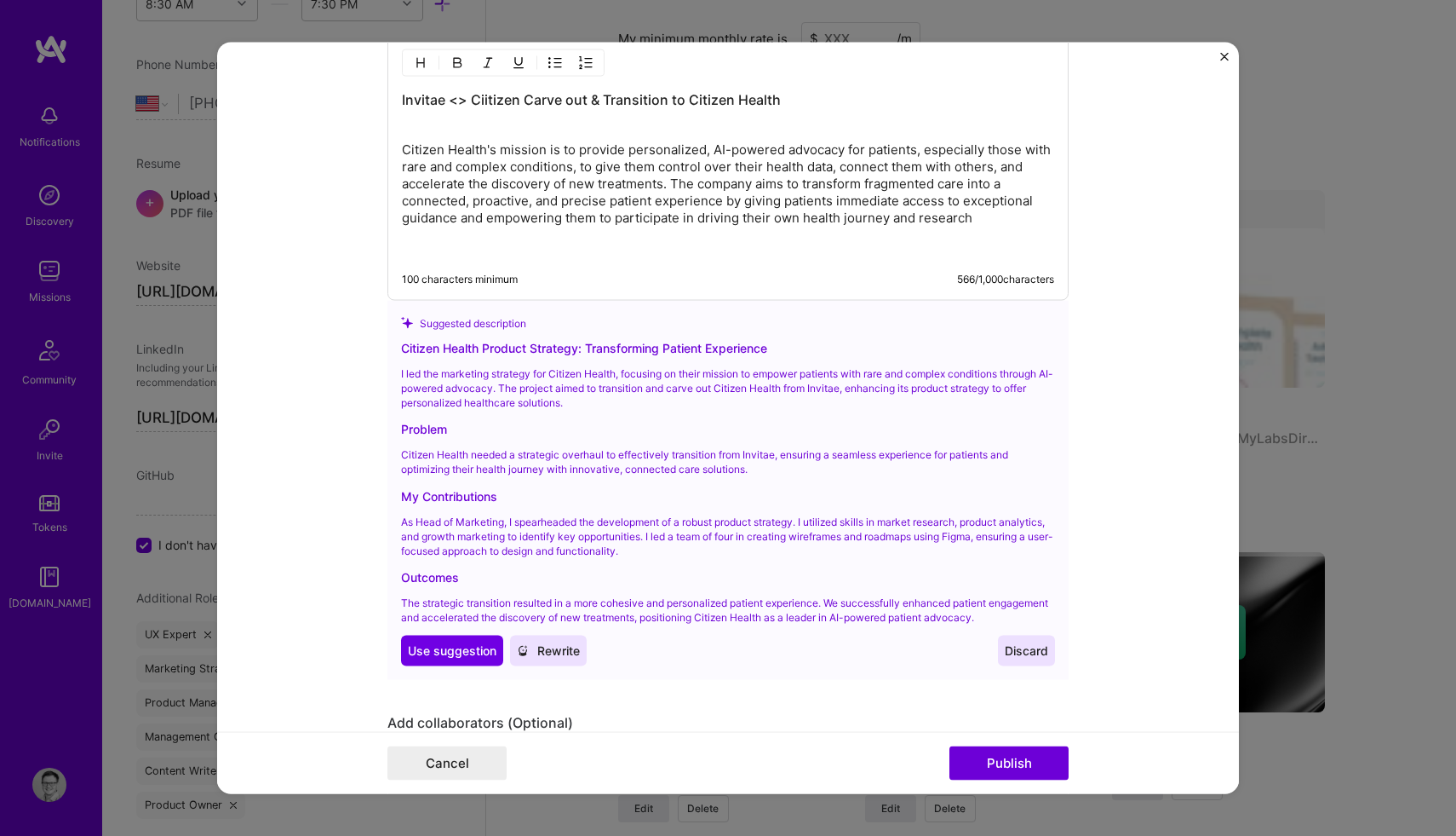
scroll to position [2353, 0]
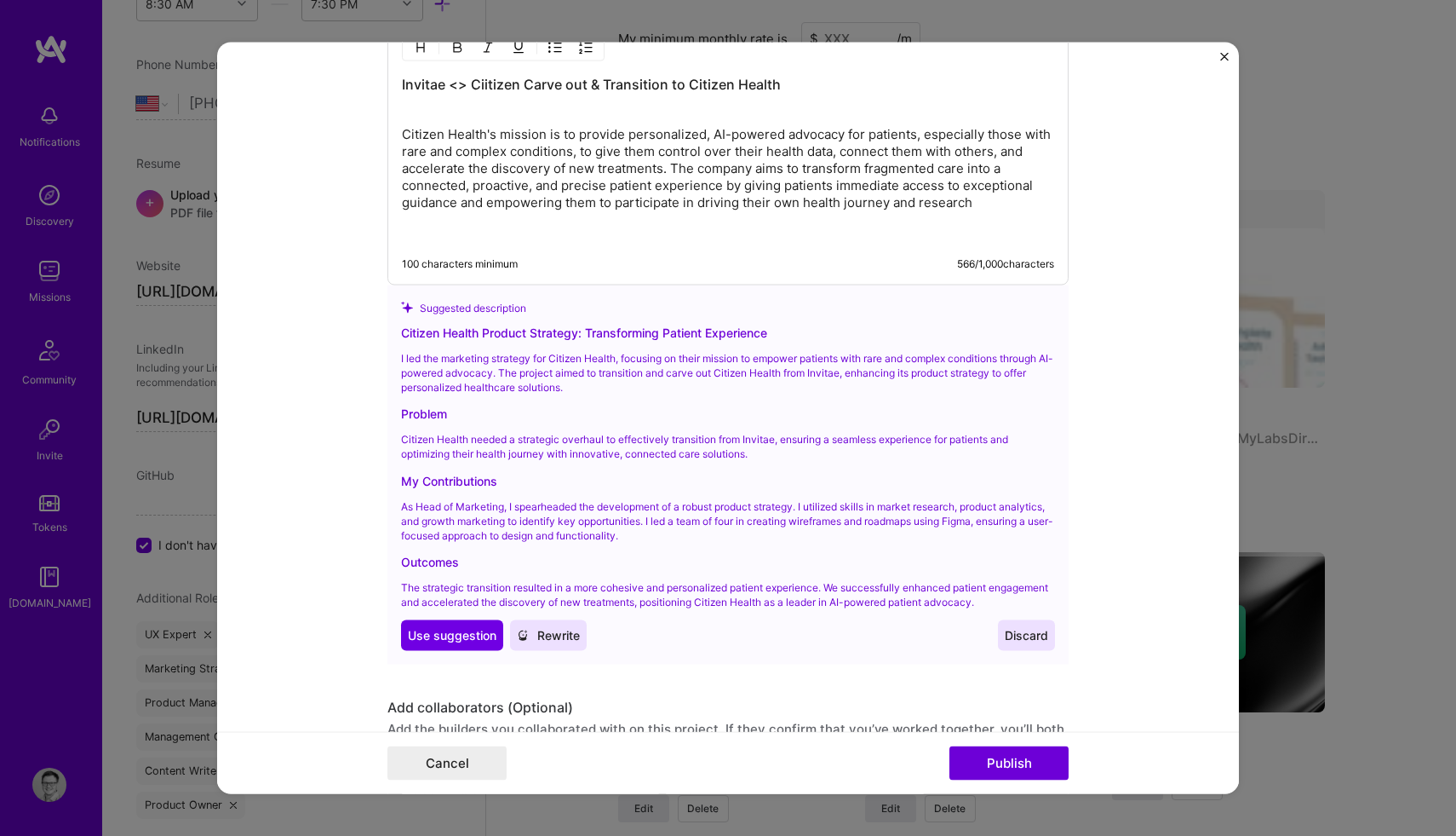
click at [984, 213] on div "Invitae <> Ciitizen Carve out & Transition to Citizen Health Citizen Health's m…" at bounding box center [728, 158] width 652 height 166
click at [732, 231] on p "I was originally hired as one of the founding team members and unfortunately, m…" at bounding box center [728, 233] width 652 height 17
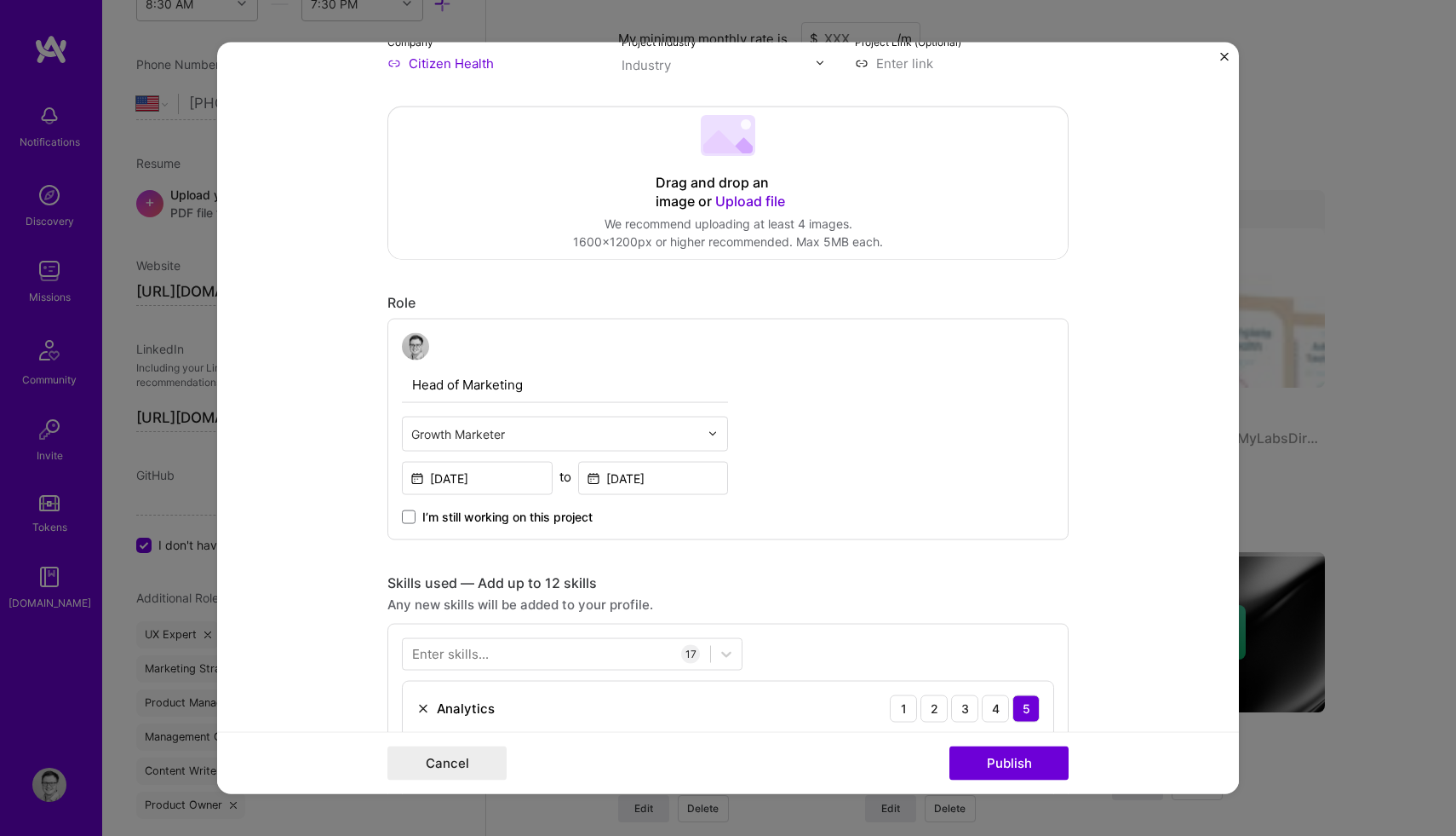
scroll to position [258, 0]
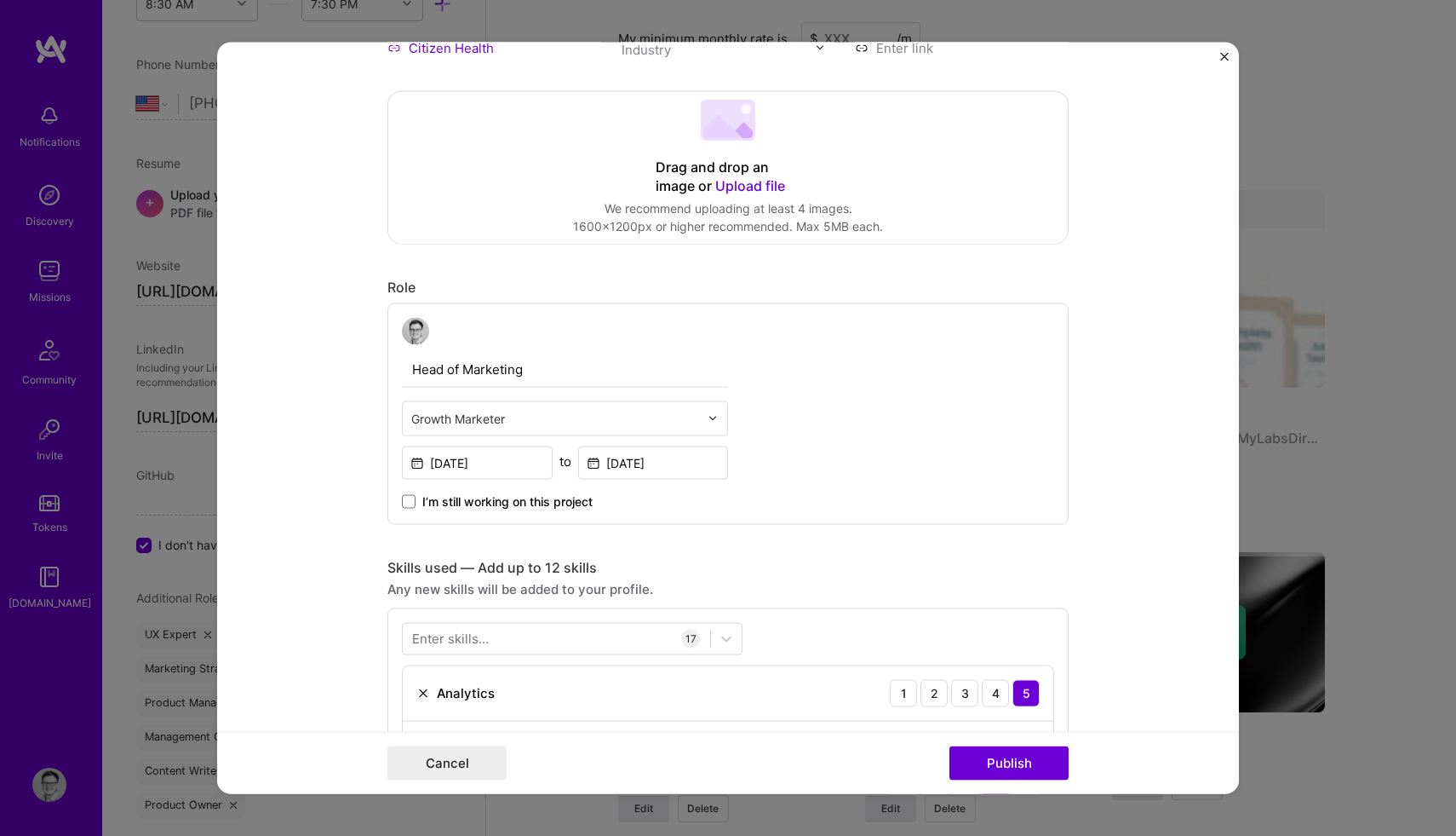
click at [520, 374] on input "Head of Marketing" at bounding box center [564, 369] width 326 height 36
drag, startPoint x: 525, startPoint y: 372, endPoint x: 406, endPoint y: 376, distance: 119.1
click at [406, 376] on input "Head of Marketing" at bounding box center [564, 369] width 326 height 36
type input "Strategy & Growth Advisor"
click at [346, 470] on form "Project title Citizen Health Product Strategy Company Citizen Health Project in…" at bounding box center [728, 417] width 1022 height 752
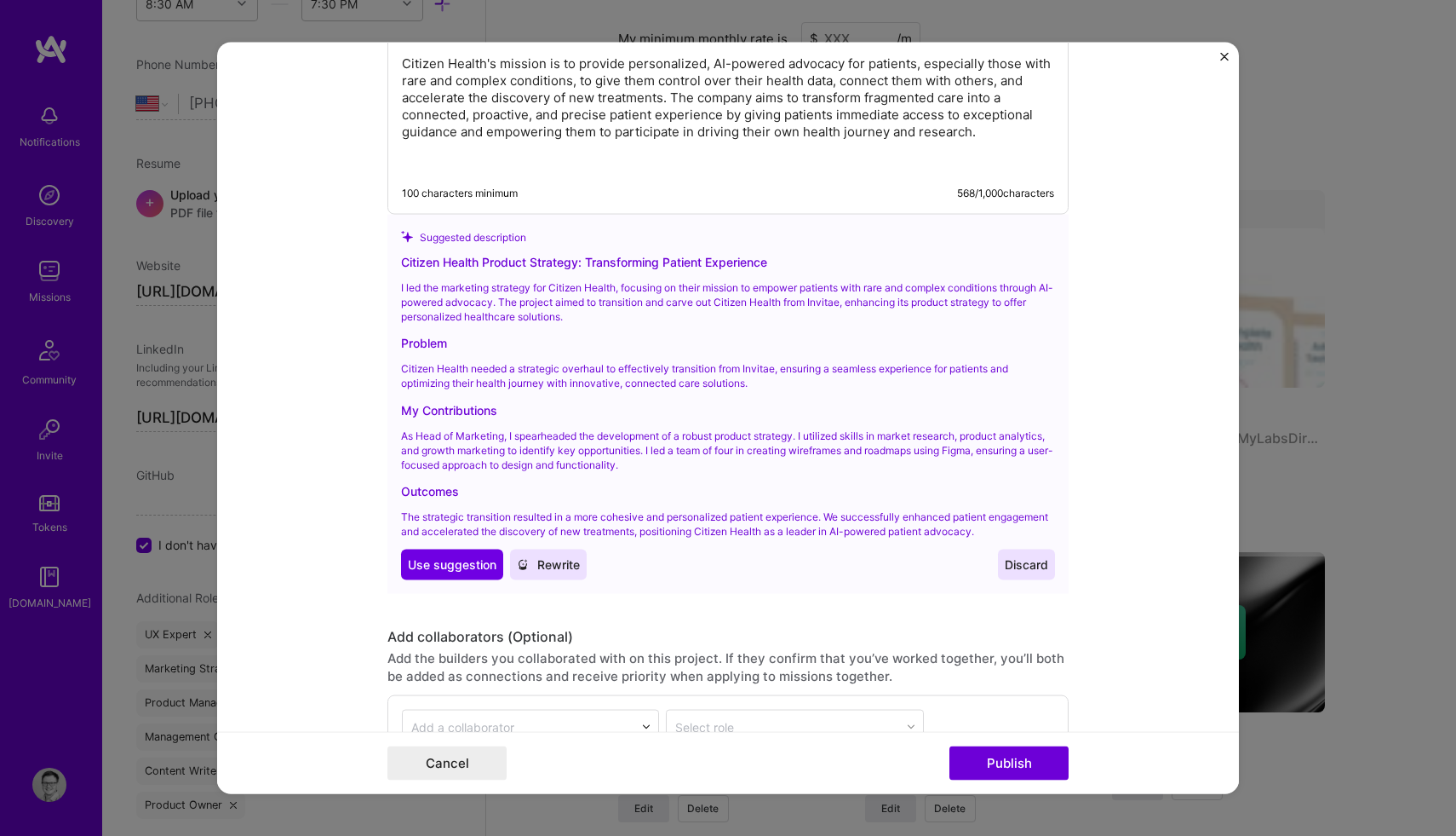
scroll to position [2497, 0]
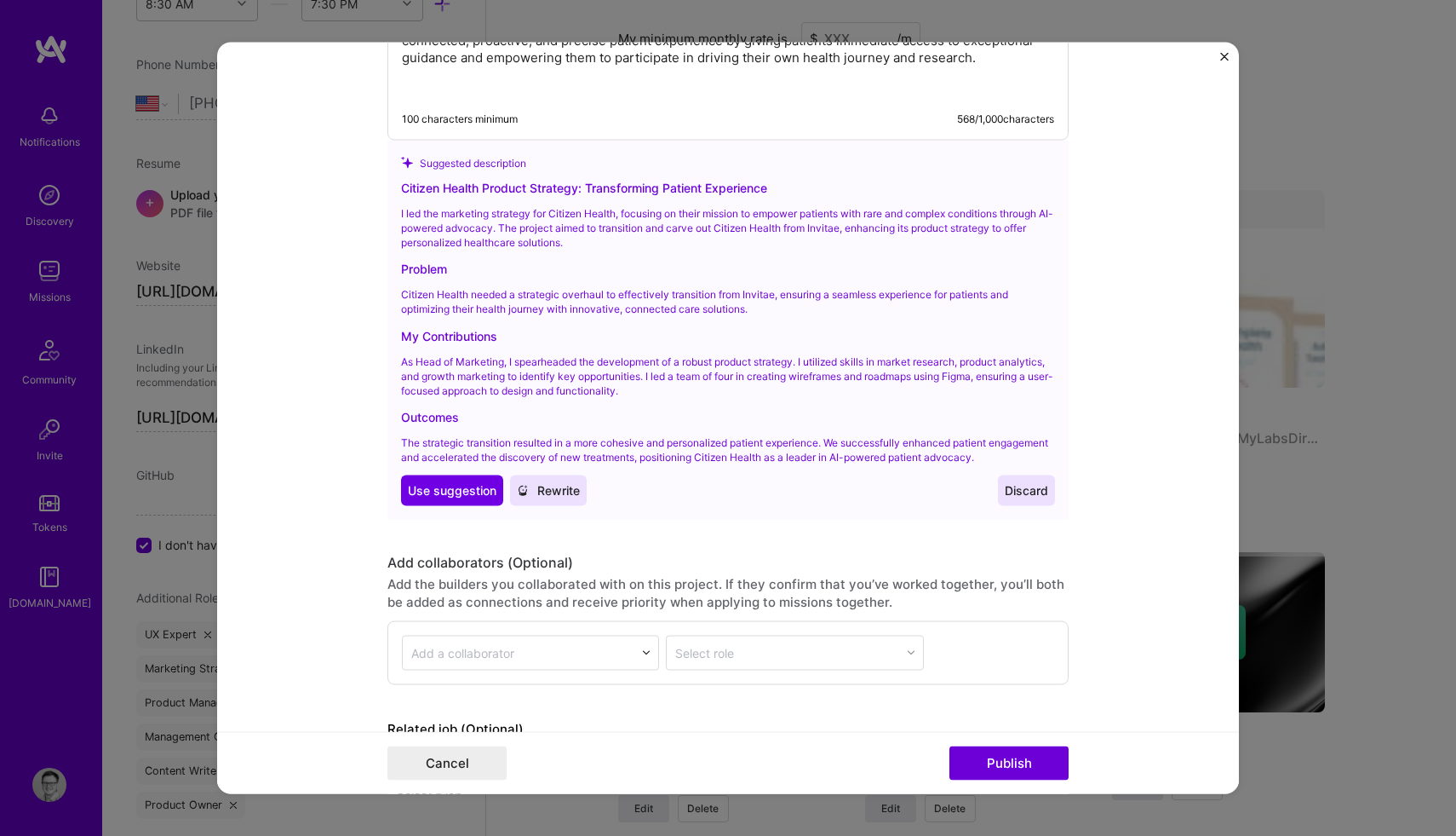
click at [557, 487] on span "Rewrite" at bounding box center [548, 489] width 63 height 17
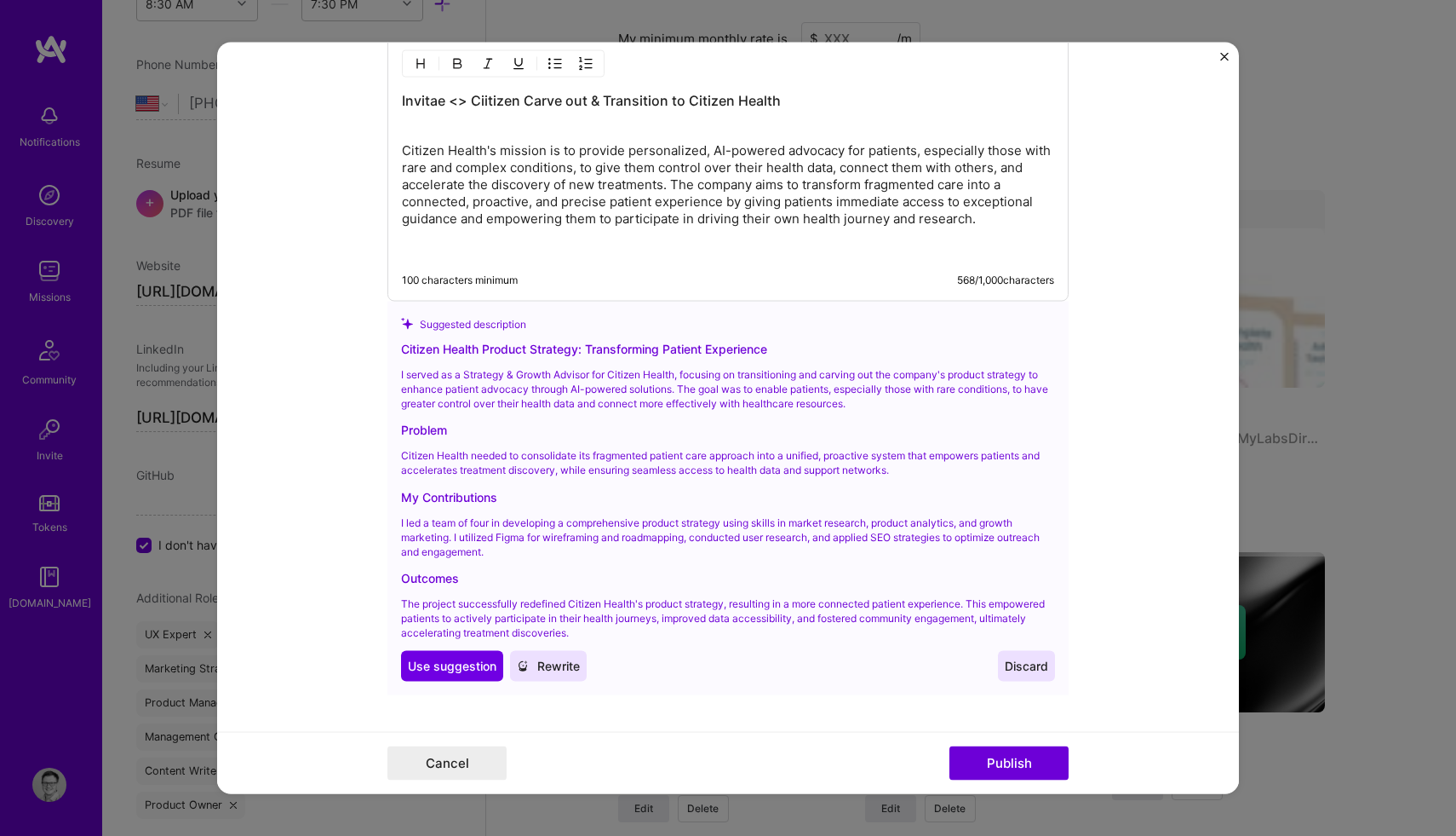
scroll to position [2322, 0]
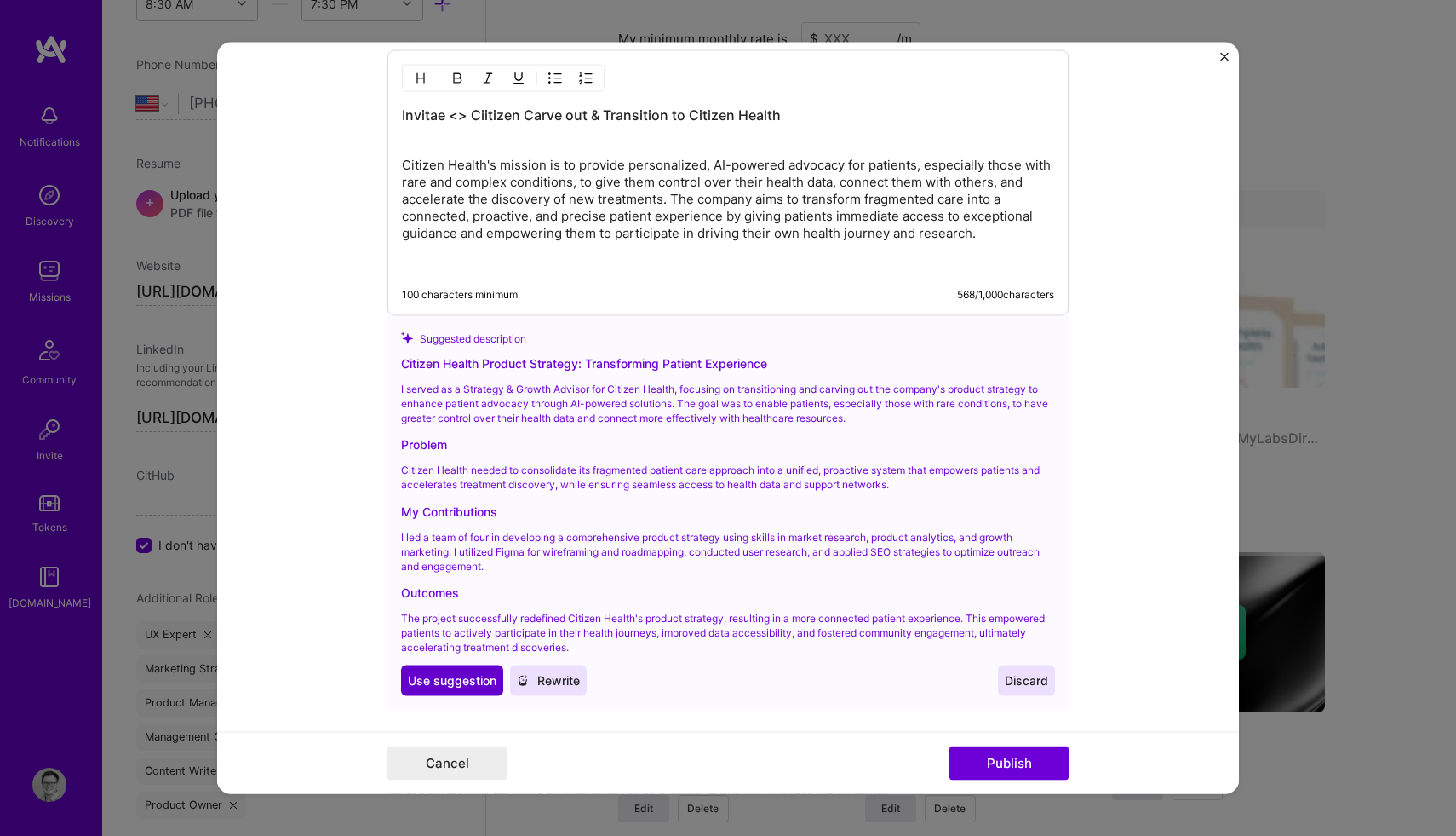
click at [472, 678] on span "Use suggestion" at bounding box center [453, 680] width 89 height 17
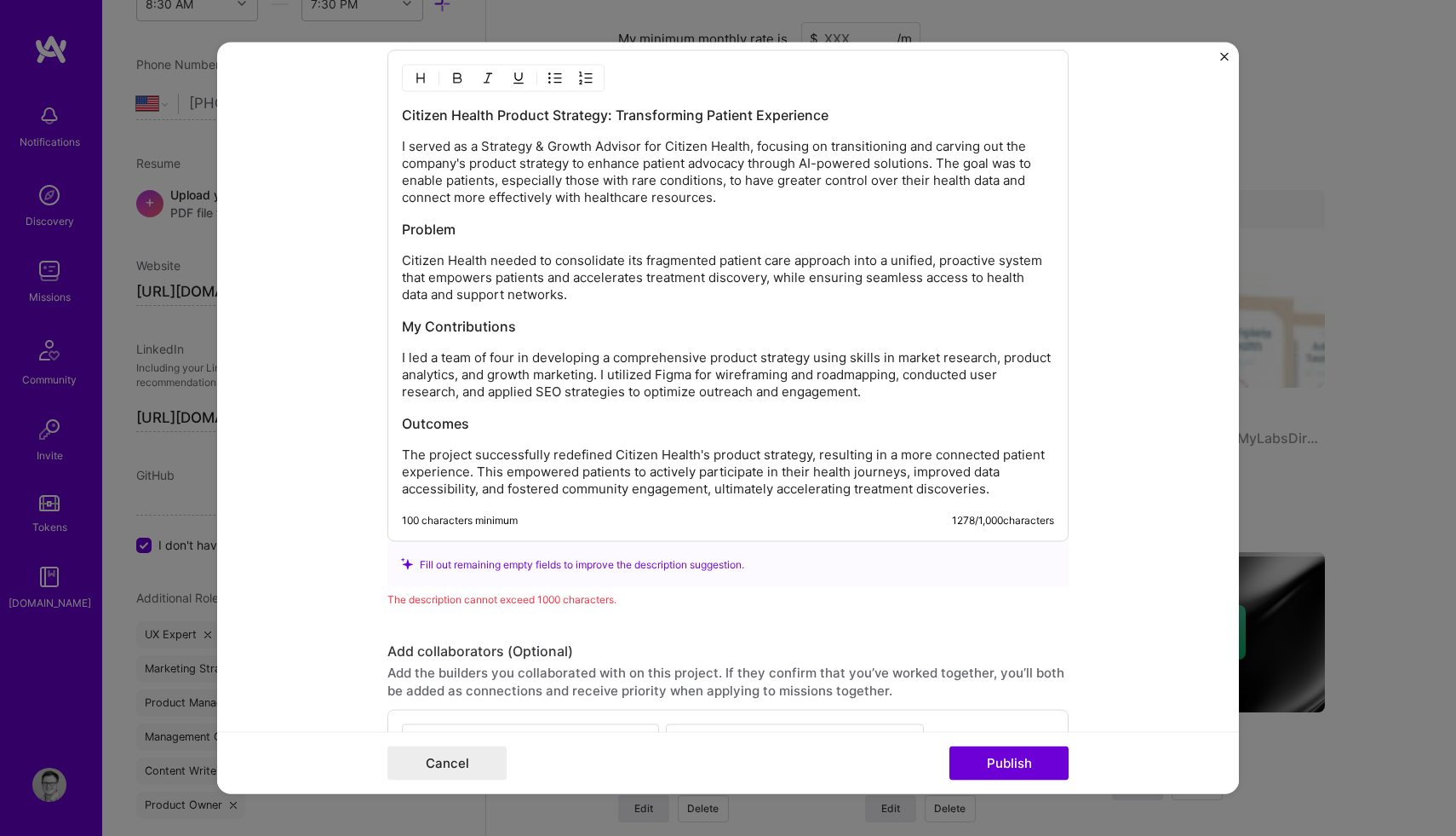
click at [709, 359] on p "I led a team of four in developing a comprehensive product strategy using skill…" at bounding box center [728, 375] width 652 height 51
click at [894, 354] on p "I led a team of four in developing a comprehensive product strategy using skill…" at bounding box center [728, 375] width 652 height 51
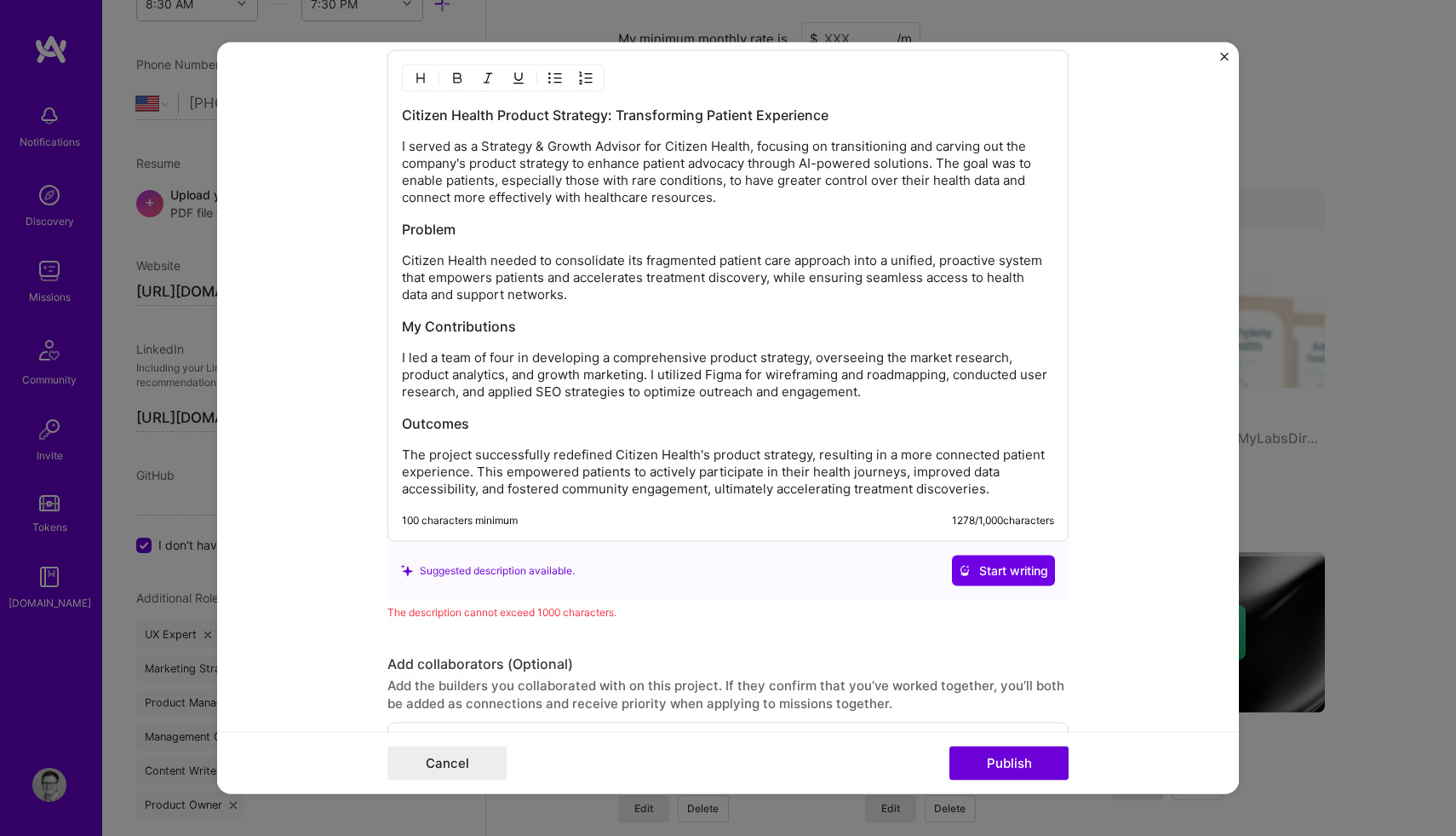
click at [658, 373] on p "I led a team of four in developing a comprehensive product strategy, overseeing…" at bounding box center [728, 375] width 652 height 51
click at [654, 395] on p "I led a team of four in developing a comprehensive product strategy, overseeing…" at bounding box center [728, 375] width 652 height 51
click at [672, 394] on p "I led a team of four in developing a comprehensive product strategy, overseeing…" at bounding box center [728, 375] width 652 height 51
click at [863, 400] on p "I led a team of four in developing a comprehensive product strategy, overseeing…" at bounding box center [728, 375] width 652 height 51
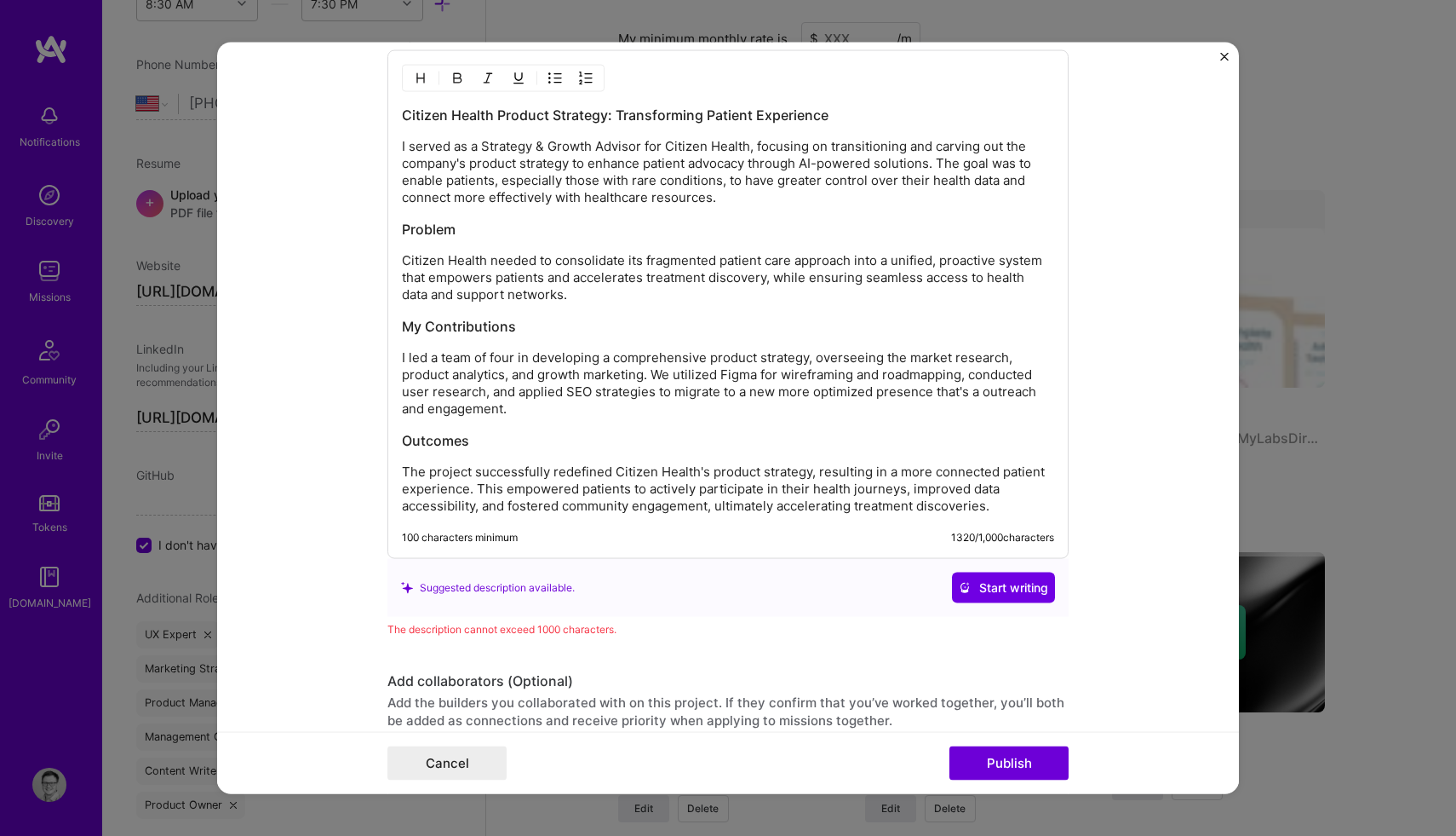
click at [569, 392] on p "I led a team of four in developing a comprehensive product strategy, overseeing…" at bounding box center [728, 383] width 652 height 69
click at [567, 392] on p "I led a team of four in developing a comprehensive product strategy, overseeing…" at bounding box center [728, 383] width 652 height 69
click at [1042, 396] on p "I led a team of four in developing a comprehensive product strategy, overseeing…" at bounding box center [728, 383] width 652 height 69
drag, startPoint x: 589, startPoint y: 416, endPoint x: 572, endPoint y: 402, distance: 22.0
click at [572, 402] on p "I led a team of four in developing a comprehensive product strategy, overseeing…" at bounding box center [728, 383] width 652 height 69
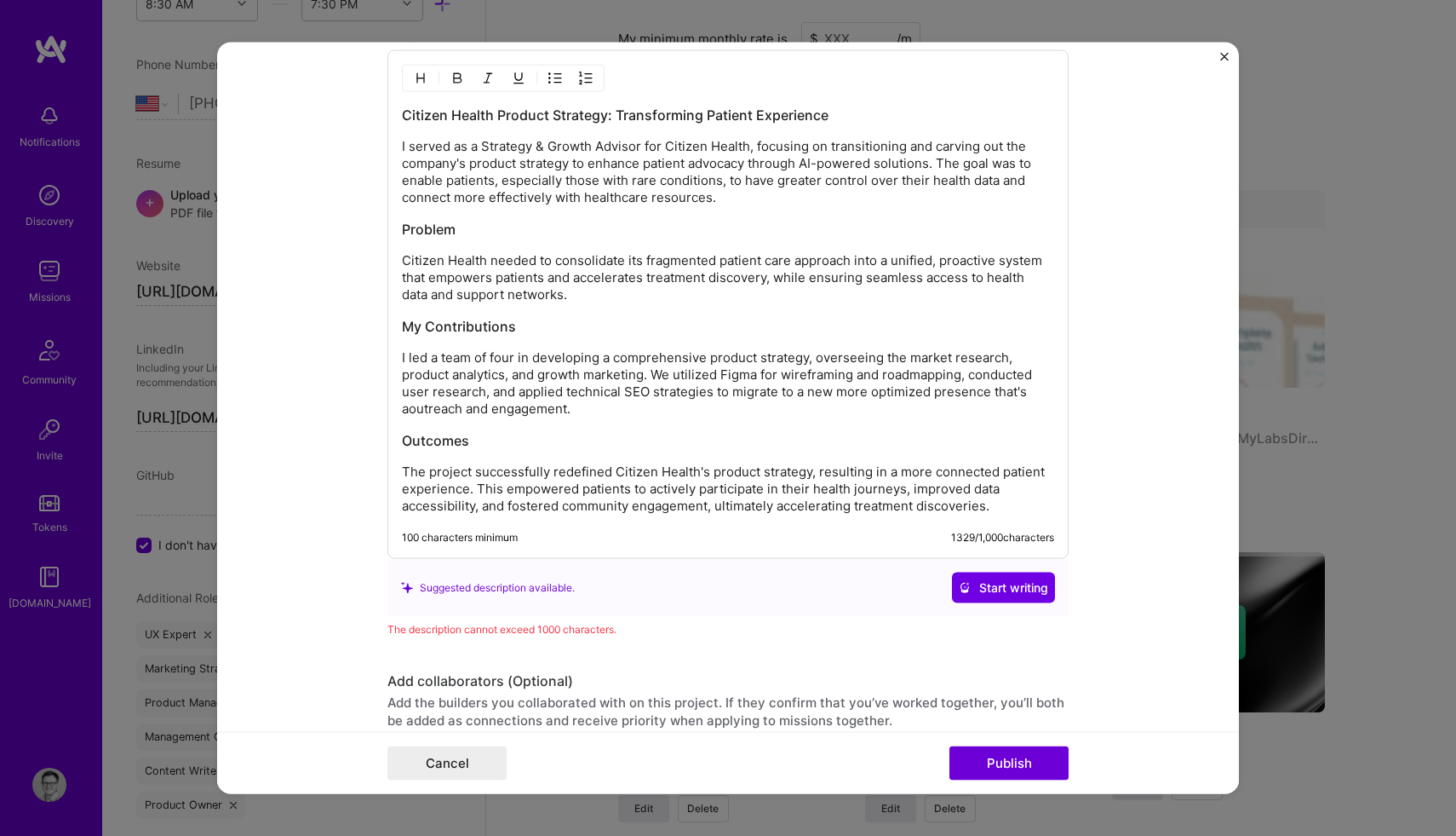
click at [572, 408] on p "I led a team of four in developing a comprehensive product strategy, overseeing…" at bounding box center [728, 383] width 652 height 69
click at [648, 370] on p "I led a team of four in developing a comprehensive product strategy, overseeing…" at bounding box center [728, 383] width 652 height 69
click at [652, 371] on p "I led a team of four in developing a comprehensive product strategy, overseeing…" at bounding box center [728, 383] width 652 height 69
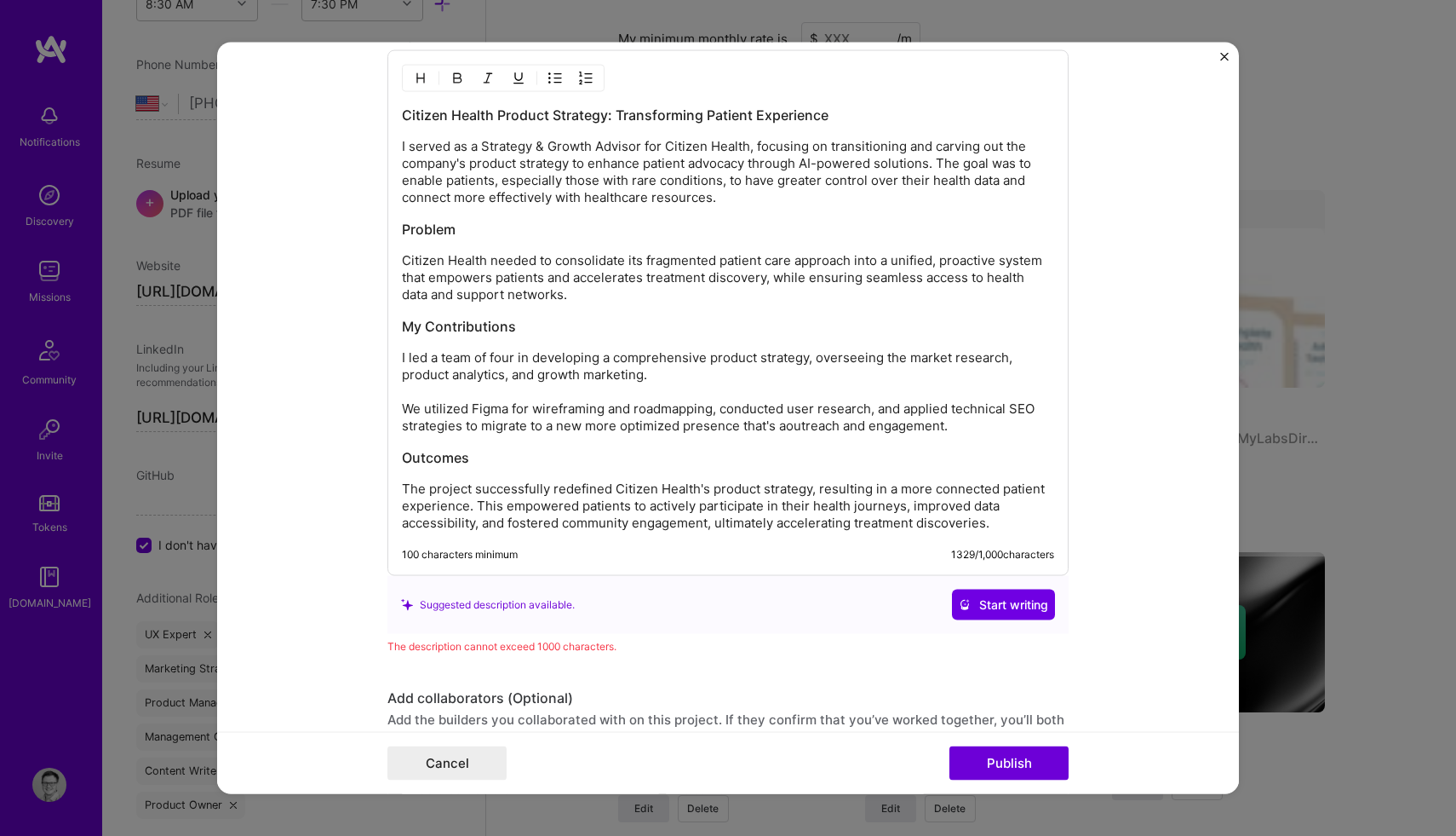
click at [666, 378] on p "I led a team of four in developing a comprehensive product strategy, overseeing…" at bounding box center [728, 392] width 652 height 85
click at [632, 375] on p "I led a team of four in developing a comprehensive product strategy, overseeing…" at bounding box center [728, 392] width 652 height 85
click at [625, 379] on p "I led a team of four in developing a comprehensive product strategy, overseeing…" at bounding box center [728, 392] width 652 height 85
click at [787, 377] on p "I led a team of four in developing a comprehensive product strategy, overseeing…" at bounding box center [728, 392] width 652 height 85
click at [787, 429] on p "I led a team of four in developing a comprehensive product strategy, overseeing…" at bounding box center [728, 392] width 652 height 85
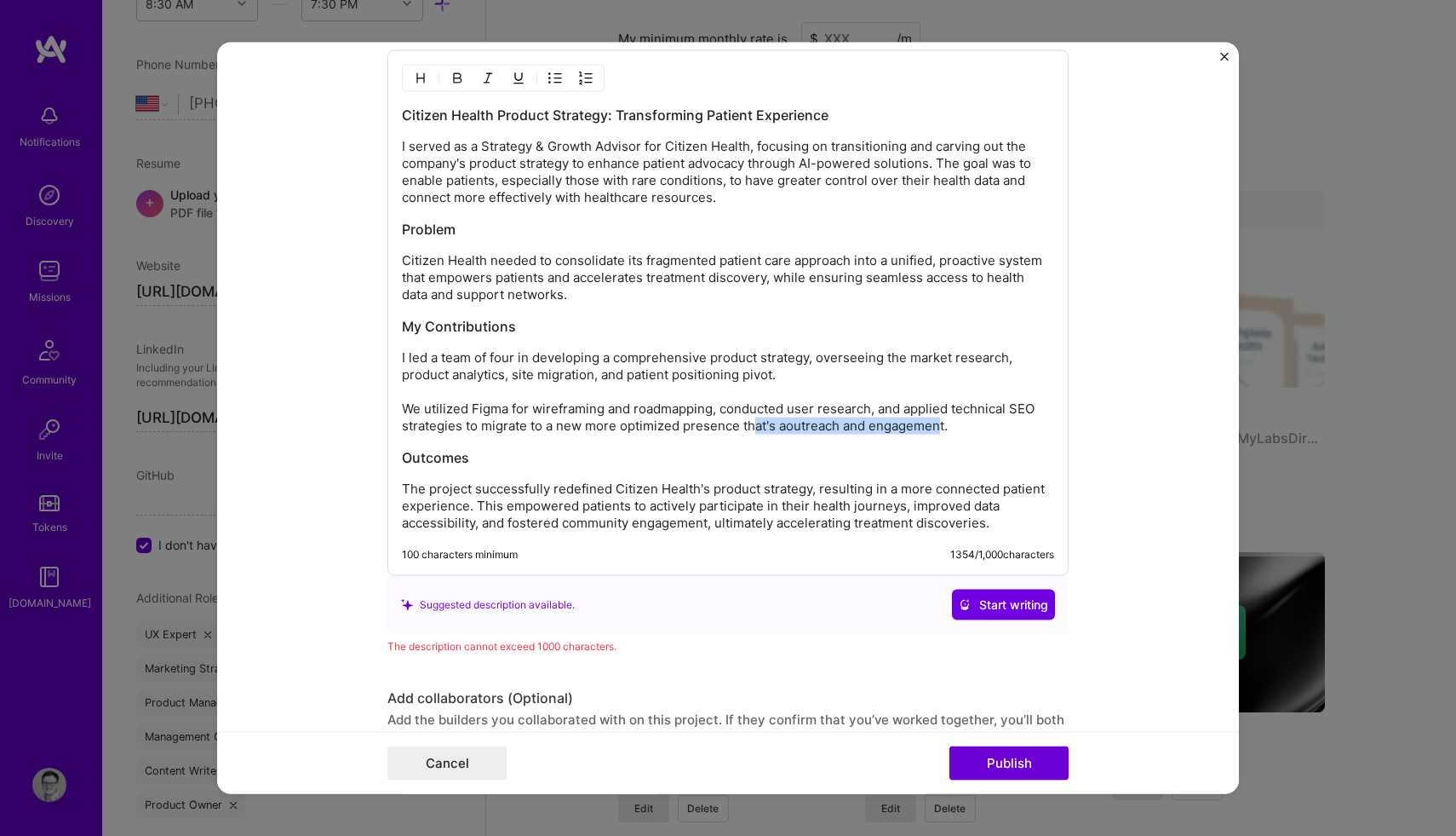
drag, startPoint x: 940, startPoint y: 422, endPoint x: 753, endPoint y: 426, distance: 187.0
click at [753, 426] on p "I led a team of four in developing a comprehensive product strategy, overseeing…" at bounding box center [728, 392] width 652 height 85
click at [479, 507] on p "The project successfully redefined Citizen Health's product strategy, resulting…" at bounding box center [728, 506] width 652 height 51
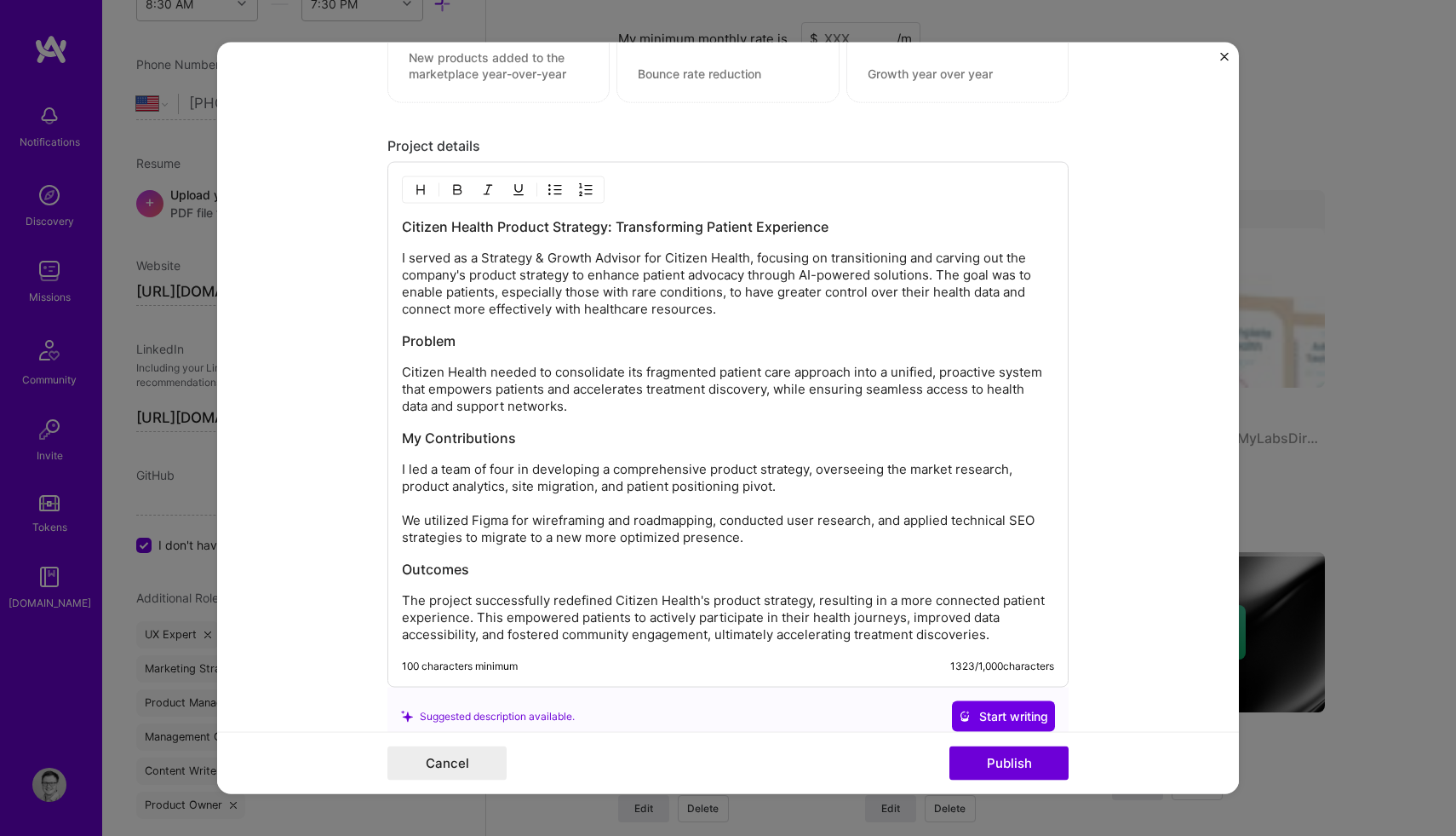
scroll to position [2209, 0]
click at [576, 405] on p "Citizen Health needed to consolidate its fragmented patient care approach into …" at bounding box center [728, 391] width 652 height 51
drag, startPoint x: 576, startPoint y: 412, endPoint x: 592, endPoint y: 395, distance: 23.3
click at [592, 395] on p "Citizen Health needed to consolidate its fragmented patient care approach into …" at bounding box center [728, 391] width 652 height 51
click at [798, 376] on p "Citizen Health needed to consolidate its fragmented patient care approach into …" at bounding box center [728, 391] width 652 height 51
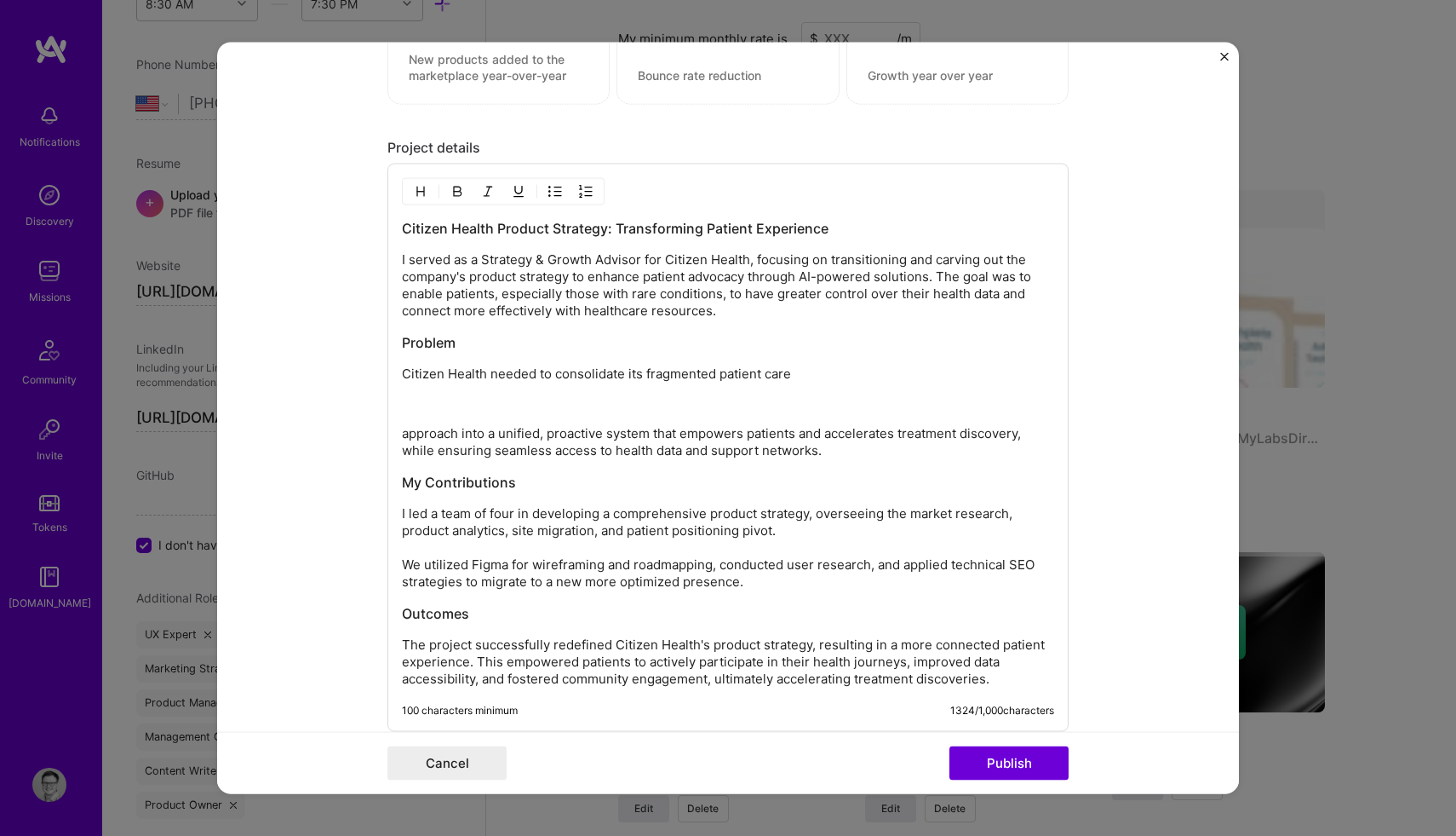
click at [807, 370] on p "Citizen Health needed to consolidate its fragmented patient care" at bounding box center [728, 375] width 652 height 17
click at [488, 375] on p "Citizen Health needed to consolidate its fragmented patient care experience," at bounding box center [728, 375] width 652 height 17
click at [590, 375] on p "Citizen Health (Previously Ciitzen) needed to consolidate its fragmented patien…" at bounding box center [728, 375] width 652 height 17
click at [995, 374] on p "Citizen Health (Previously Ciitzen) needed to consolidate its fragmented patien…" at bounding box center [728, 375] width 652 height 17
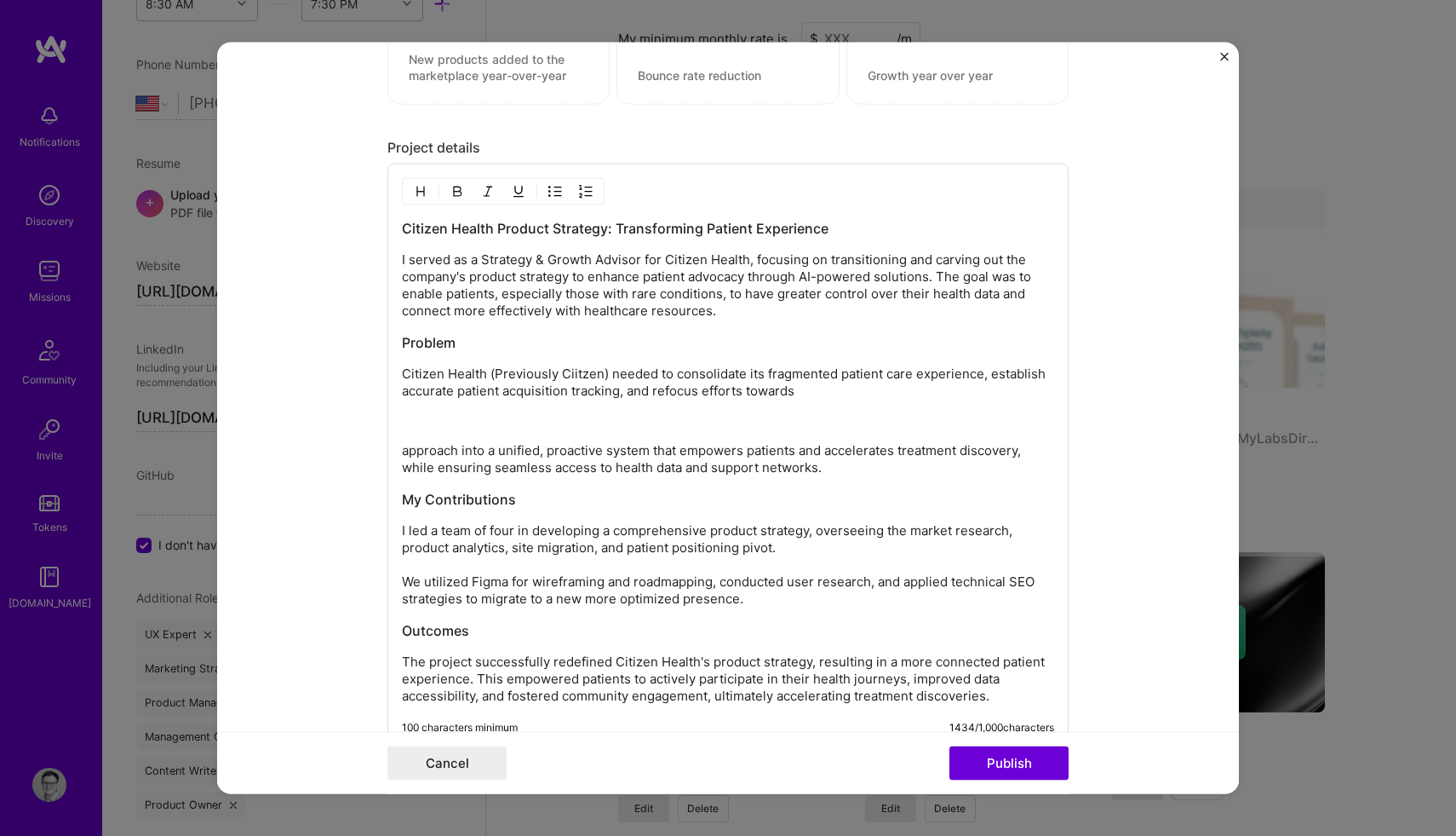
click at [704, 390] on p "Citizen Health (Previously Ciitzen) needed to consolidate its fragmented patien…" at bounding box center [728, 382] width 652 height 34
click at [875, 390] on p "Citizen Health (Previously Ciitzen) needed to consolidate its fragmented patien…" at bounding box center [728, 382] width 652 height 34
click at [1050, 394] on p "Citizen Health (Previously Ciitzen) needed to consolidate its fragmented patien…" at bounding box center [728, 382] width 652 height 34
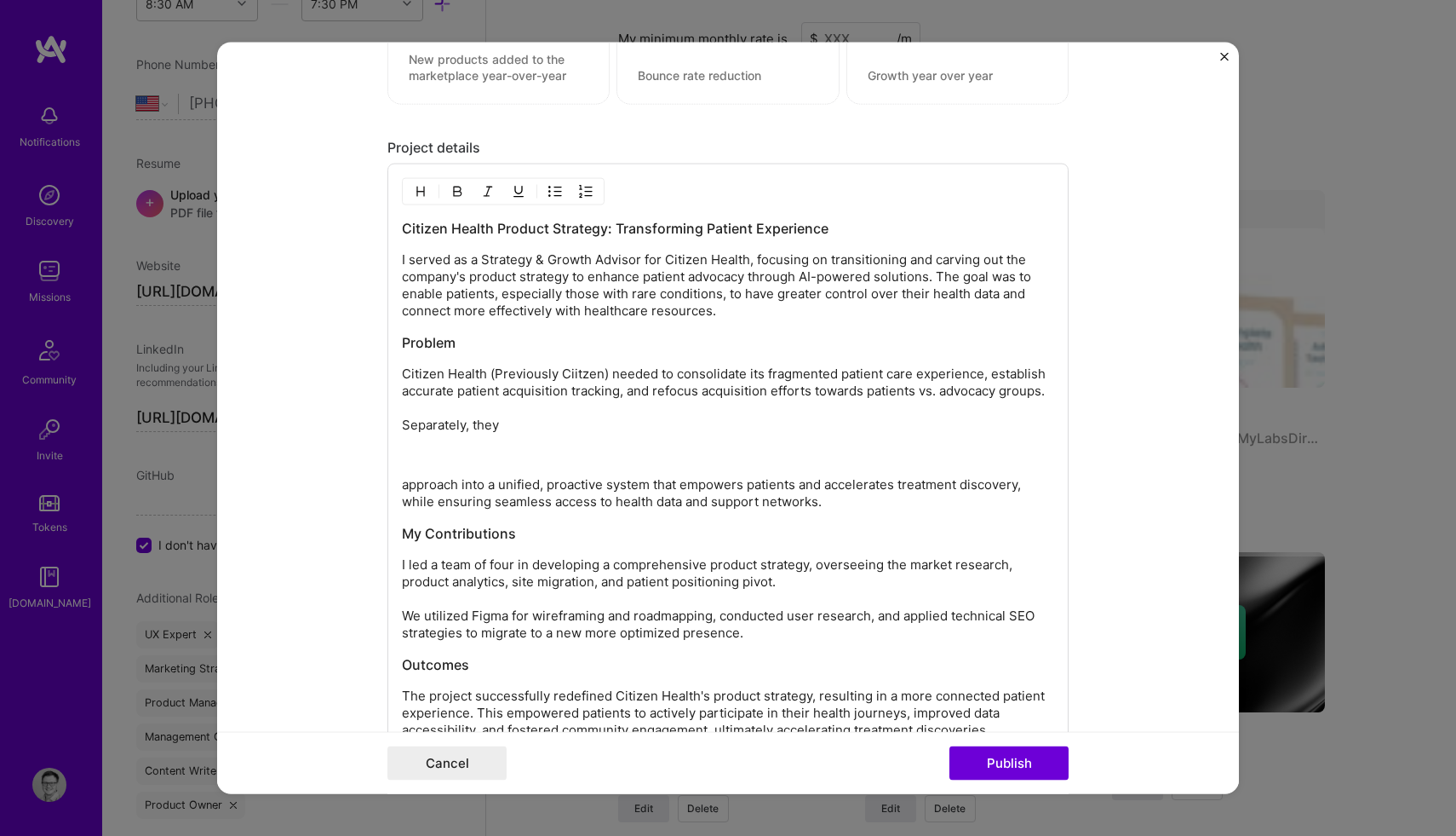
click at [513, 426] on p "Citizen Health (Previously Ciitzen) needed to consolidate its fragmented patien…" at bounding box center [728, 400] width 652 height 69
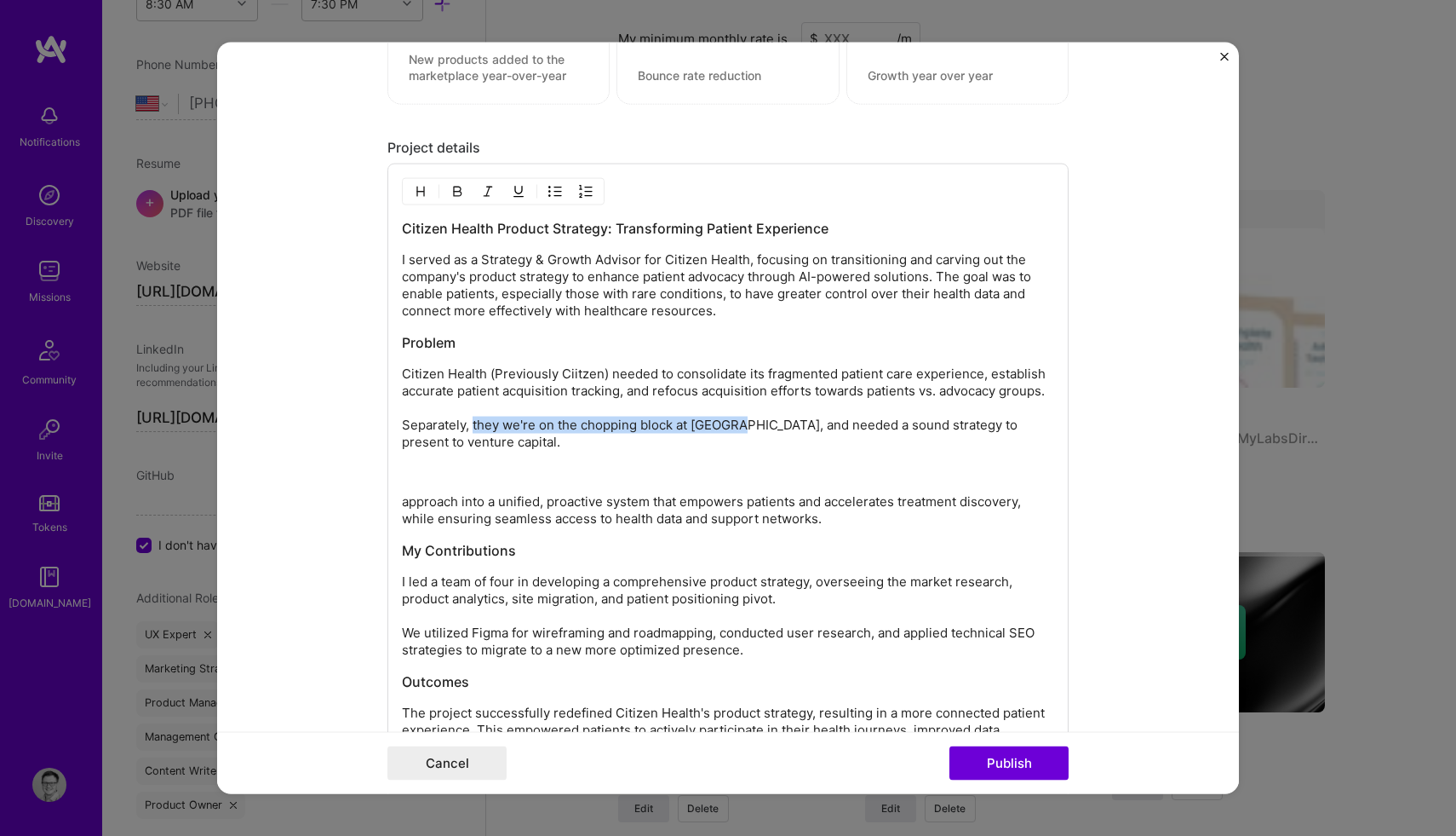
drag, startPoint x: 731, startPoint y: 426, endPoint x: 474, endPoint y: 424, distance: 257.0
click at [474, 424] on p "Citizen Health (Previously Ciitzen) needed to consolidate its fragmented patien…" at bounding box center [728, 408] width 652 height 85
click at [1047, 423] on p "Citizen Health (Previously Ciitzen) needed to consolidate its fragmented patien…" at bounding box center [728, 408] width 652 height 85
click at [855, 517] on p "approach into a unified, proactive system that empowers patients and accelerate…" at bounding box center [728, 510] width 652 height 34
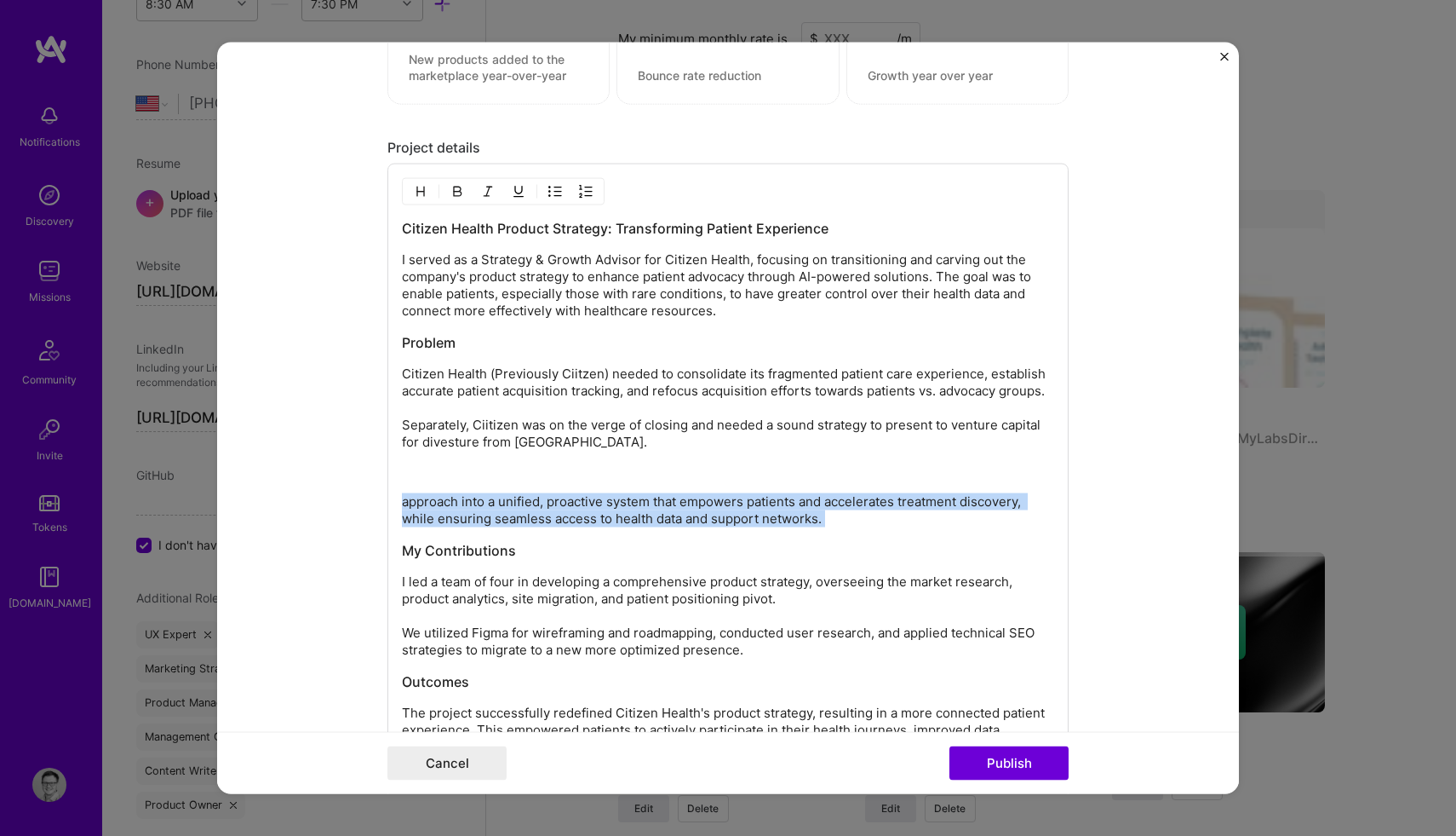
drag, startPoint x: 855, startPoint y: 517, endPoint x: 394, endPoint y: 496, distance: 461.5
click at [394, 496] on div "Citizen Health Product Strategy: Transforming Patient Experience I served as a …" at bounding box center [728, 481] width 681 height 636
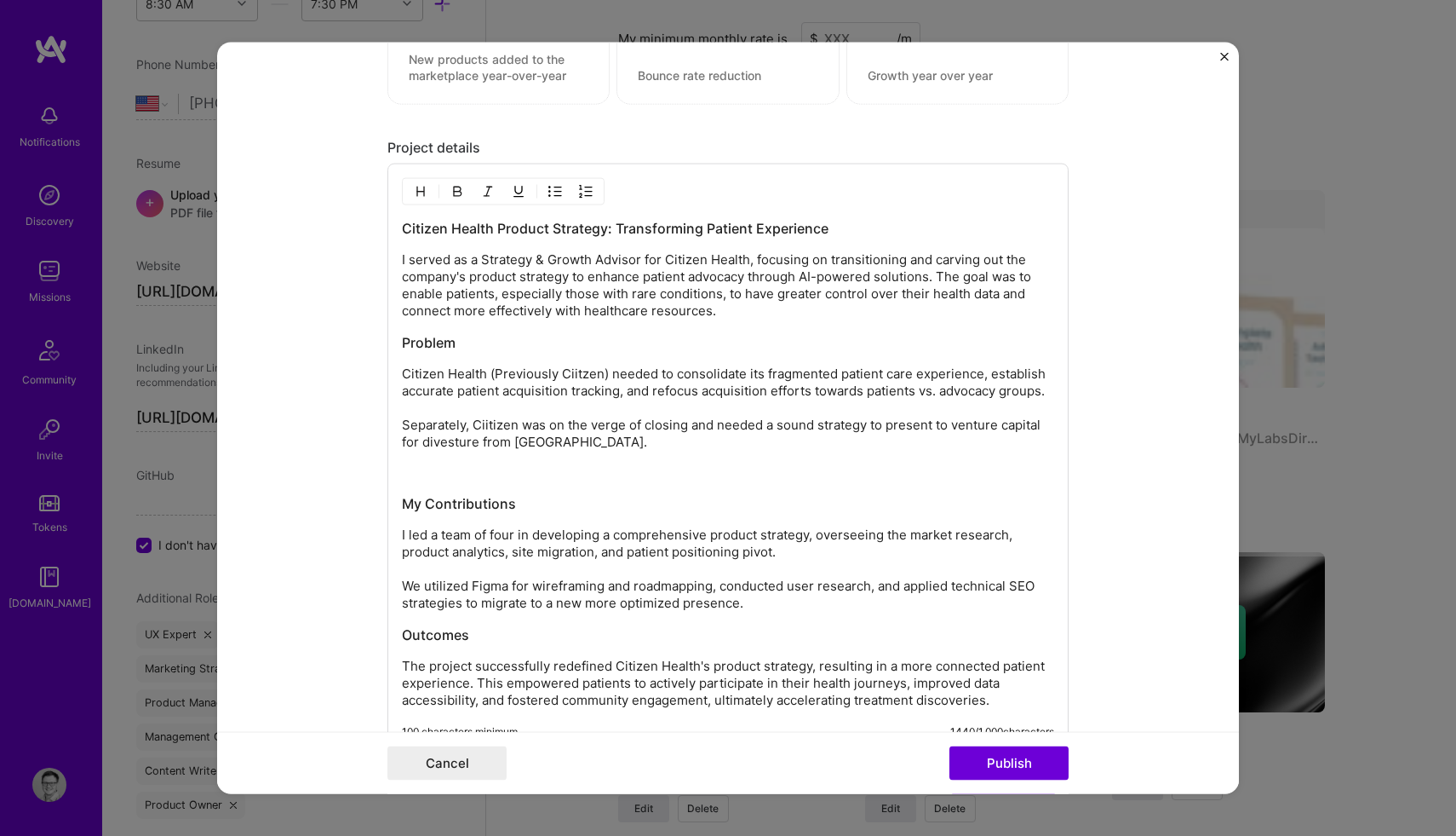
click at [1051, 392] on p "Citizen Health (Previously Ciitzen) needed to consolidate its fragmented patien…" at bounding box center [728, 408] width 652 height 85
drag, startPoint x: 1050, startPoint y: 393, endPoint x: 812, endPoint y: 396, distance: 238.0
click at [812, 396] on p "Citizen Health (Previously Ciitzen) needed to consolidate its fragmented patien…" at bounding box center [728, 408] width 652 height 85
click at [700, 393] on p "Citizen Health (Previously Ciitzen) needed to consolidate its fragmented patien…" at bounding box center [728, 408] width 652 height 85
click at [739, 394] on p "Citizen Health (Previously Ciitzen) needed to consolidate its fragmented patien…" at bounding box center [728, 408] width 652 height 85
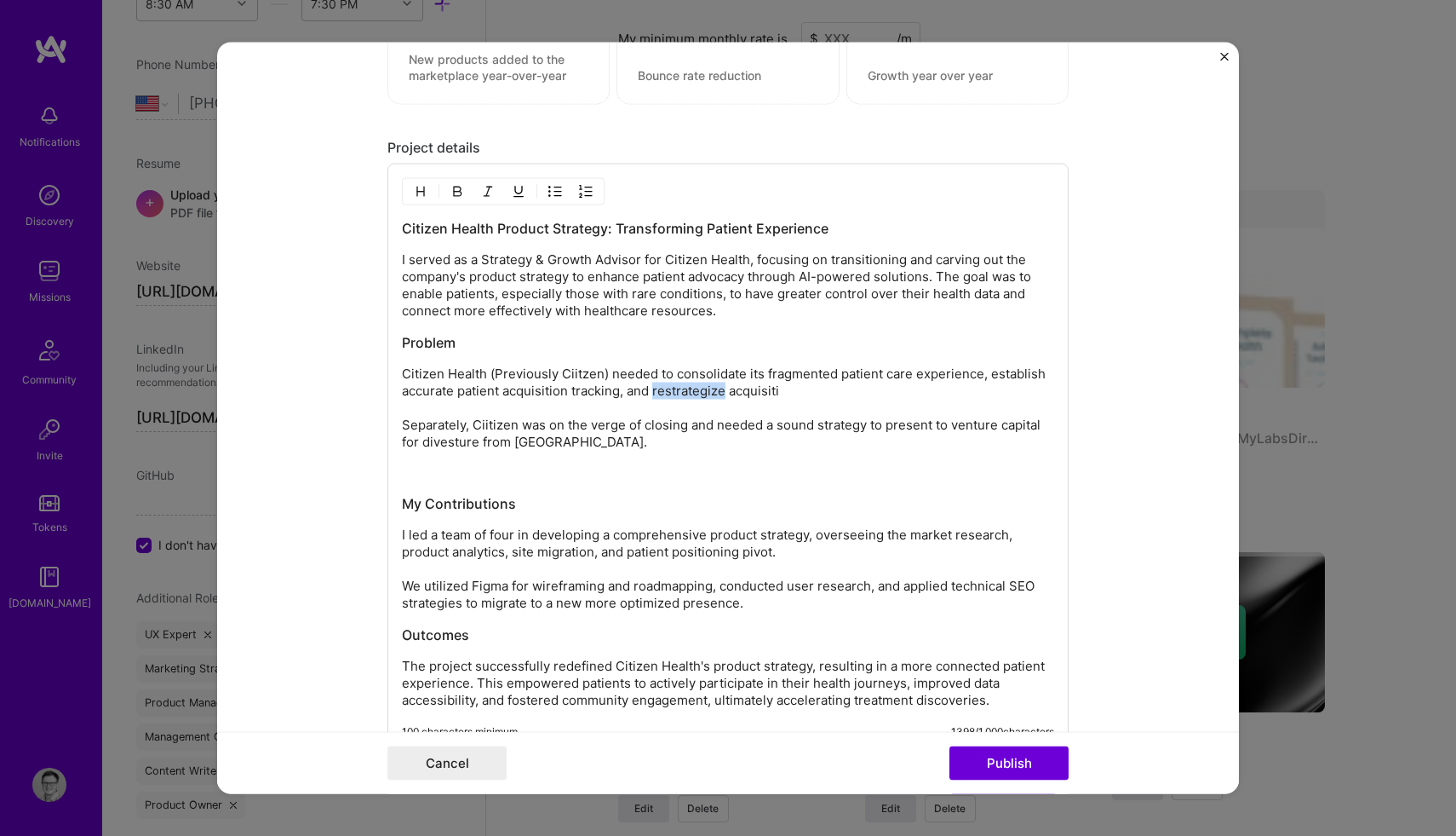
click at [700, 397] on p "Citizen Health (Previously Ciitzen) needed to consolidate its fragmented patien…" at bounding box center [728, 408] width 652 height 85
click at [717, 394] on p "Citizen Health (Previously Ciitzen) needed to consolidate its fragmented patien…" at bounding box center [728, 408] width 652 height 85
drag, startPoint x: 761, startPoint y: 373, endPoint x: 631, endPoint y: 376, distance: 130.0
click at [631, 376] on p "Citizen Health (Previously Ciitzen) needed to consolidate its fragmented patien…" at bounding box center [728, 408] width 652 height 85
click at [763, 373] on p "Citizen Health (Previously Ciitzen) had a fragmented patient care experience, e…" at bounding box center [728, 408] width 652 height 85
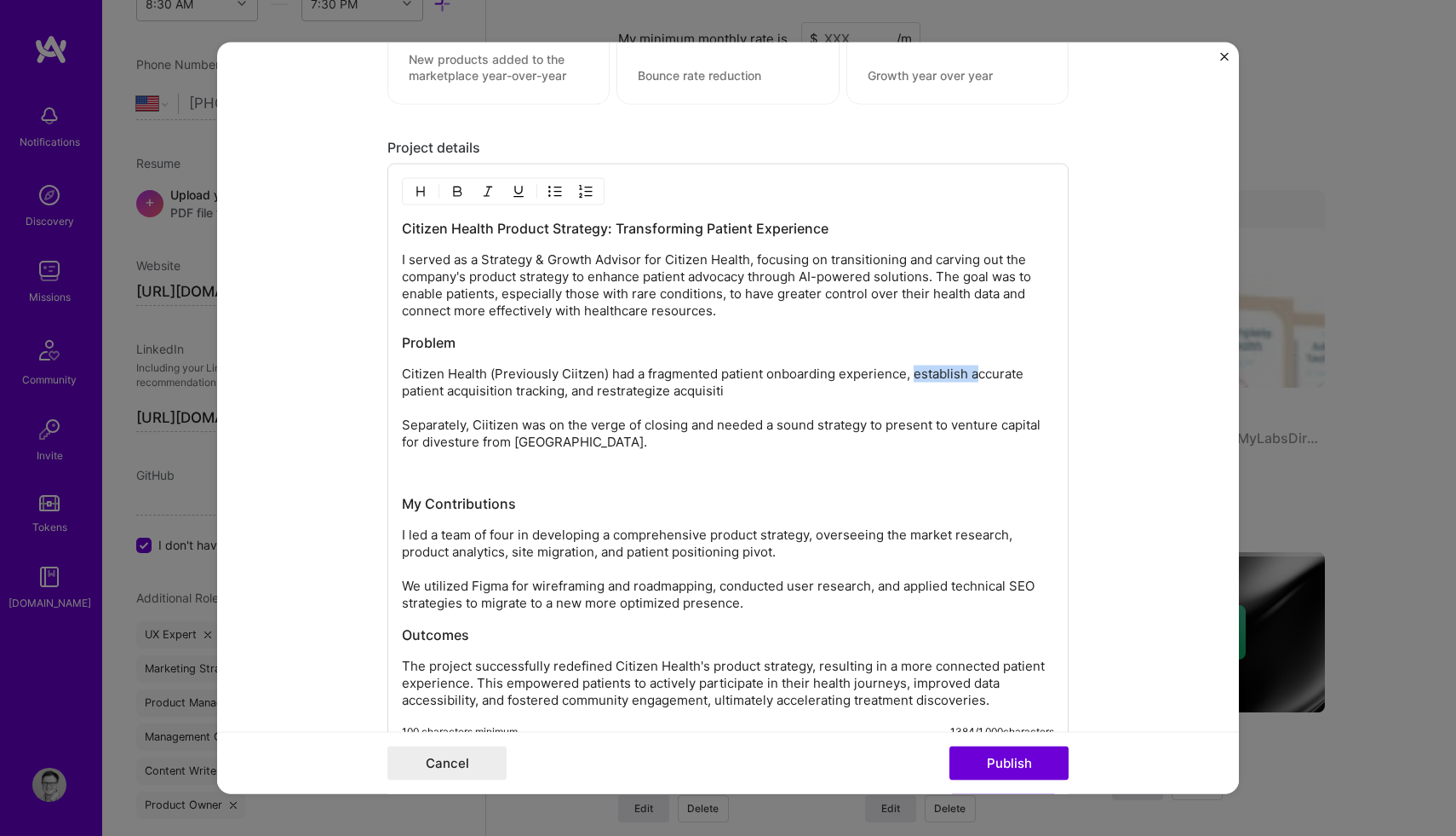
drag, startPoint x: 975, startPoint y: 373, endPoint x: 908, endPoint y: 376, distance: 67.1
click at [908, 376] on p "Citizen Health (Previously Ciitzen) had a fragmented patient onboarding experie…" at bounding box center [728, 408] width 652 height 85
drag, startPoint x: 687, startPoint y: 387, endPoint x: 561, endPoint y: 394, distance: 126.2
click at [562, 394] on p "Citizen Health (Previously Ciitzen) had a fragmented patient onboarding experie…" at bounding box center [728, 408] width 652 height 85
click at [401, 498] on h3 "My Contributions" at bounding box center [728, 503] width 652 height 18
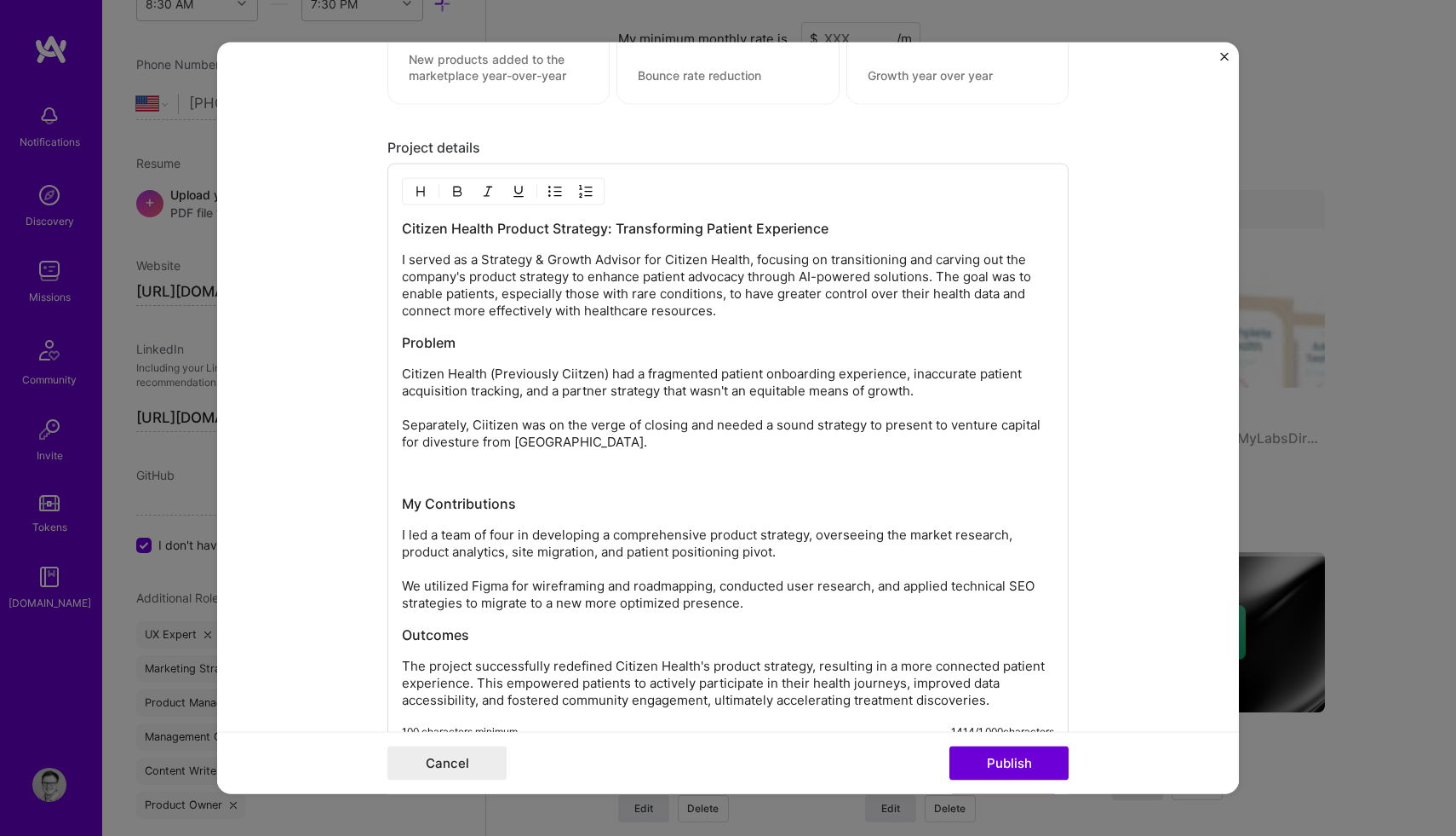
click at [517, 537] on p "I led a team of four in developing a comprehensive product strategy, overseeing…" at bounding box center [728, 569] width 652 height 85
click at [439, 537] on p "I led a team in developing a comprehensive product strategy, overseeing the mar…" at bounding box center [728, 569] width 652 height 85
click at [812, 536] on p "I built and lead a small team in developing a comprehensive product strategy, o…" at bounding box center [728, 569] width 652 height 85
click at [763, 539] on p "I built and lead a small team in developing a comprehensive product strategy, o…" at bounding box center [728, 569] width 652 height 85
click at [405, 638] on h3 "Outcomes" at bounding box center [728, 634] width 652 height 18
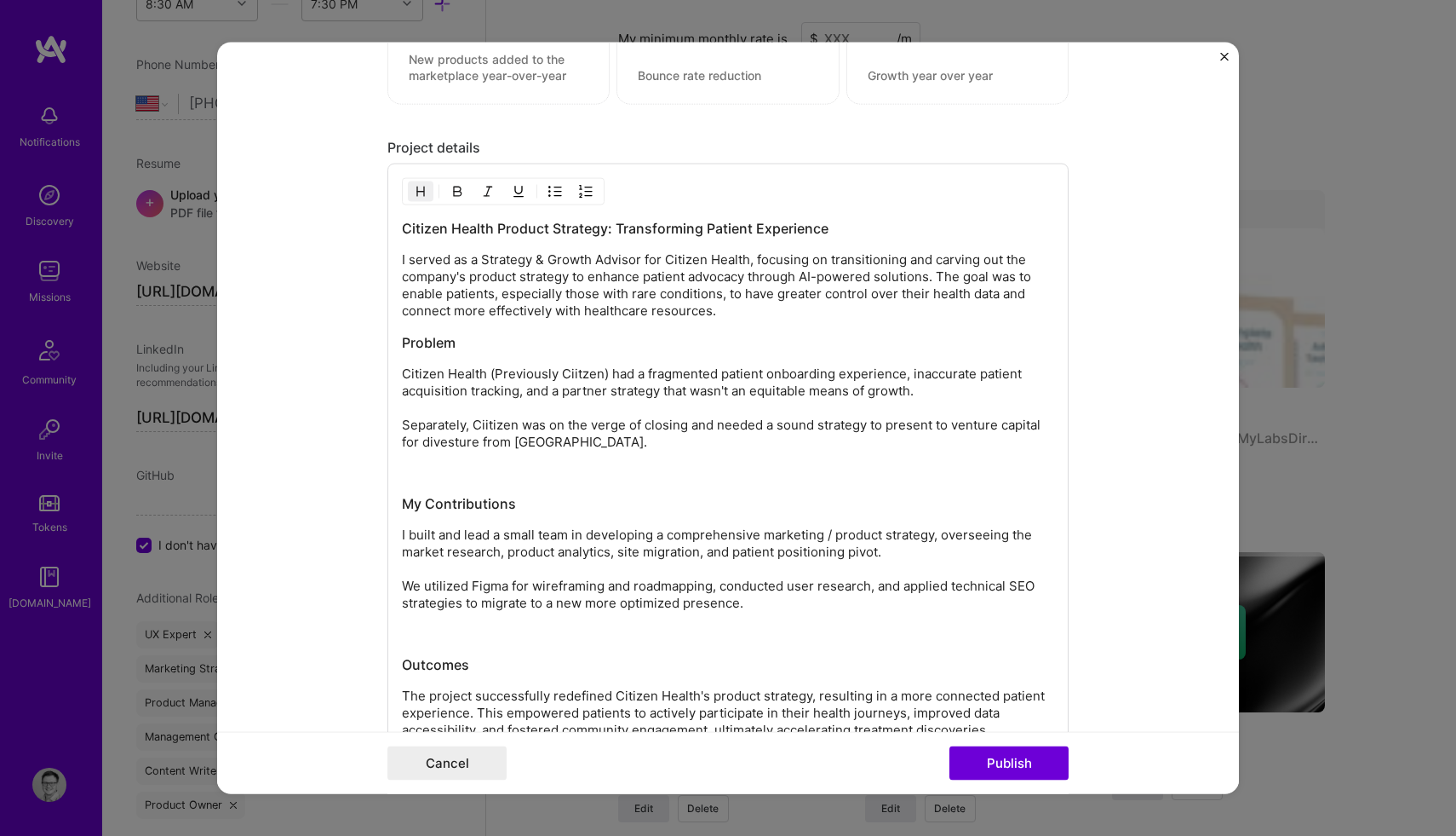
click at [890, 553] on p "I built and lead a small team in developing a comprehensive marketing / product…" at bounding box center [728, 569] width 652 height 85
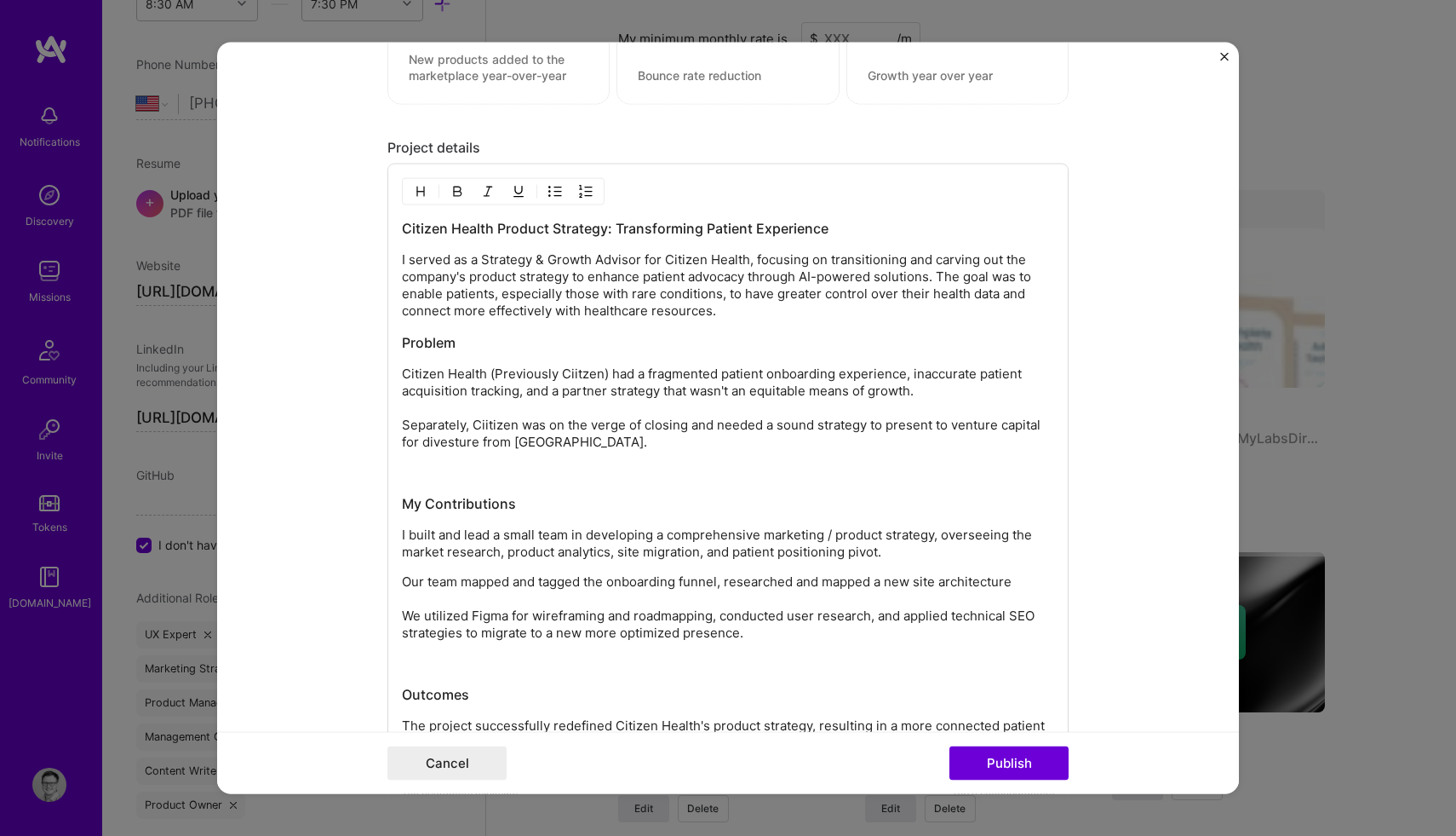
click at [821, 580] on p "Our team mapped and tagged the onboarding funnel, researched and mapped a new s…" at bounding box center [728, 607] width 652 height 69
click at [728, 587] on p "Our team mapped and tagged the onboarding funnel, researched and mapped a new s…" at bounding box center [728, 607] width 652 height 69
drag, startPoint x: 821, startPoint y: 580, endPoint x: 749, endPoint y: 580, distance: 72.0
click at [749, 580] on p "Our team mapped and tagged the onboarding funnel, researched and mapped a new s…" at bounding box center [728, 607] width 652 height 69
drag, startPoint x: 790, startPoint y: 583, endPoint x: 751, endPoint y: 584, distance: 39.0
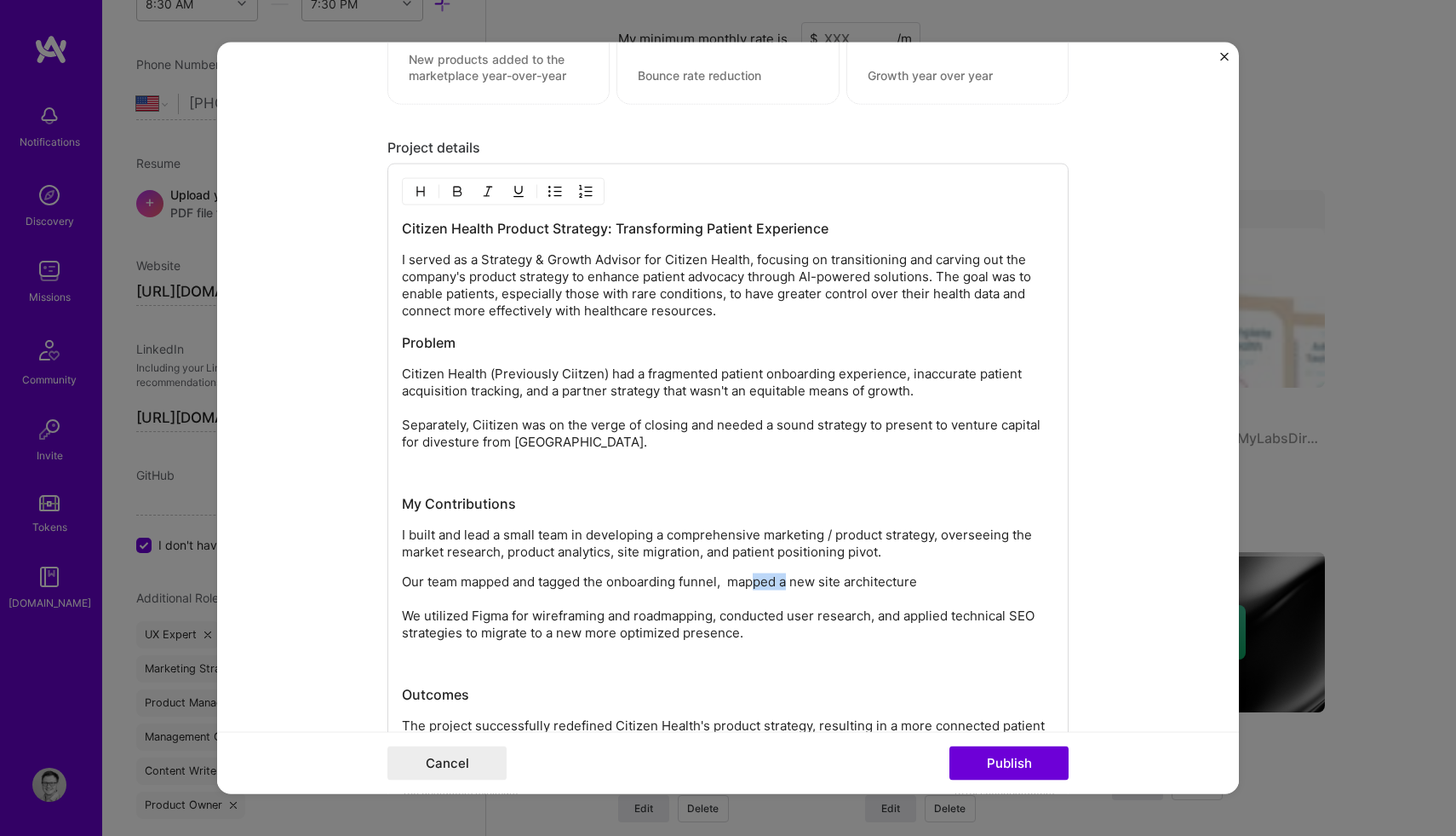
click at [751, 584] on p "Our team mapped and tagged the onboarding funnel, mapped a new site architectur…" at bounding box center [728, 607] width 652 height 69
click at [896, 584] on p "Our team mapped and tagged the onboarding funnel, built new site architecture W…" at bounding box center [728, 607] width 652 height 69
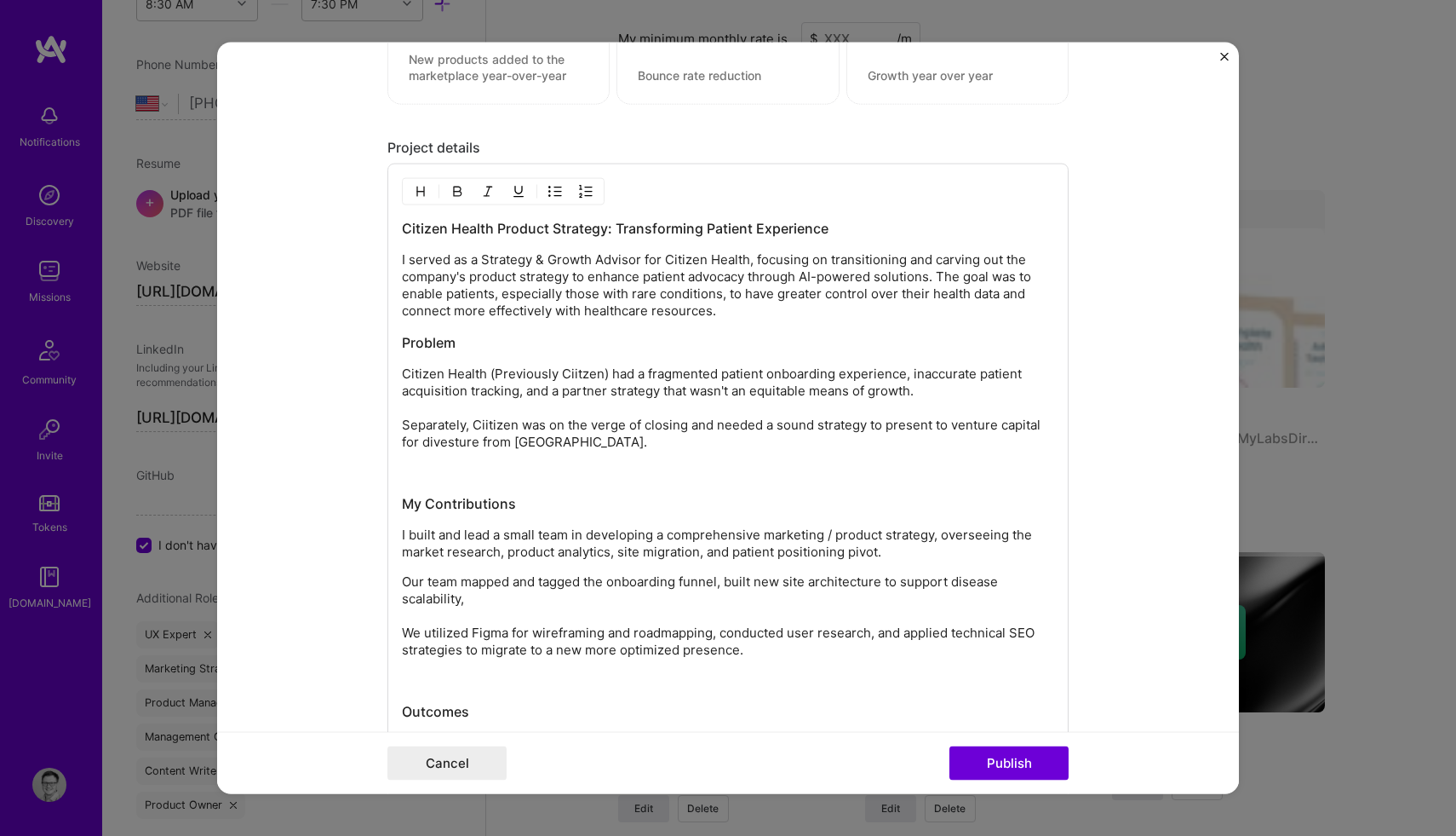
click at [753, 578] on p "Our team mapped and tagged the onboarding funnel, built new site architecture t…" at bounding box center [728, 616] width 652 height 85
click at [483, 601] on p "Our team mapped and tagged the onboarding funnel, the new site architecture to …" at bounding box center [728, 616] width 652 height 85
drag, startPoint x: 567, startPoint y: 600, endPoint x: 507, endPoint y: 599, distance: 60.0
click at [507, 599] on p "Our team mapped and tagged the onboarding funnel, the new site architecture to …" at bounding box center [728, 616] width 652 height 85
click at [634, 598] on p "Our team mapped and tagged the onboarding funnel, the new site architecture to …" at bounding box center [728, 616] width 652 height 85
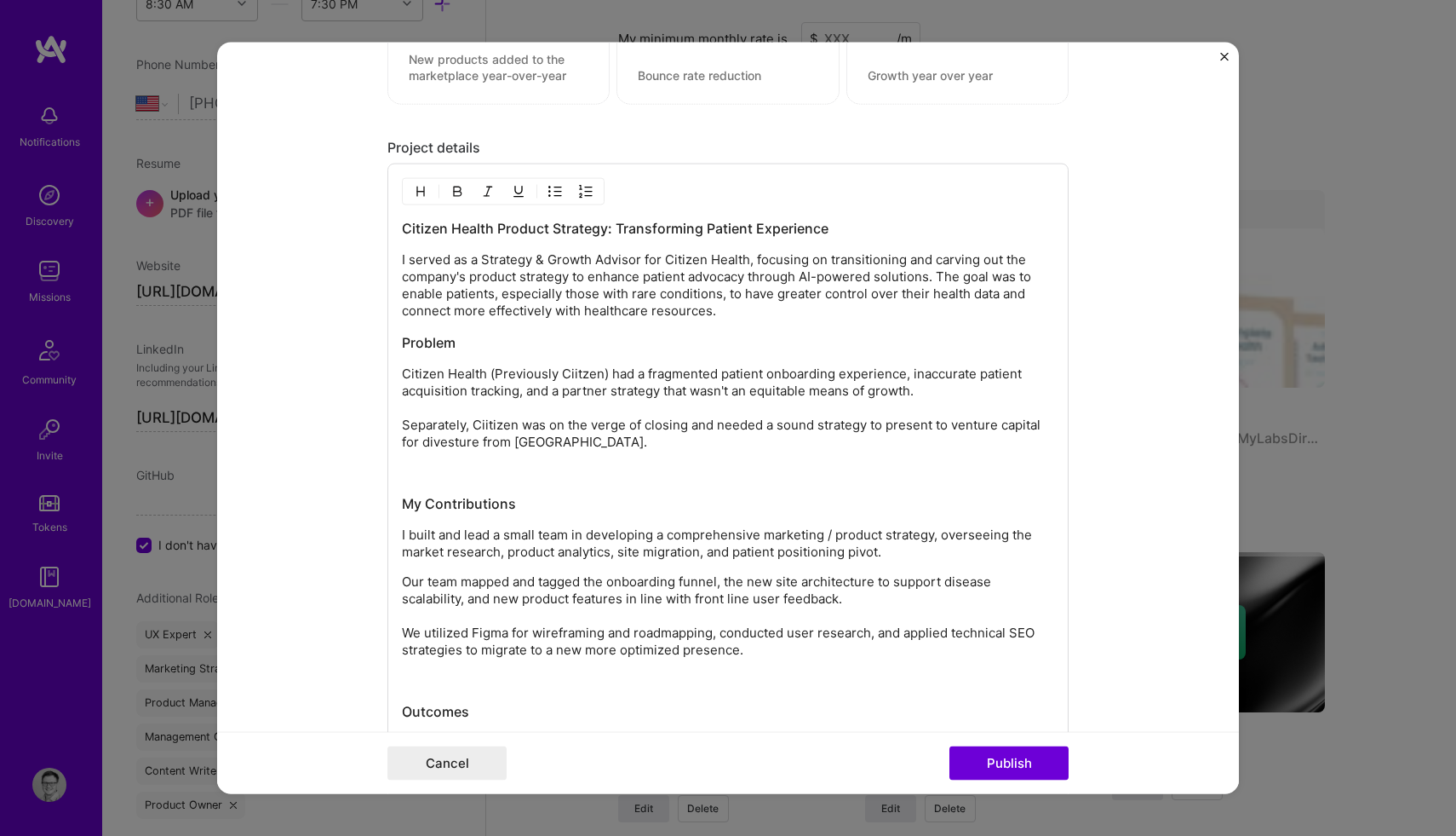
click at [663, 600] on p "Our team mapped and tagged the onboarding funnel, the new site architecture to …" at bounding box center [728, 616] width 652 height 85
click at [727, 598] on p "Our team mapped and tagged the onboarding funnel, the new site architecture to …" at bounding box center [728, 616] width 652 height 85
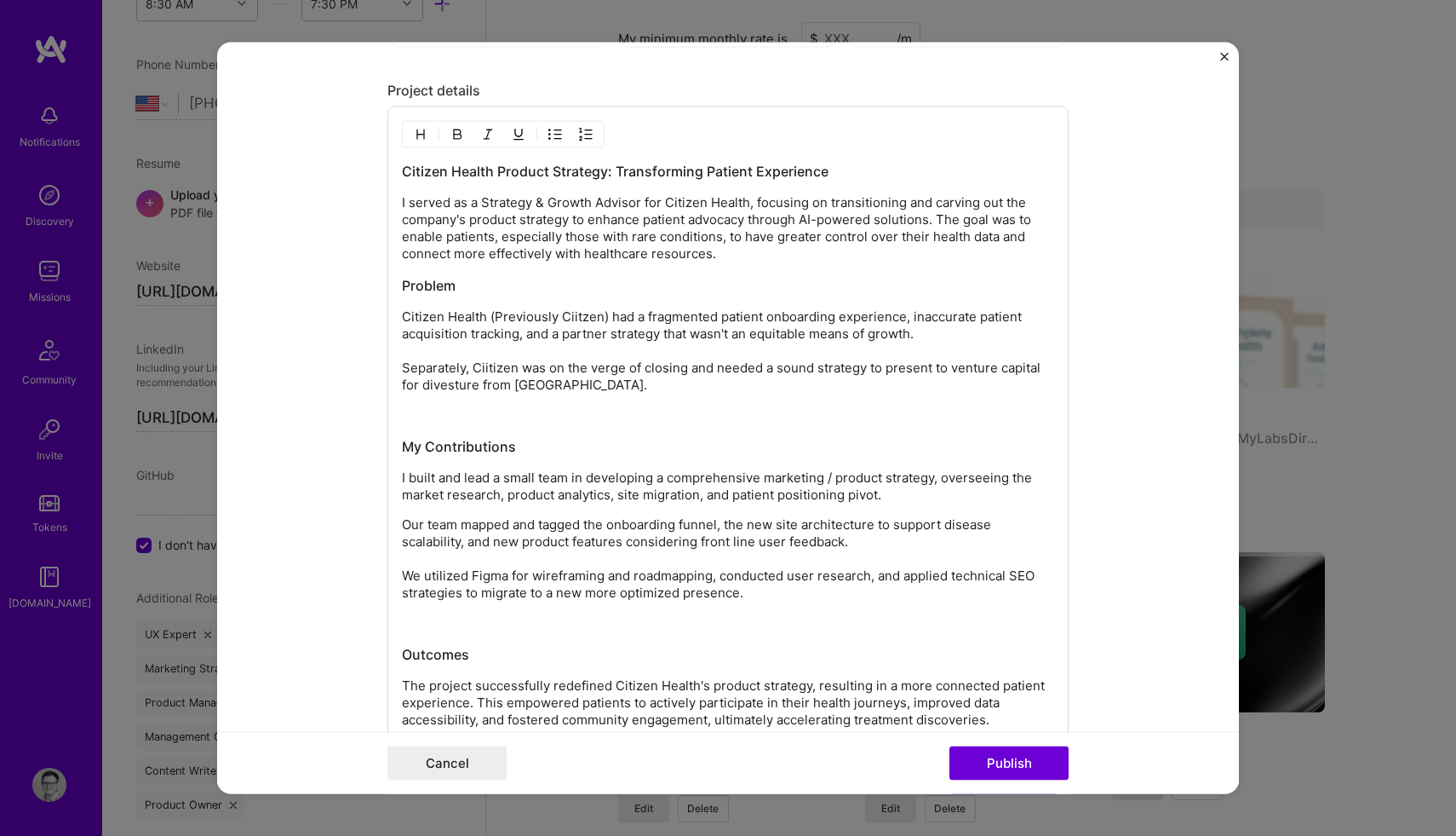
scroll to position [2272, 0]
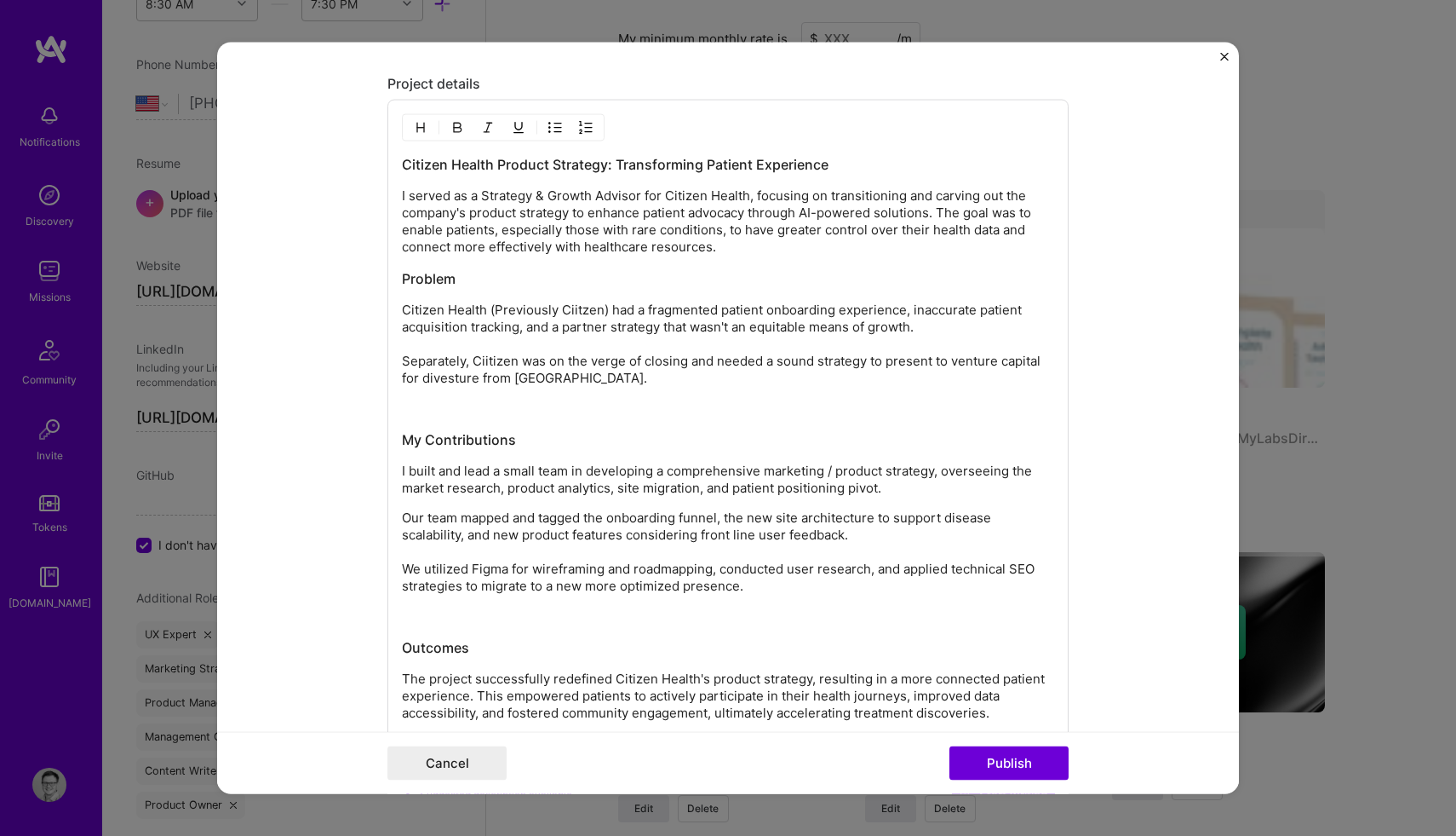
click at [742, 517] on p "Our team mapped and tagged the onboarding funnel, the new site architecture to …" at bounding box center [728, 552] width 652 height 85
drag, startPoint x: 757, startPoint y: 583, endPoint x: 400, endPoint y: 574, distance: 357.1
click at [400, 574] on div "Citizen Health Product Strategy: Transforming Patient Experience I served as a …" at bounding box center [728, 432] width 681 height 666
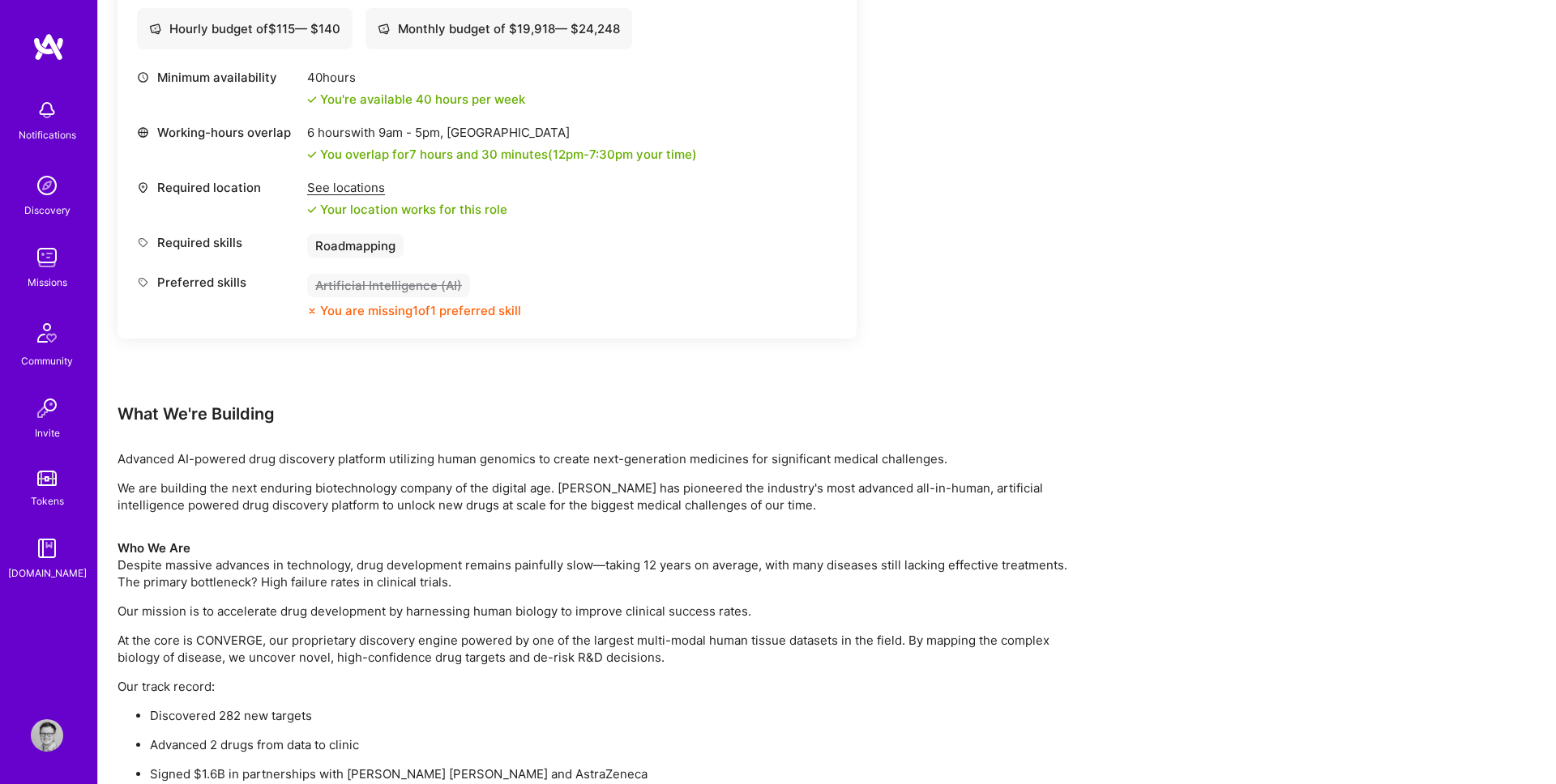
scroll to position [714, 0]
